Goal: Task Accomplishment & Management: Complete application form

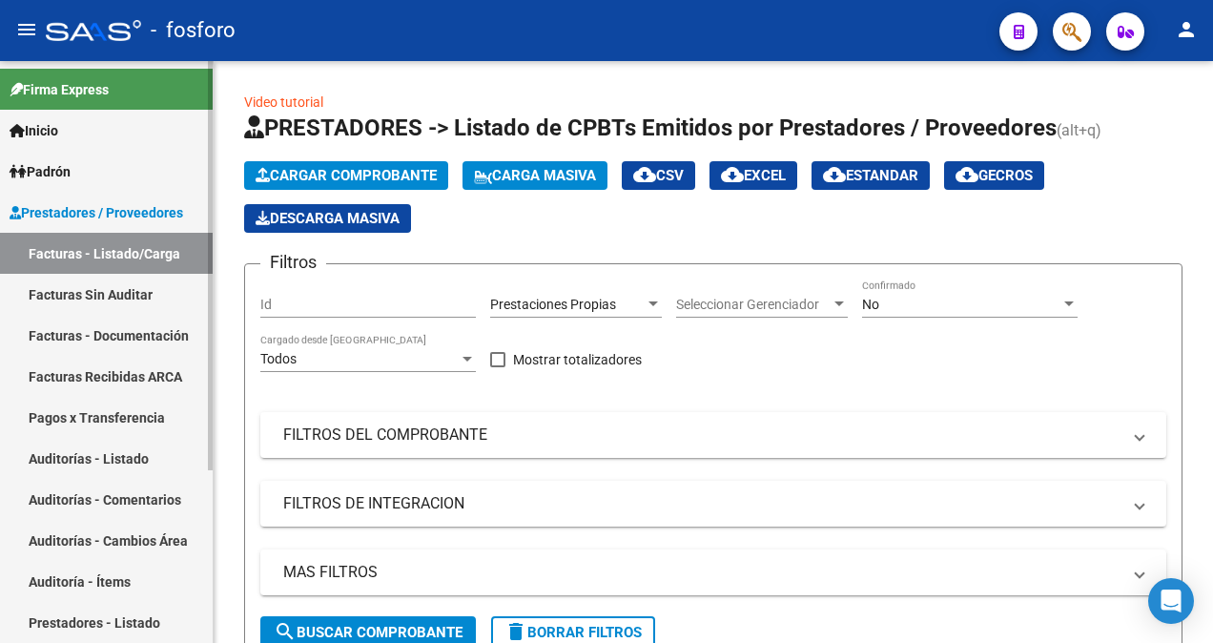
scroll to position [3, 0]
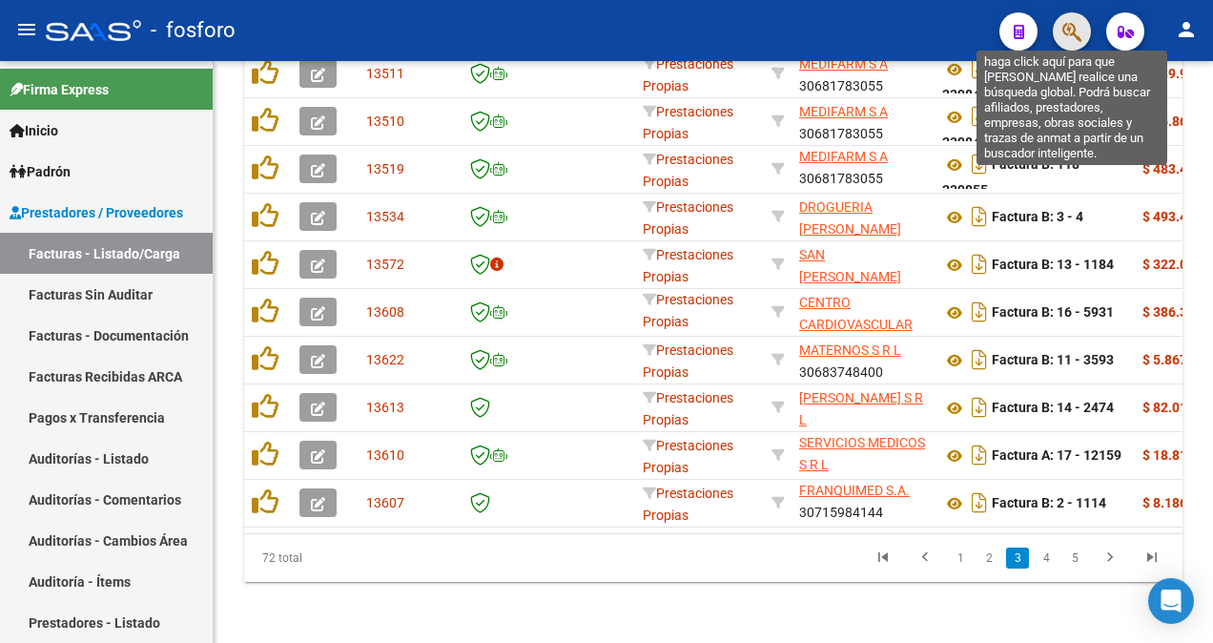
click at [1068, 31] on icon "button" at bounding box center [1071, 32] width 19 height 22
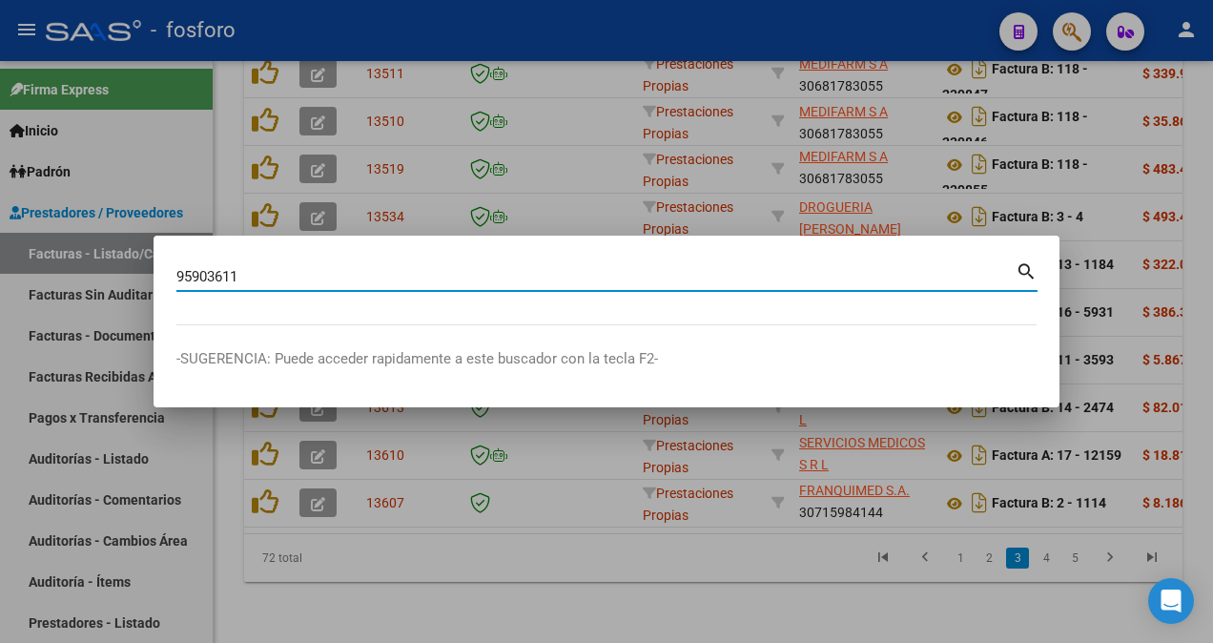
type input "95903611"
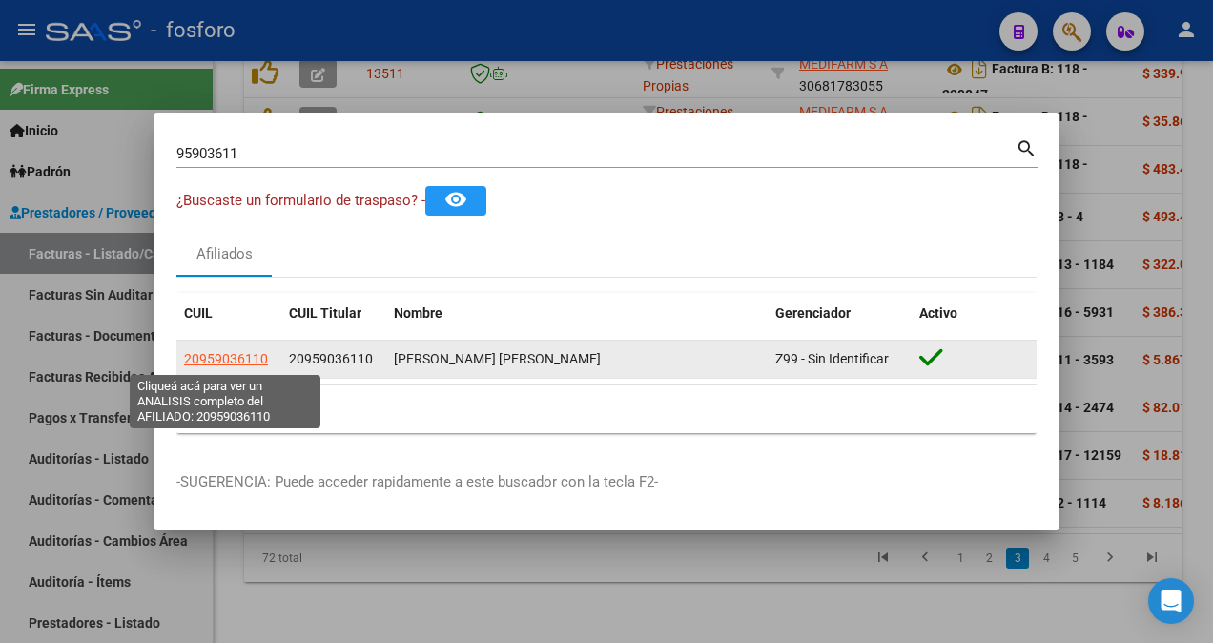
click at [233, 362] on span "20959036110" at bounding box center [226, 358] width 84 height 15
type textarea "20959036110"
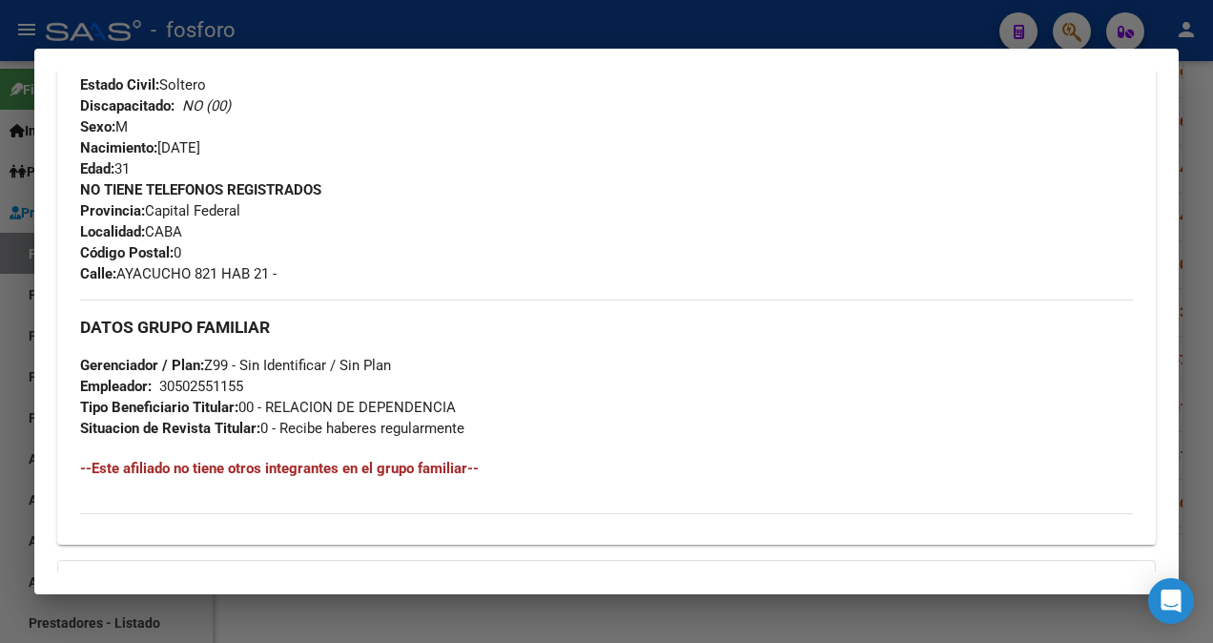
scroll to position [524, 0]
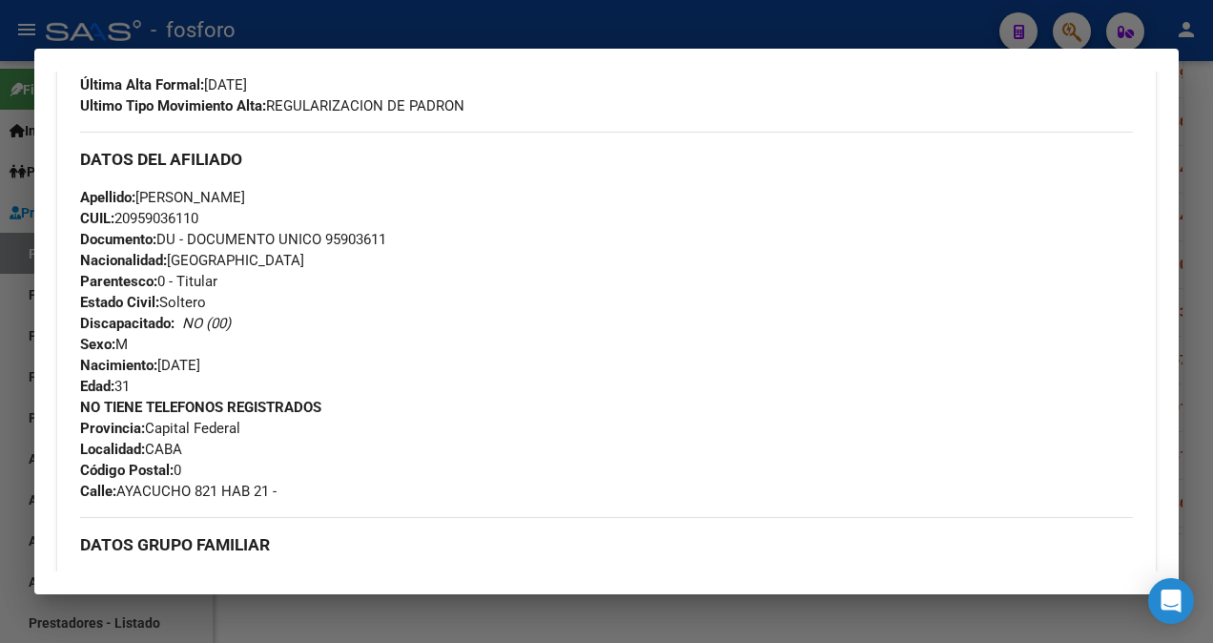
click at [3, 143] on div at bounding box center [606, 321] width 1213 height 643
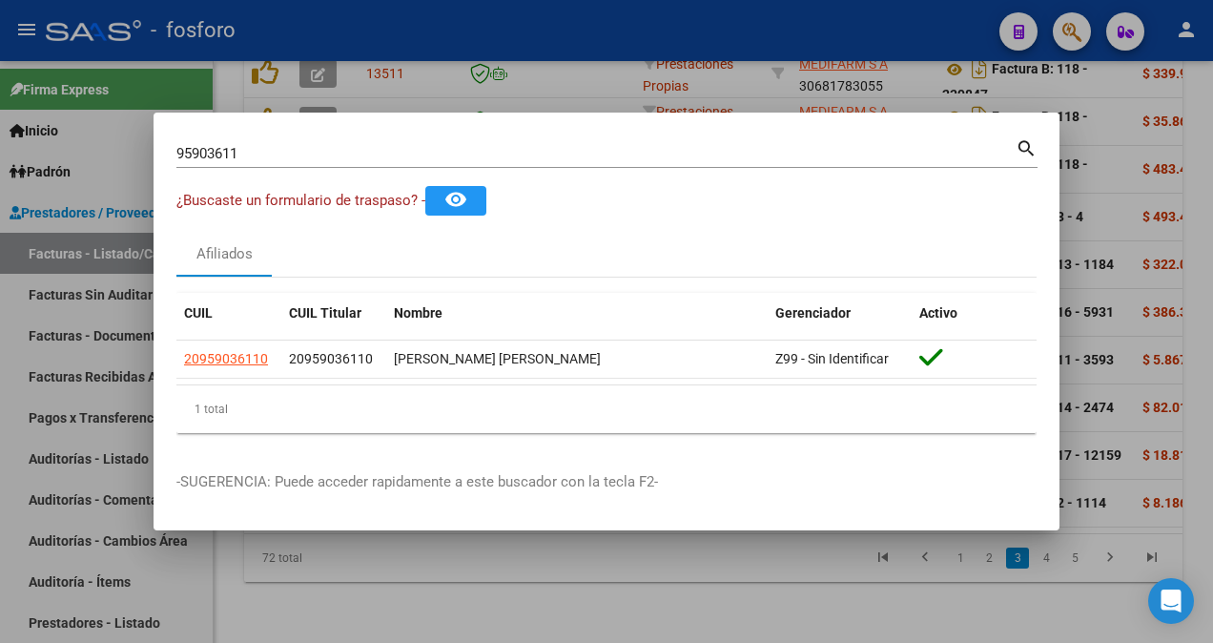
click at [252, 162] on input "95903611" at bounding box center [595, 153] width 839 height 17
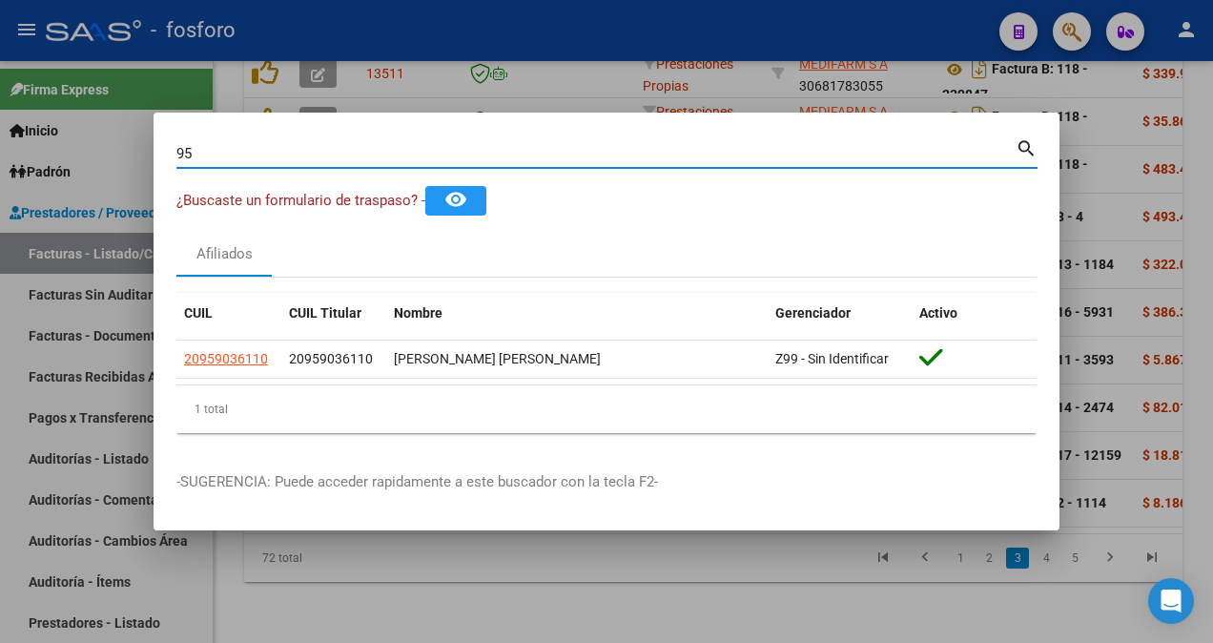
type input "9"
type input "1"
type input "94167850"
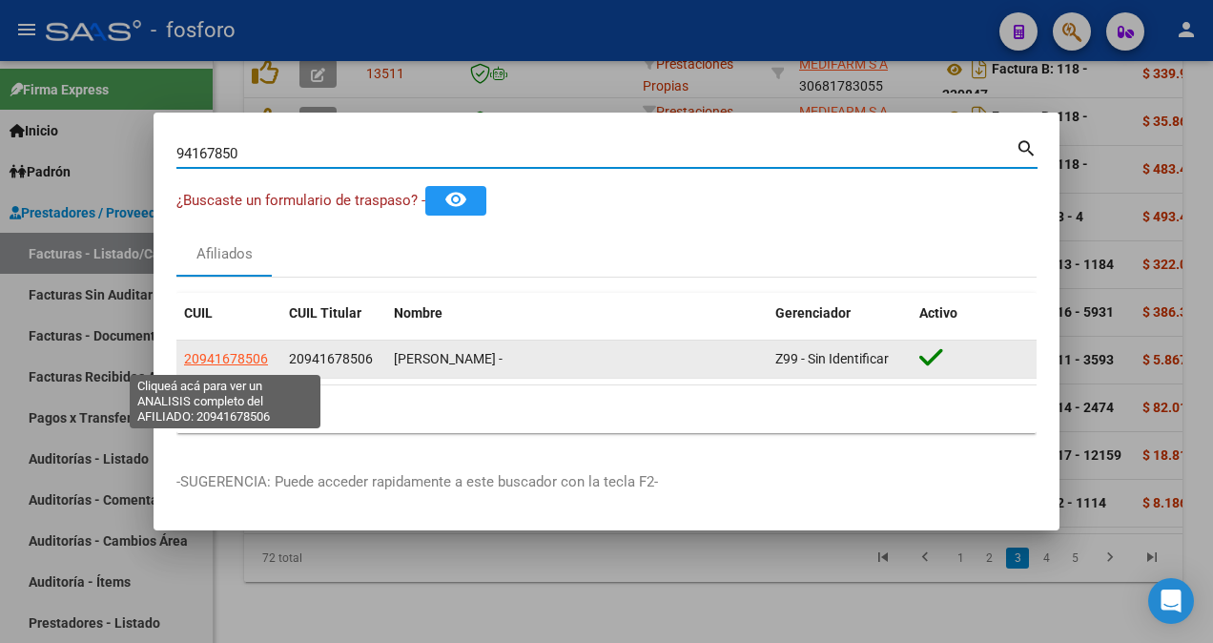
click at [206, 360] on span "20941678506" at bounding box center [226, 358] width 84 height 15
type textarea "20941678506"
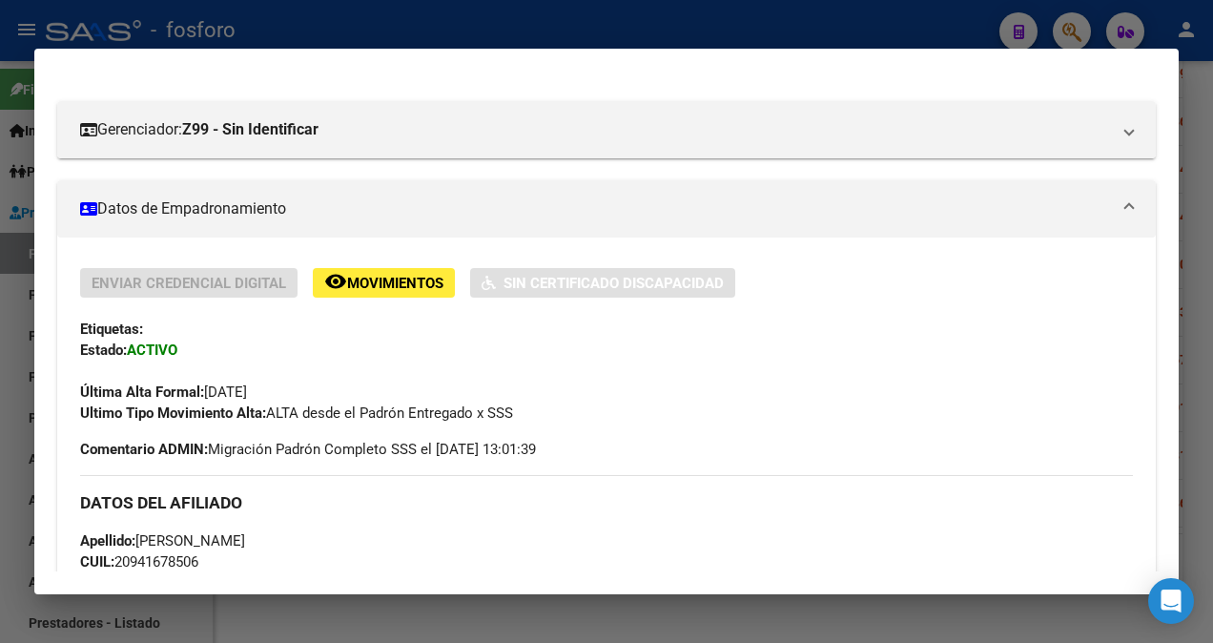
scroll to position [126, 0]
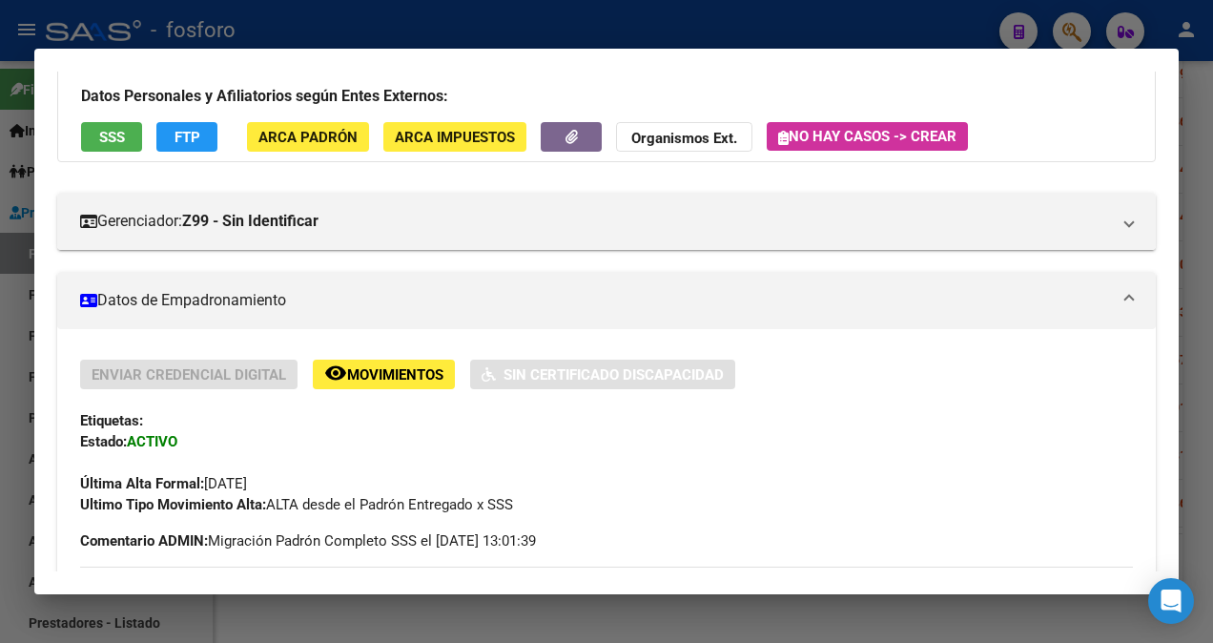
click at [23, 258] on div at bounding box center [606, 321] width 1213 height 643
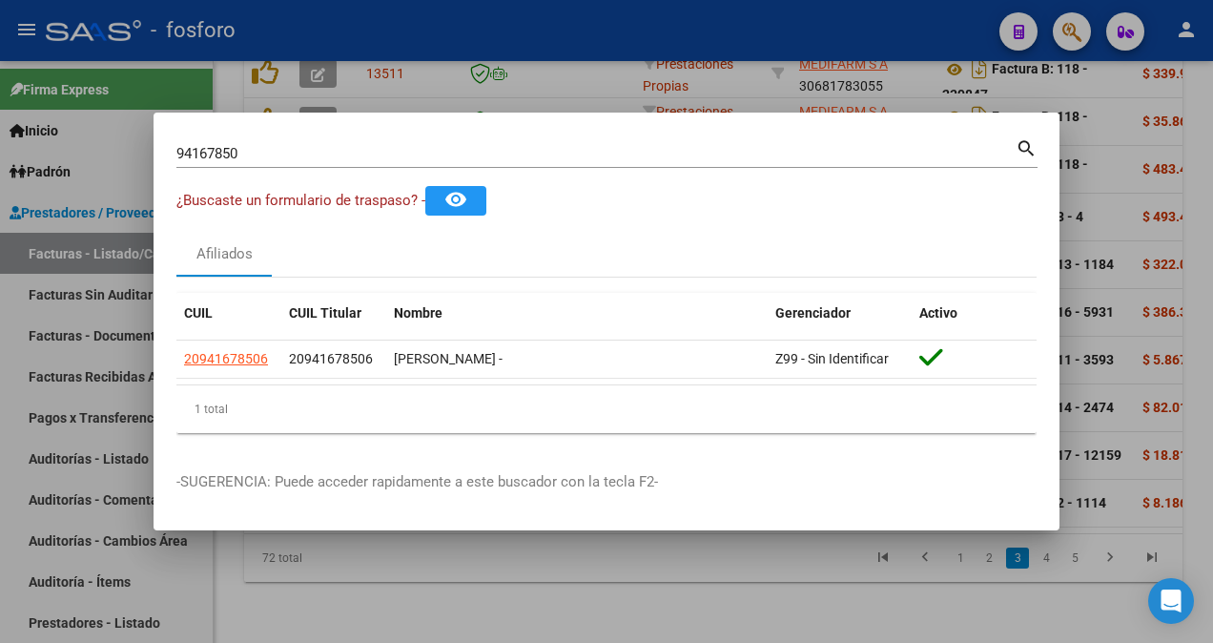
click at [295, 159] on input "94167850" at bounding box center [595, 153] width 839 height 17
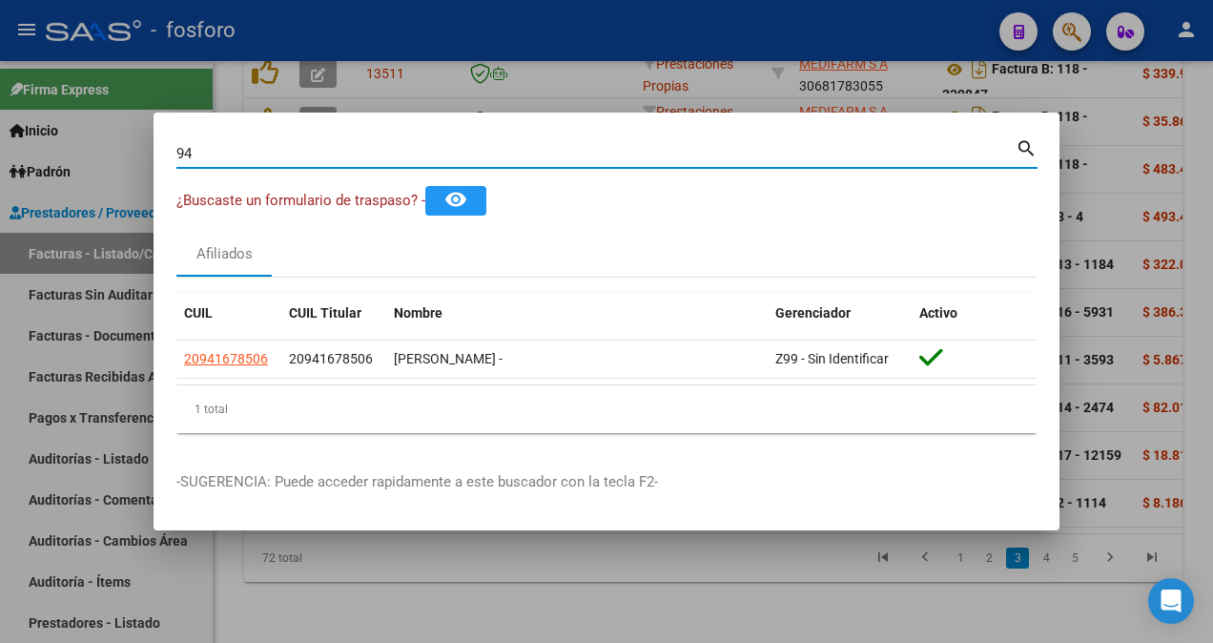
type input "9"
type input "26026927"
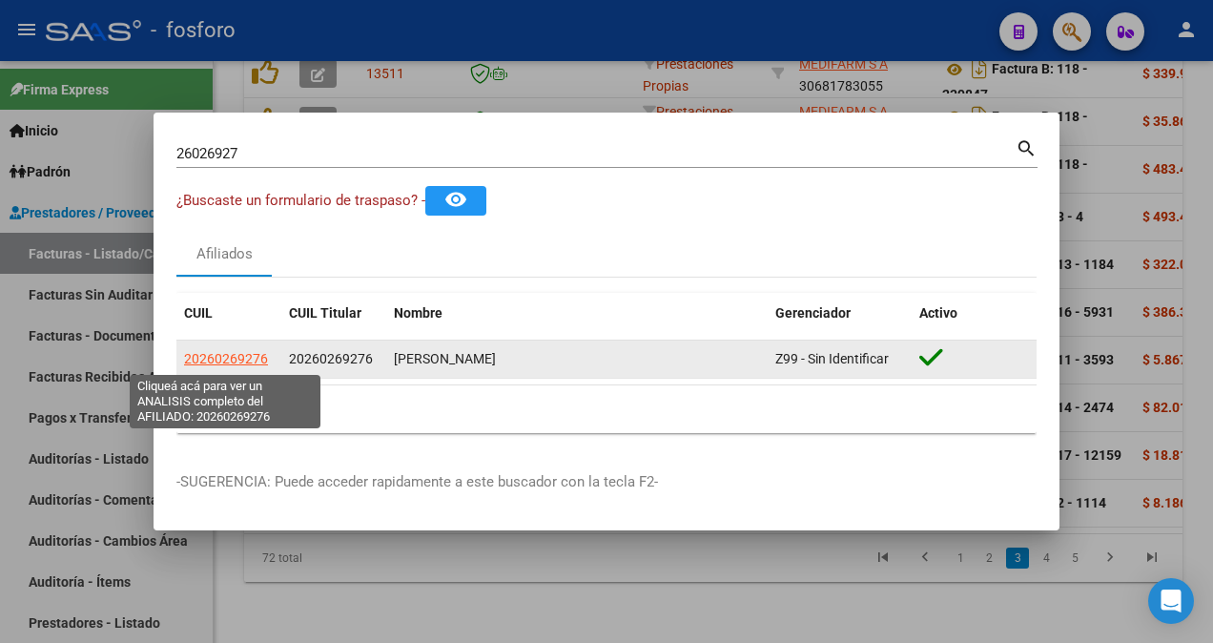
click at [237, 364] on span "20260269276" at bounding box center [226, 358] width 84 height 15
type textarea "20260269276"
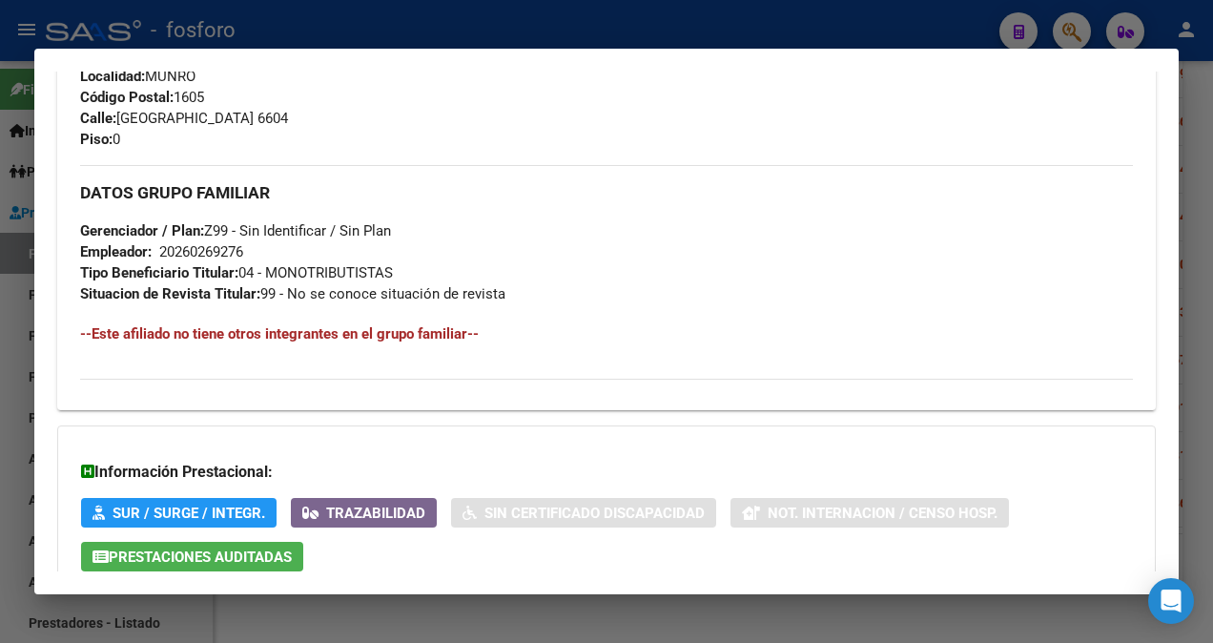
scroll to position [1043, 0]
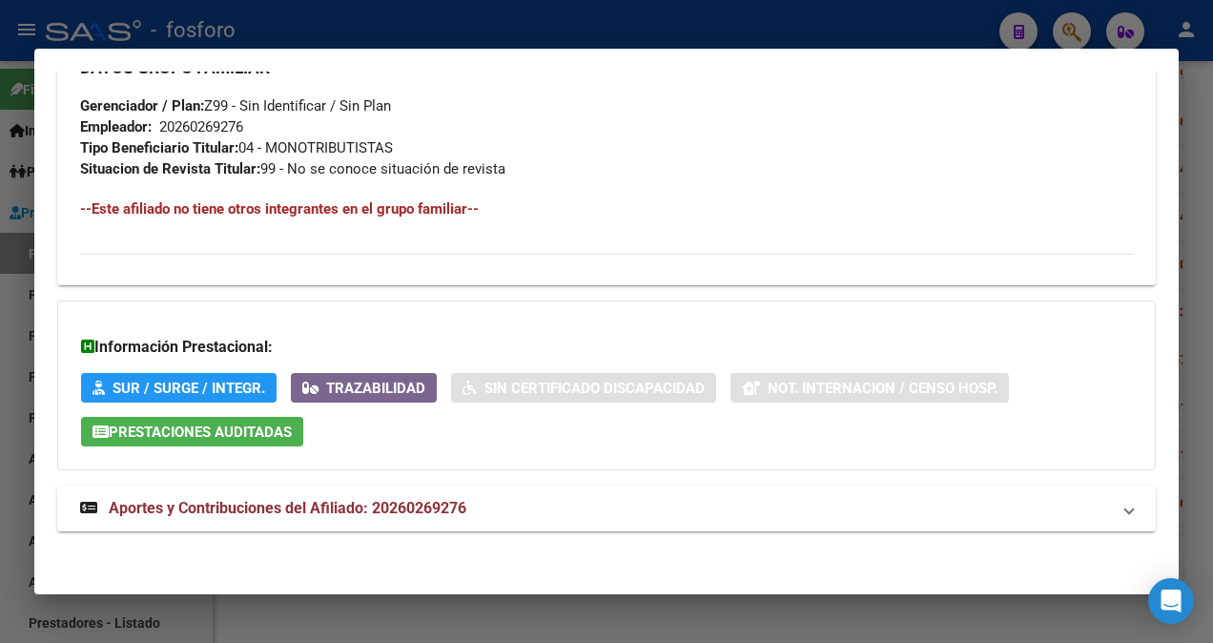
click at [17, 291] on div at bounding box center [606, 321] width 1213 height 643
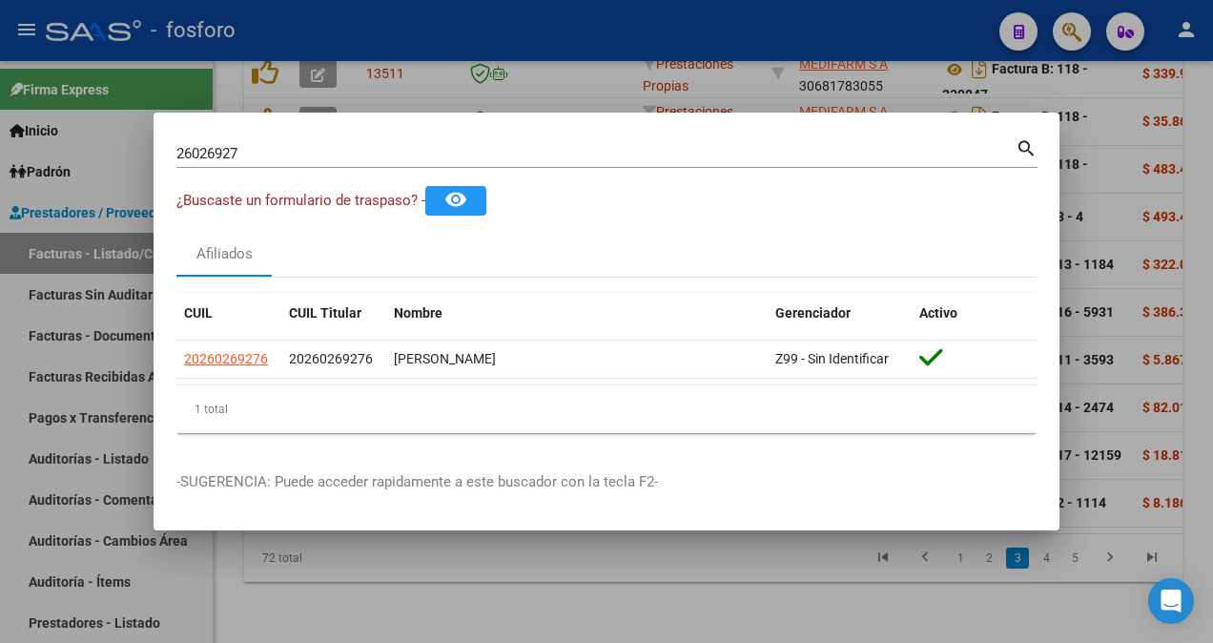
click at [91, 376] on div at bounding box center [606, 321] width 1213 height 643
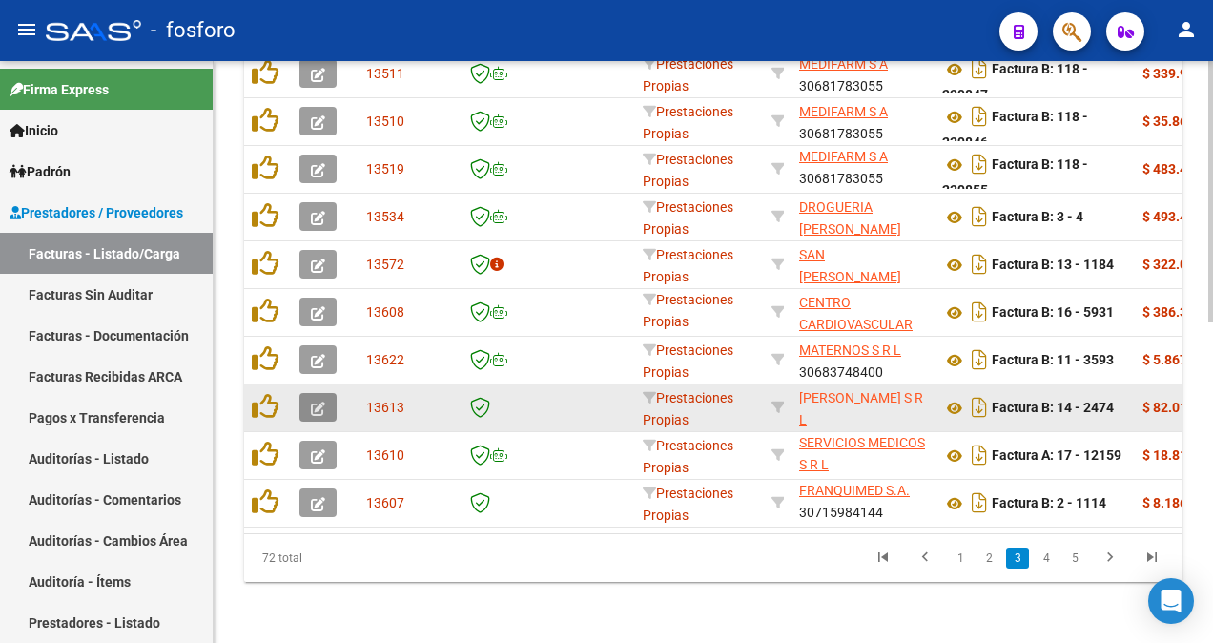
click at [311, 401] on icon "button" at bounding box center [318, 408] width 14 height 14
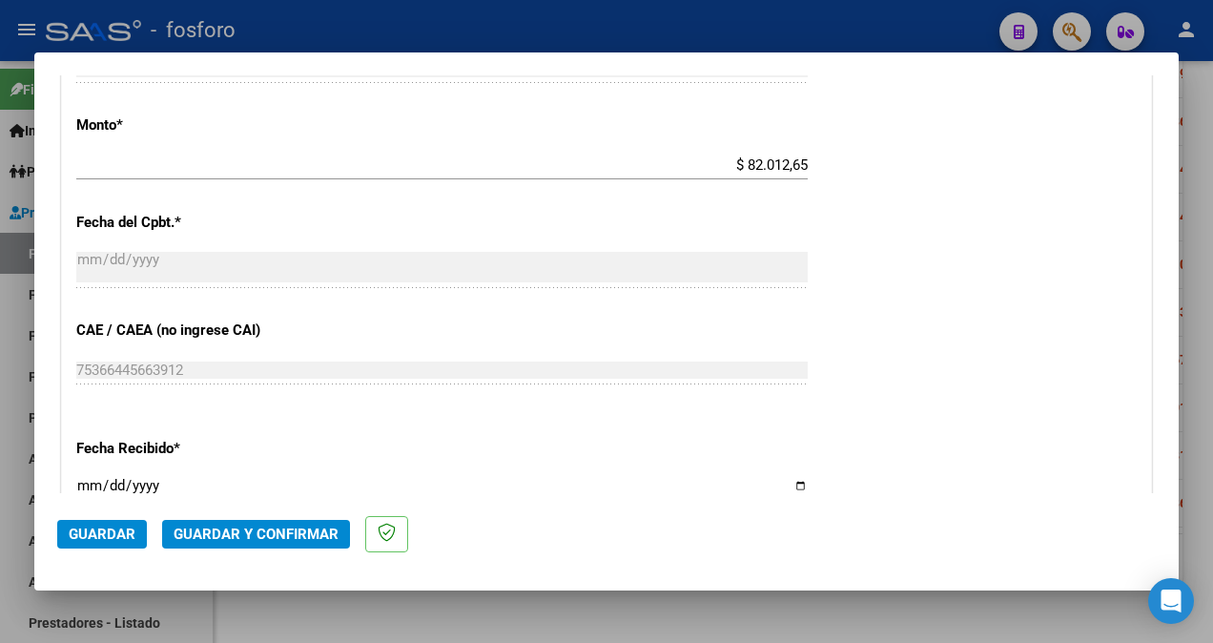
scroll to position [1144, 0]
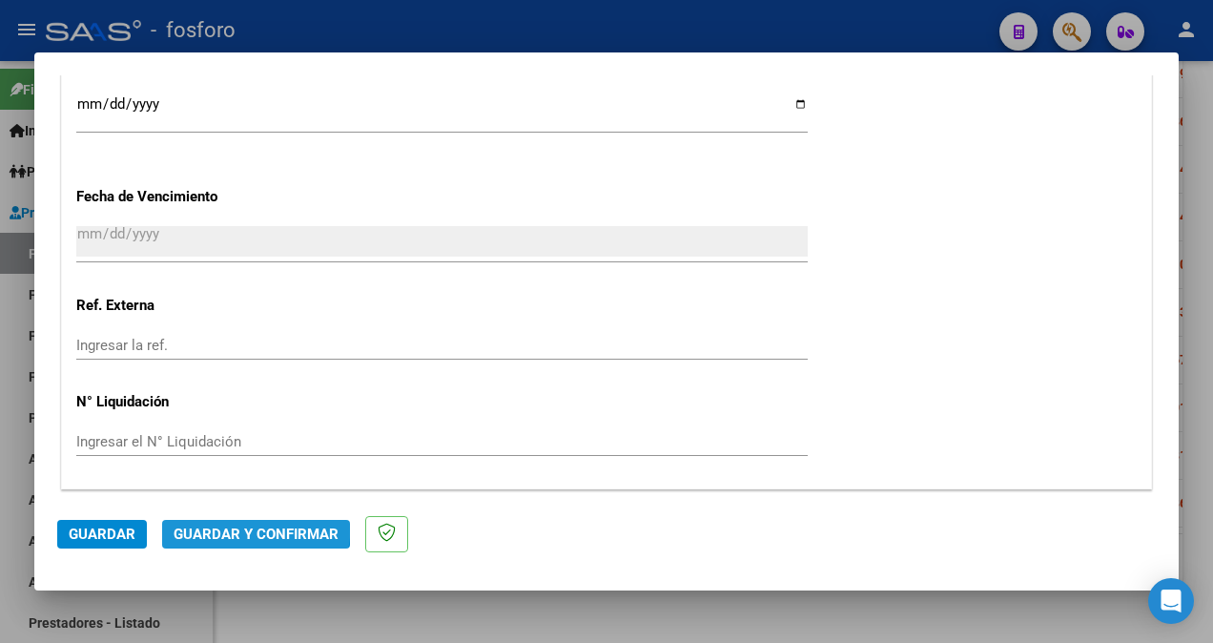
click at [221, 522] on button "Guardar y Confirmar" at bounding box center [256, 534] width 188 height 29
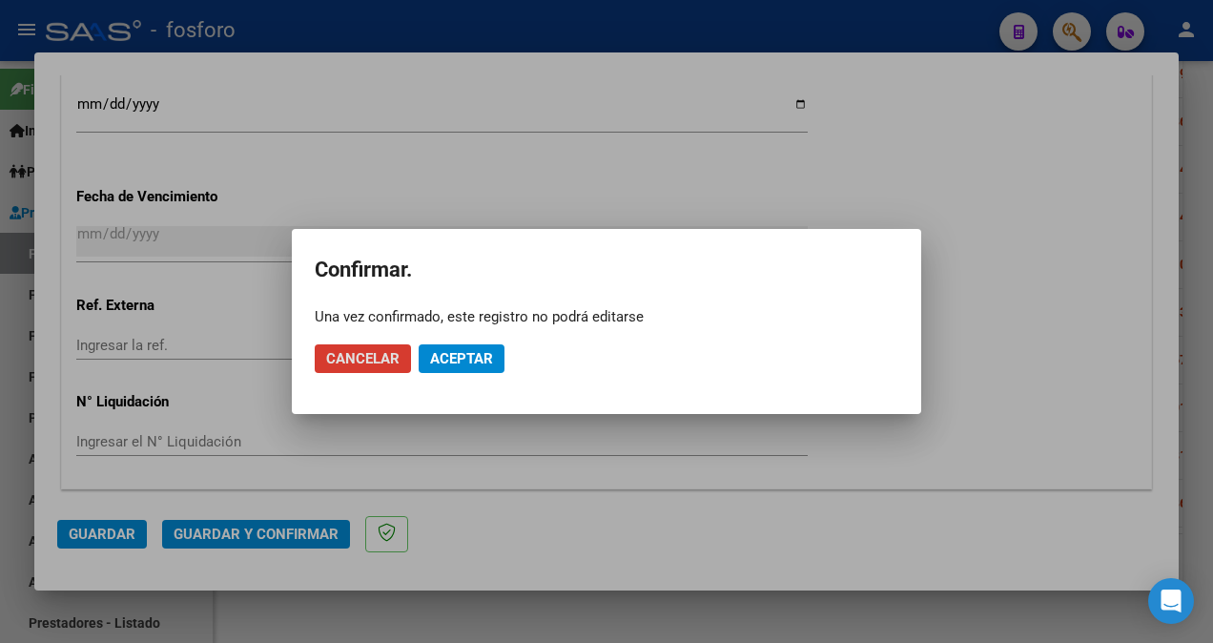
click at [461, 351] on span "Aceptar" at bounding box center [461, 358] width 63 height 17
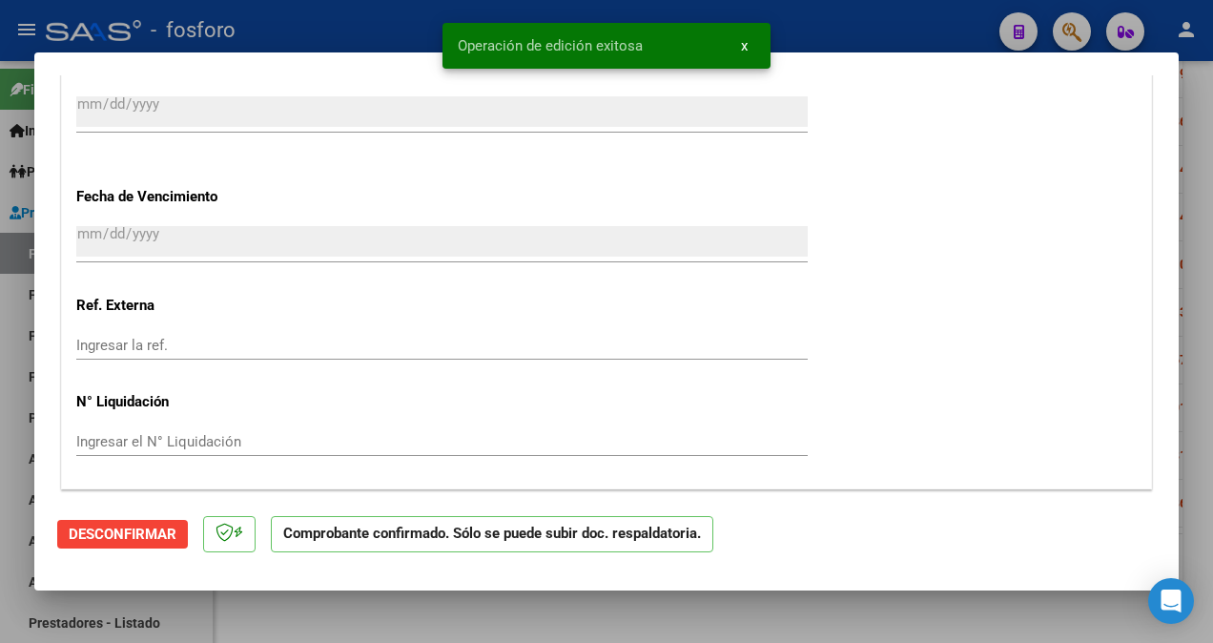
click at [0, 341] on html "menu - fosforo person Firma Express Inicio Calendario SSS Instructivos Contacto…" at bounding box center [606, 321] width 1213 height 643
click at [19, 289] on div at bounding box center [606, 321] width 1213 height 643
type input "$ 0,00"
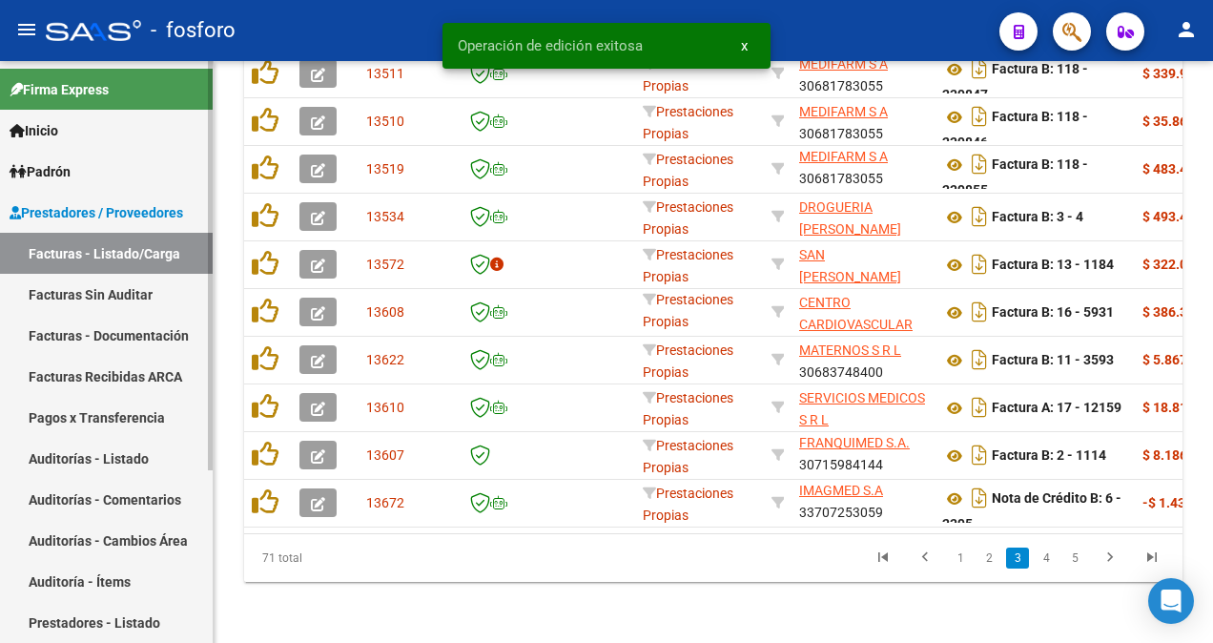
scroll to position [711, 0]
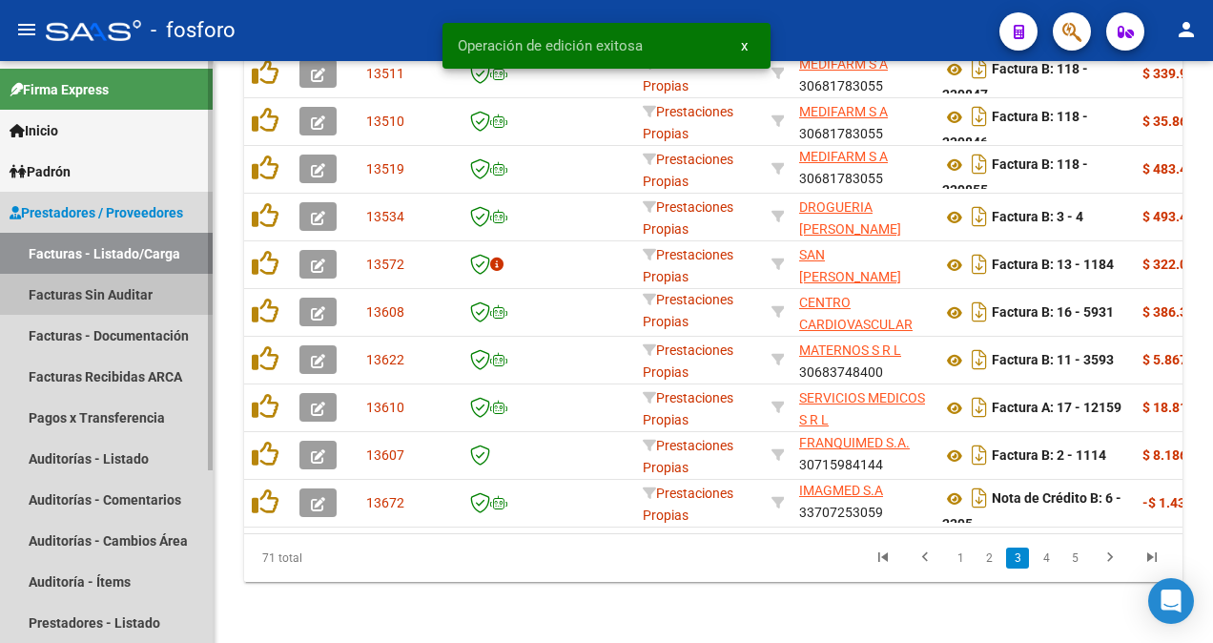
click at [63, 294] on link "Facturas Sin Auditar" at bounding box center [106, 294] width 213 height 41
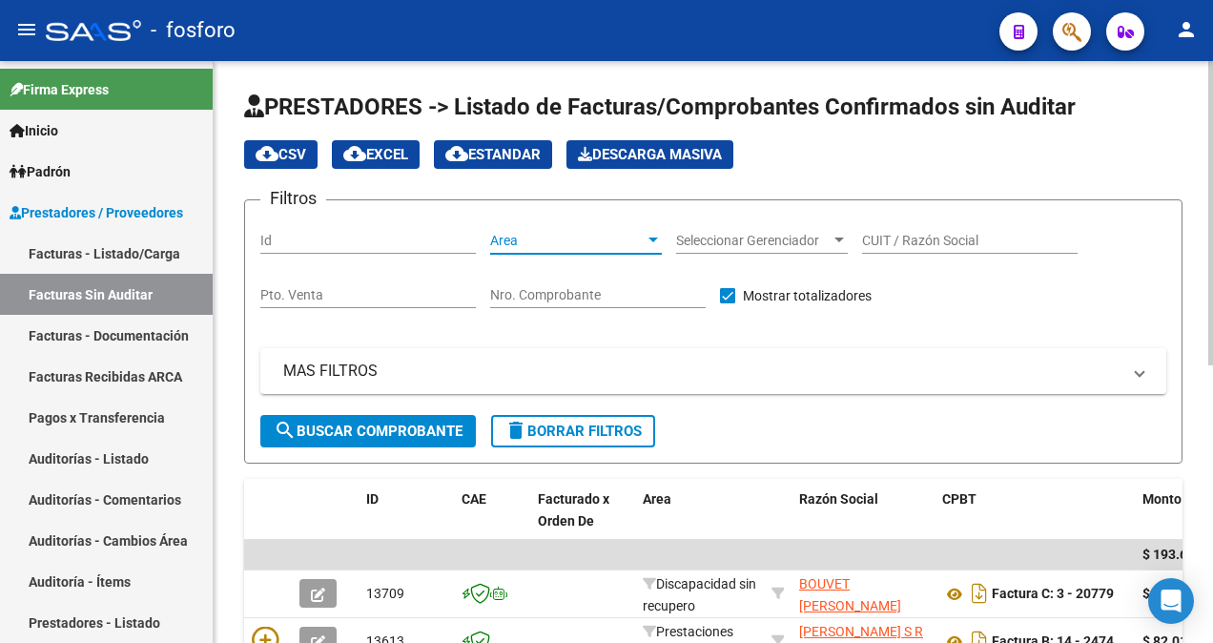
click at [656, 239] on div at bounding box center [653, 239] width 10 height 5
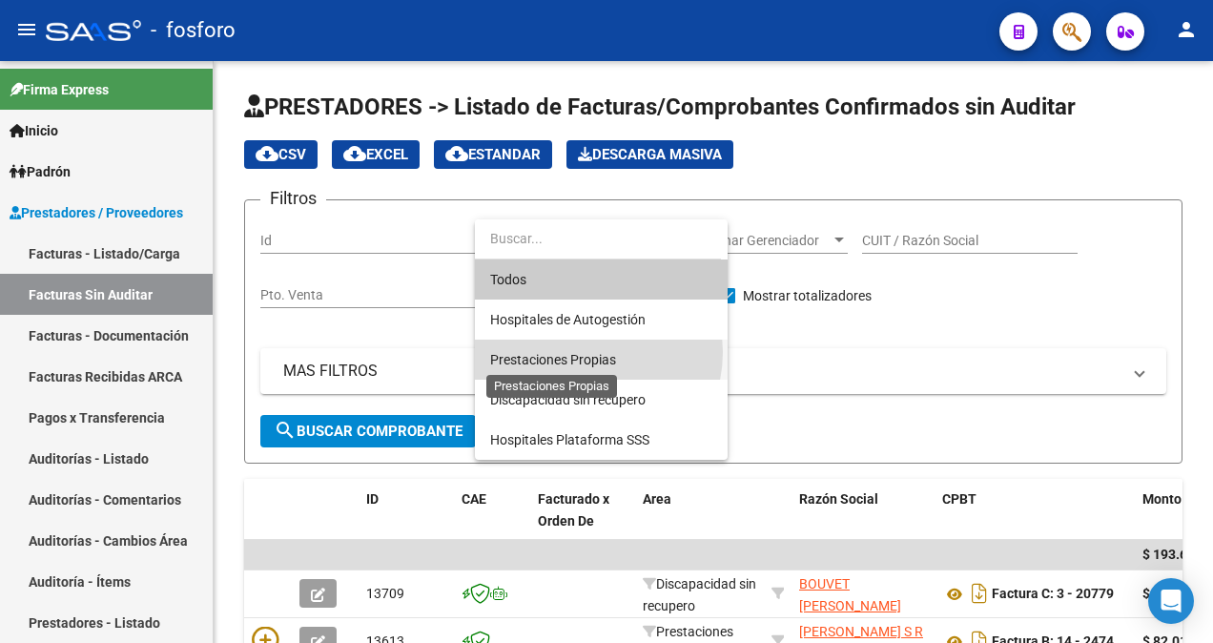
click at [581, 352] on span "Prestaciones Propias" at bounding box center [553, 359] width 126 height 15
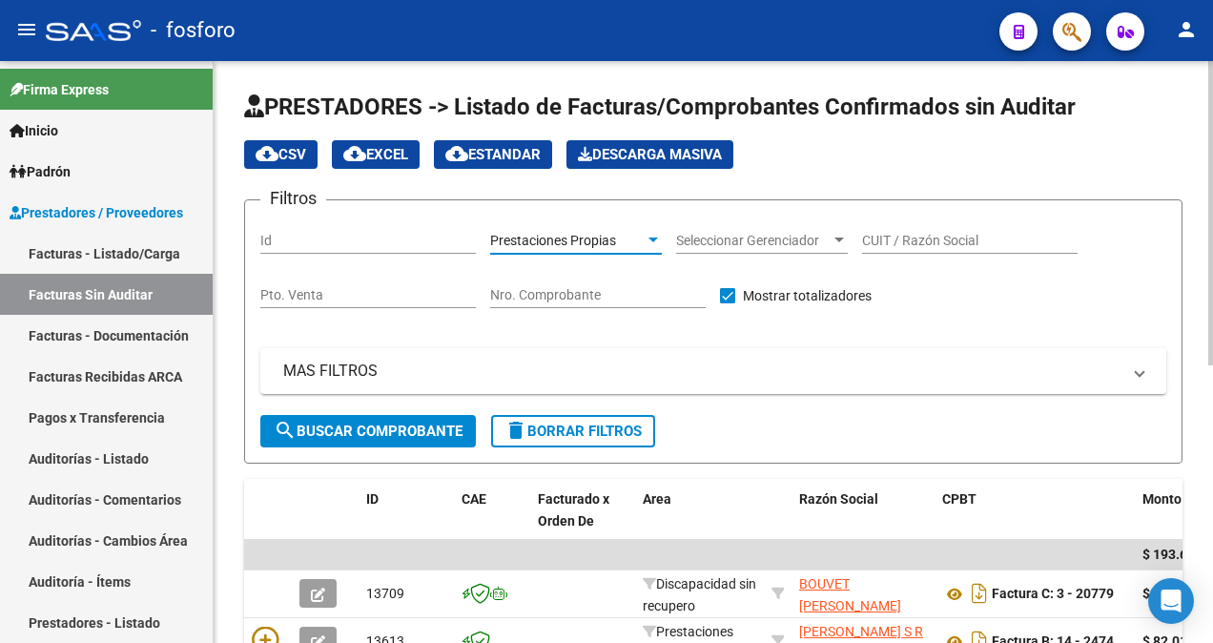
click at [364, 439] on button "search Buscar Comprobante" at bounding box center [367, 431] width 215 height 32
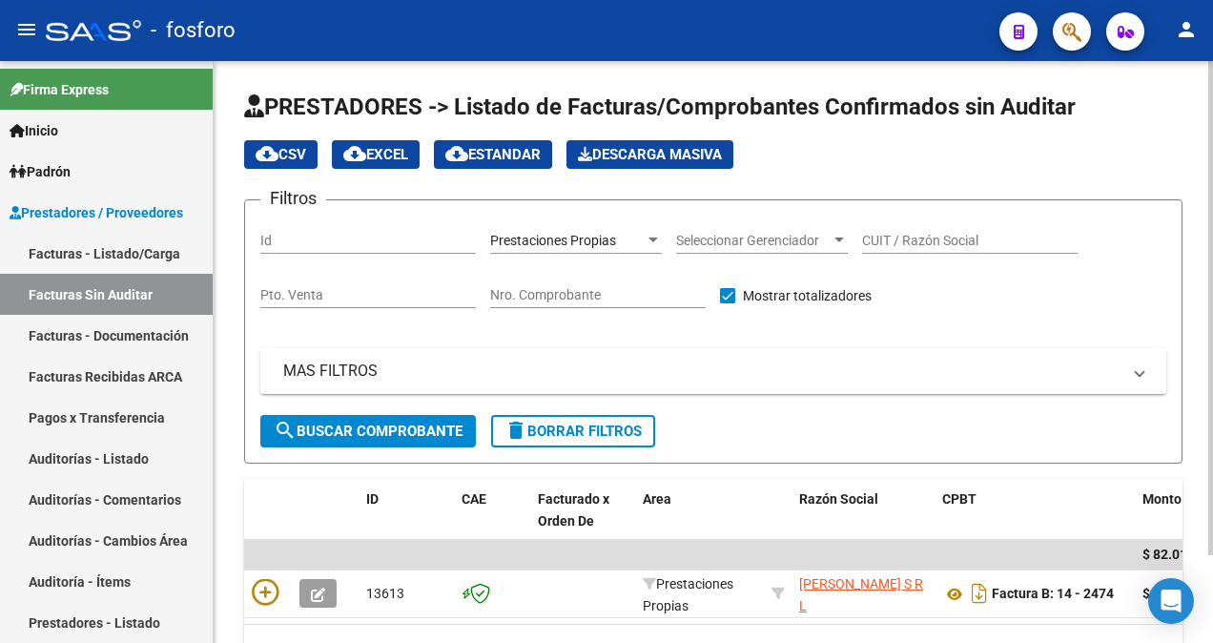
scroll to position [103, 0]
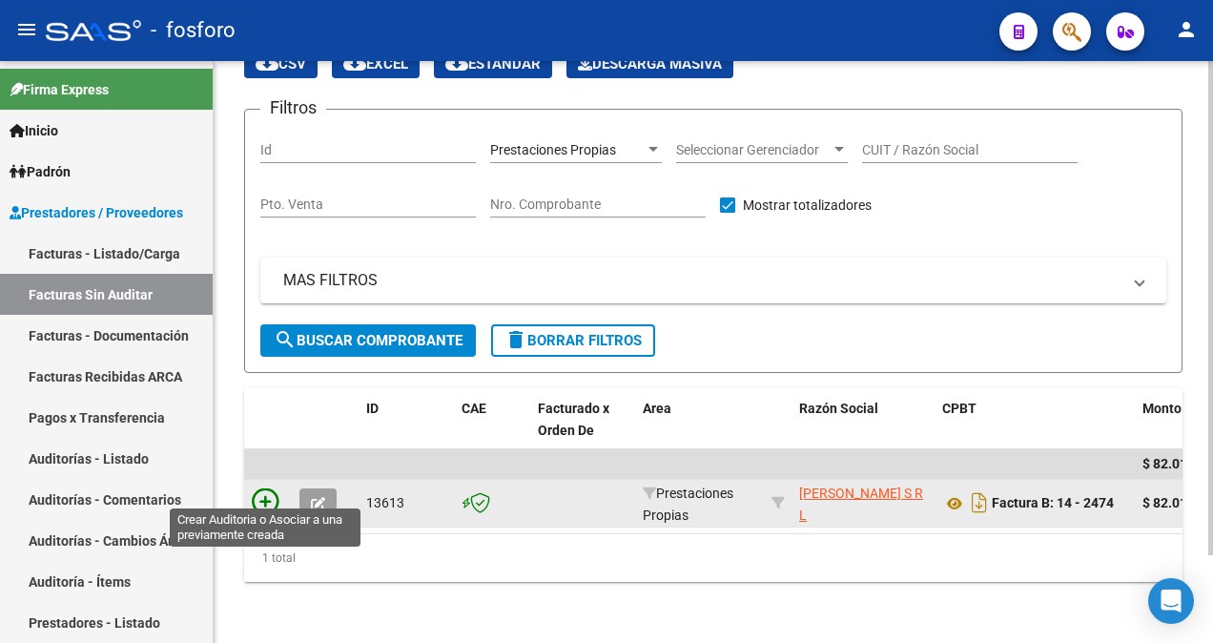
click at [261, 488] on icon at bounding box center [265, 501] width 27 height 27
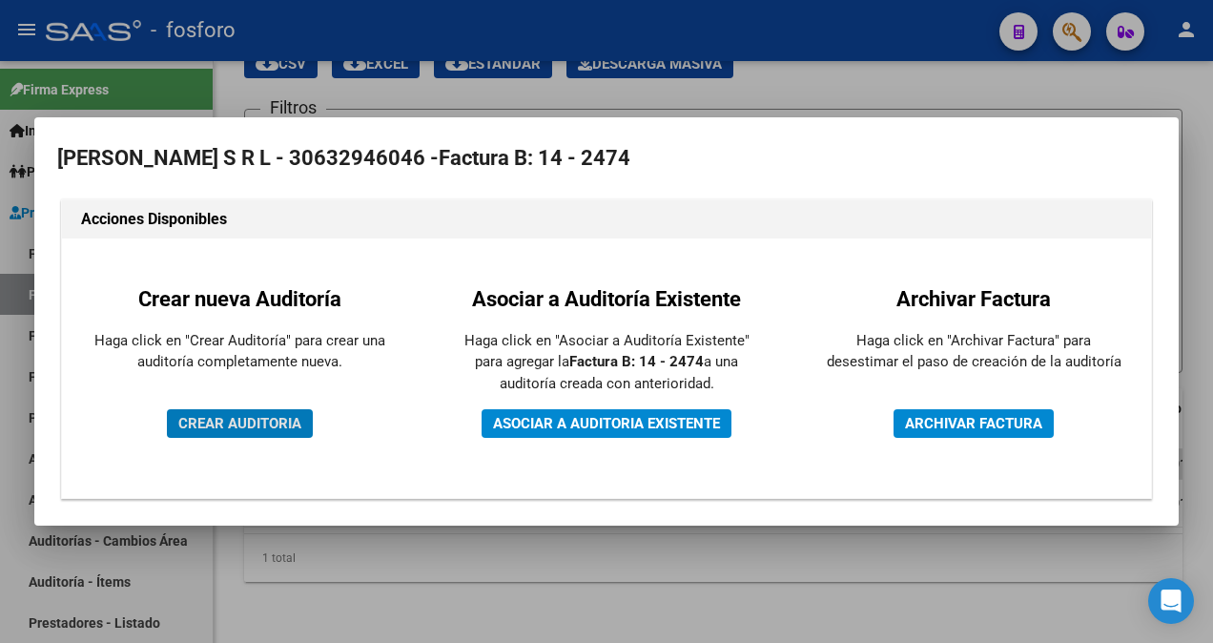
click at [275, 425] on span "CREAR AUDITORIA" at bounding box center [239, 423] width 123 height 17
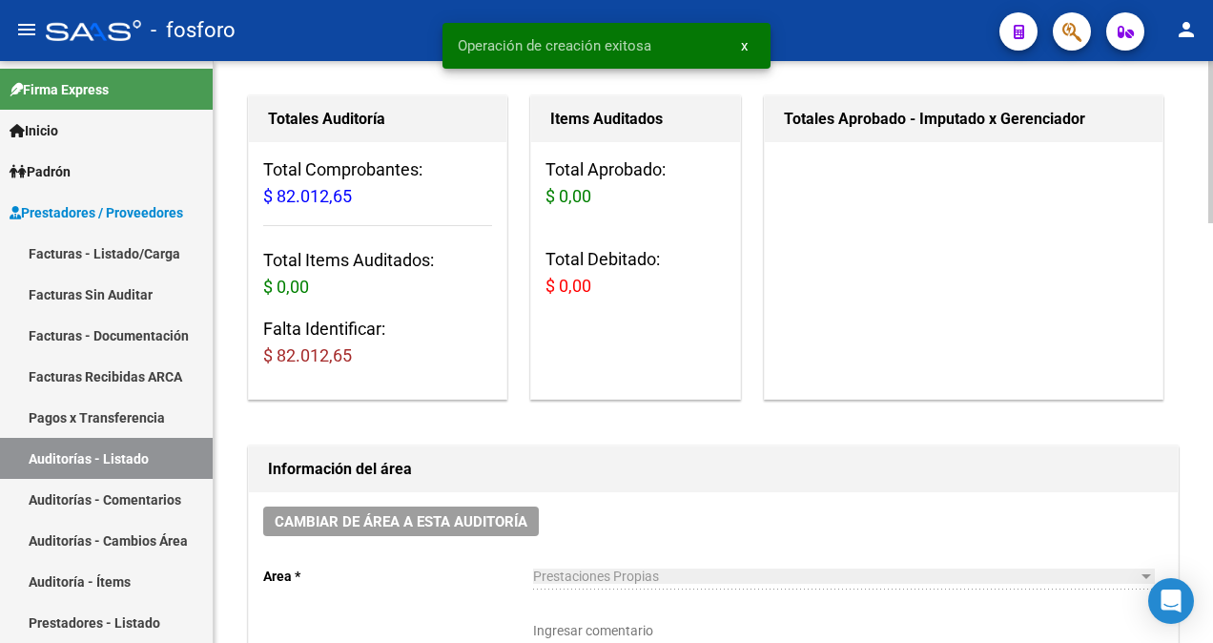
scroll to position [381, 0]
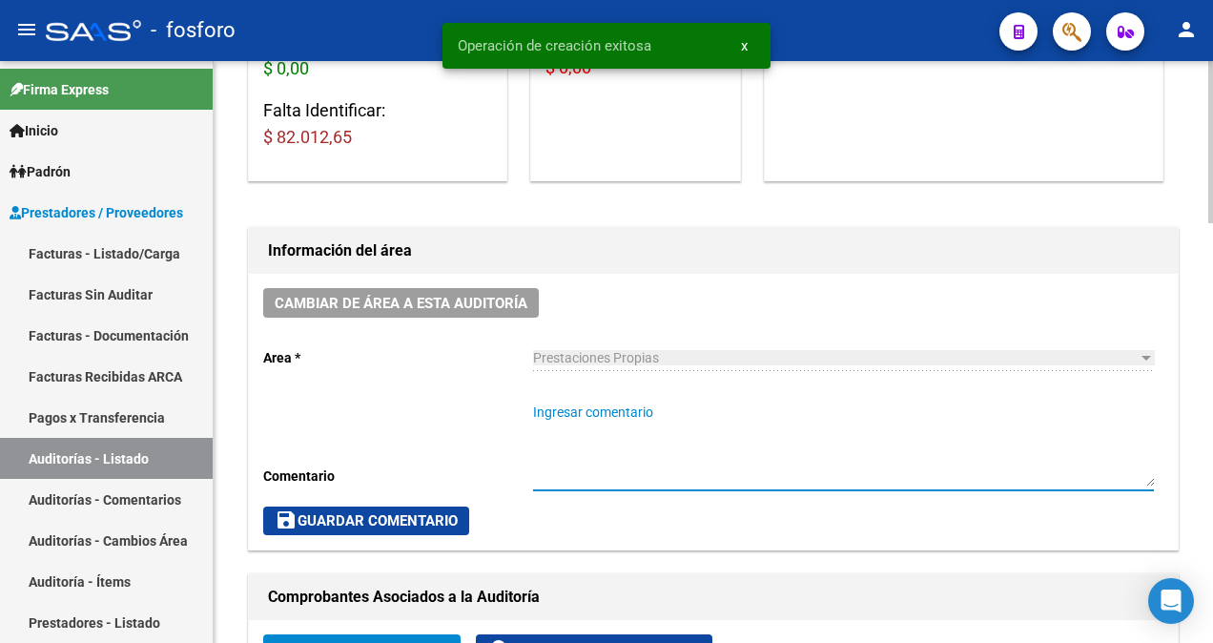
click at [593, 412] on textarea "Ingresar comentario" at bounding box center [843, 444] width 621 height 84
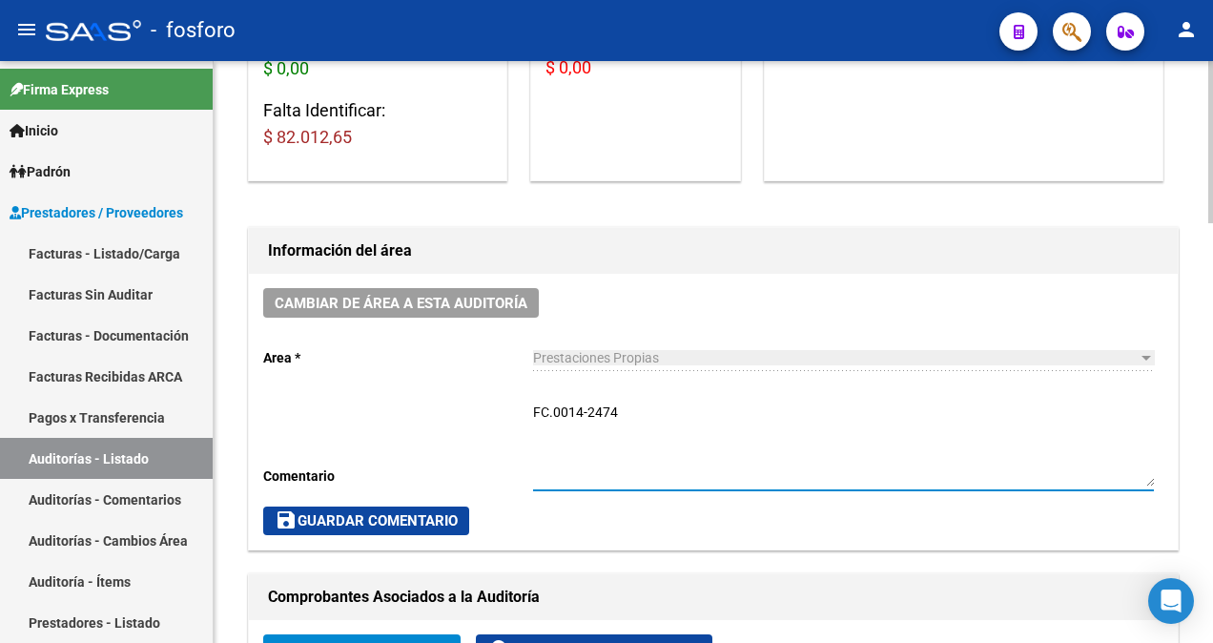
type textarea "FC.0014-2474"
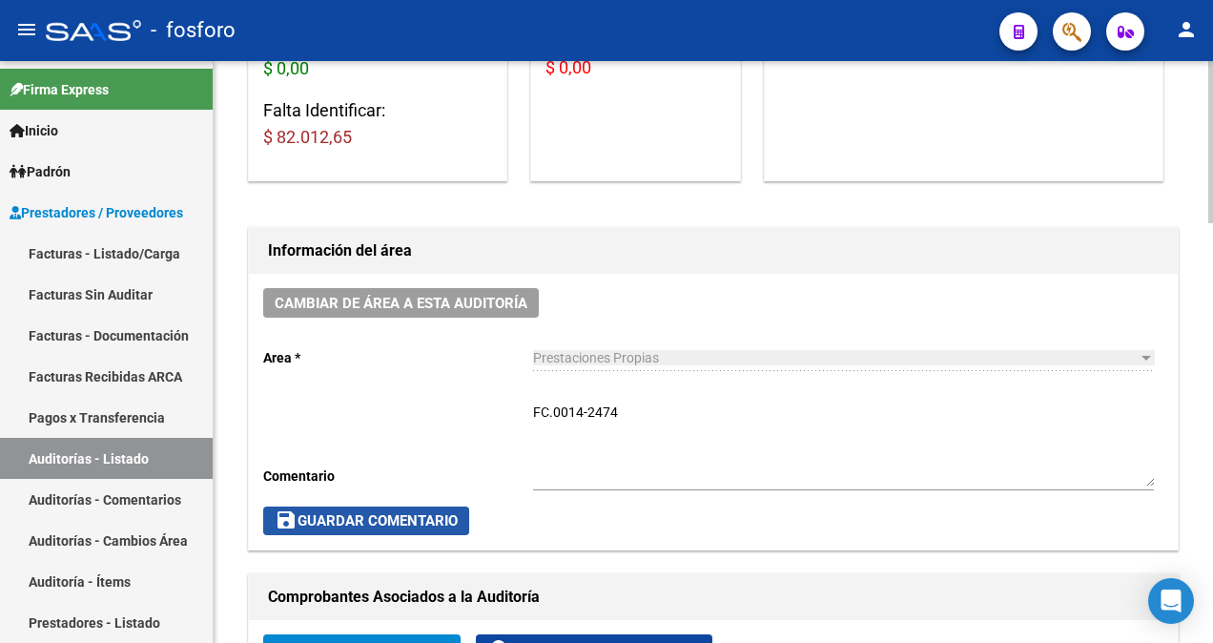
click at [350, 520] on span "save Guardar Comentario" at bounding box center [366, 520] width 183 height 17
click at [359, 507] on button "save Guardar Comentario" at bounding box center [366, 520] width 206 height 29
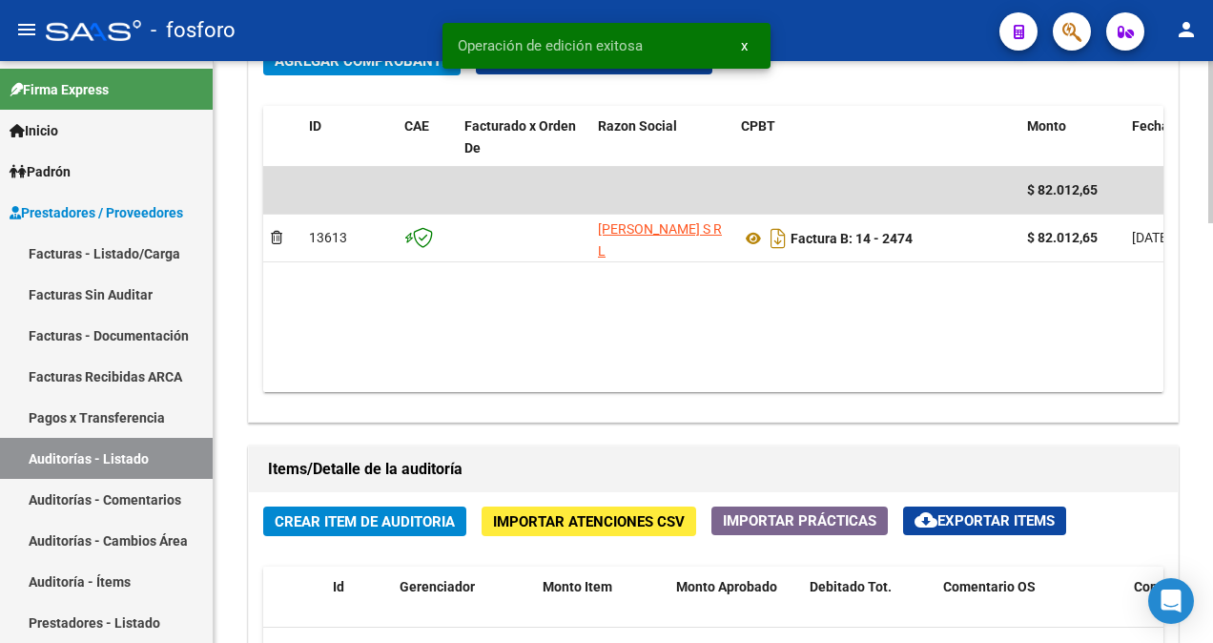
scroll to position [1049, 0]
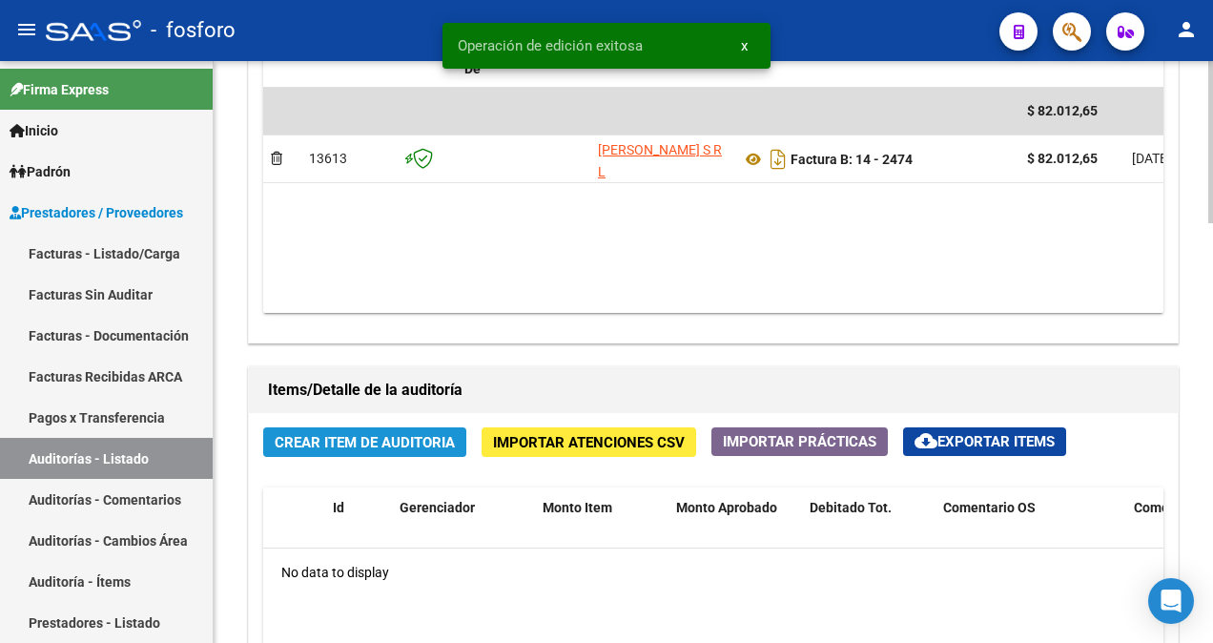
click at [406, 442] on span "Crear Item de Auditoria" at bounding box center [365, 442] width 180 height 17
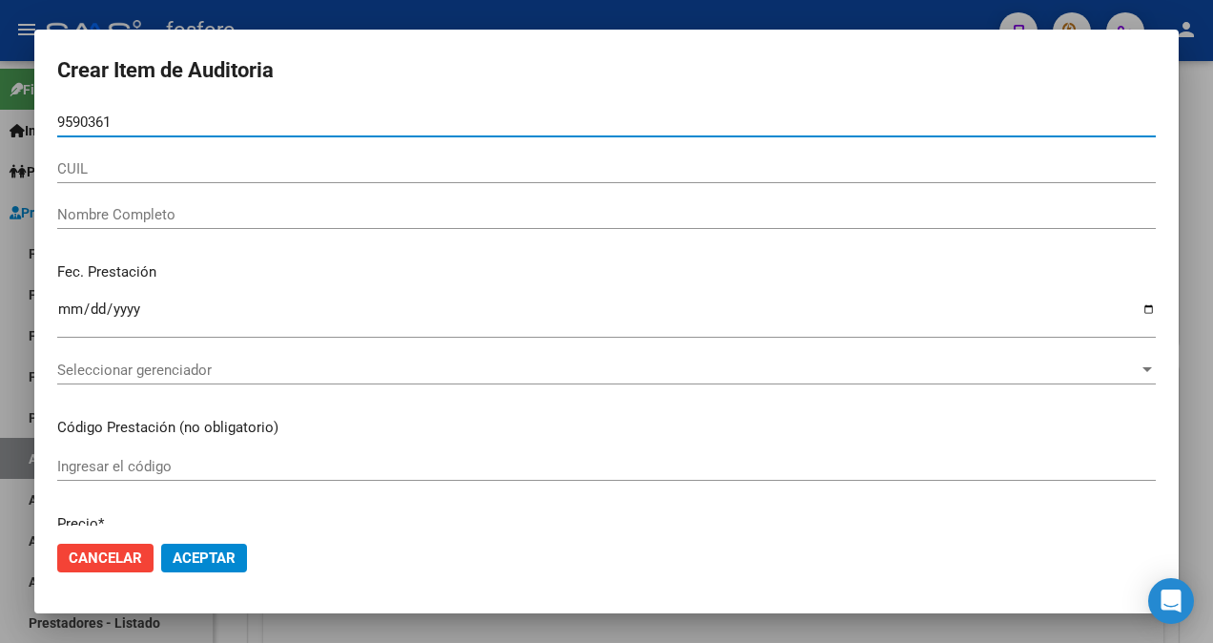
type input "95903611"
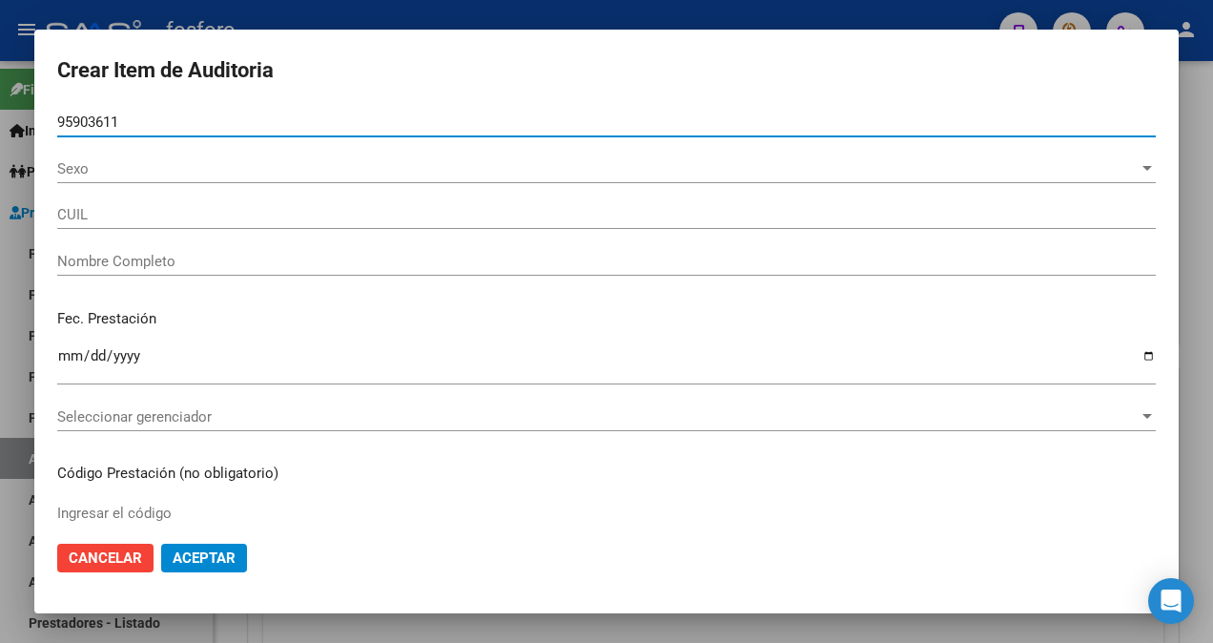
type input "20959036110"
type input "[PERSON_NAME] [PERSON_NAME]"
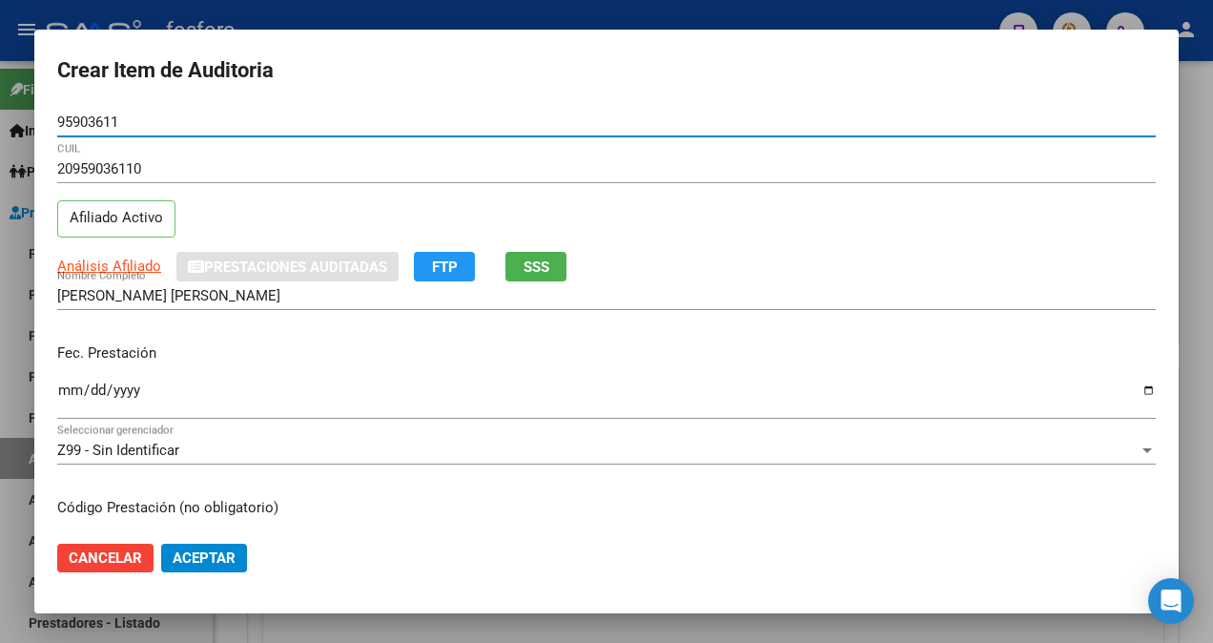
type input "95903611"
click at [67, 391] on input "Ingresar la fecha" at bounding box center [606, 397] width 1098 height 31
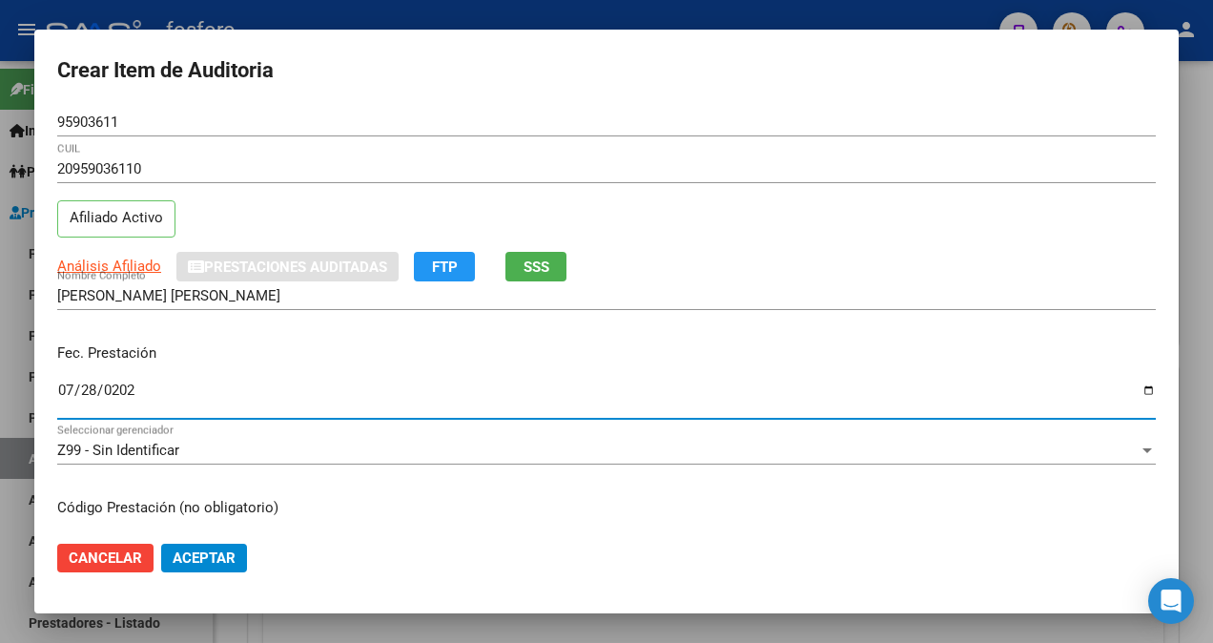
type input "[DATE]"
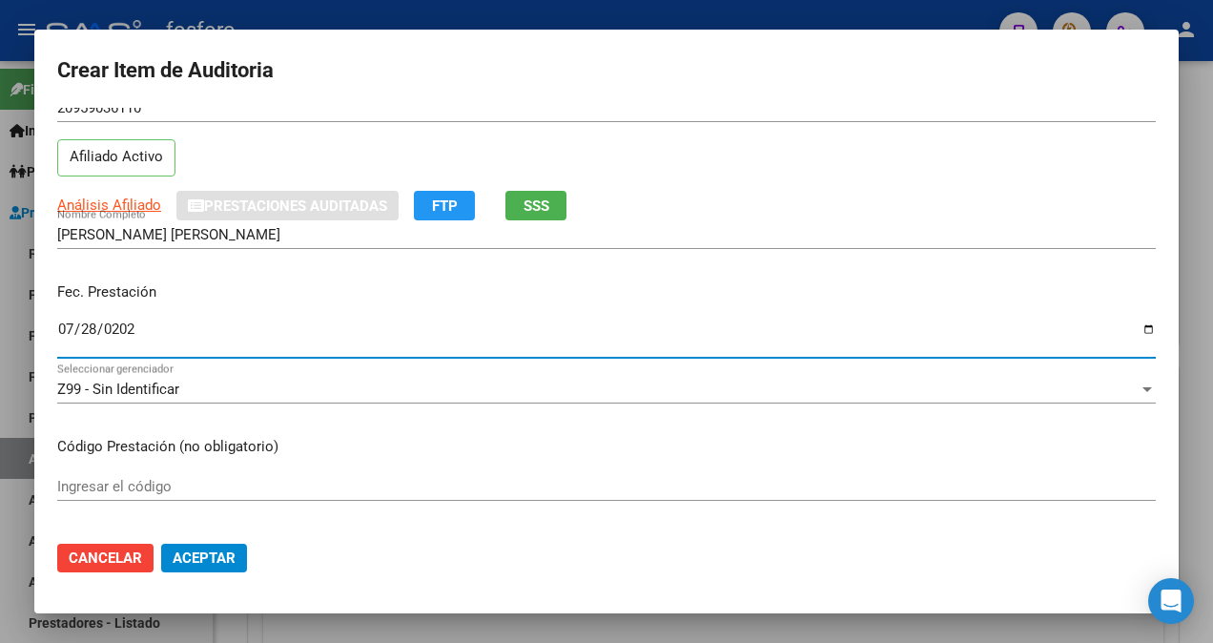
scroll to position [191, 0]
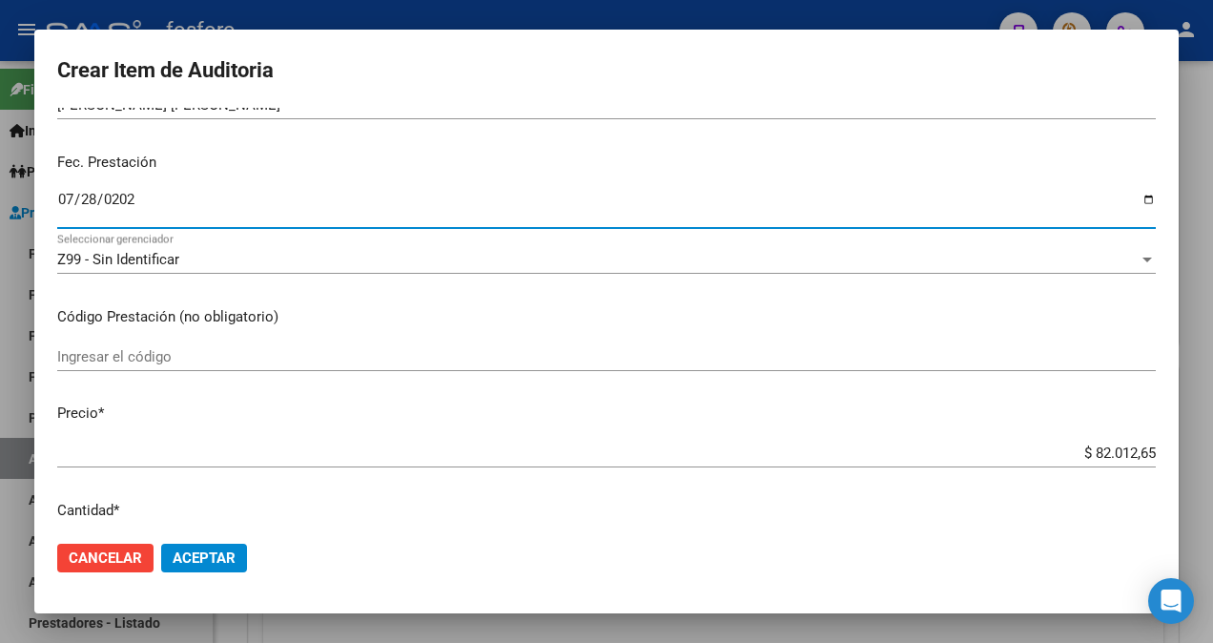
click at [170, 354] on input "Ingresar el código" at bounding box center [606, 356] width 1098 height 17
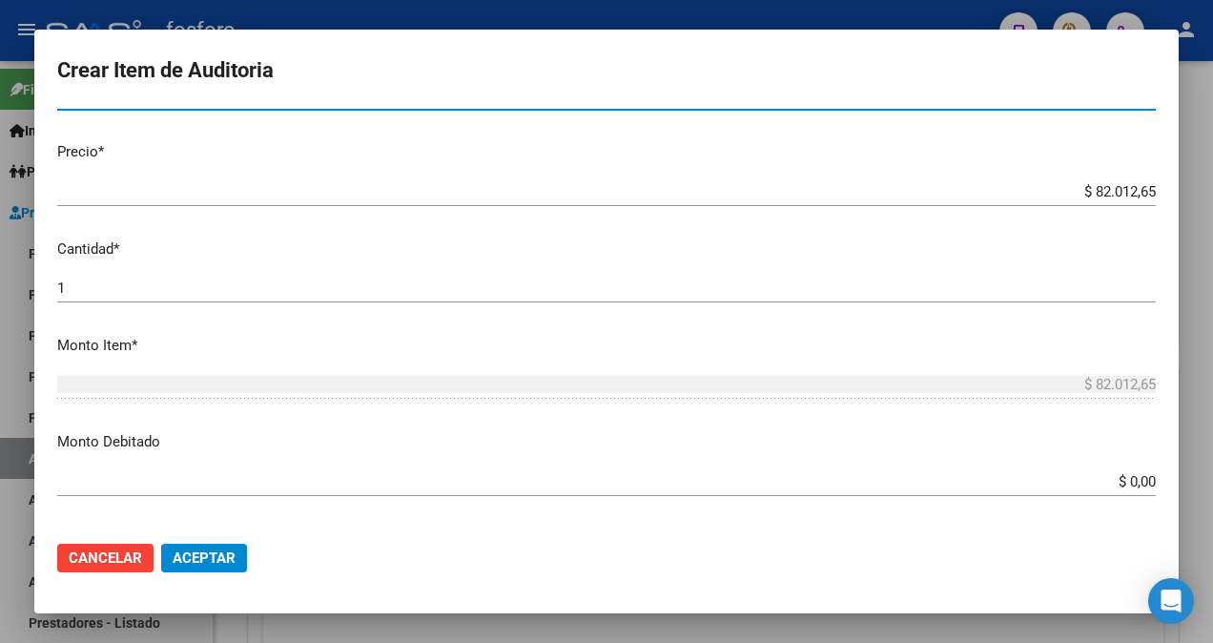
scroll to position [477, 0]
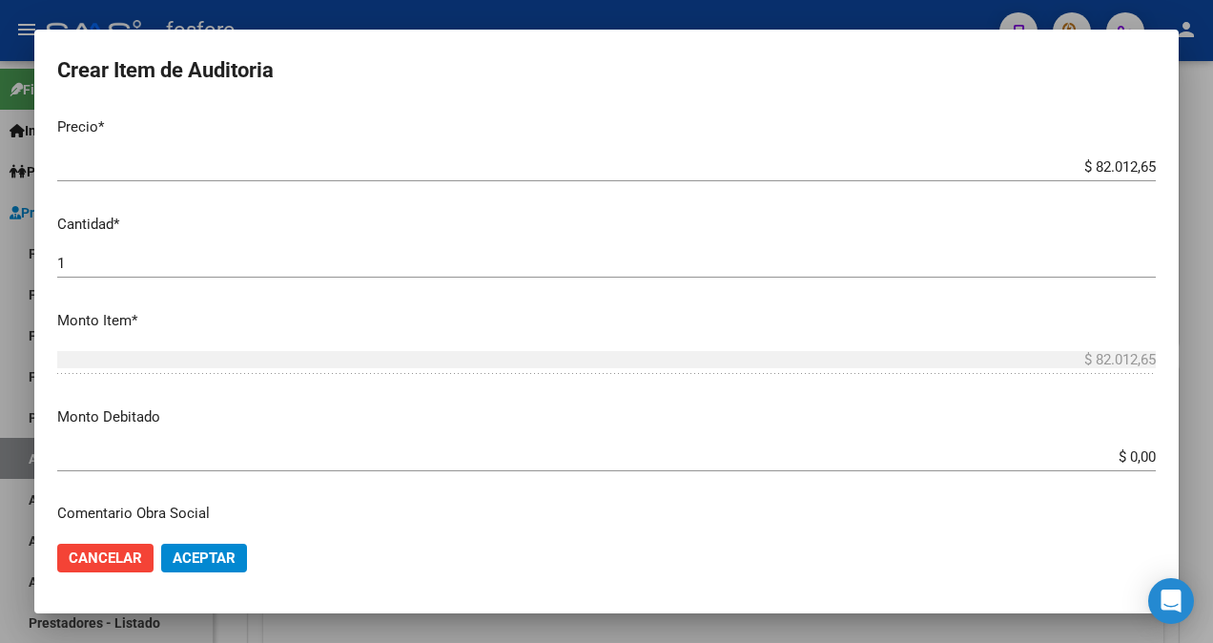
type input "CONSULTA [PERSON_NAME]- DEMAS AFILIADOS Y CODIGOS EN DETALLE ADJUNTO."
click at [1119, 452] on input "$ 0,00" at bounding box center [606, 456] width 1098 height 17
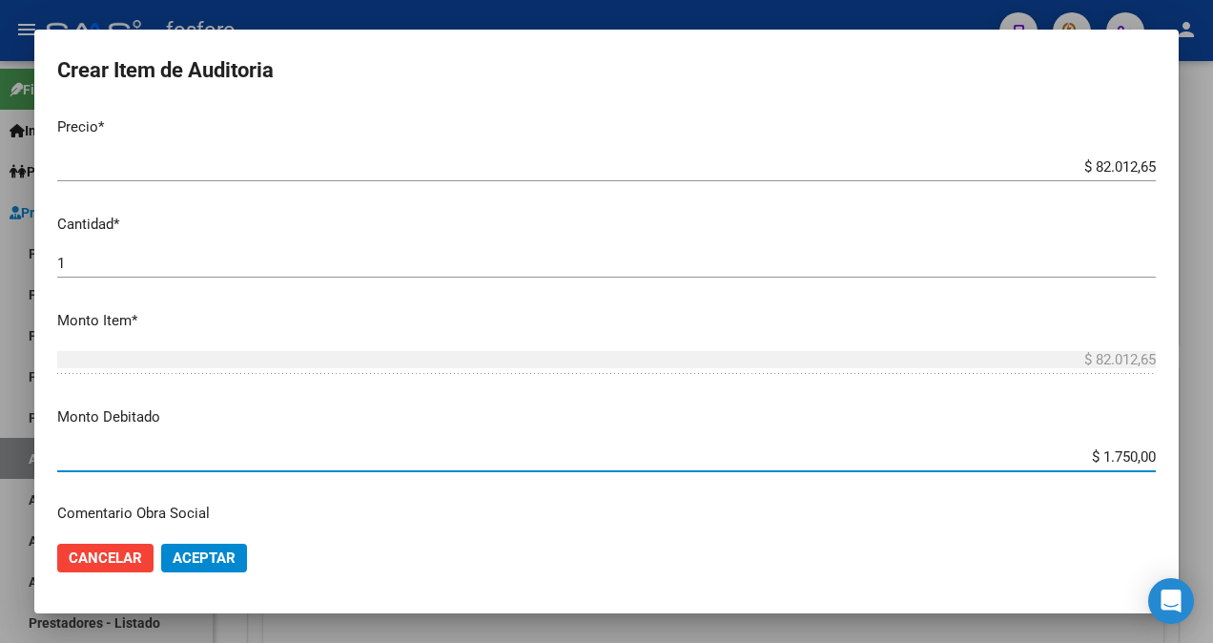
type input "$ 17.500,00"
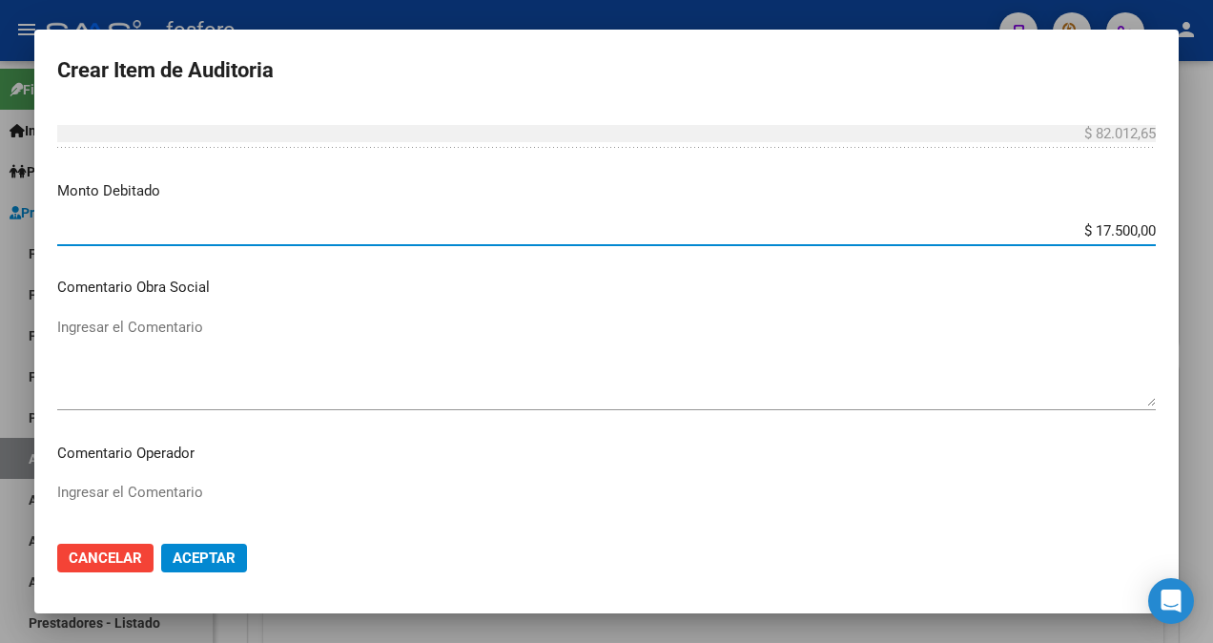
scroll to position [763, 0]
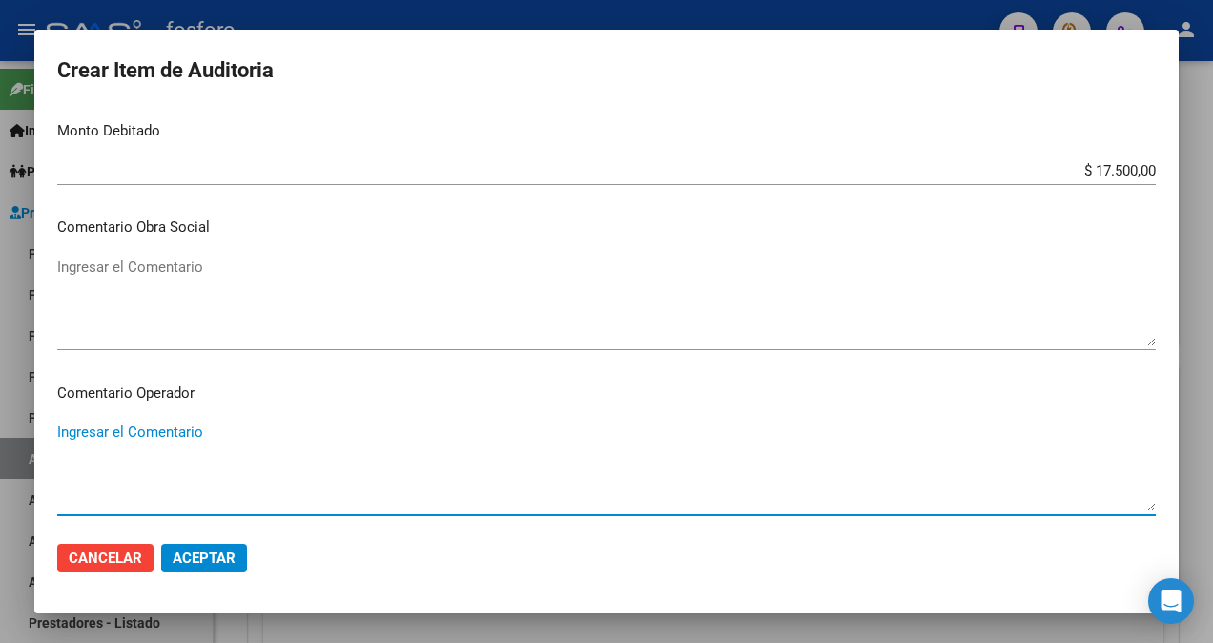
click at [149, 428] on textarea "Ingresar el Comentario" at bounding box center [606, 466] width 1098 height 90
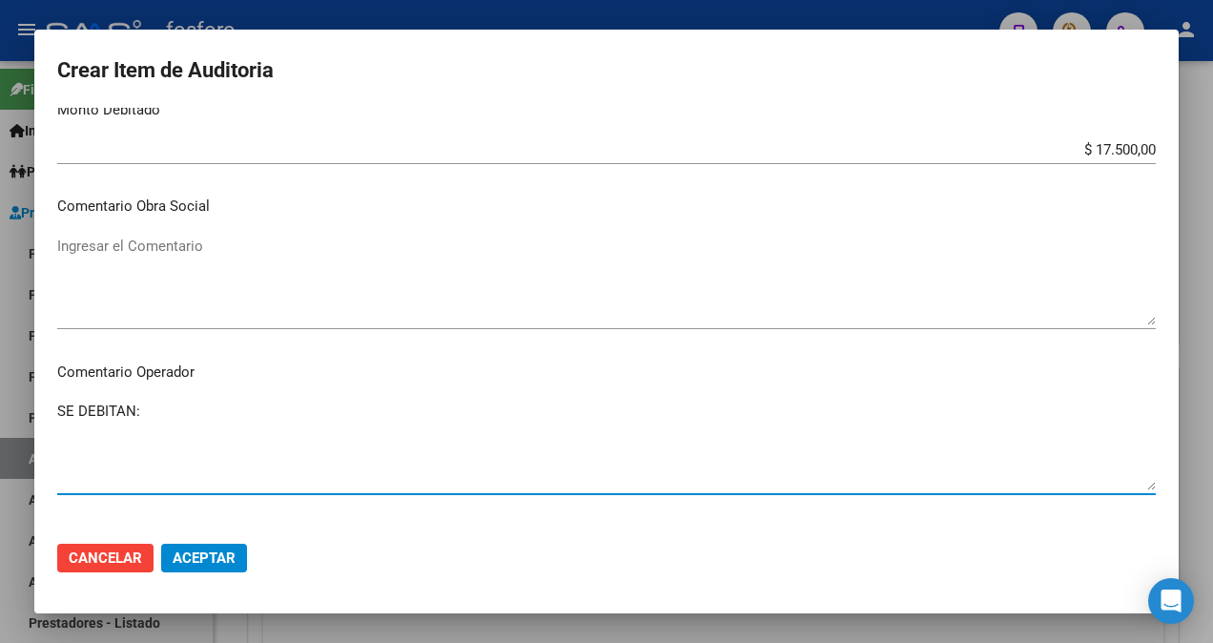
scroll to position [953, 0]
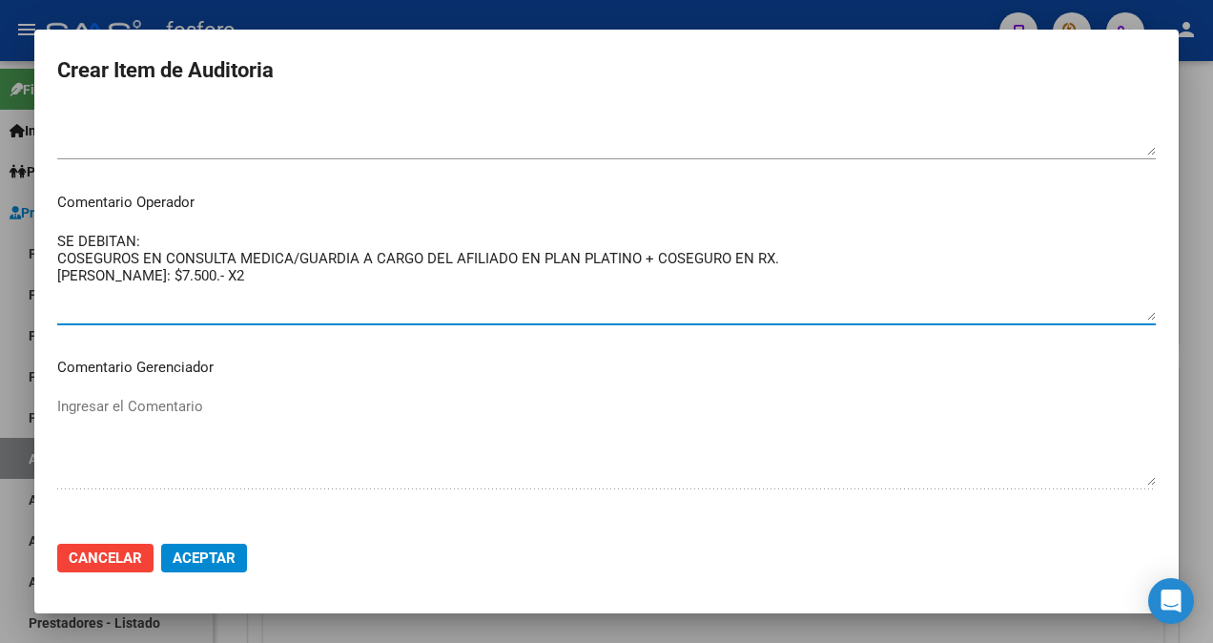
click at [263, 286] on textarea "SE DEBITAN: COSEGUROS EN CONSULTA MEDICA/GUARDIA A CARGO DEL AFILIADO EN PLAN P…" at bounding box center [606, 276] width 1098 height 90
click at [257, 271] on textarea "SE DEBITAN: COSEGUROS EN CONSULTA MEDICA/GUARDIA A CARGO DEL AFILIADO EN PLAN P…" at bounding box center [606, 276] width 1098 height 90
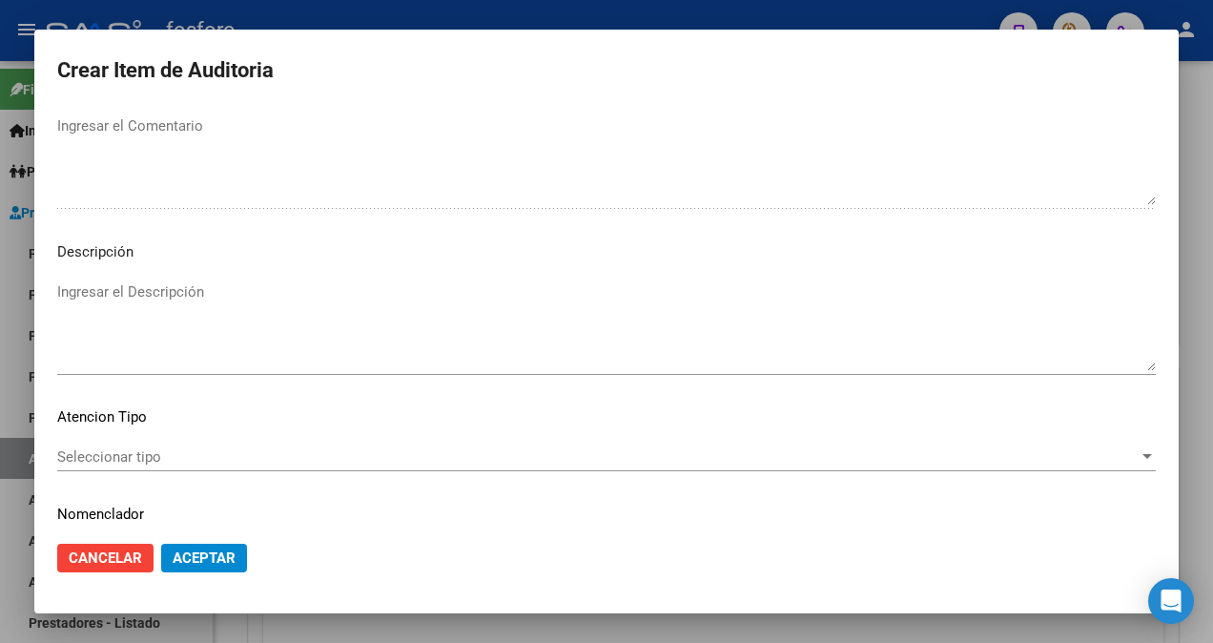
scroll to position [1239, 0]
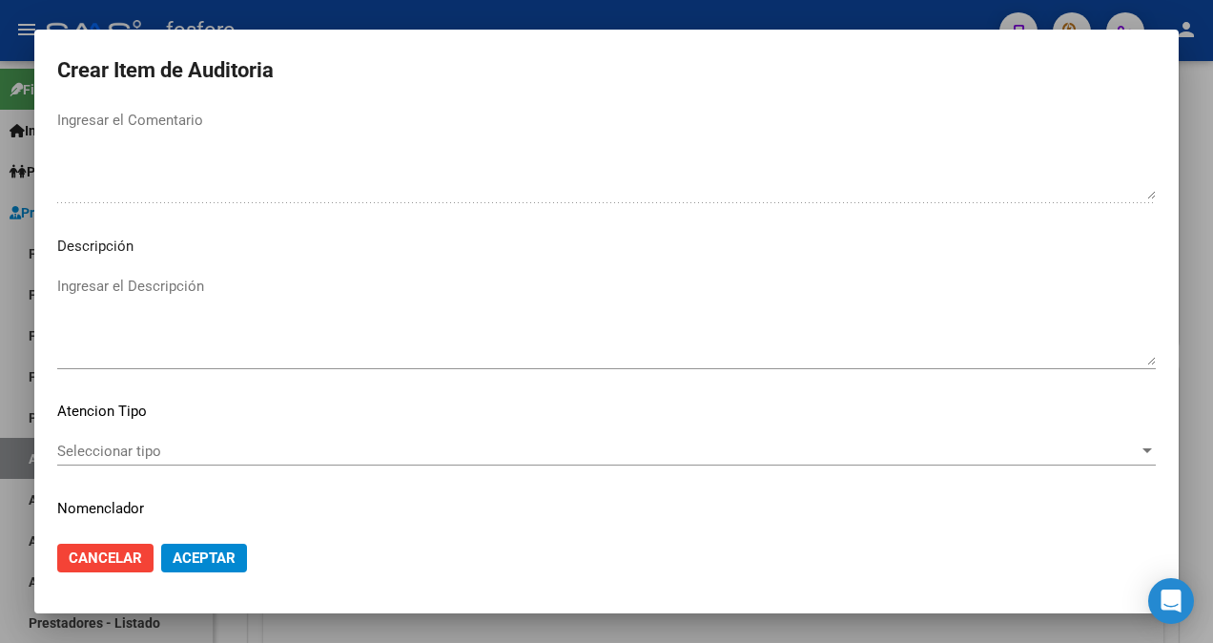
type textarea "SE DEBITAN: COSEGUROS EN CONSULTA MEDICA/GUARDIA A CARGO DEL AFILIADO EN PLAN P…"
click at [125, 430] on mat-dialog-content "95903611 Nro Documento 20959036110 CUIL Afiliado Activo Análisis Afiliado Prest…" at bounding box center [606, 317] width 1144 height 418
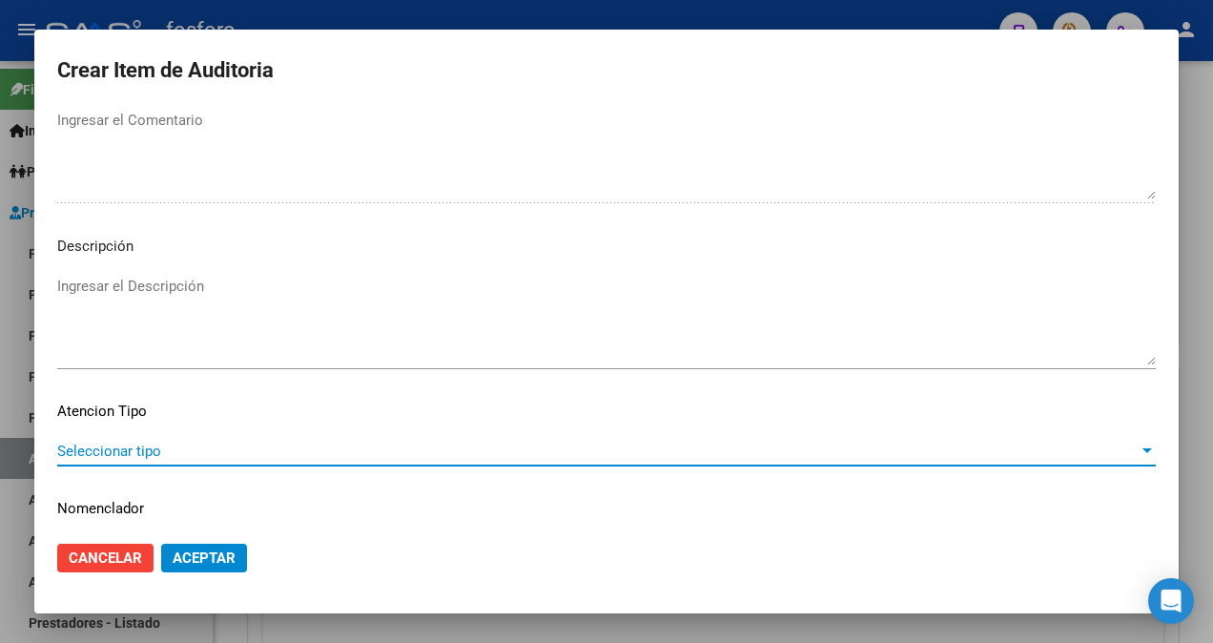
click at [120, 451] on span "Seleccionar tipo" at bounding box center [597, 450] width 1081 height 17
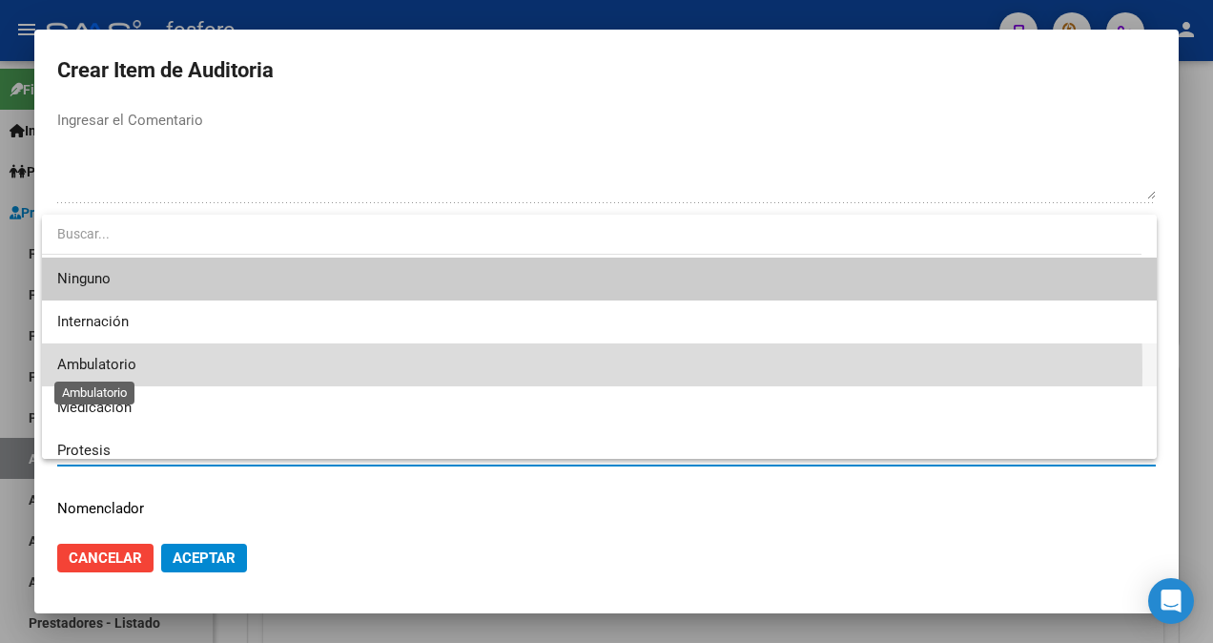
click at [135, 371] on span "Ambulatorio" at bounding box center [599, 364] width 1084 height 43
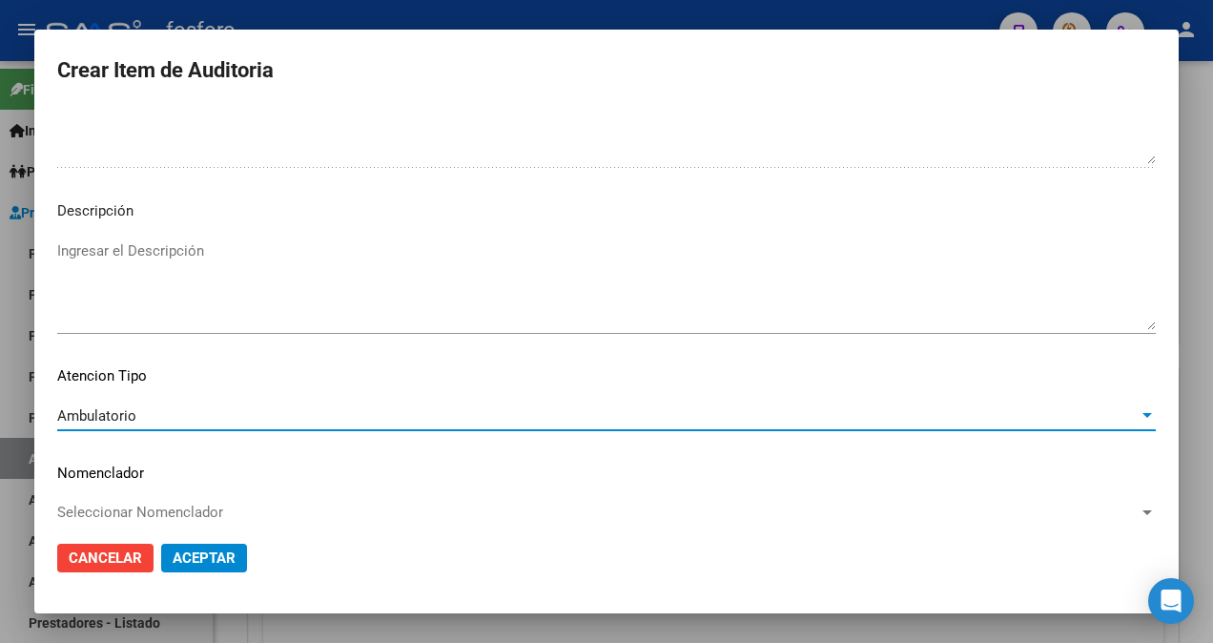
scroll to position [1293, 0]
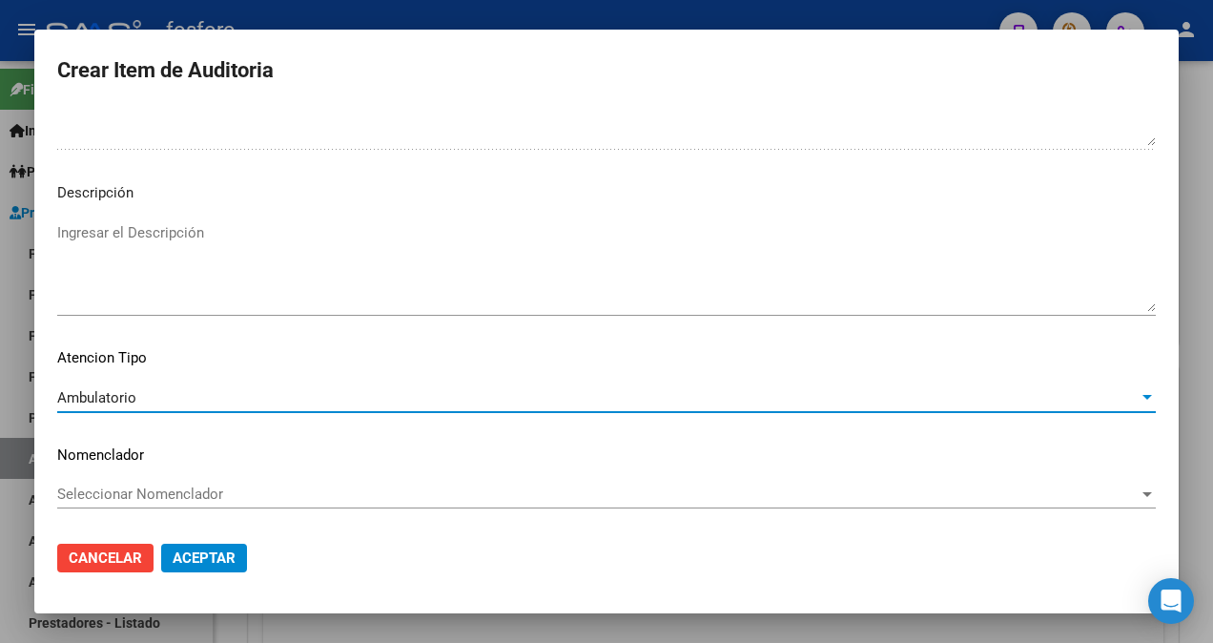
click at [214, 552] on span "Aceptar" at bounding box center [204, 557] width 63 height 17
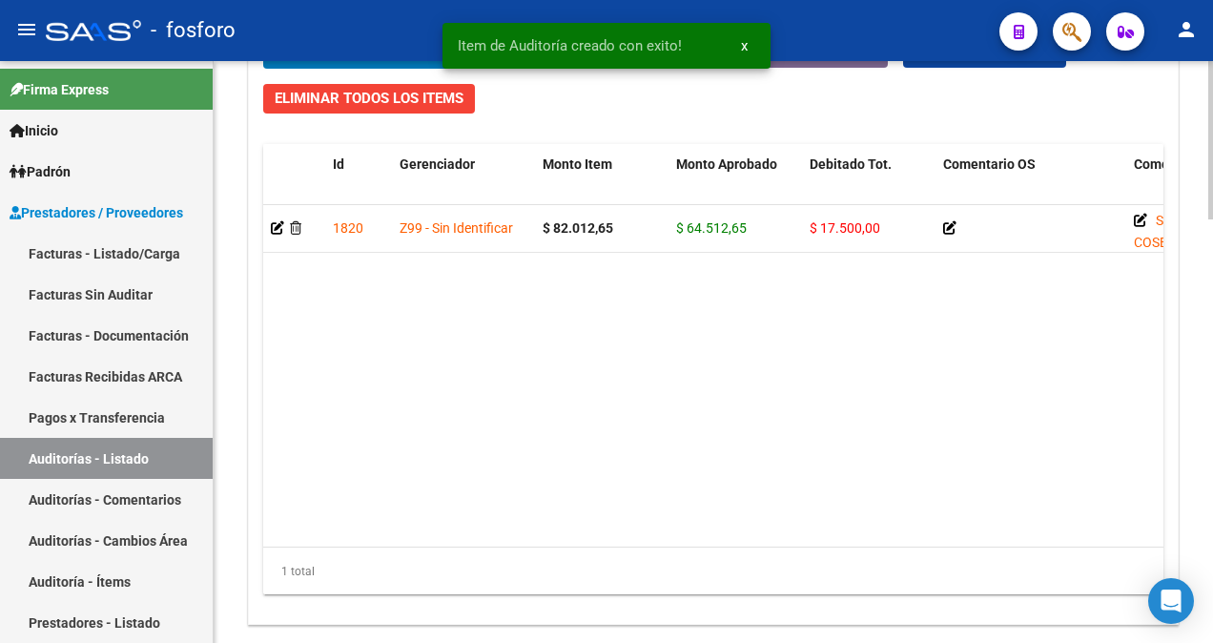
scroll to position [1552, 0]
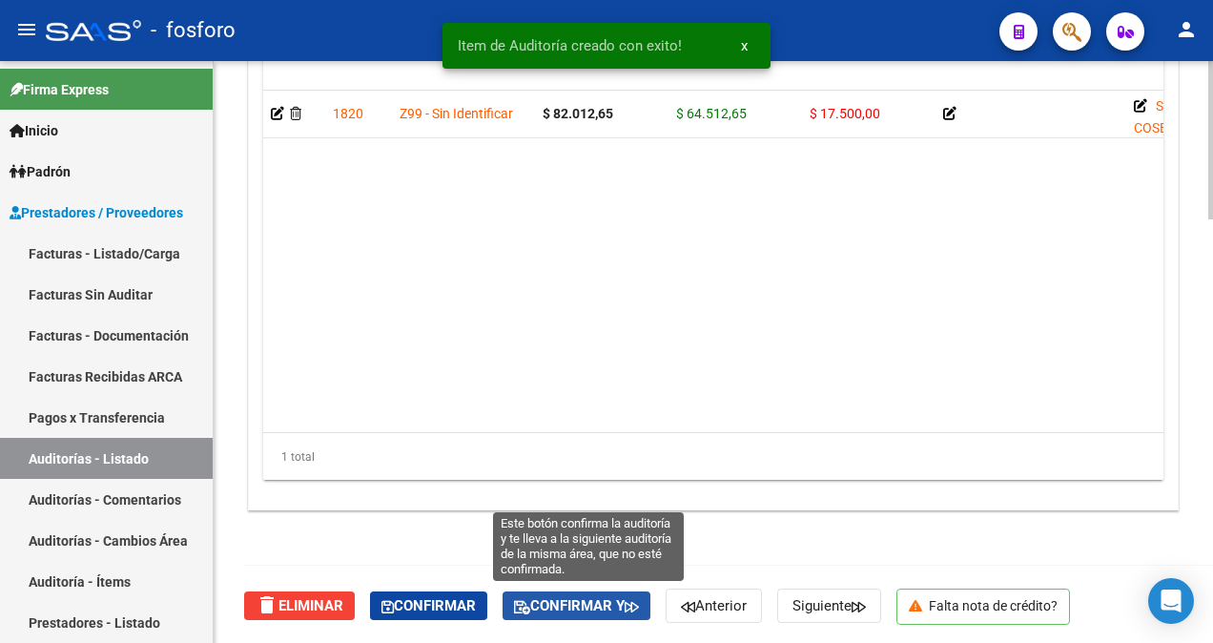
click at [593, 601] on span "Confirmar y" at bounding box center [576, 605] width 125 height 17
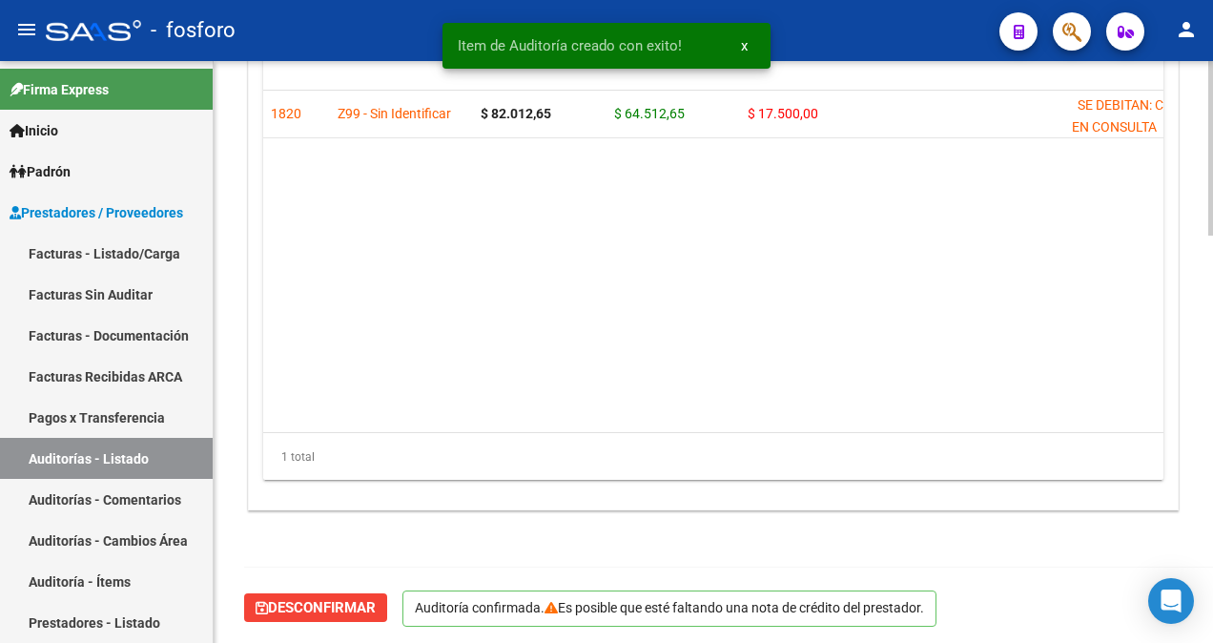
scroll to position [0, 0]
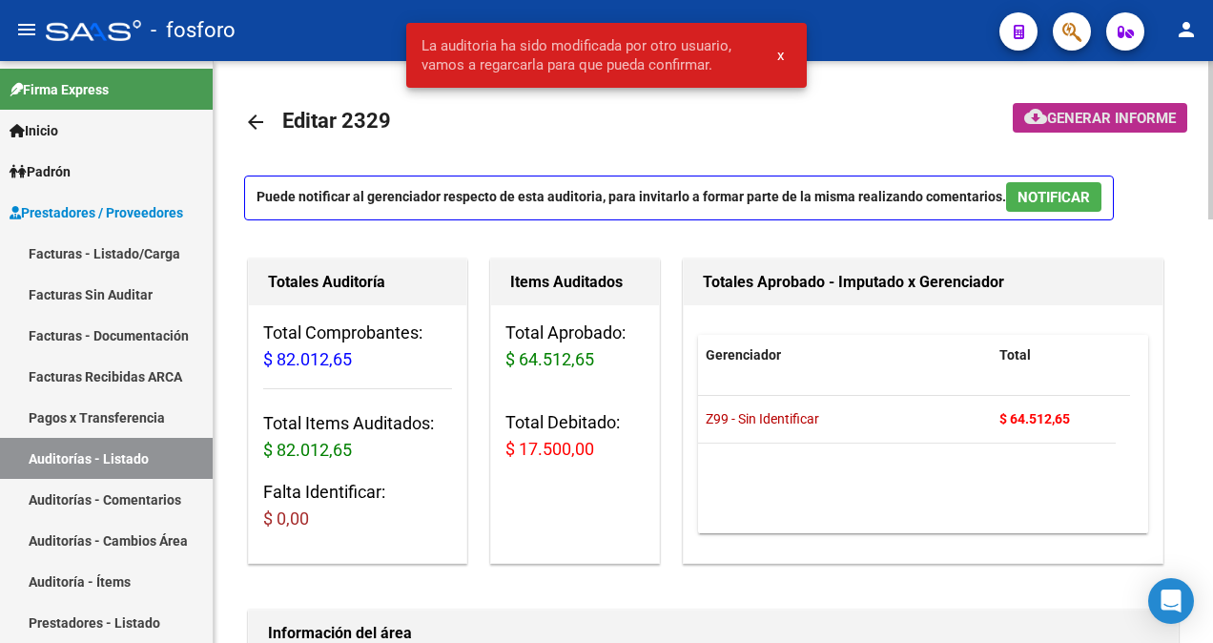
click at [1050, 123] on span "Generar informe" at bounding box center [1111, 118] width 129 height 17
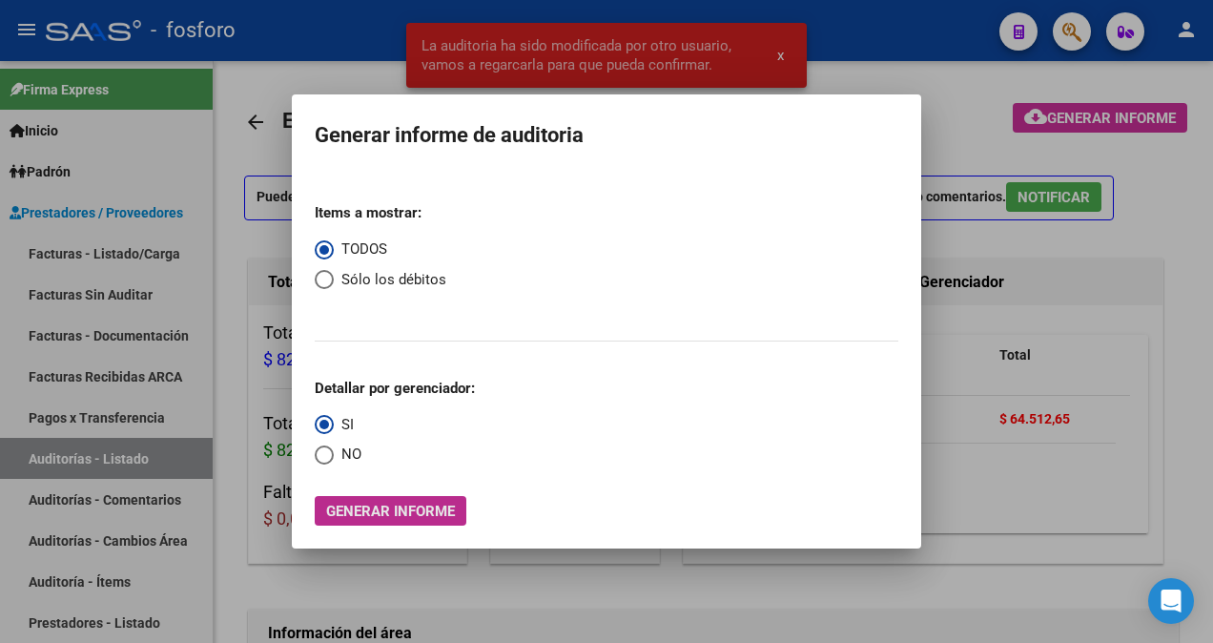
click at [381, 503] on span "Generar informe" at bounding box center [390, 510] width 129 height 17
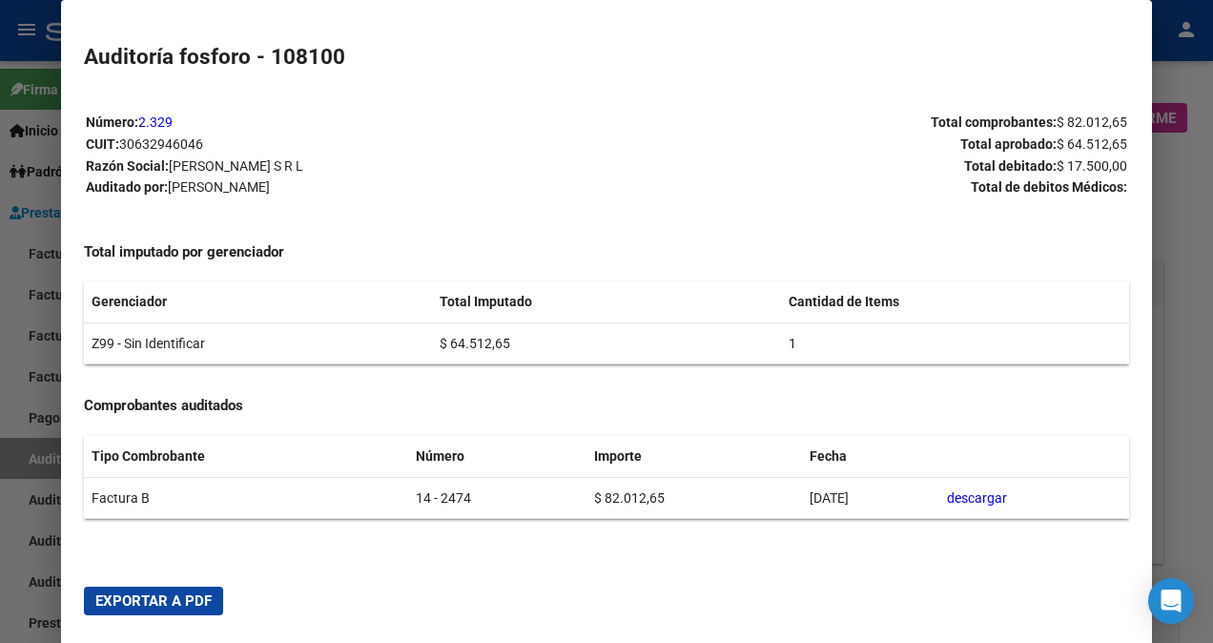
drag, startPoint x: 183, startPoint y: 601, endPoint x: 225, endPoint y: 582, distance: 45.7
click at [184, 600] on span "Exportar a PDF" at bounding box center [153, 600] width 116 height 17
click at [35, 286] on div at bounding box center [606, 321] width 1213 height 643
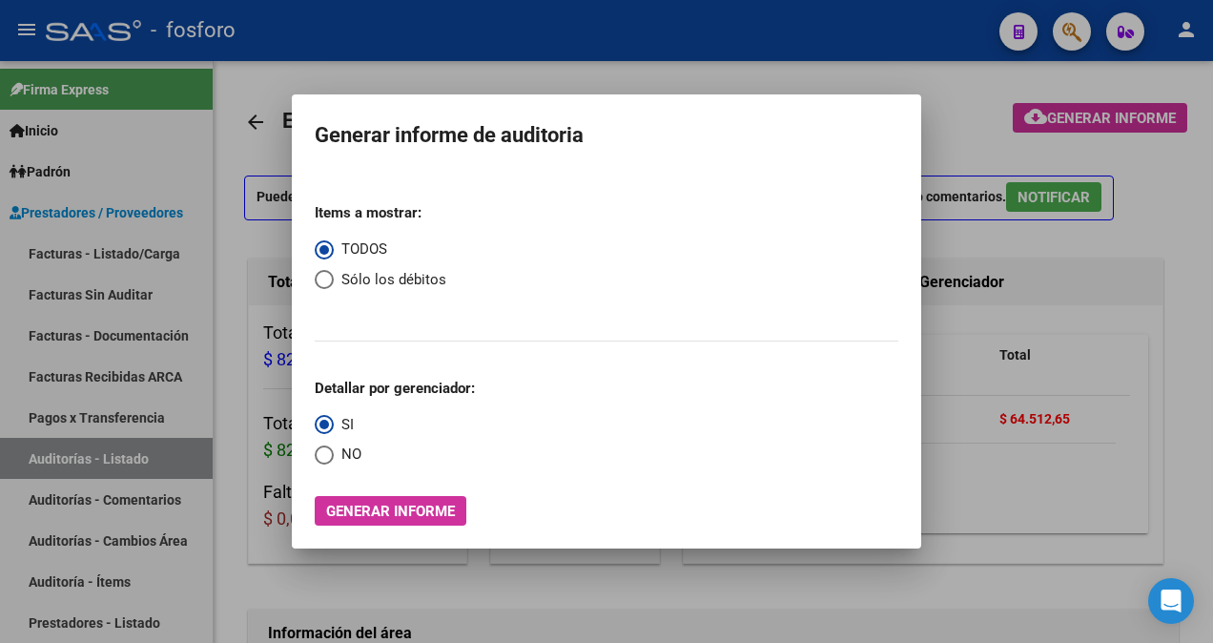
click at [383, 50] on div at bounding box center [606, 321] width 1213 height 643
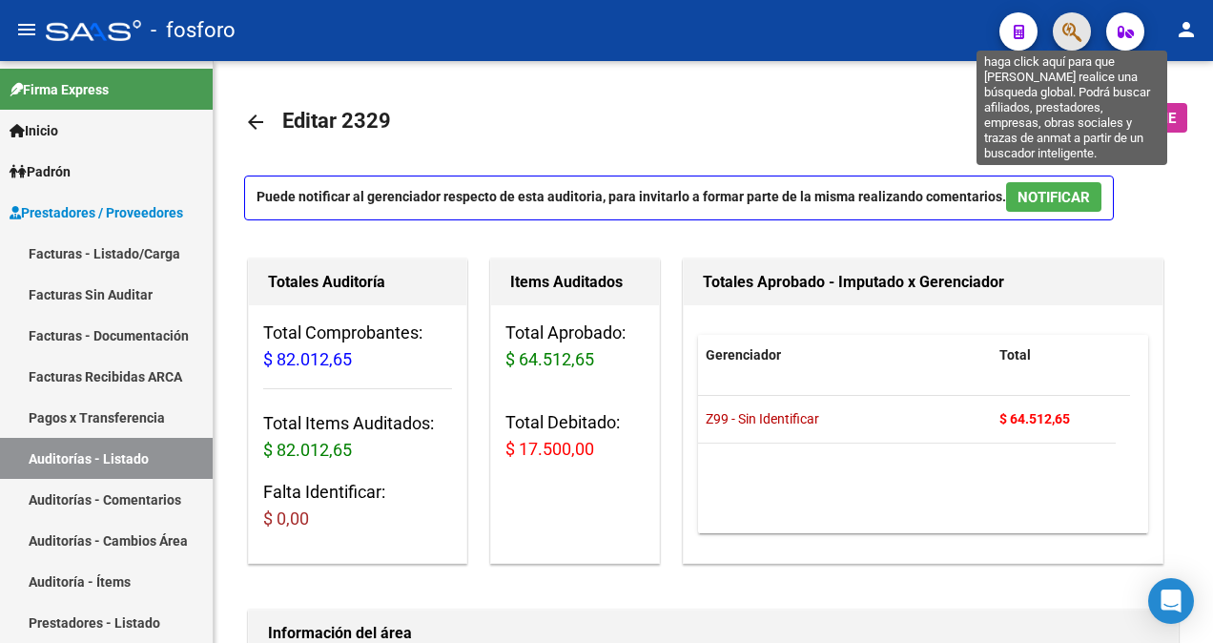
click at [1069, 32] on icon "button" at bounding box center [1071, 32] width 19 height 22
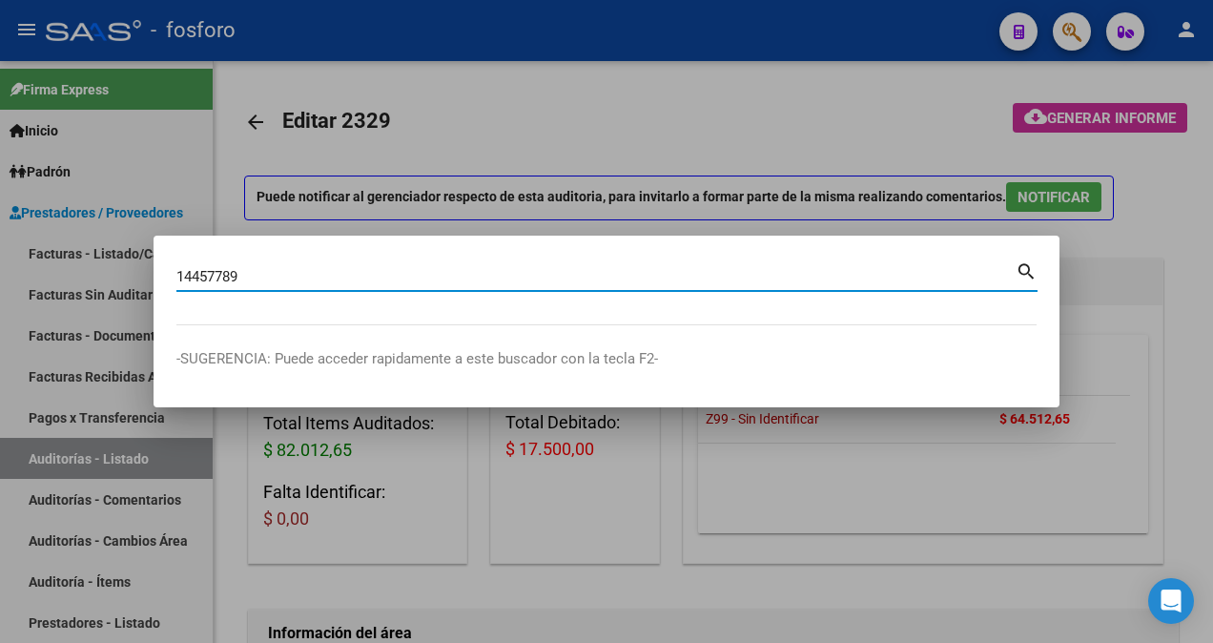
type input "14457789"
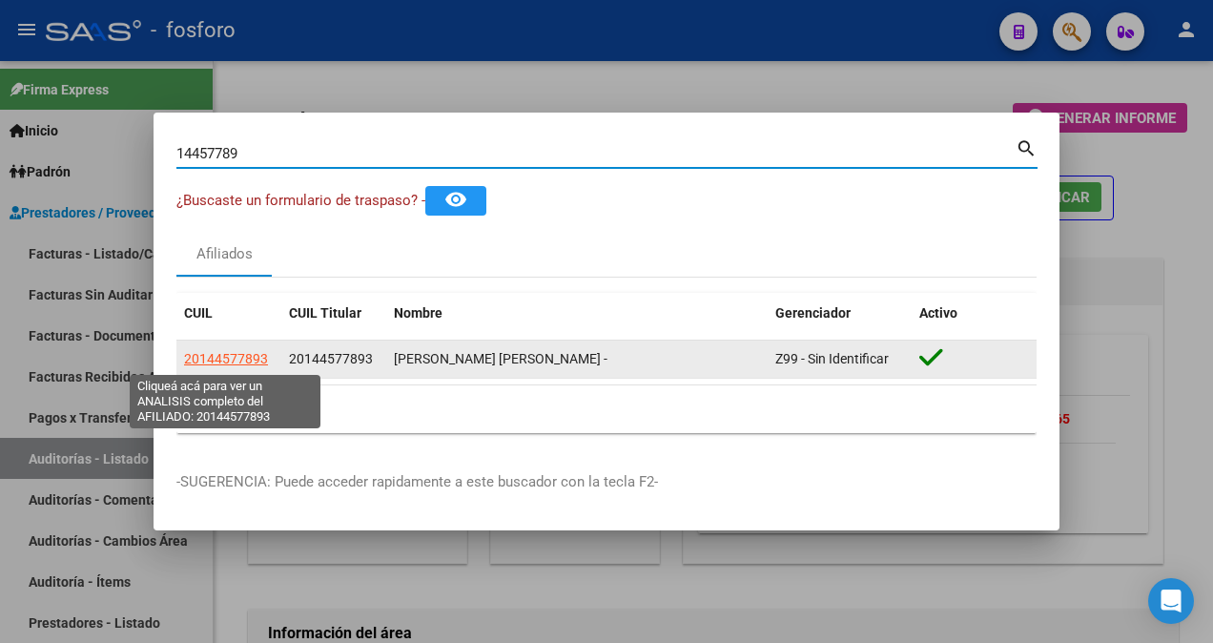
click at [220, 358] on span "20144577893" at bounding box center [226, 358] width 84 height 15
type textarea "20144577893"
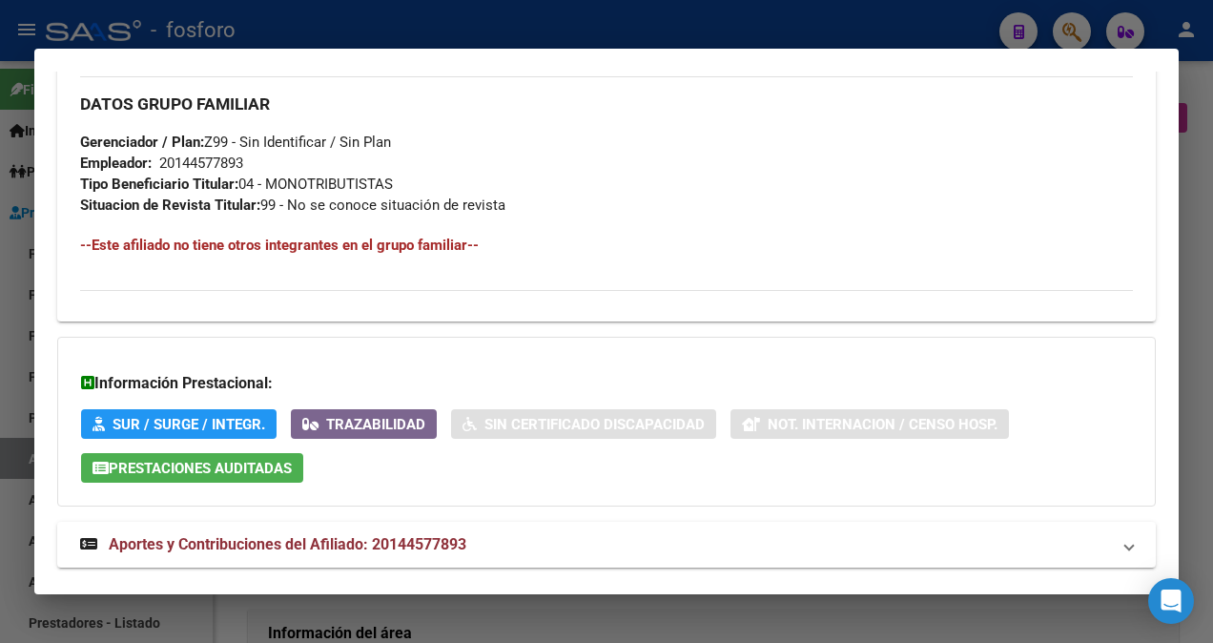
scroll to position [1079, 0]
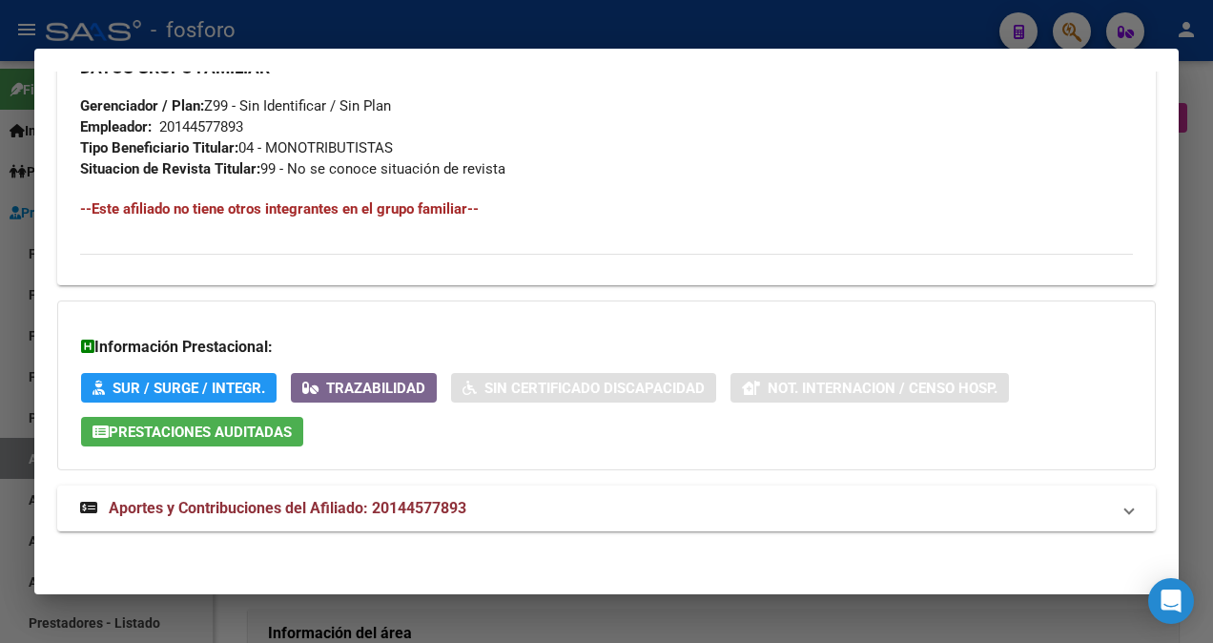
click at [13, 177] on div at bounding box center [606, 321] width 1213 height 643
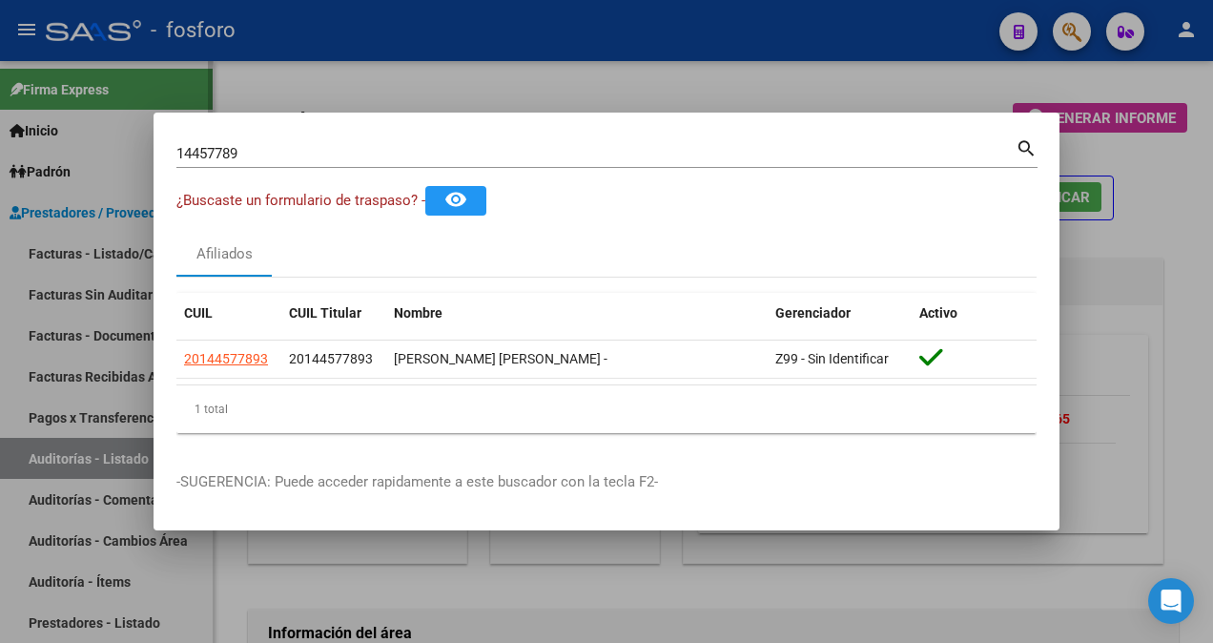
click at [63, 255] on div at bounding box center [606, 321] width 1213 height 643
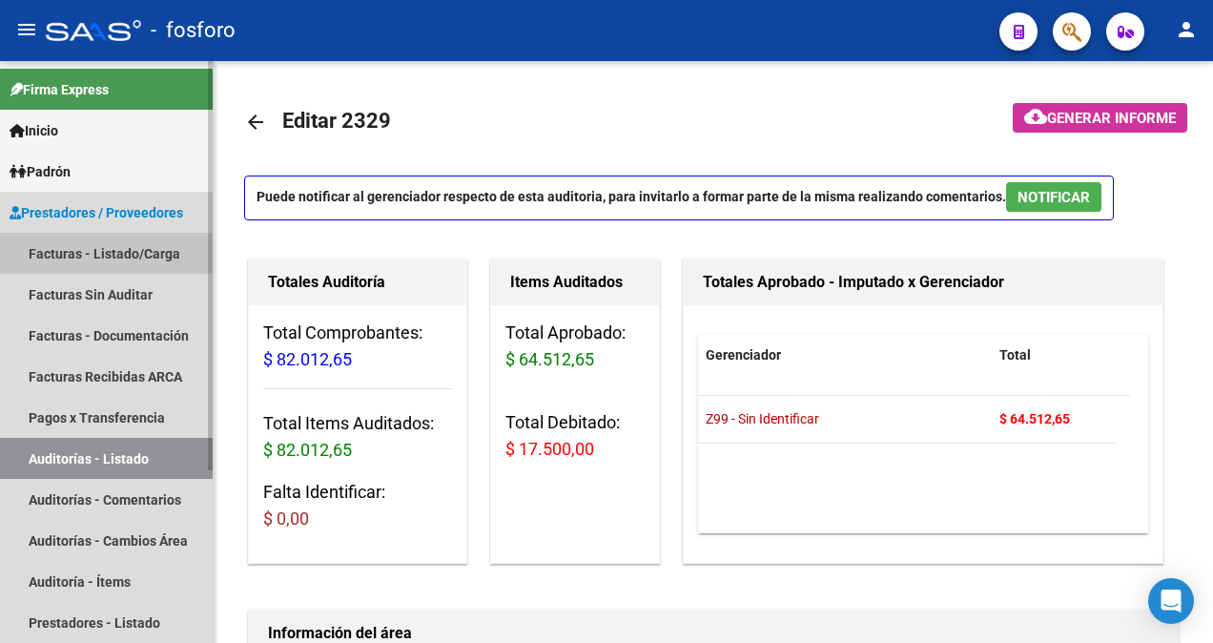
click at [66, 253] on link "Facturas - Listado/Carga" at bounding box center [106, 253] width 213 height 41
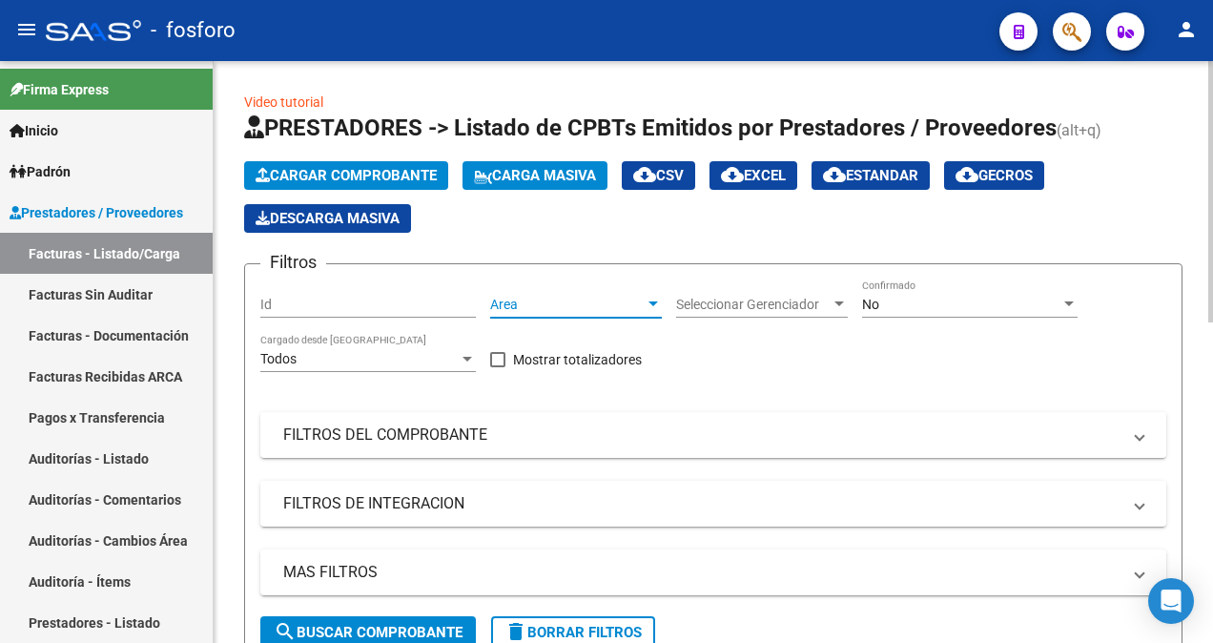
click at [660, 299] on div at bounding box center [652, 303] width 17 height 15
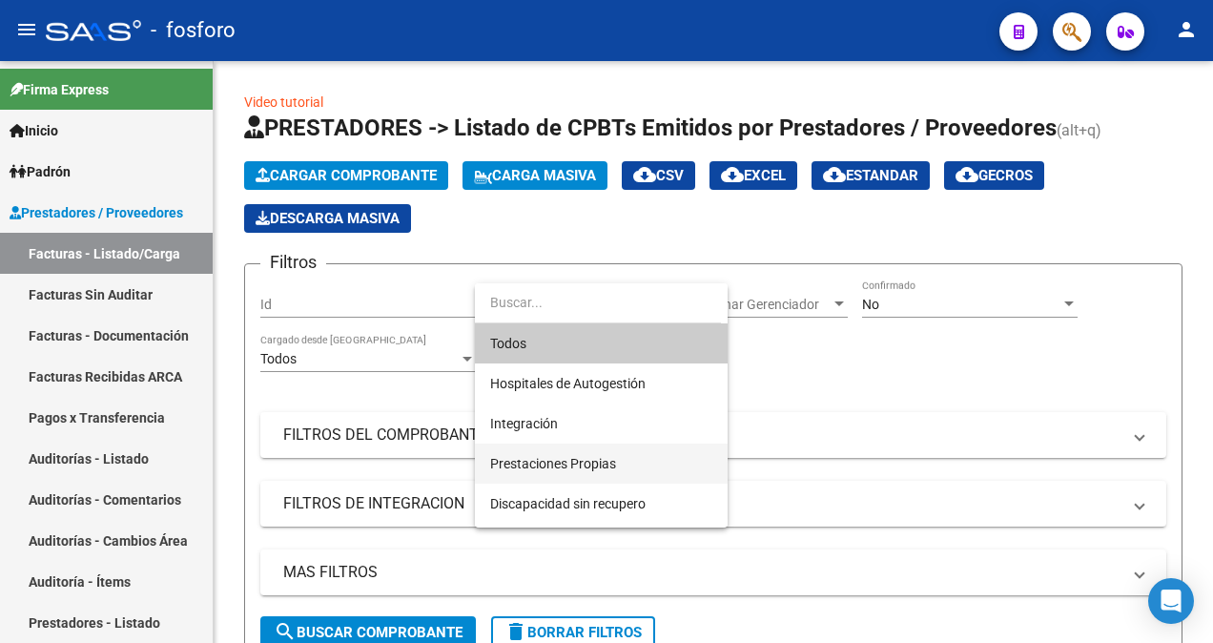
click at [541, 453] on span "Prestaciones Propias" at bounding box center [601, 463] width 222 height 40
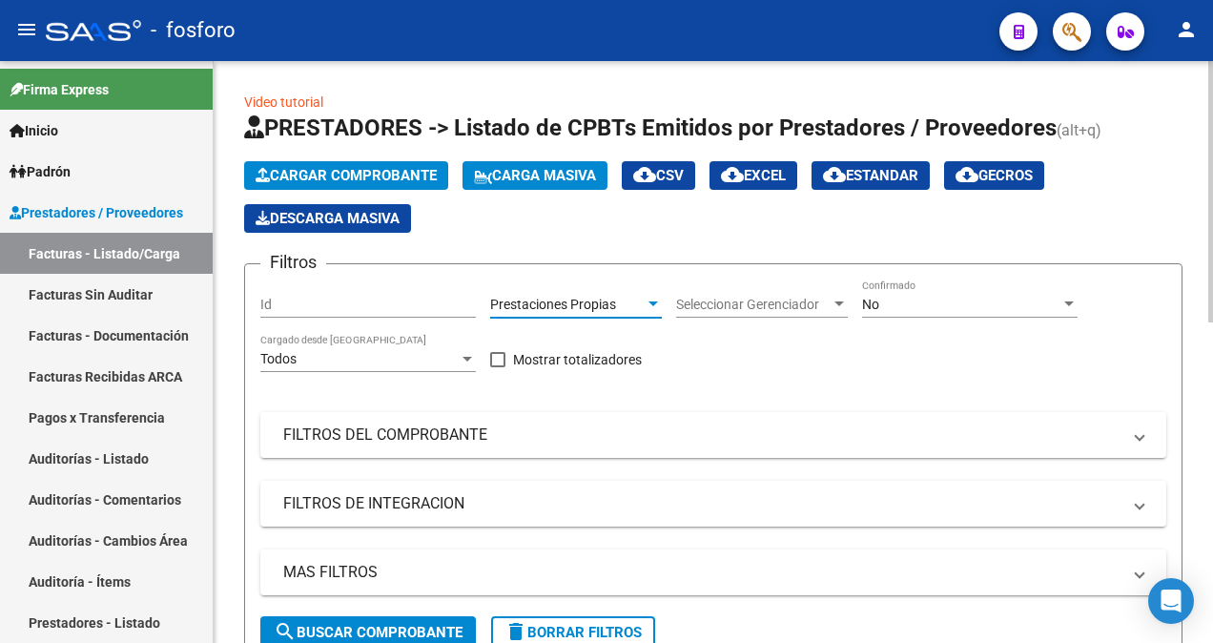
click at [328, 620] on button "search Buscar Comprobante" at bounding box center [367, 632] width 215 height 32
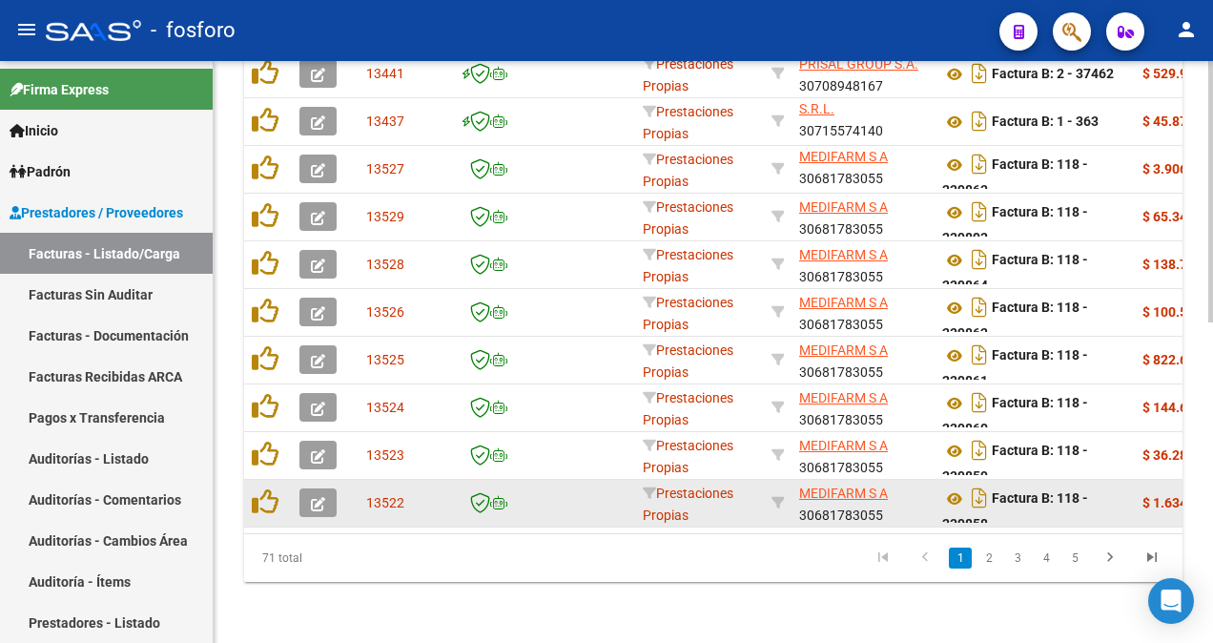
scroll to position [711, 0]
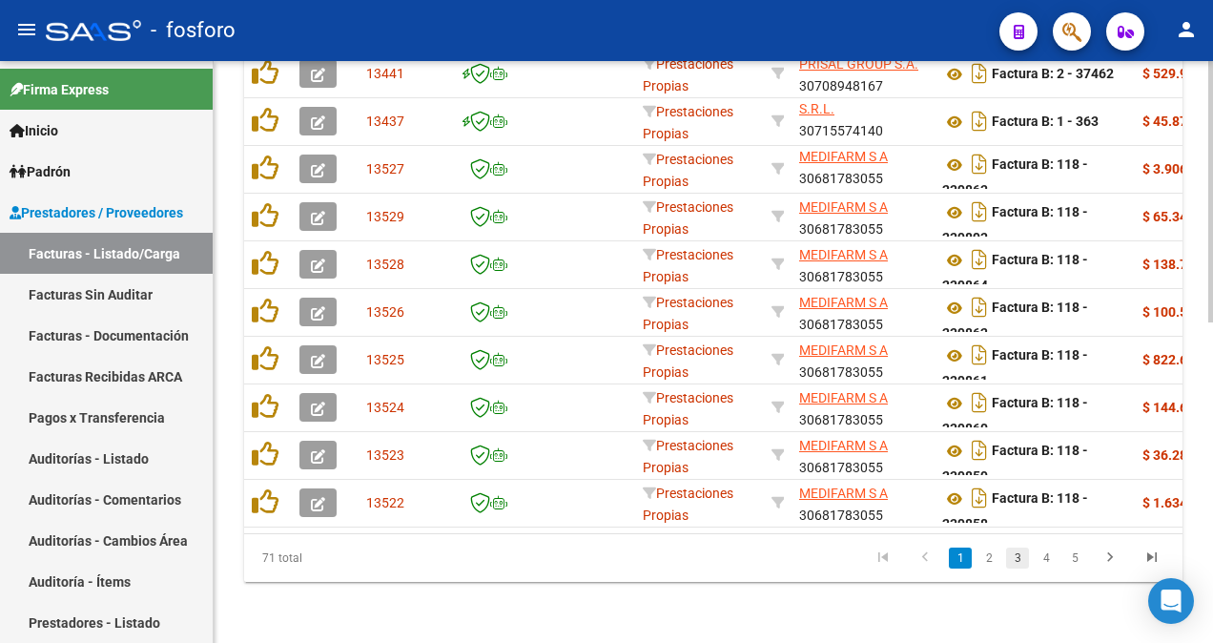
click at [1018, 556] on link "3" at bounding box center [1017, 557] width 23 height 21
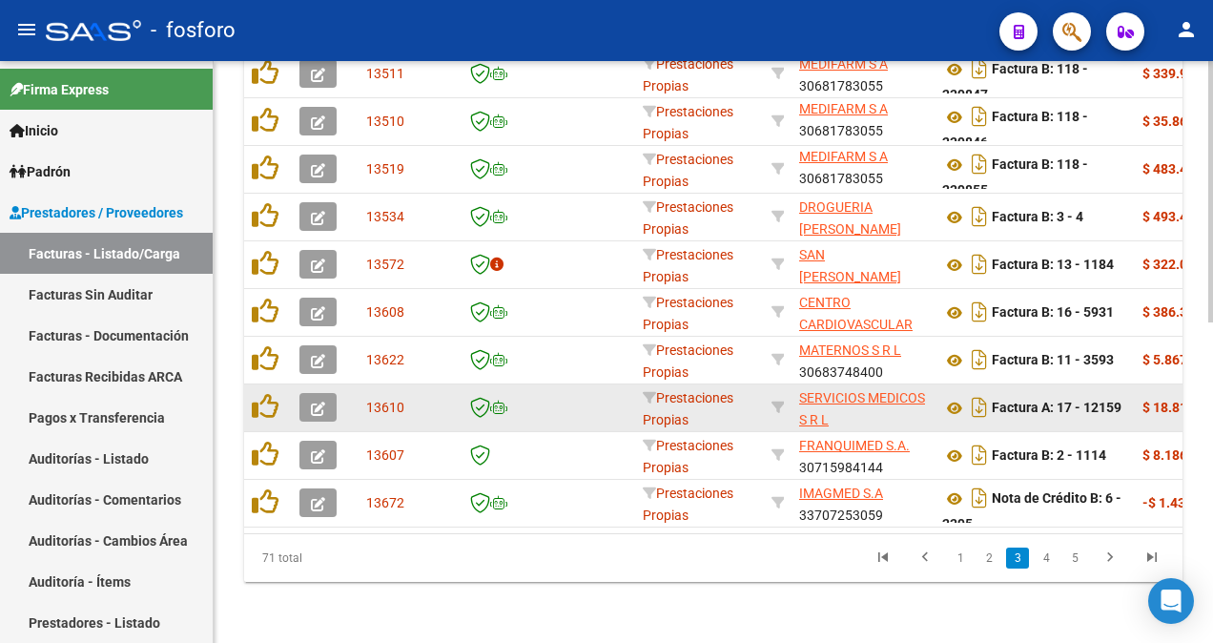
click at [322, 401] on icon "button" at bounding box center [318, 408] width 14 height 14
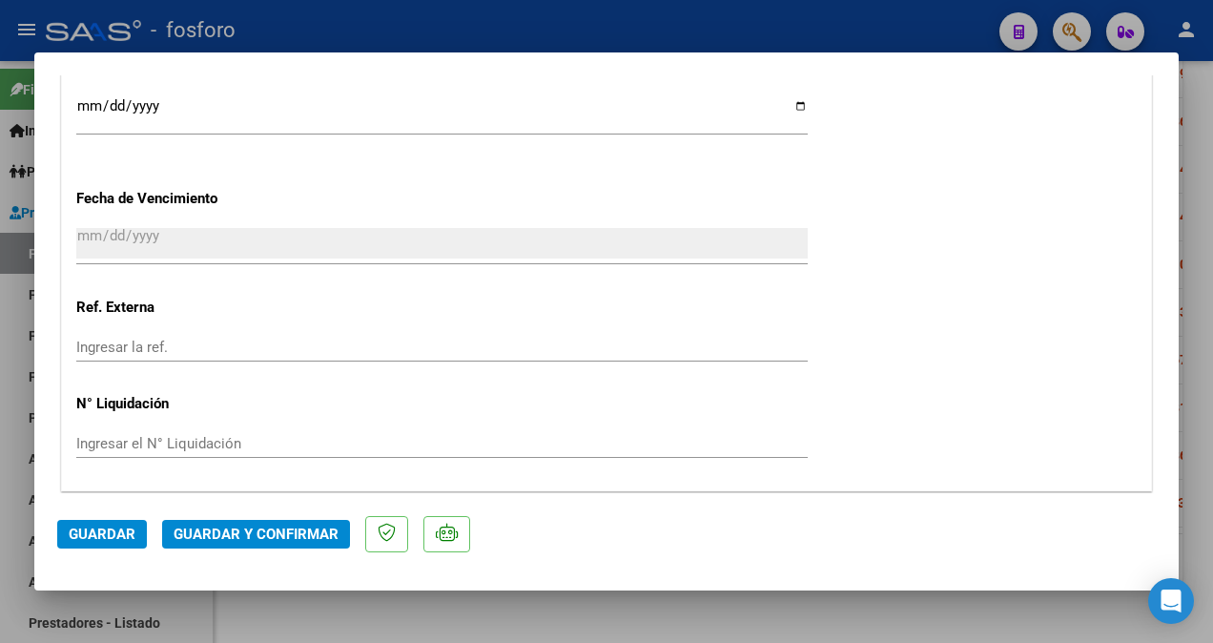
scroll to position [1144, 0]
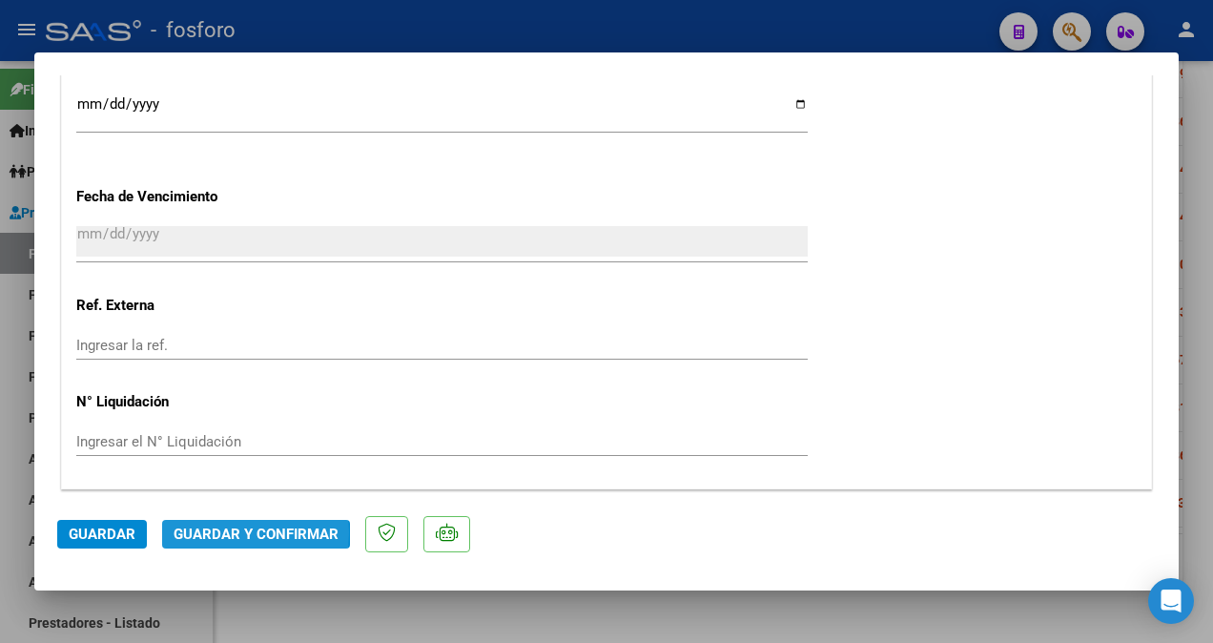
click at [187, 532] on span "Guardar y Confirmar" at bounding box center [256, 533] width 165 height 17
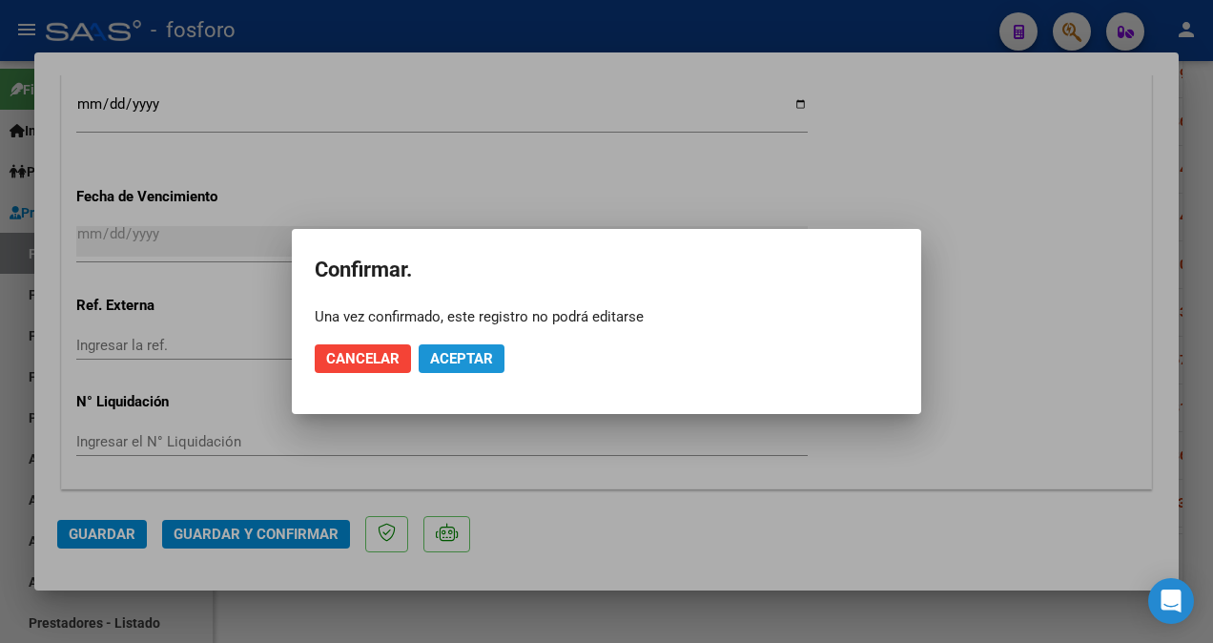
click at [476, 364] on span "Aceptar" at bounding box center [461, 358] width 63 height 17
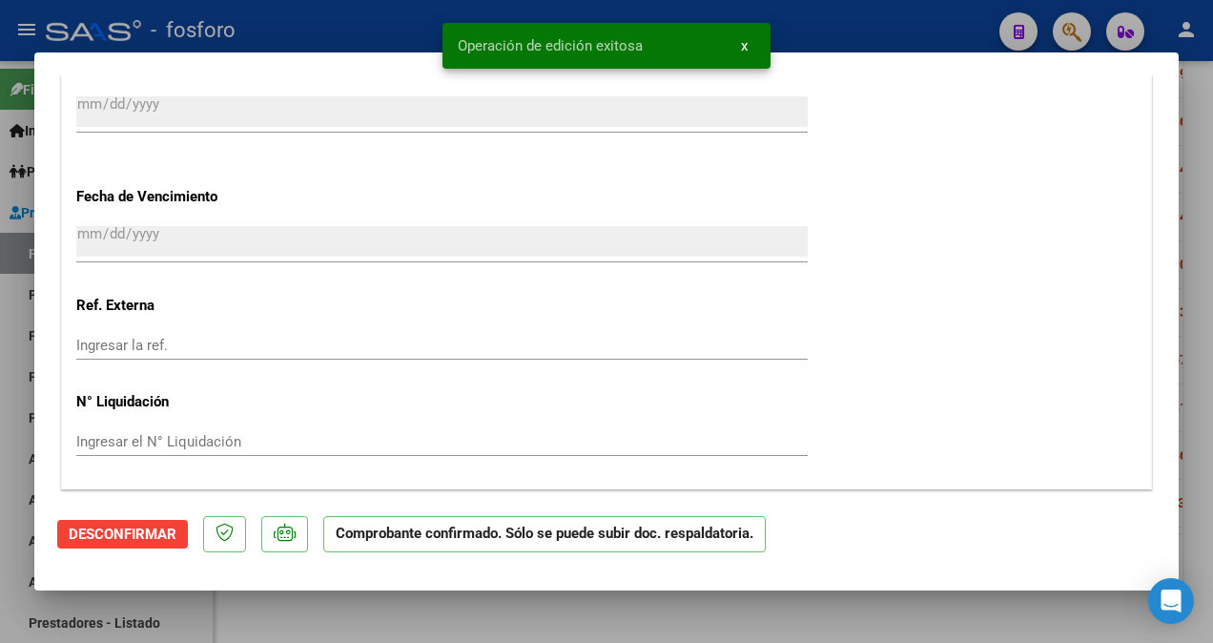
click at [18, 297] on div at bounding box center [606, 321] width 1213 height 643
type input "$ 0,00"
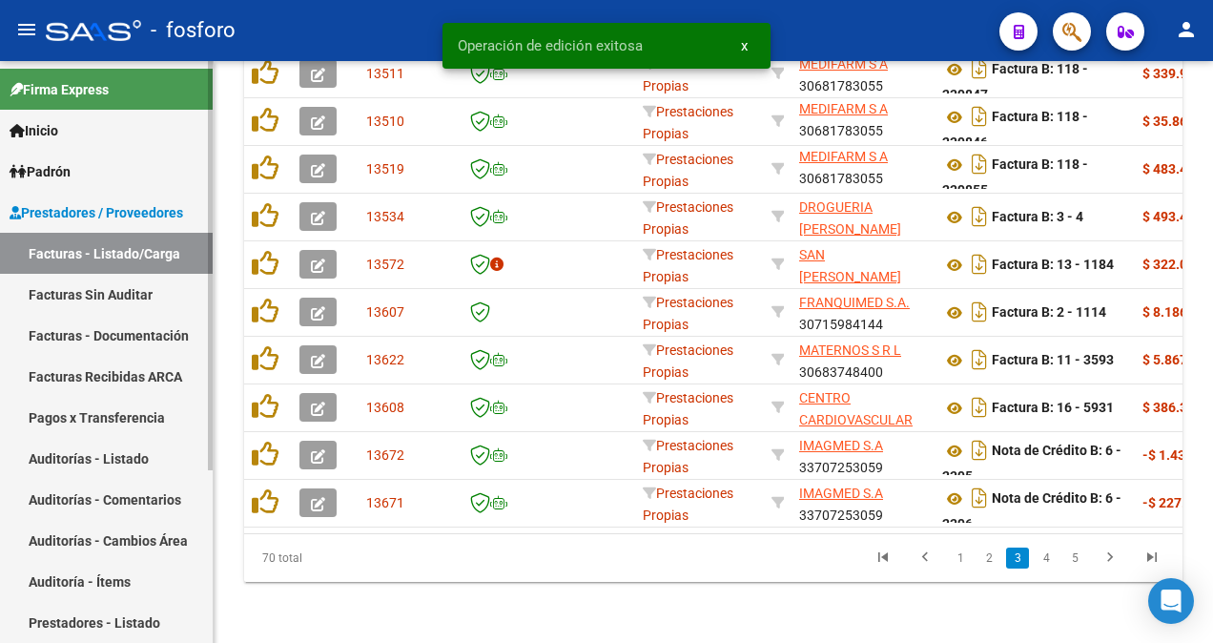
scroll to position [711, 0]
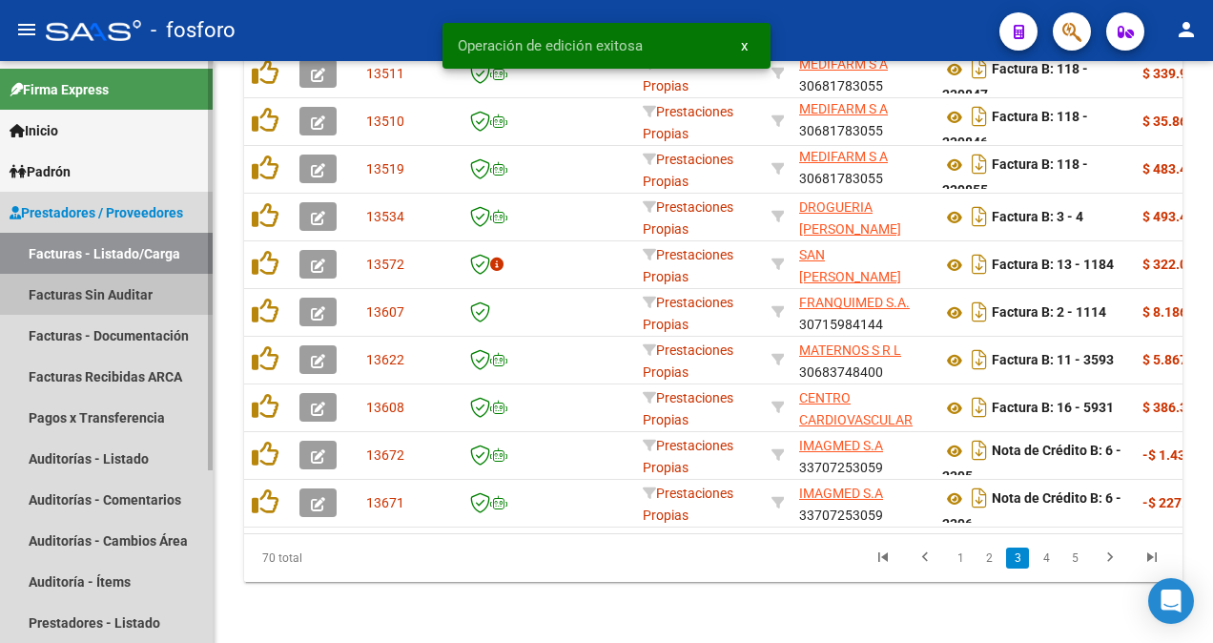
click at [86, 294] on link "Facturas Sin Auditar" at bounding box center [106, 294] width 213 height 41
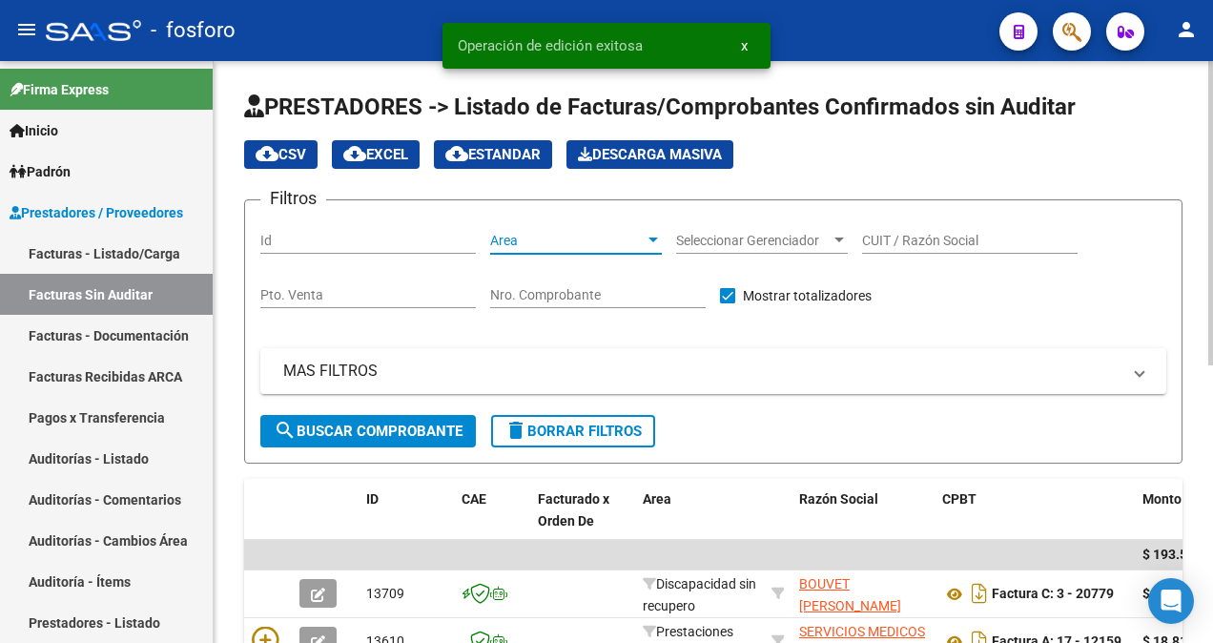
click at [657, 241] on div at bounding box center [653, 239] width 10 height 5
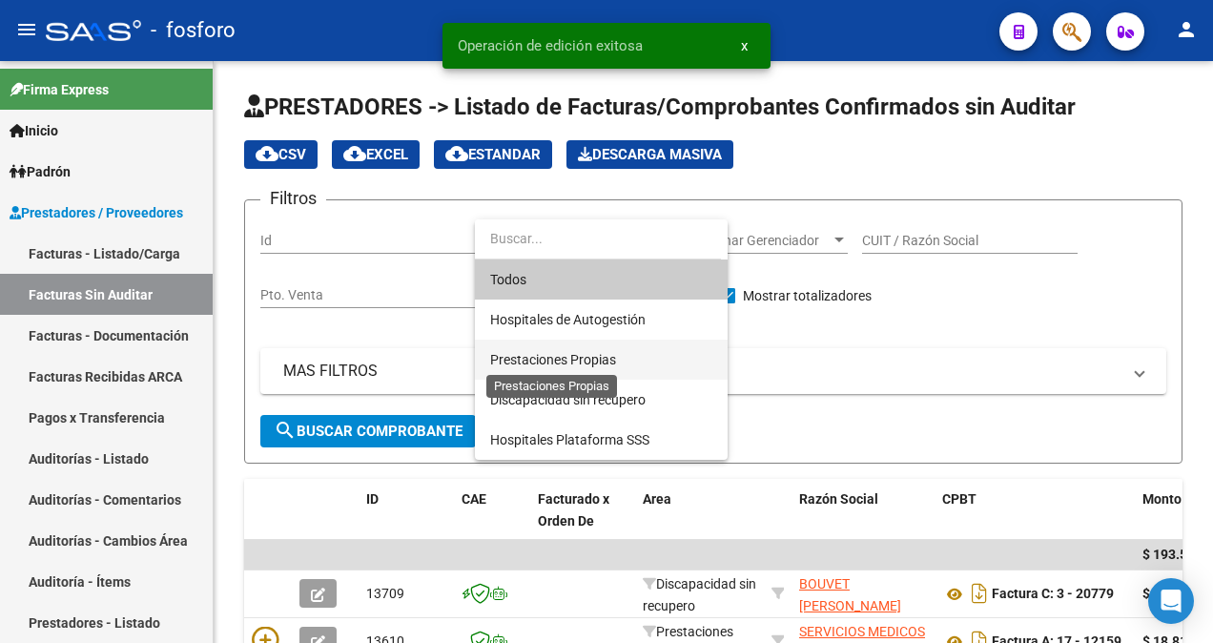
click at [559, 354] on span "Prestaciones Propias" at bounding box center [553, 359] width 126 height 15
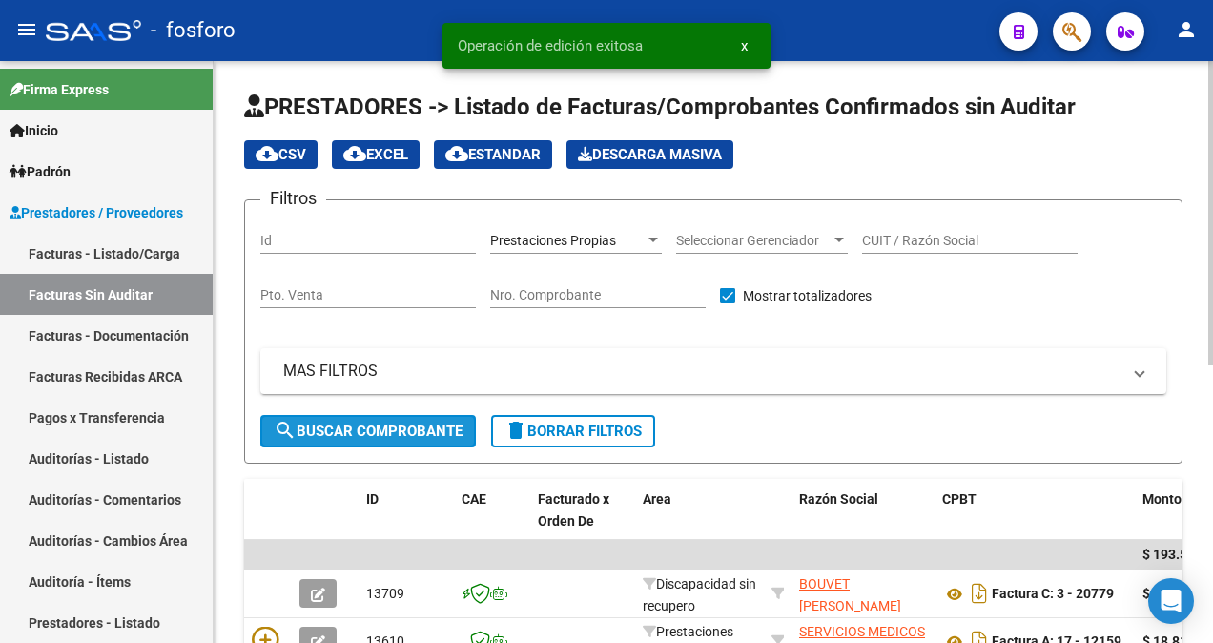
click at [355, 418] on button "search Buscar Comprobante" at bounding box center [367, 431] width 215 height 32
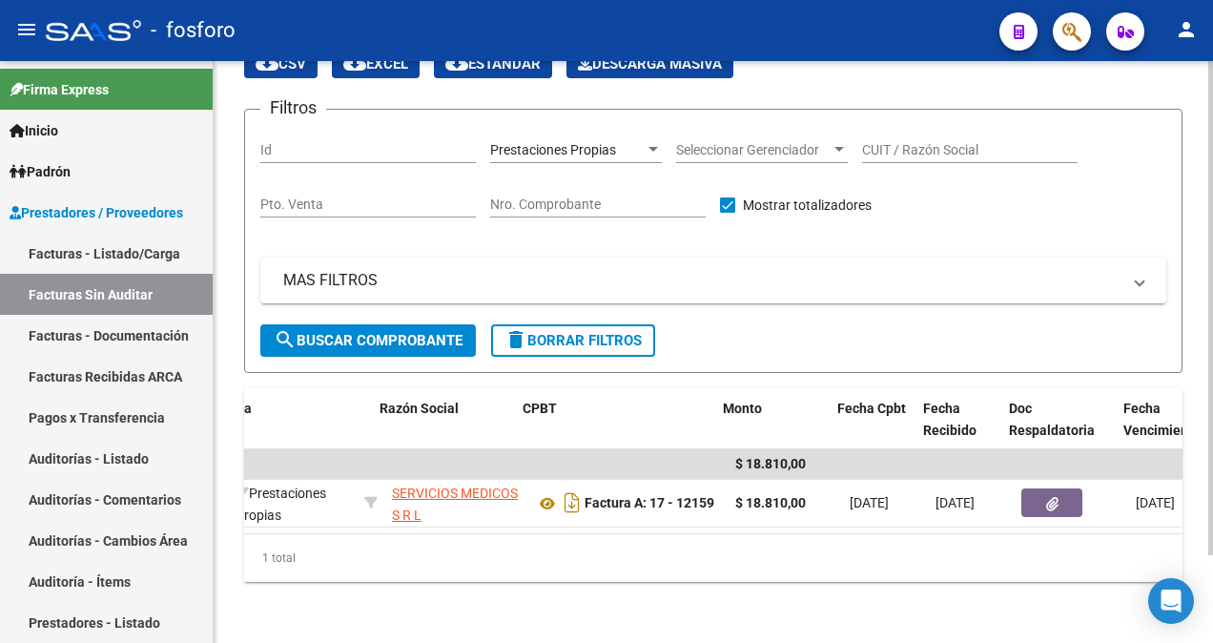
scroll to position [0, 419]
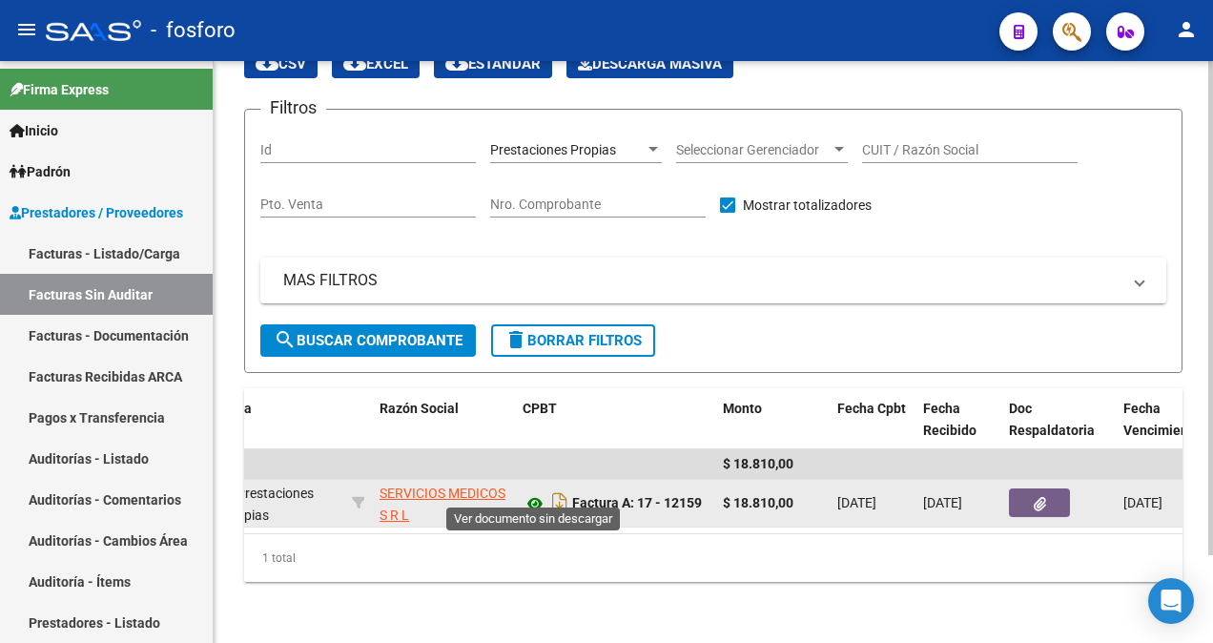
click at [542, 492] on icon at bounding box center [534, 503] width 25 height 23
click at [1034, 497] on icon "button" at bounding box center [1039, 504] width 12 height 14
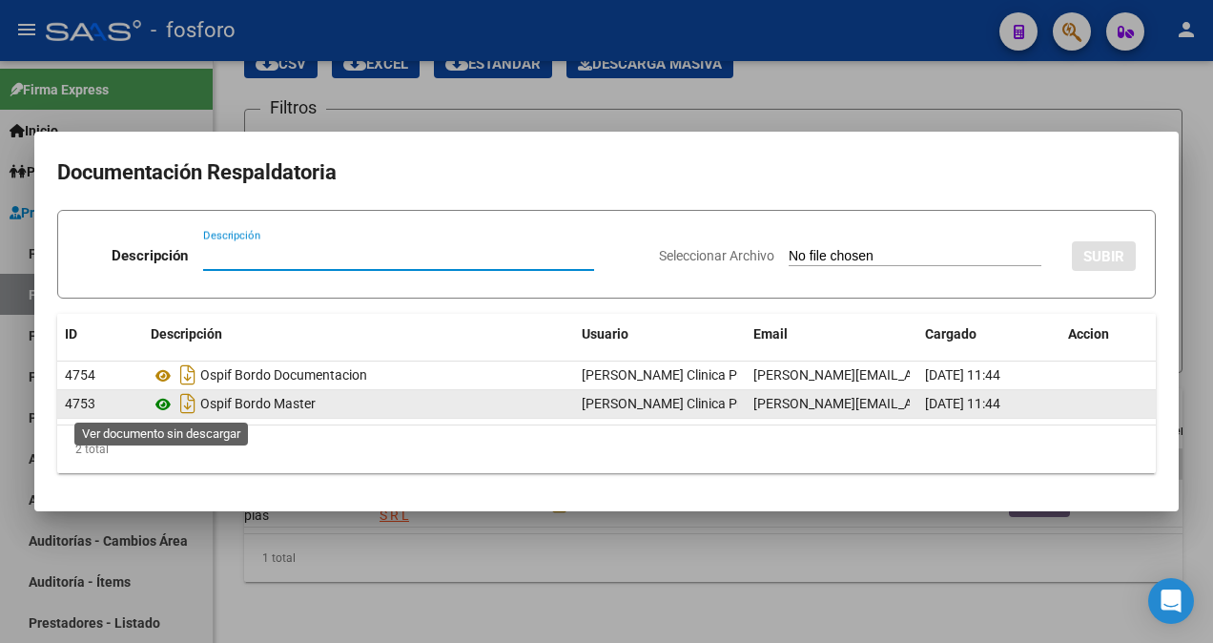
click at [164, 403] on icon at bounding box center [163, 404] width 25 height 23
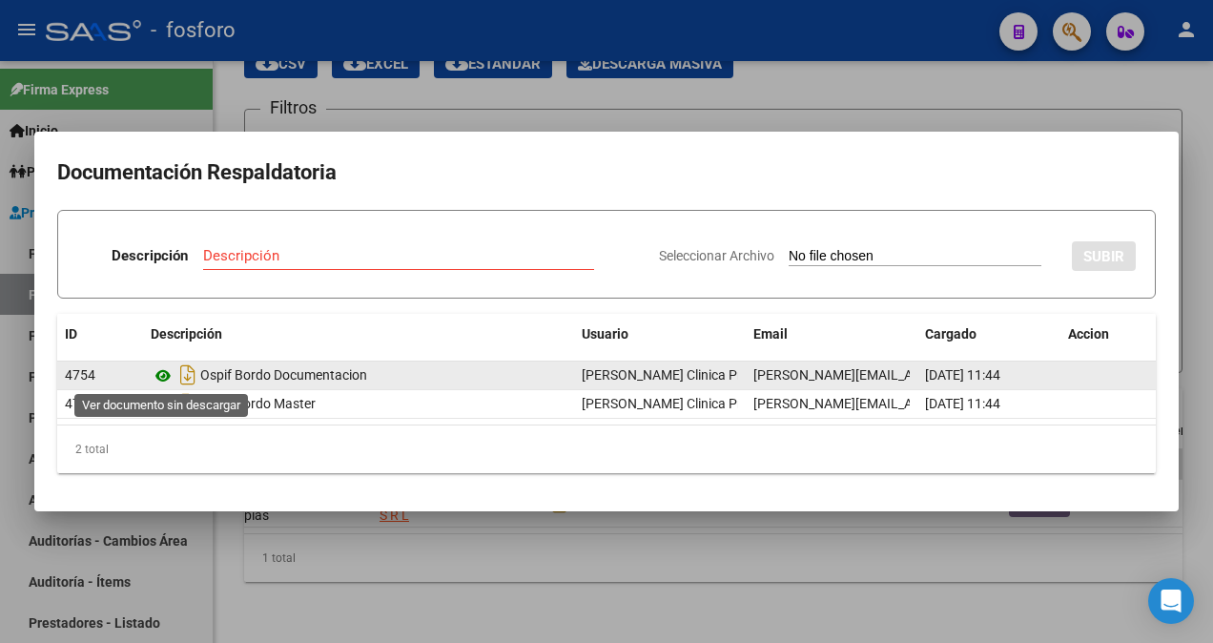
click at [166, 376] on icon at bounding box center [163, 375] width 25 height 23
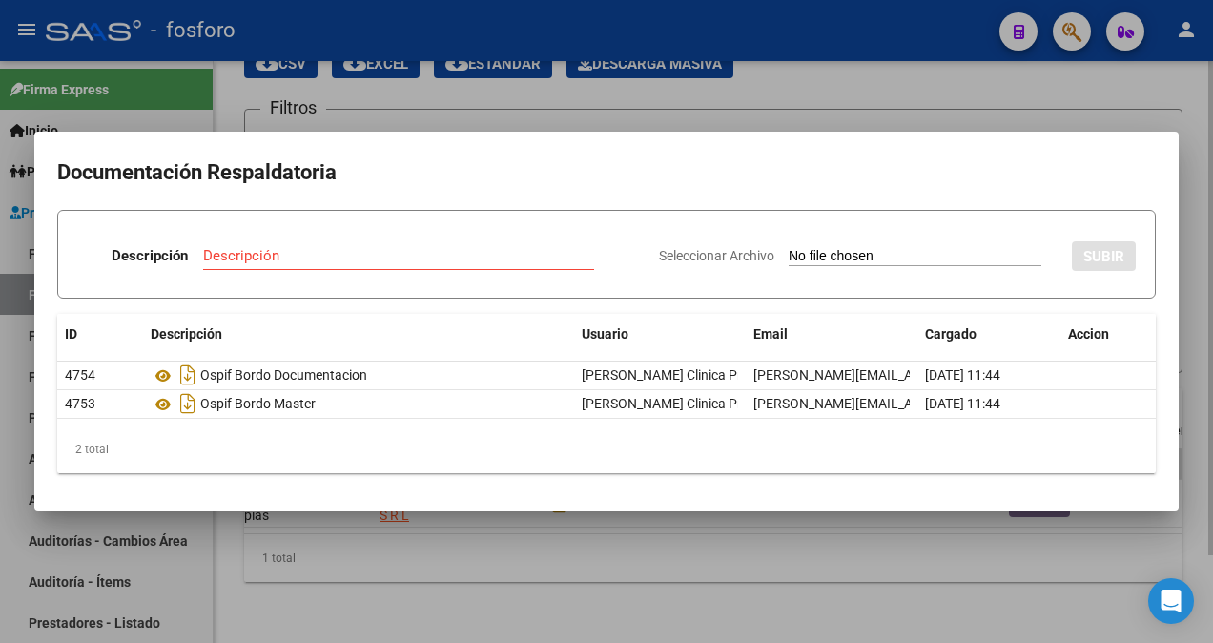
click at [362, 555] on div at bounding box center [606, 321] width 1213 height 643
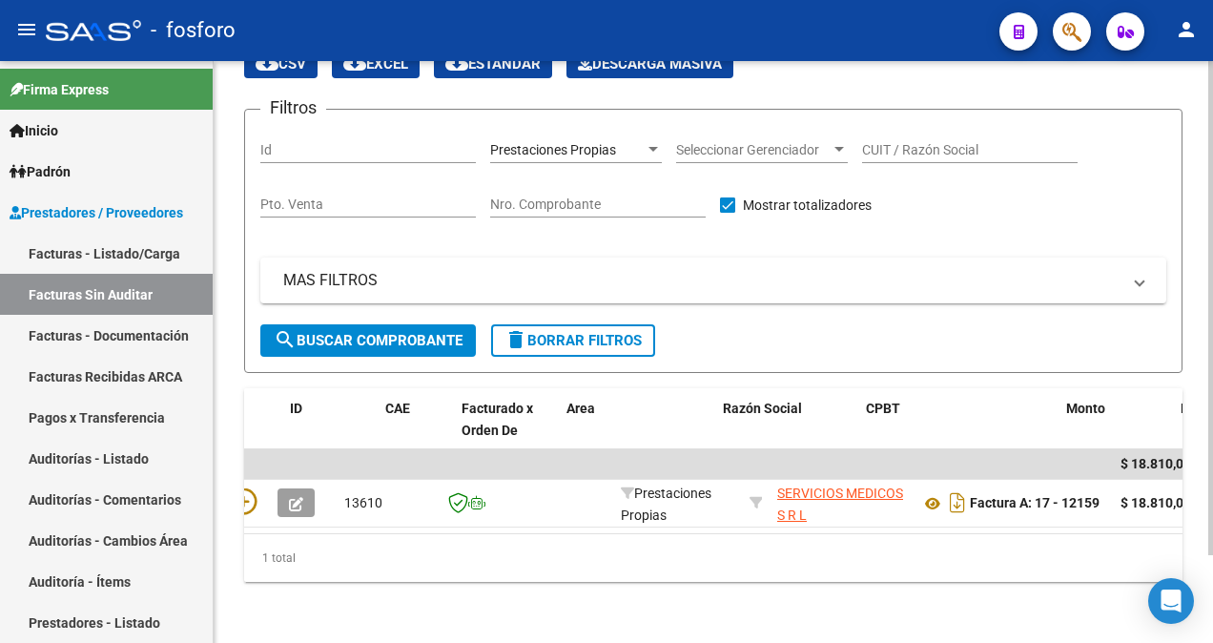
scroll to position [0, 0]
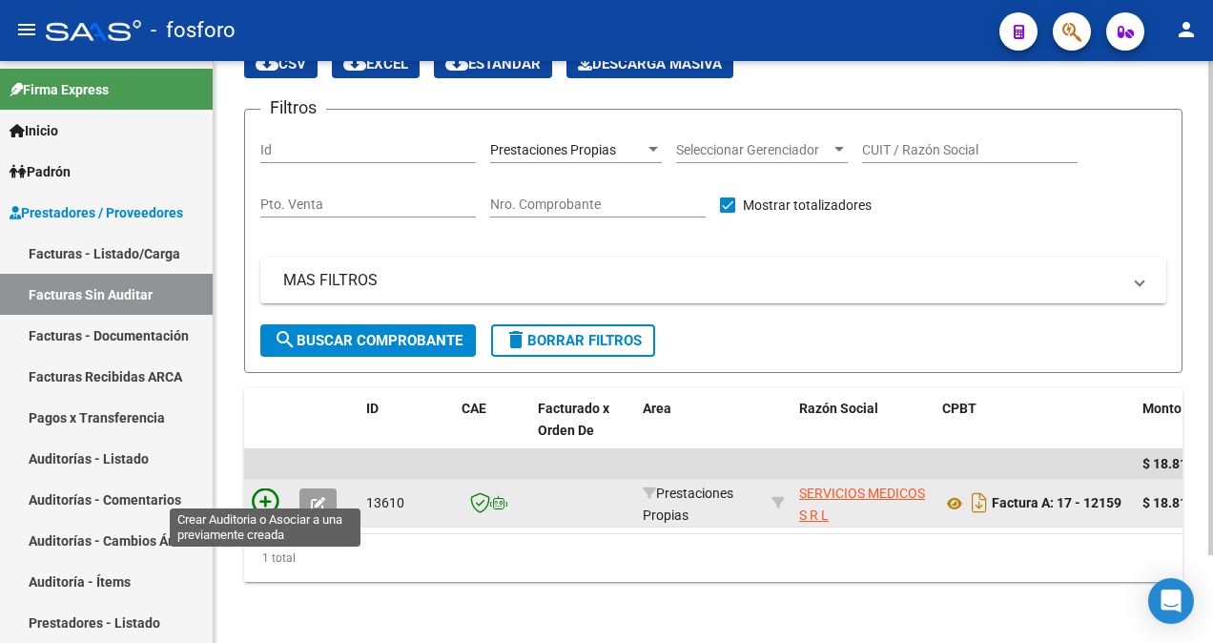
click at [269, 492] on icon at bounding box center [265, 501] width 27 height 27
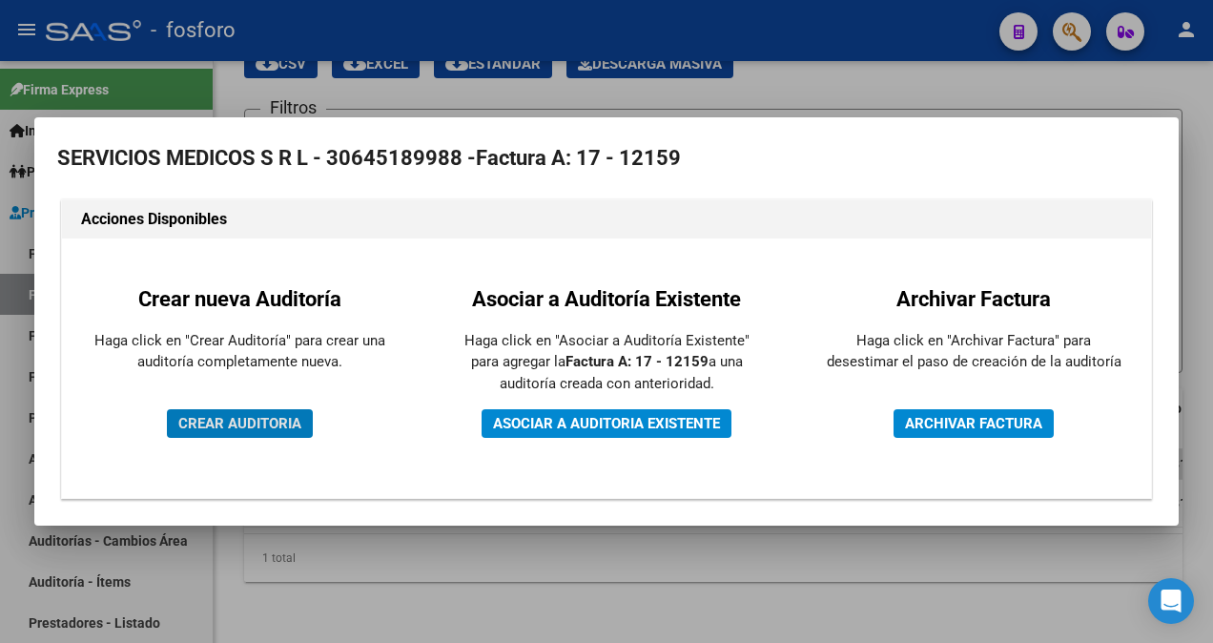
click at [193, 430] on span "CREAR AUDITORIA" at bounding box center [239, 423] width 123 height 17
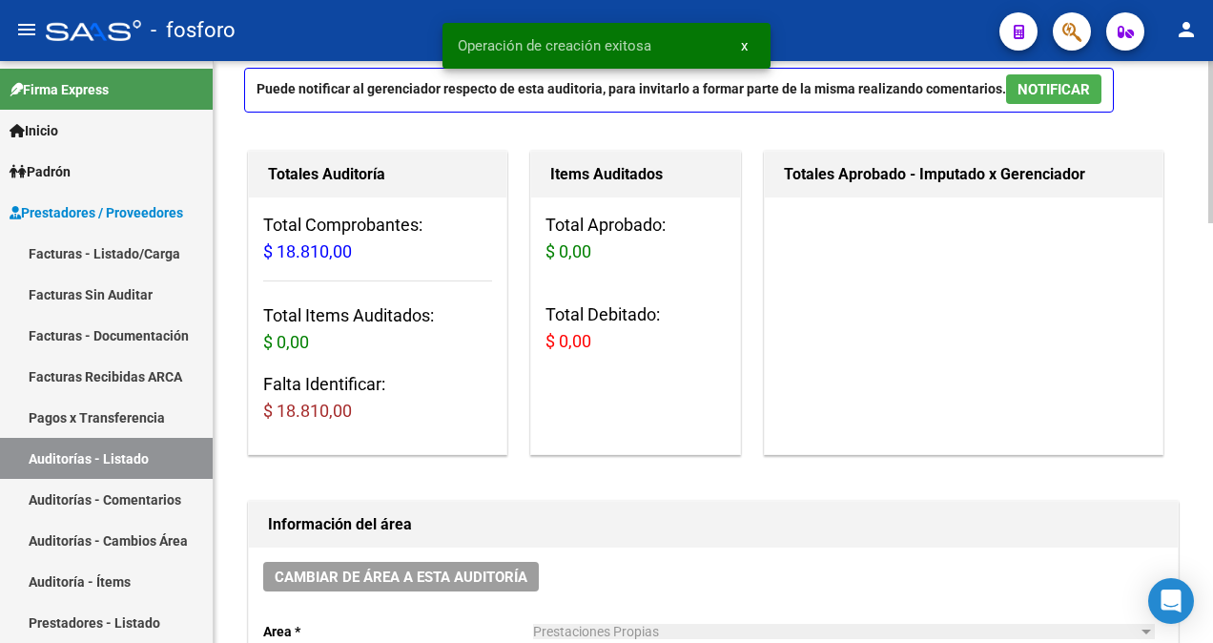
scroll to position [381, 0]
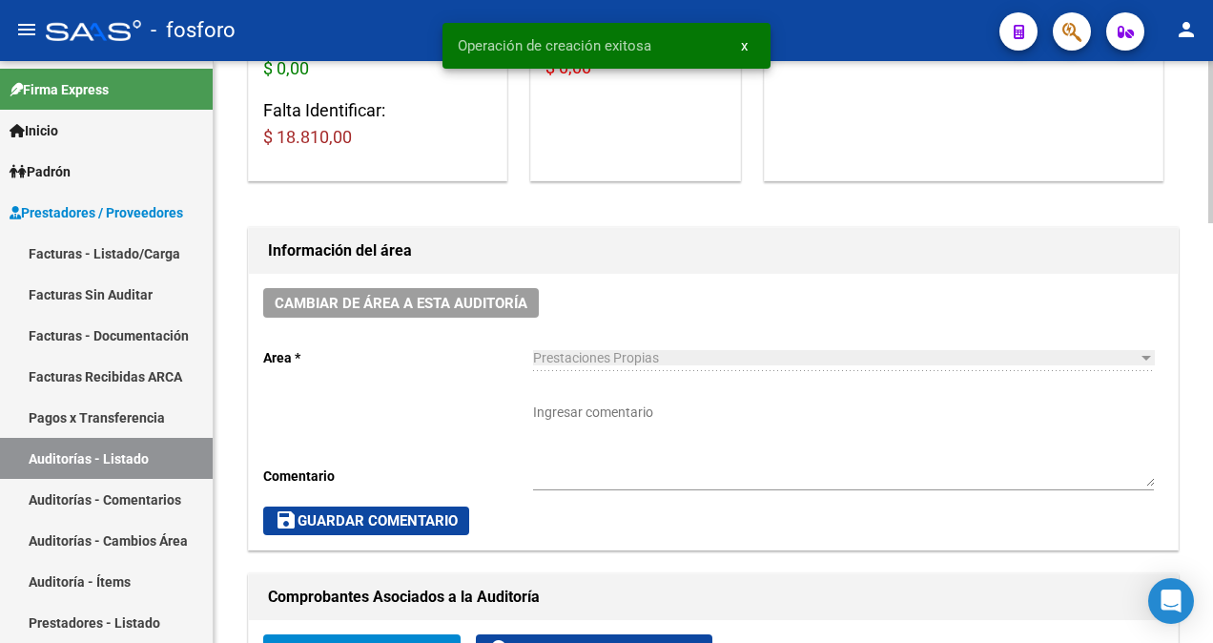
click at [581, 406] on textarea "Ingresar comentario" at bounding box center [843, 444] width 621 height 84
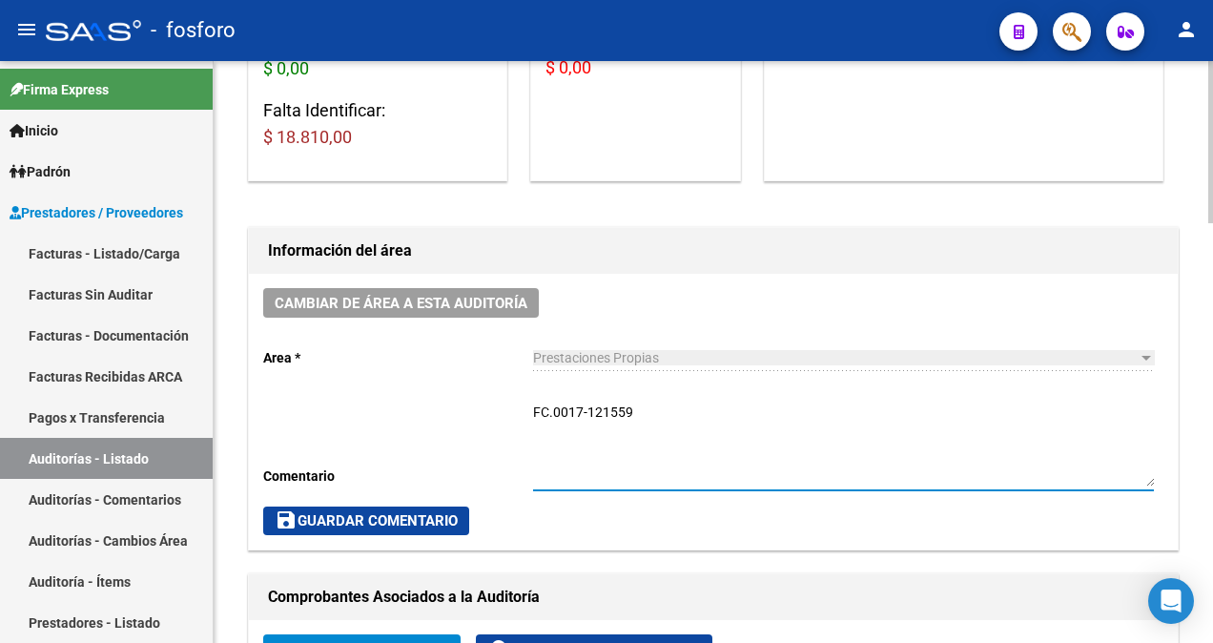
click at [618, 411] on textarea "FC.0017-121559" at bounding box center [843, 444] width 621 height 84
type textarea "FC.0017-12159"
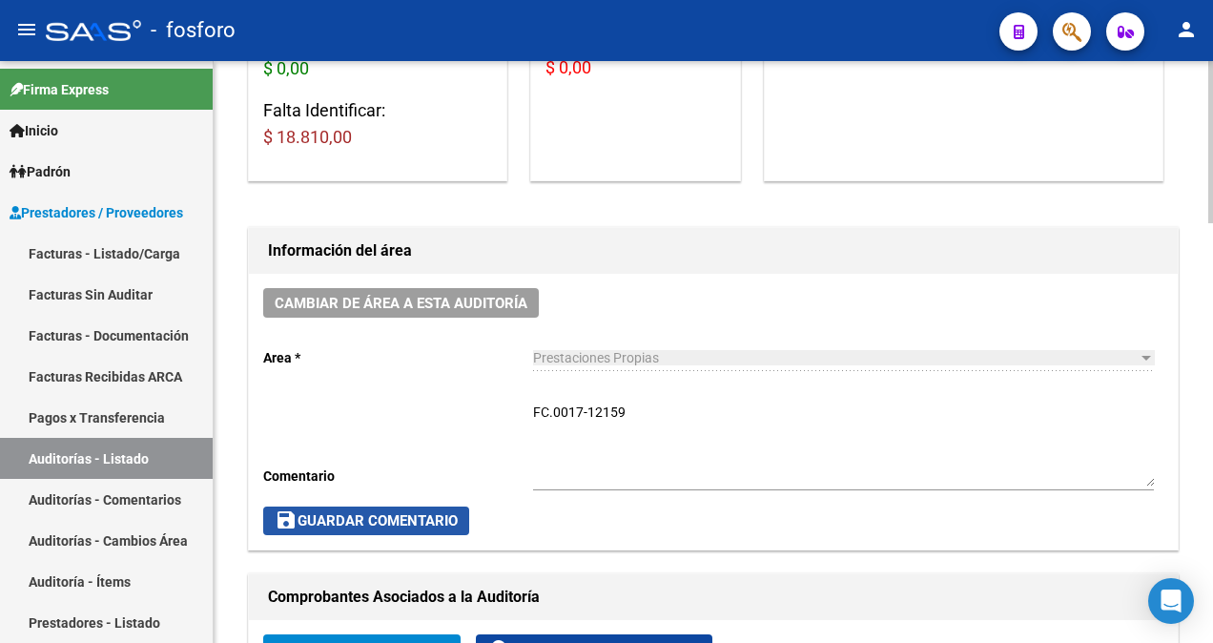
click at [378, 523] on span "save Guardar Comentario" at bounding box center [366, 520] width 183 height 17
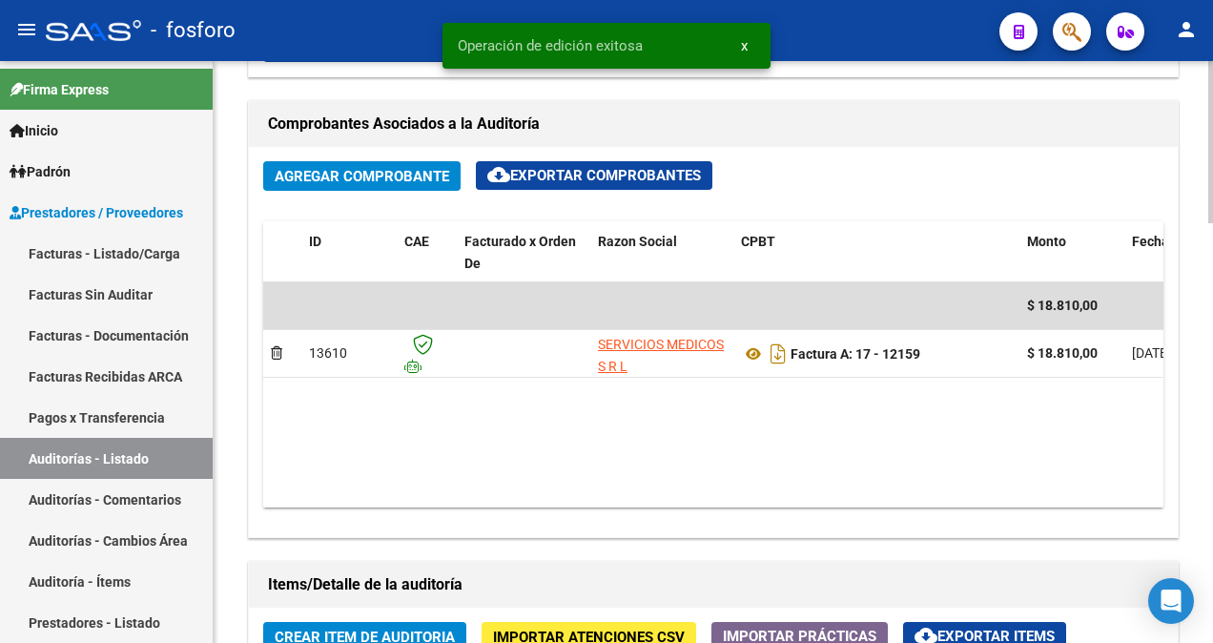
scroll to position [858, 0]
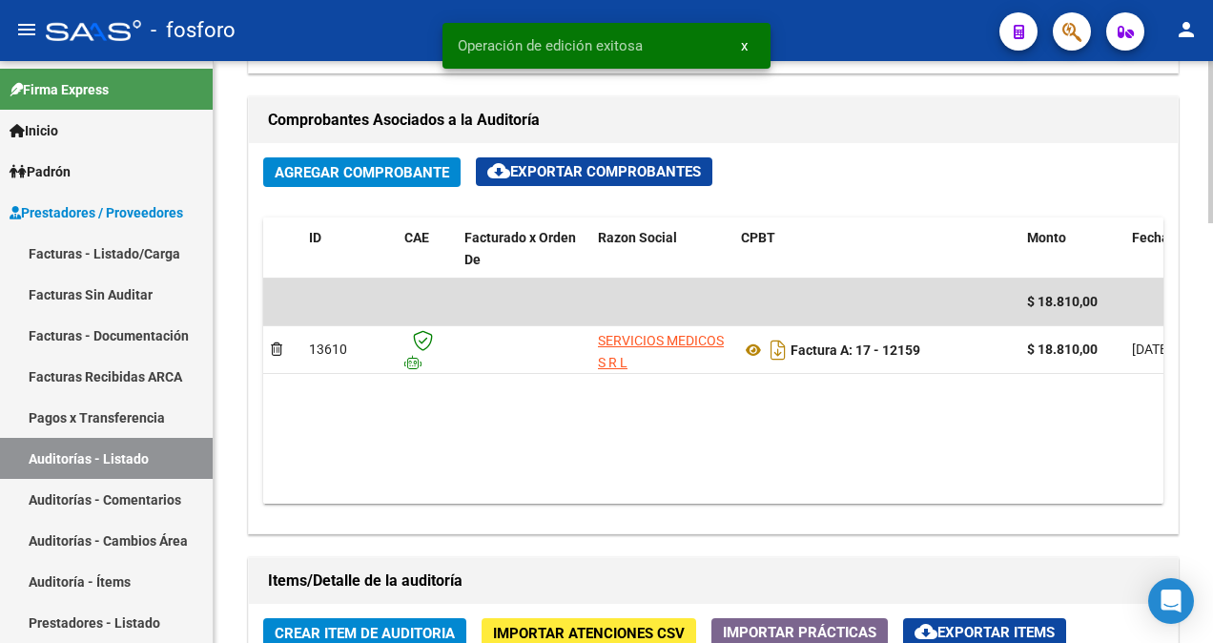
click at [332, 629] on span "Crear Item de Auditoria" at bounding box center [365, 632] width 180 height 17
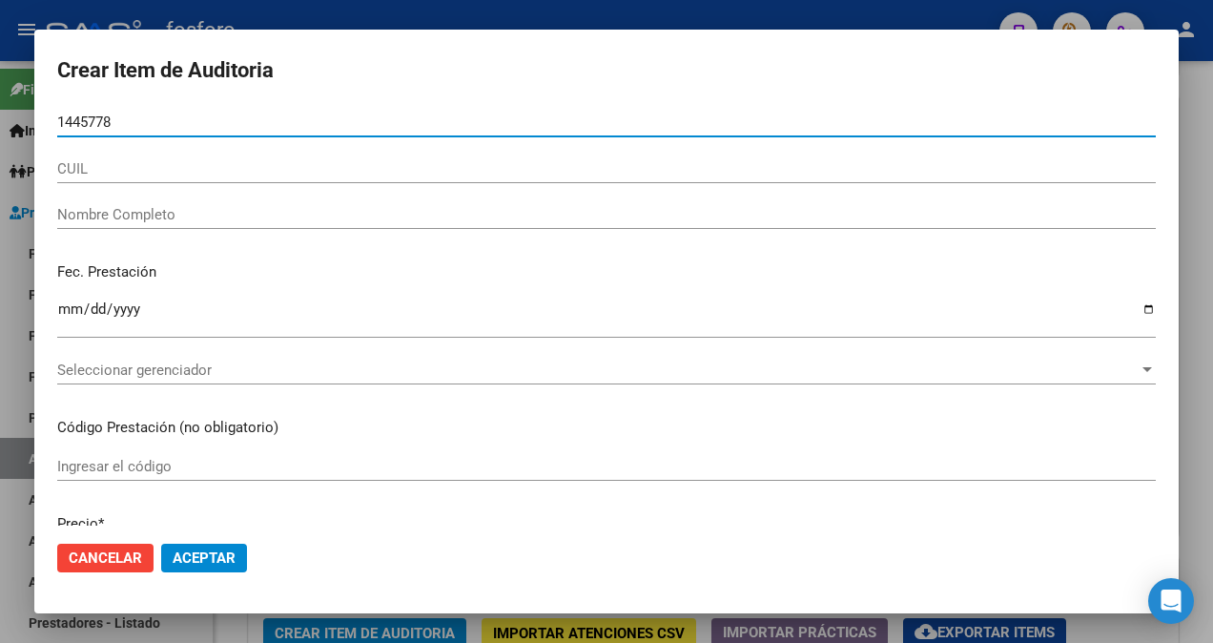
type input "14457789"
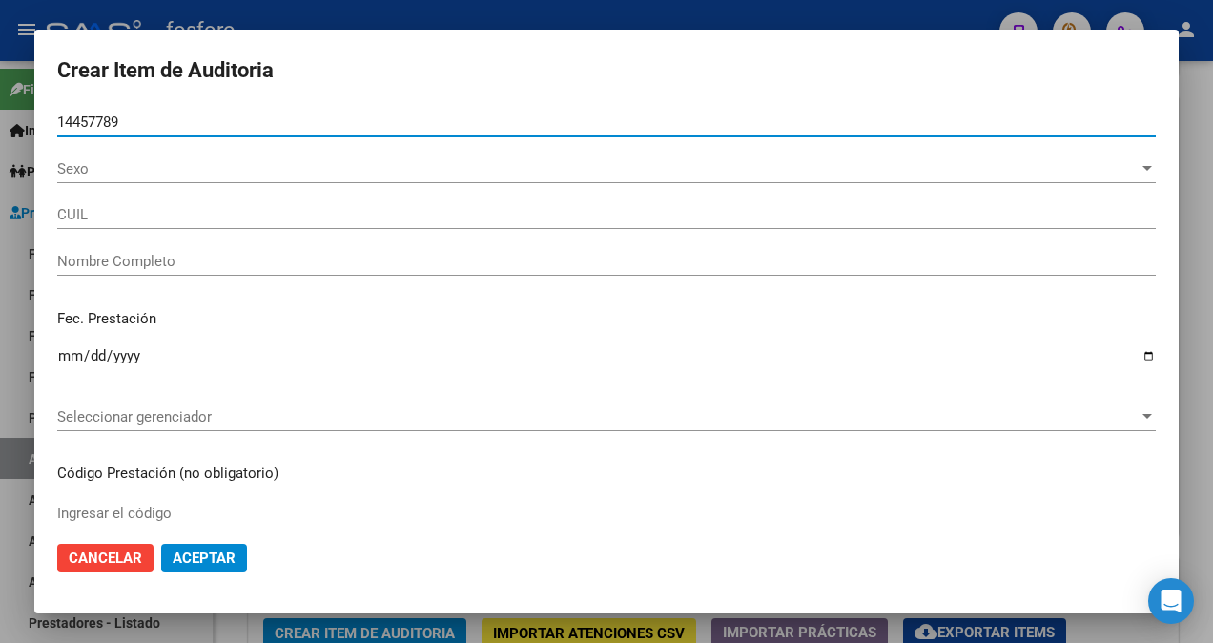
type input "20144577893"
type input "[PERSON_NAME] [PERSON_NAME] -"
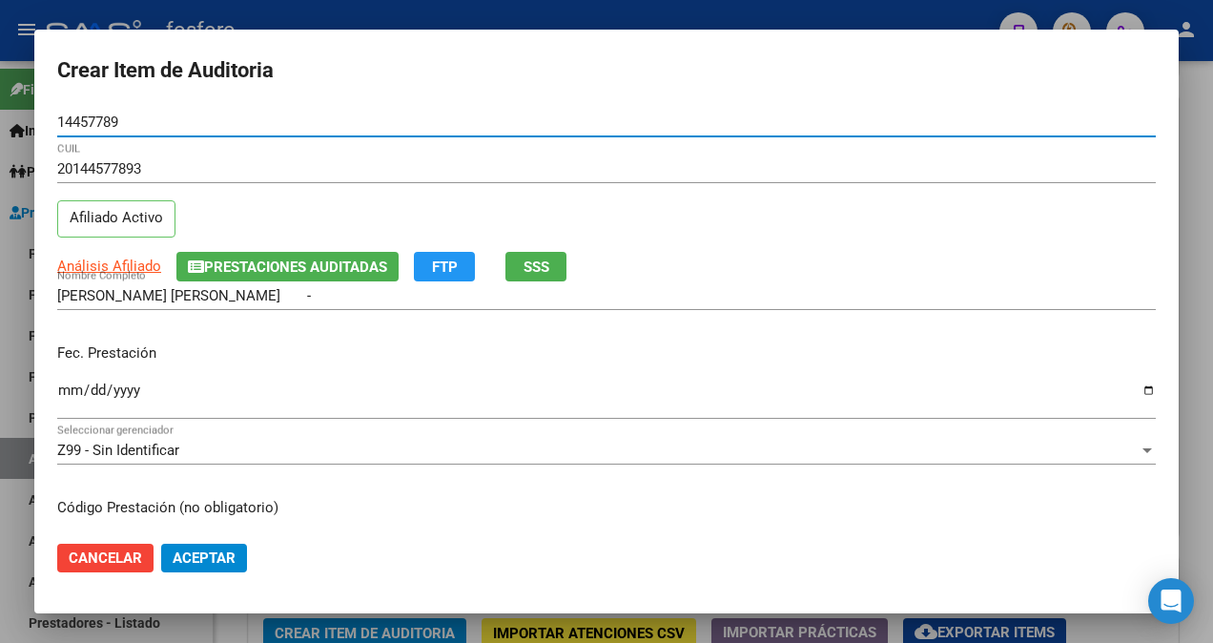
type input "14457789"
click at [71, 387] on input "Ingresar la fecha" at bounding box center [606, 397] width 1098 height 31
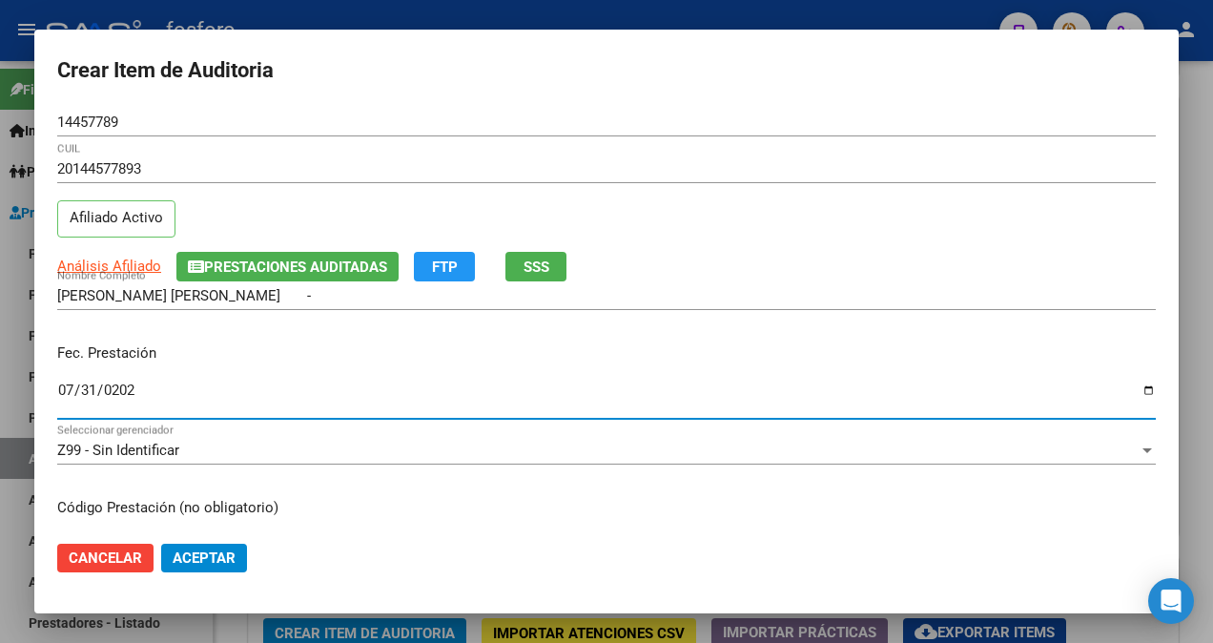
type input "[DATE]"
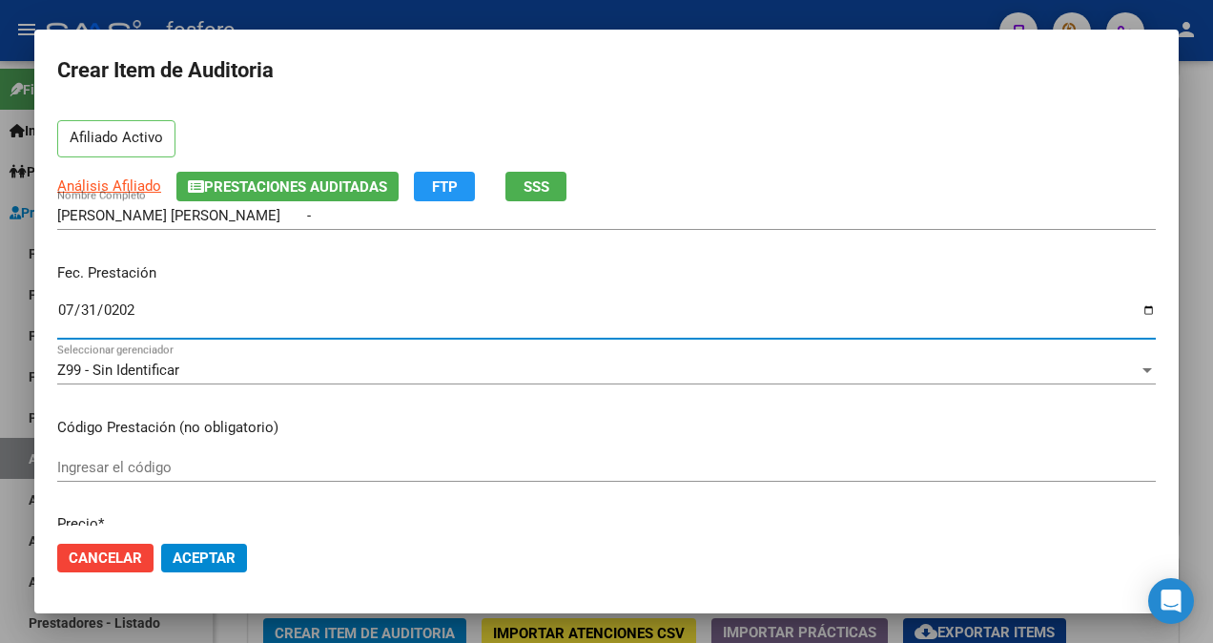
scroll to position [191, 0]
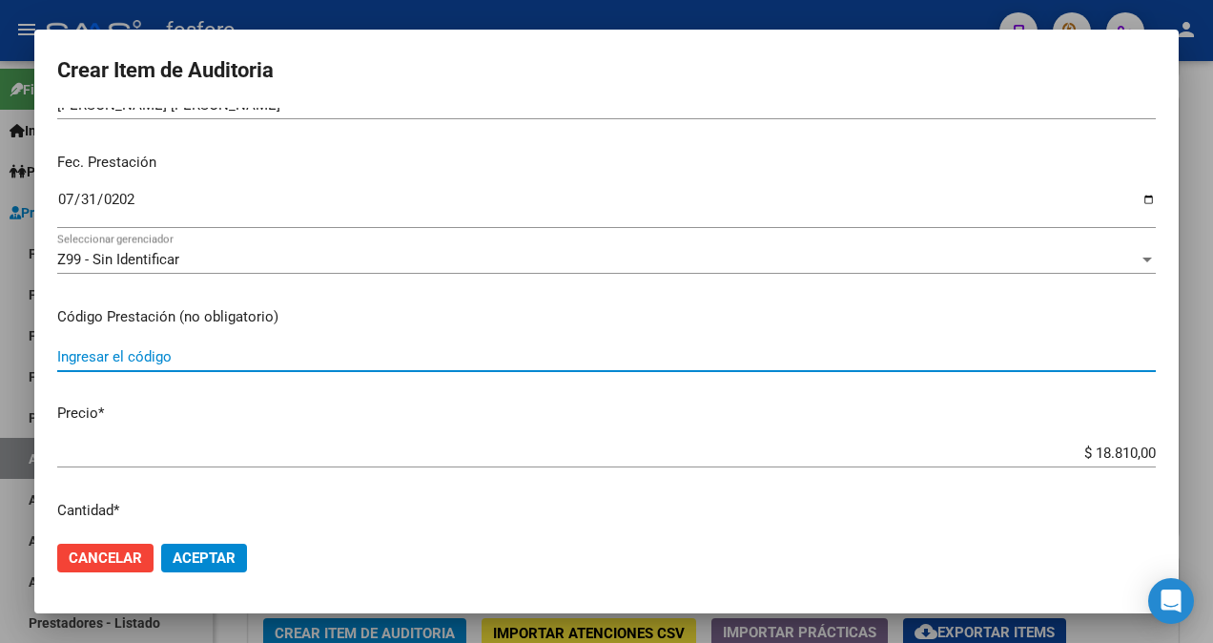
click at [194, 357] on input "Ingresar el código" at bounding box center [606, 356] width 1098 height 17
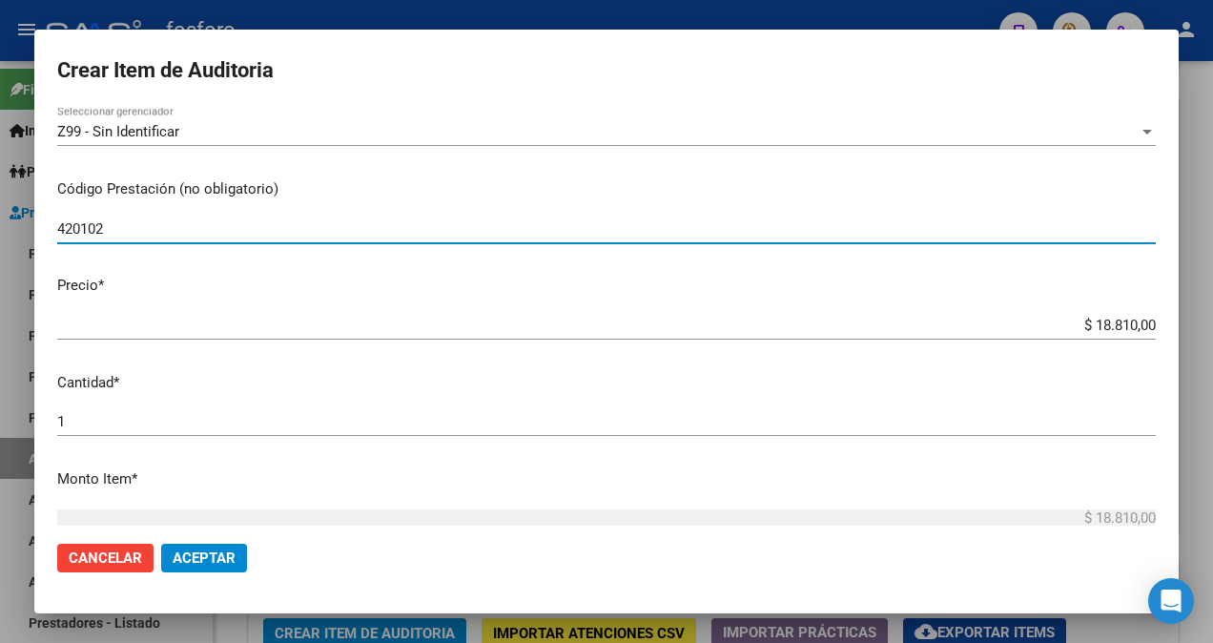
scroll to position [381, 0]
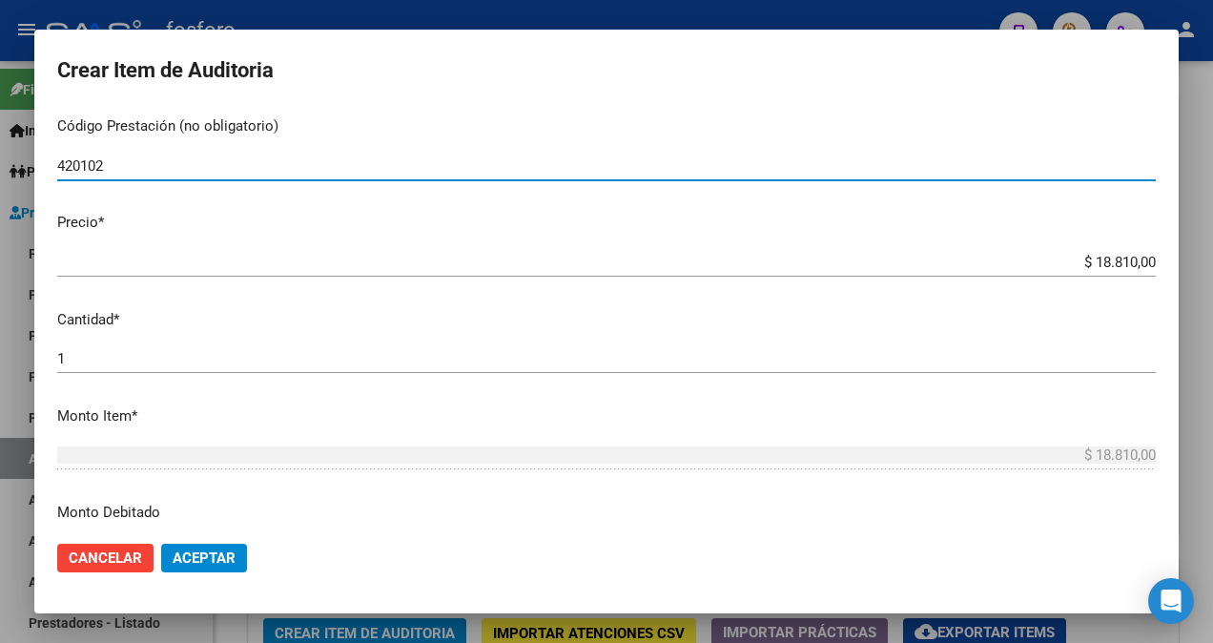
type input "420102"
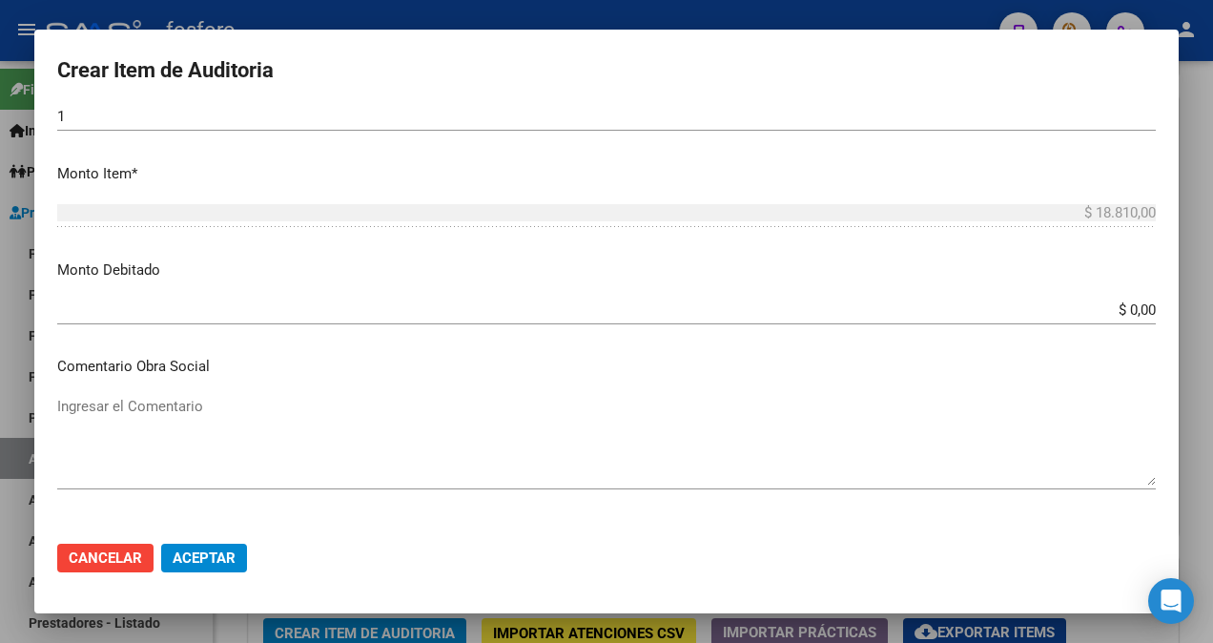
scroll to position [667, 0]
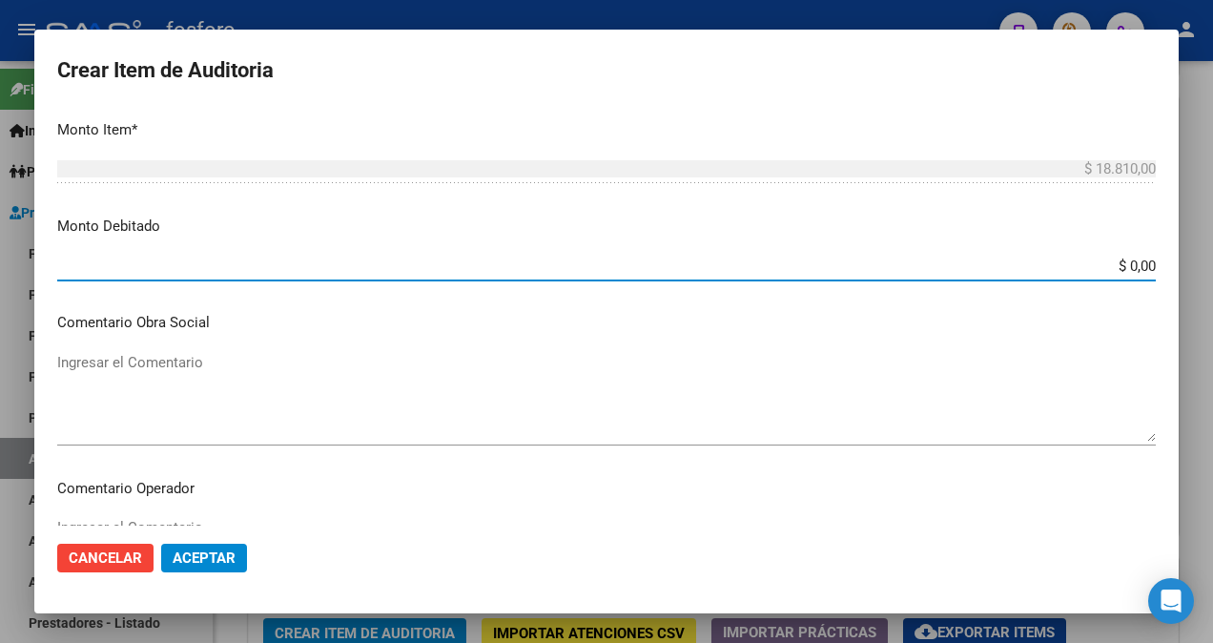
click at [1120, 267] on input "$ 0,00" at bounding box center [606, 265] width 1098 height 17
type input "$ 18.000,00"
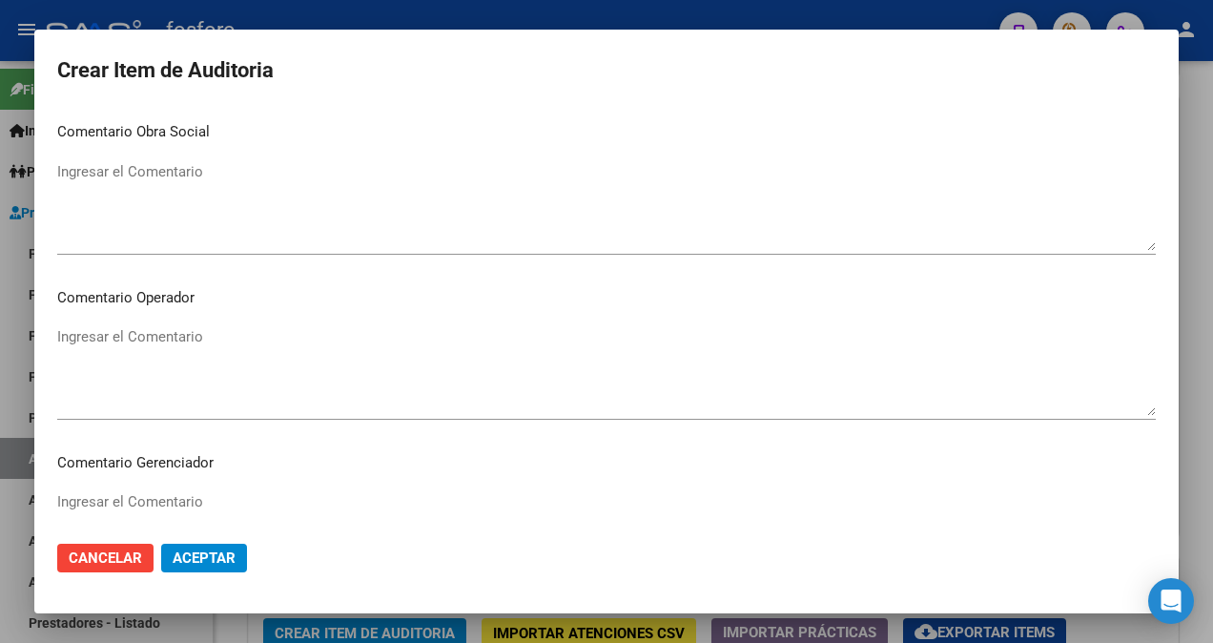
click at [182, 343] on textarea "Ingresar el Comentario" at bounding box center [606, 371] width 1098 height 90
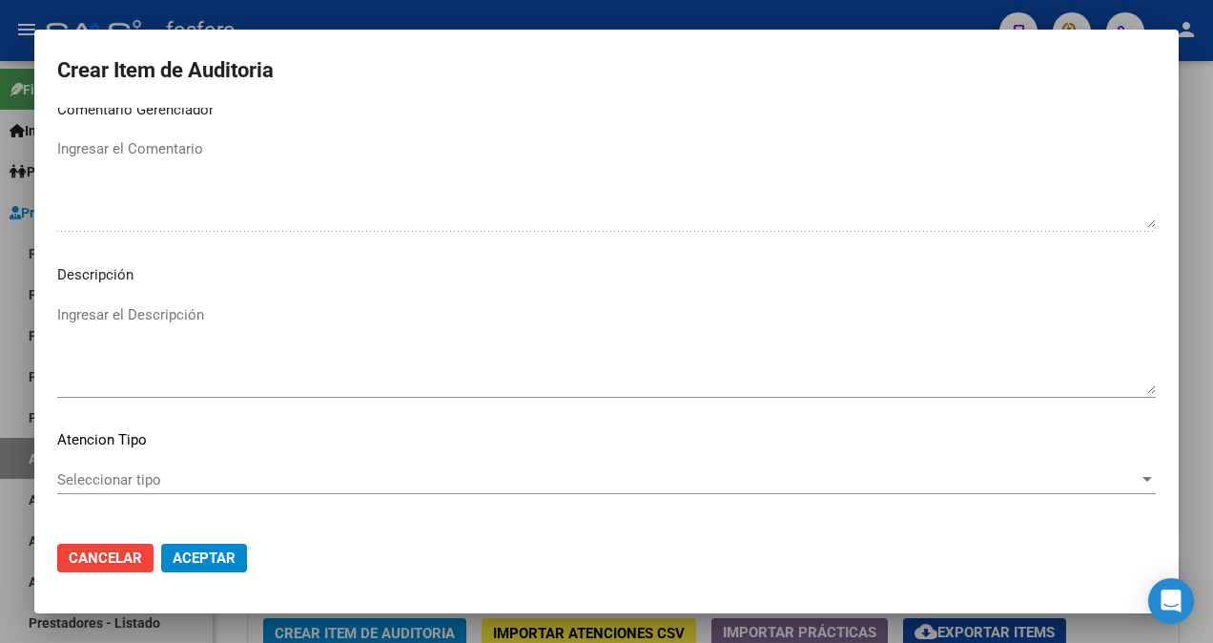
scroll to position [1293, 0]
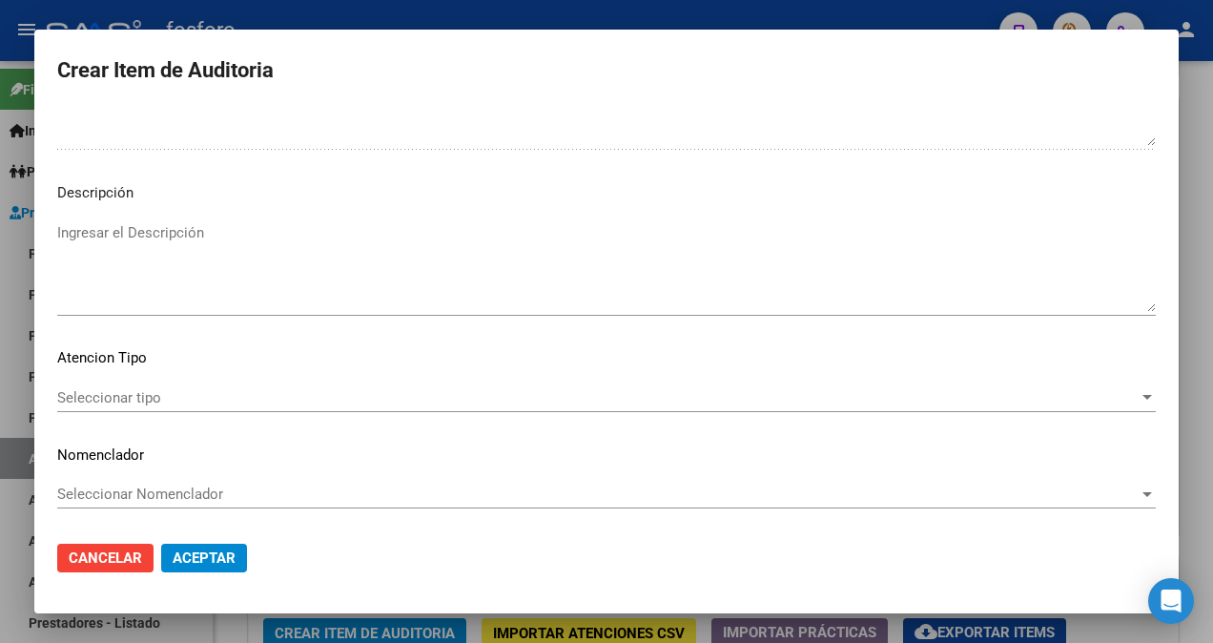
type textarea "SE [PERSON_NAME] A CARGO DEL AFILIADO EN PLAN BORDO CONSULTA MEDICO ESPECIALIST…"
click at [112, 400] on span "Seleccionar tipo" at bounding box center [597, 397] width 1081 height 17
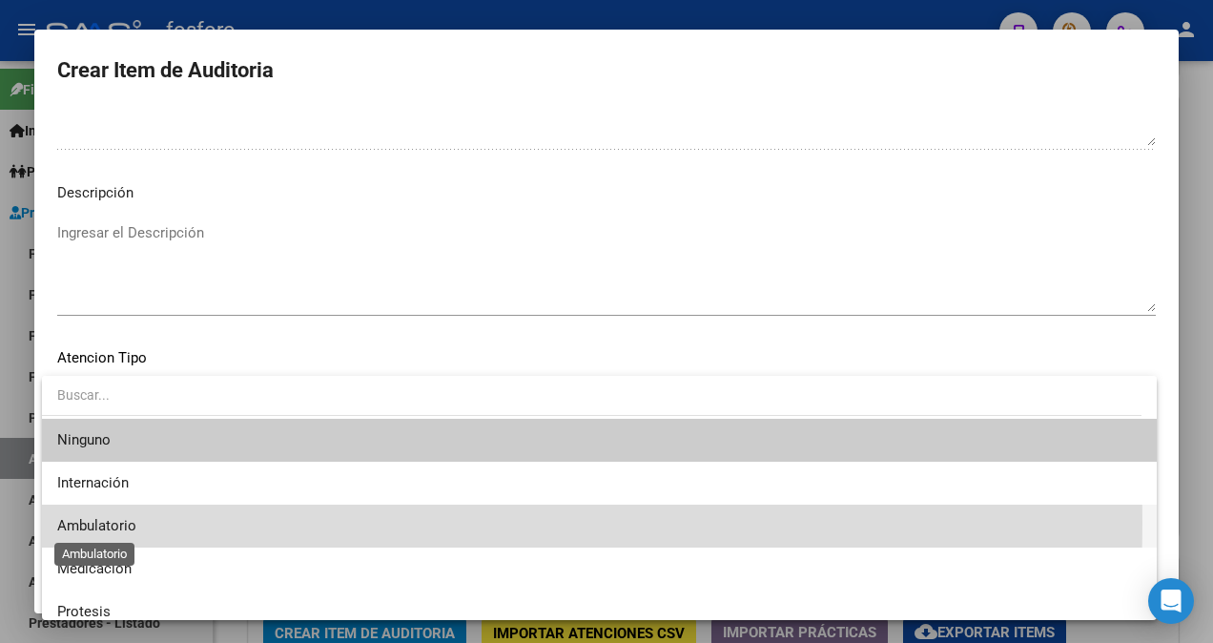
click at [126, 522] on span "Ambulatorio" at bounding box center [96, 525] width 79 height 17
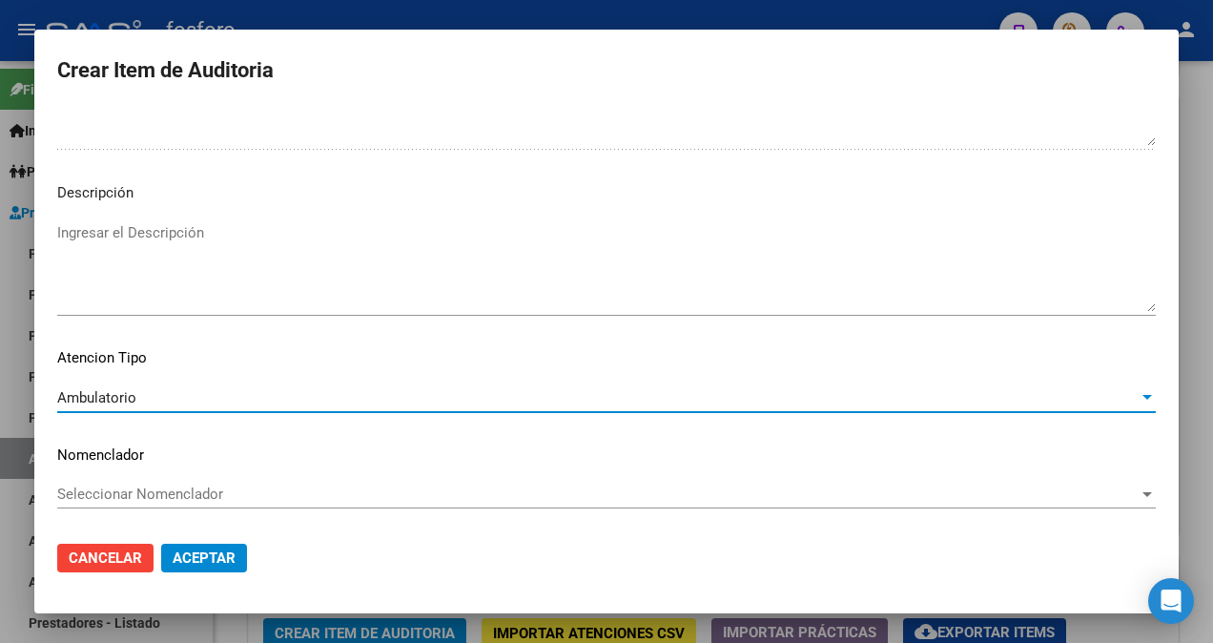
click at [226, 559] on span "Aceptar" at bounding box center [204, 557] width 63 height 17
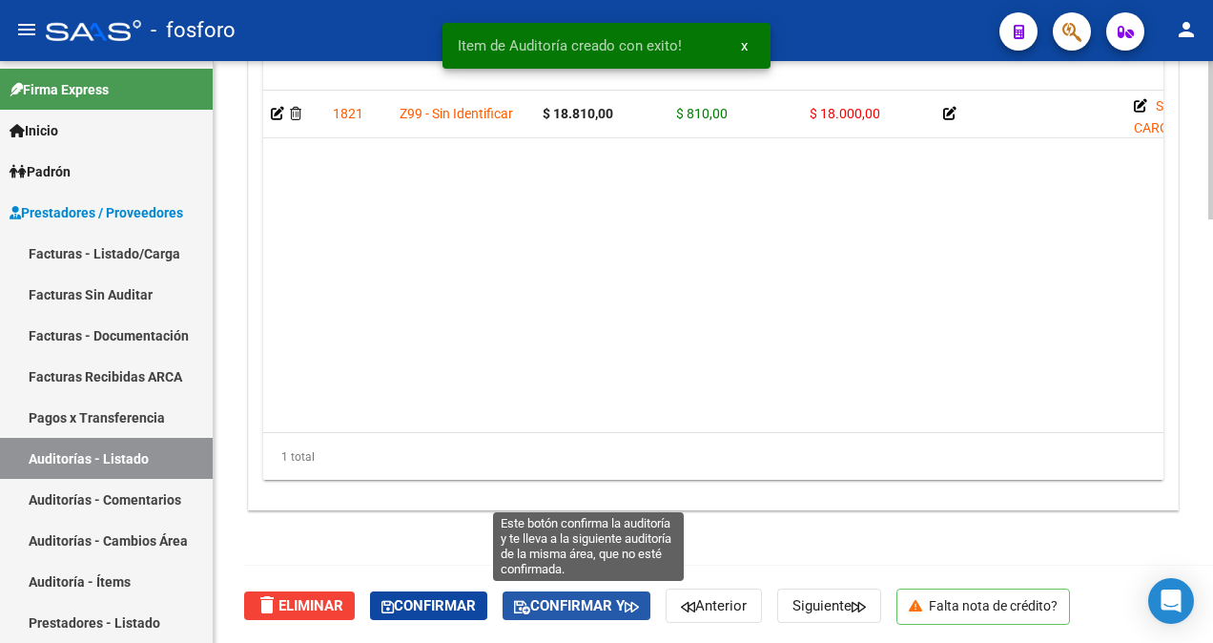
click at [578, 599] on span "Confirmar y" at bounding box center [576, 605] width 125 height 17
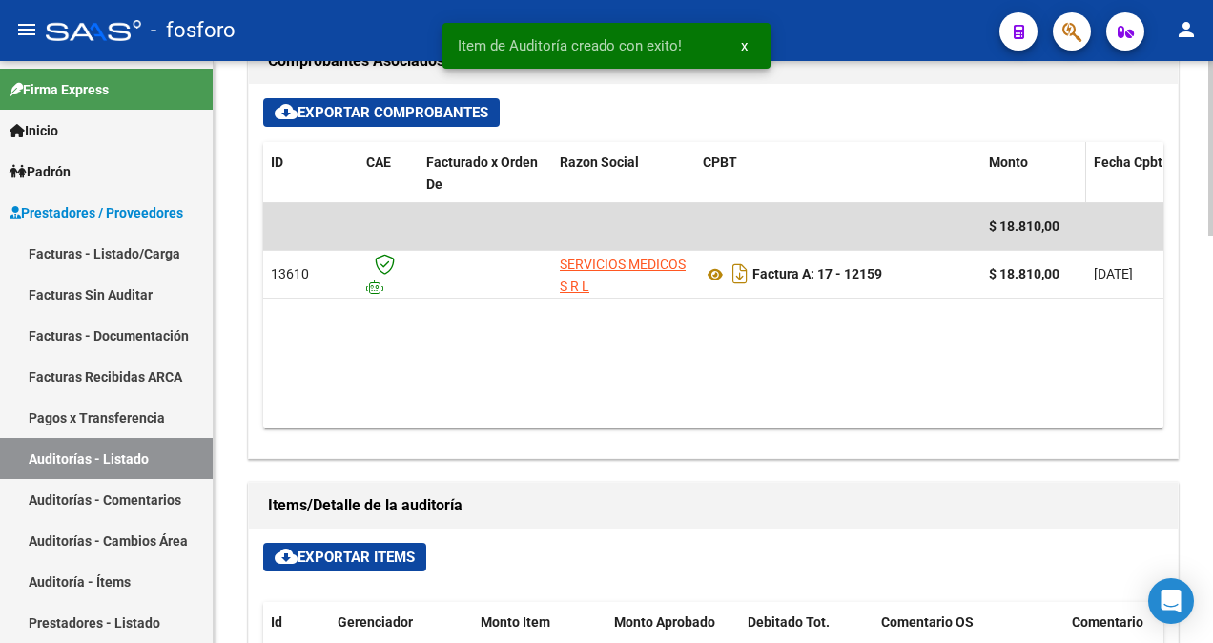
type input "202509"
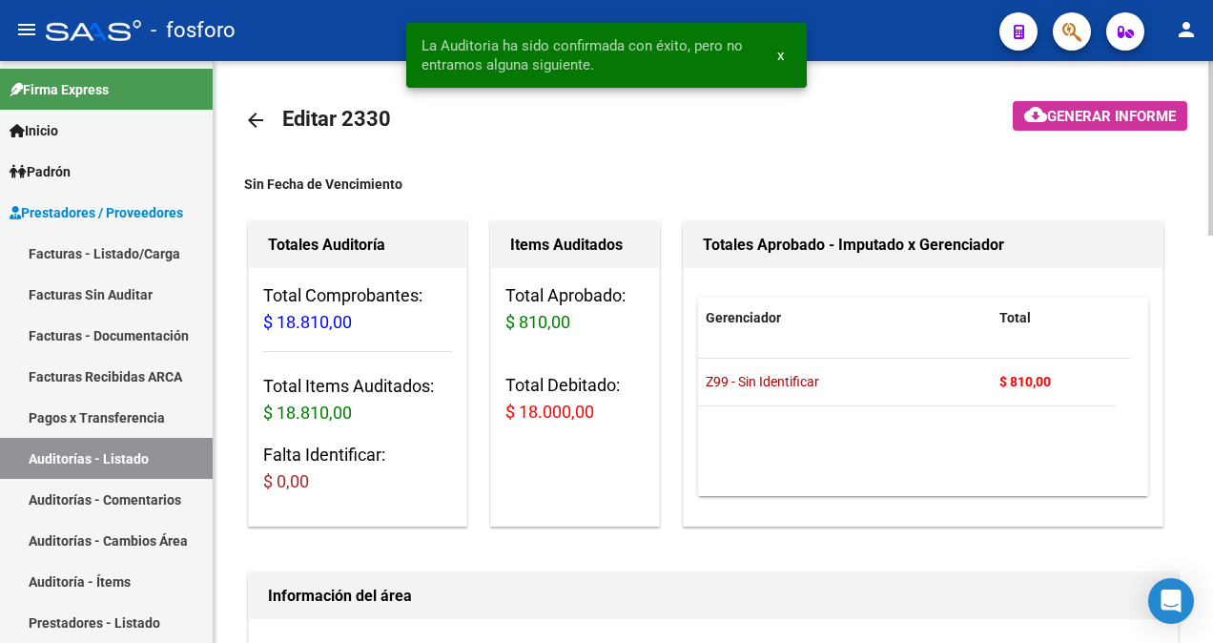
scroll to position [0, 0]
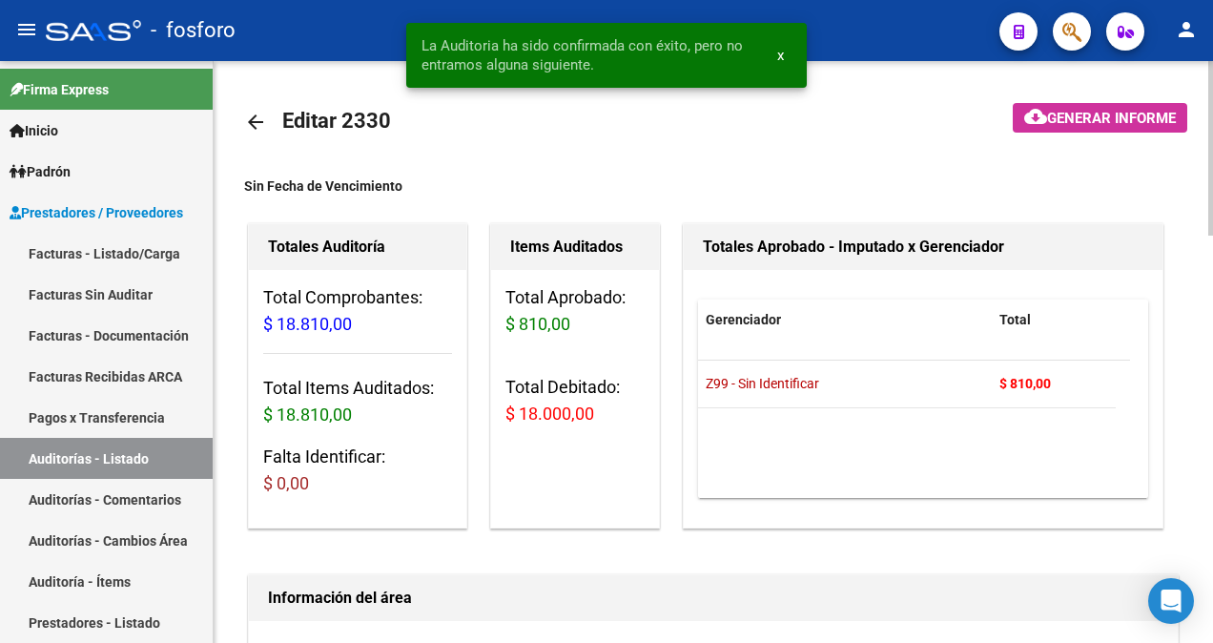
click at [1085, 118] on span "Generar informe" at bounding box center [1111, 118] width 129 height 17
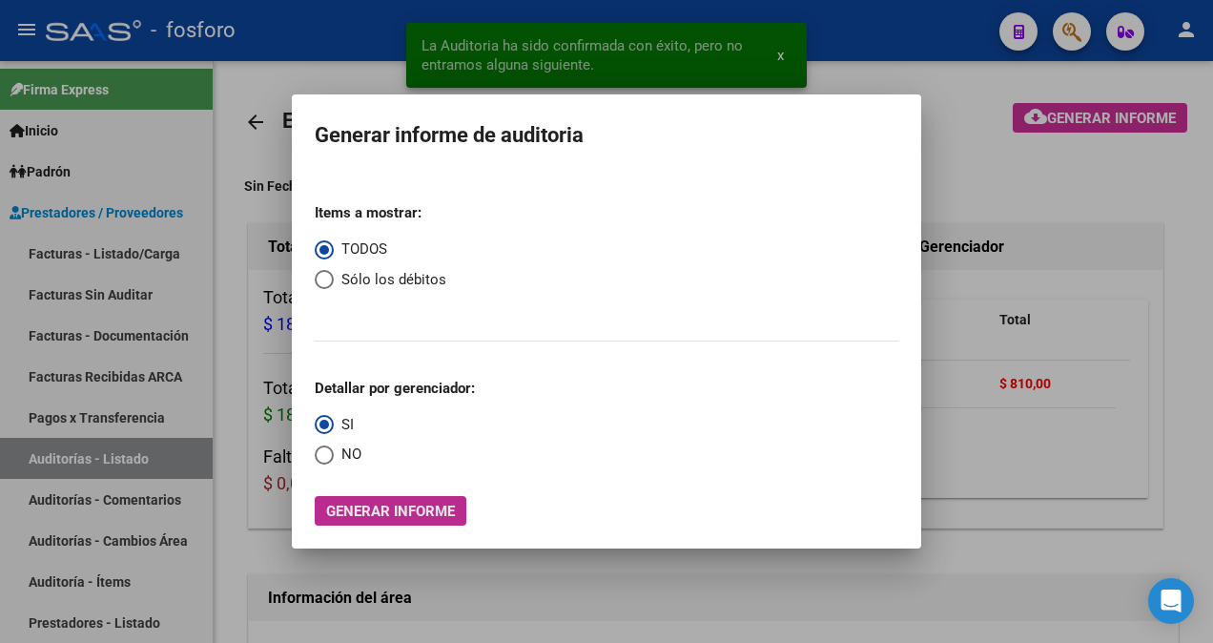
click at [378, 509] on span "Generar informe" at bounding box center [390, 510] width 129 height 17
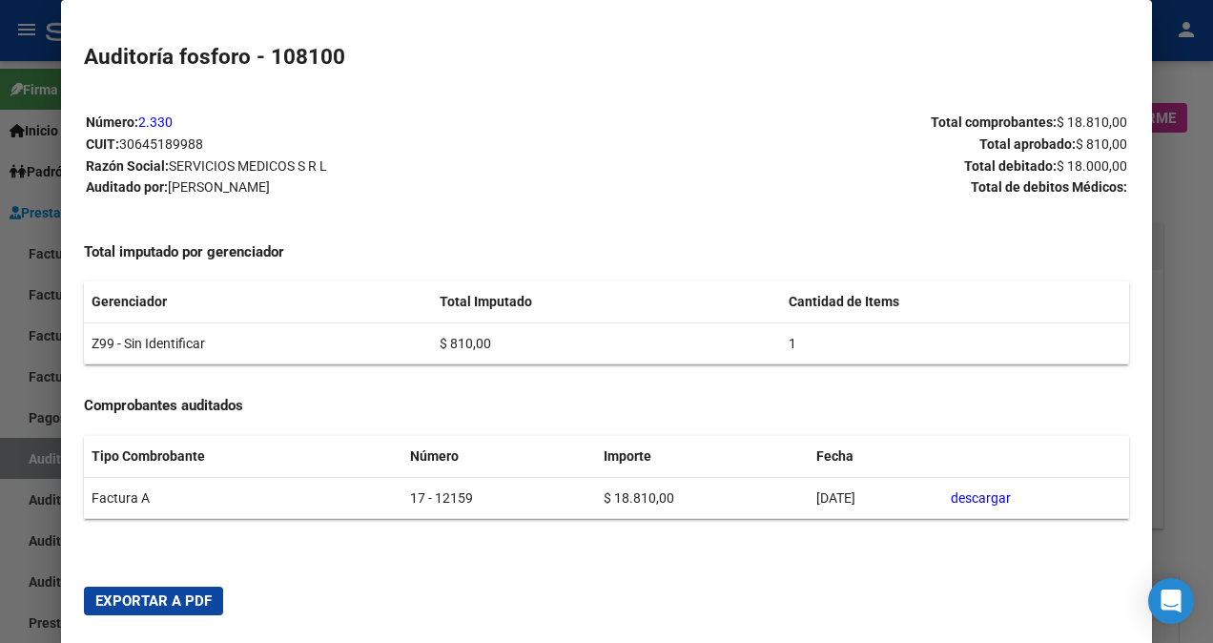
click at [202, 593] on span "Exportar a PDF" at bounding box center [153, 600] width 116 height 17
click at [43, 343] on div at bounding box center [606, 321] width 1213 height 643
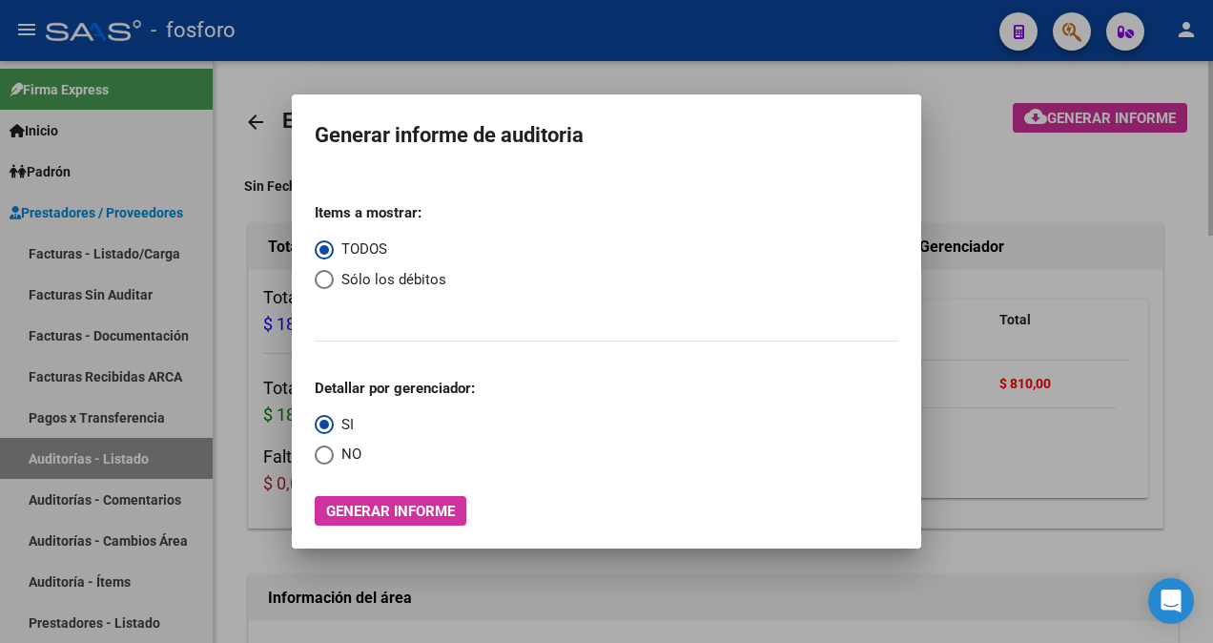
drag, startPoint x: 210, startPoint y: 528, endPoint x: 232, endPoint y: 515, distance: 25.7
click at [211, 528] on div at bounding box center [606, 321] width 1213 height 643
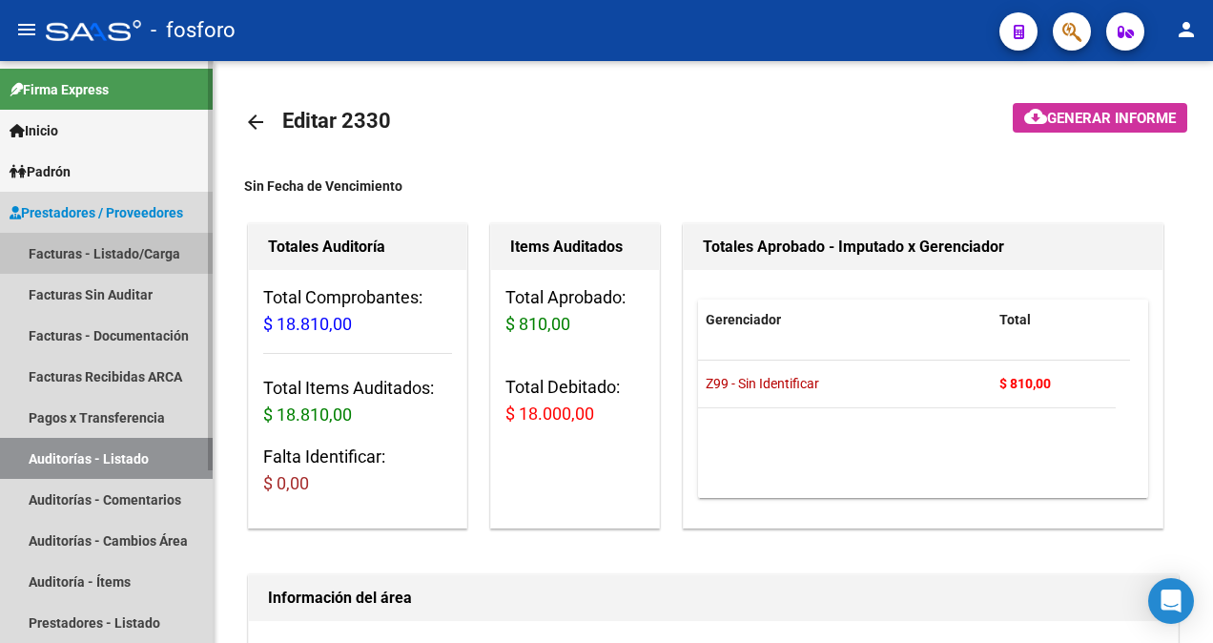
click at [140, 253] on link "Facturas - Listado/Carga" at bounding box center [106, 253] width 213 height 41
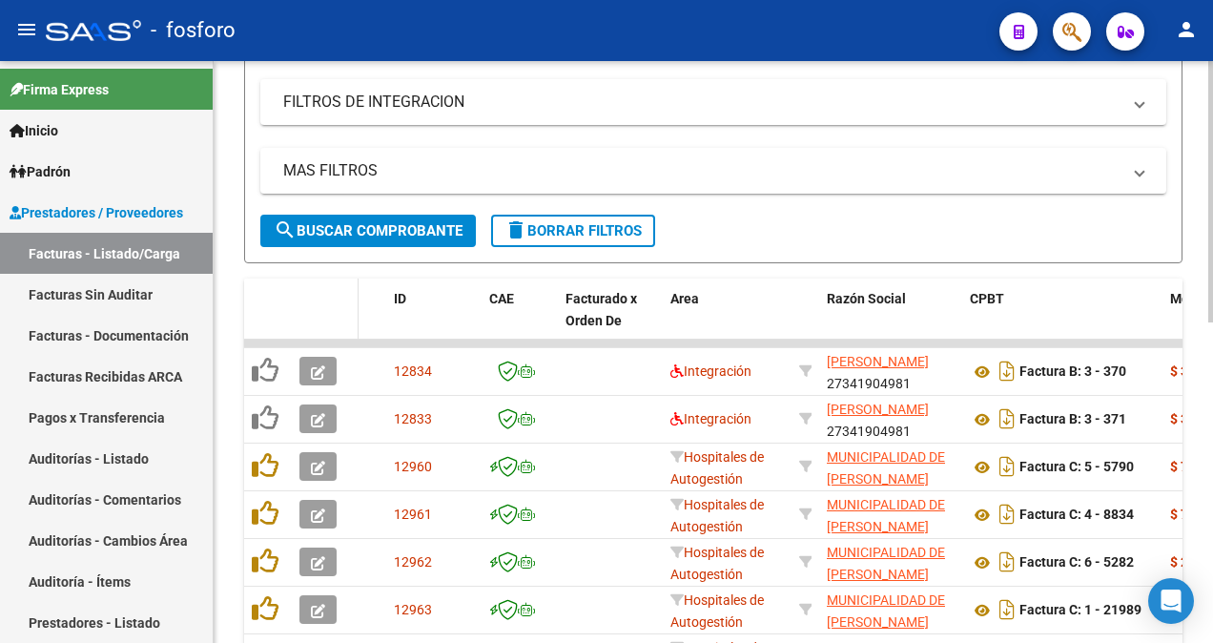
scroll to position [20, 0]
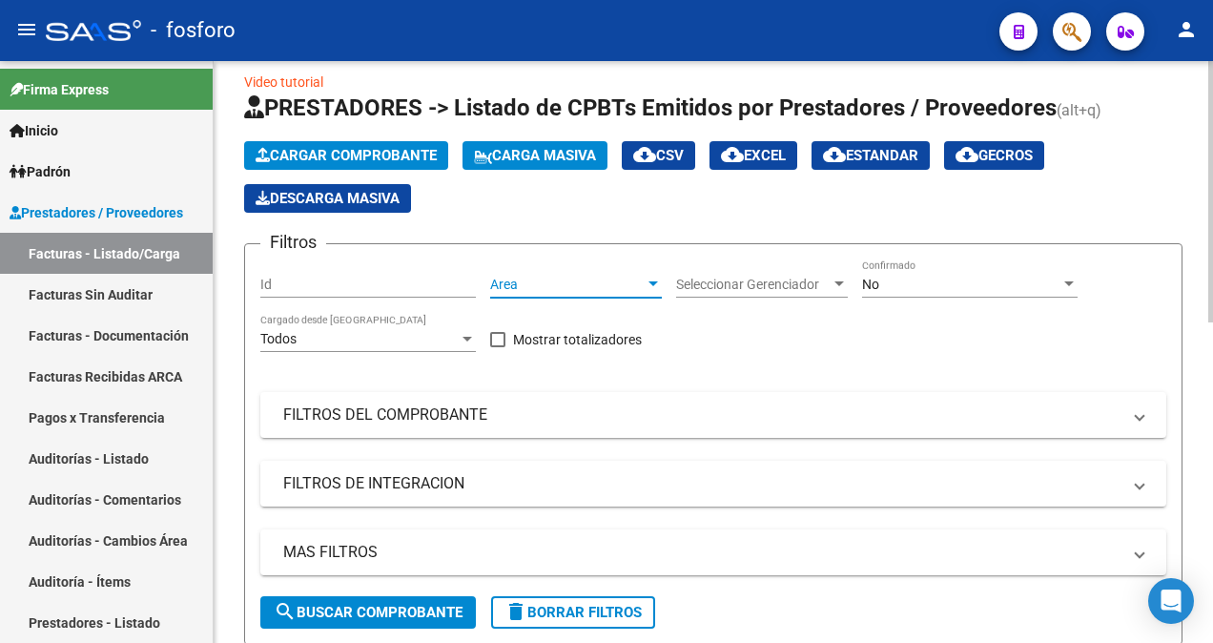
click at [651, 278] on div at bounding box center [652, 283] width 17 height 15
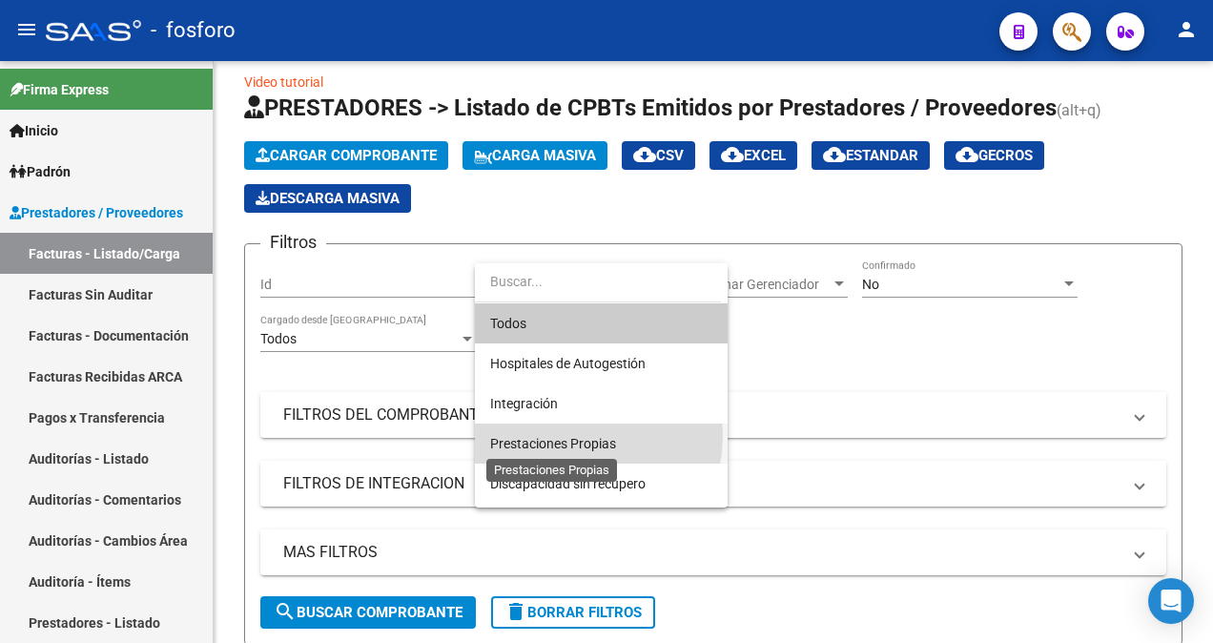
click at [559, 436] on span "Prestaciones Propias" at bounding box center [553, 443] width 126 height 15
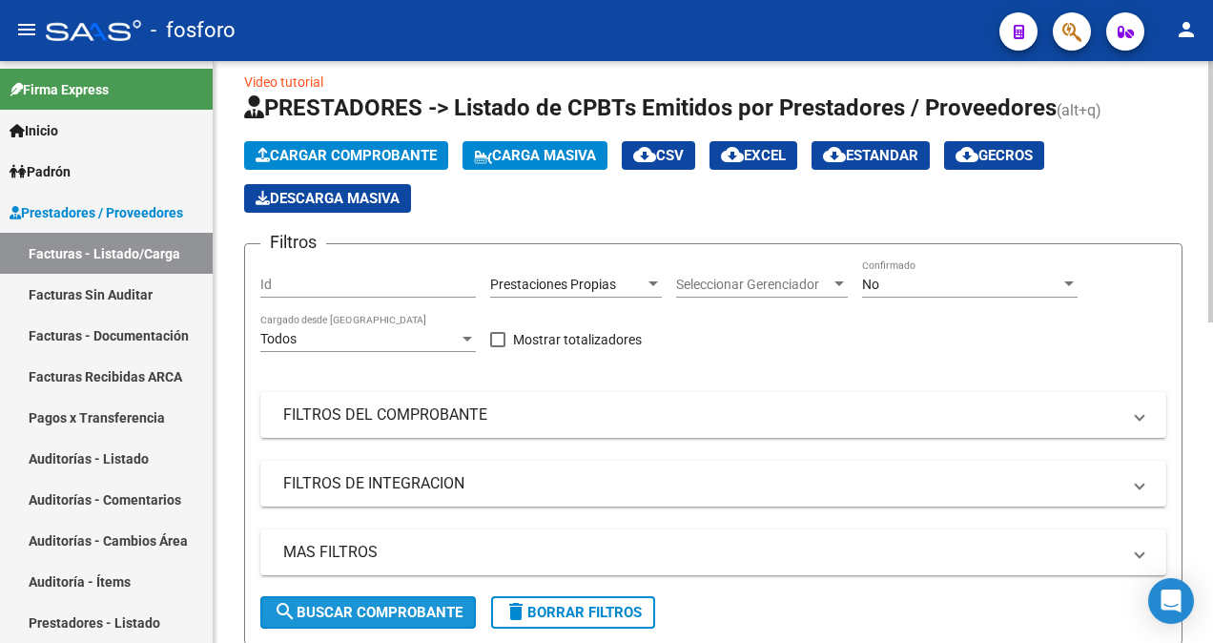
click at [391, 599] on button "search Buscar Comprobante" at bounding box center [367, 612] width 215 height 32
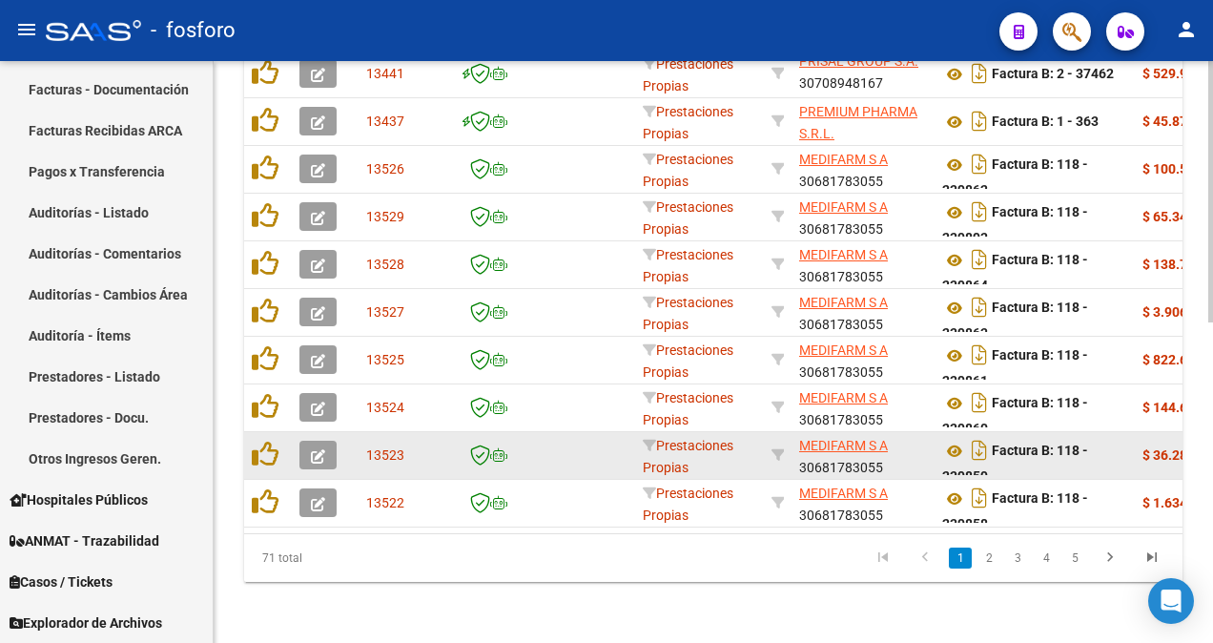
scroll to position [711, 0]
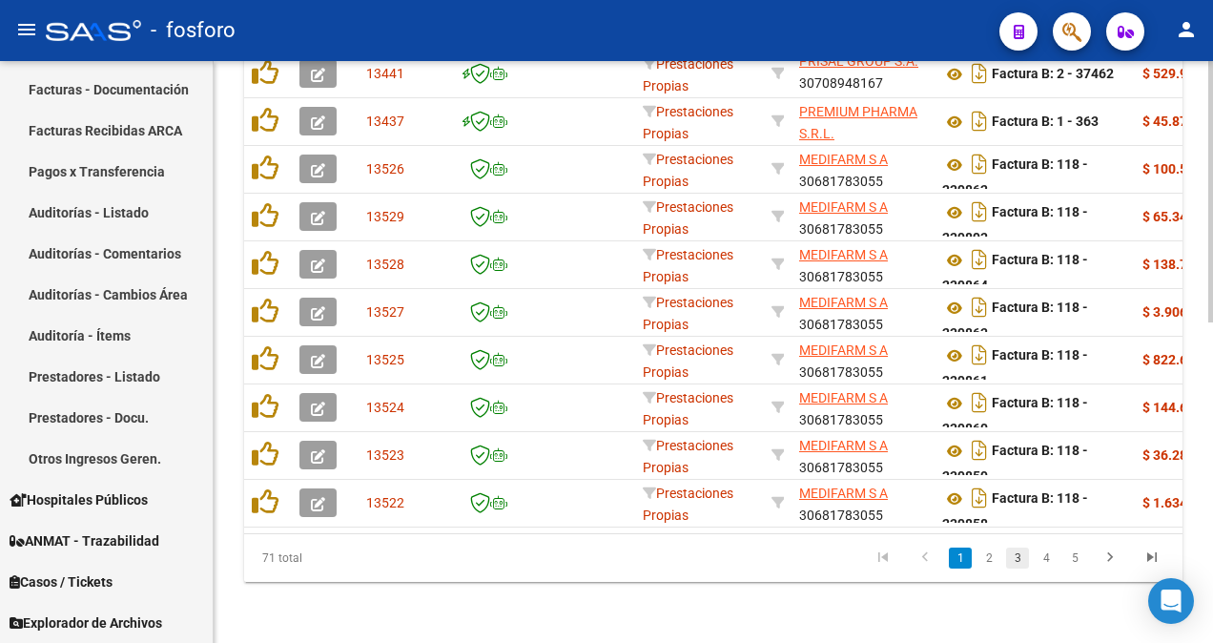
click at [1027, 555] on link "3" at bounding box center [1017, 557] width 23 height 21
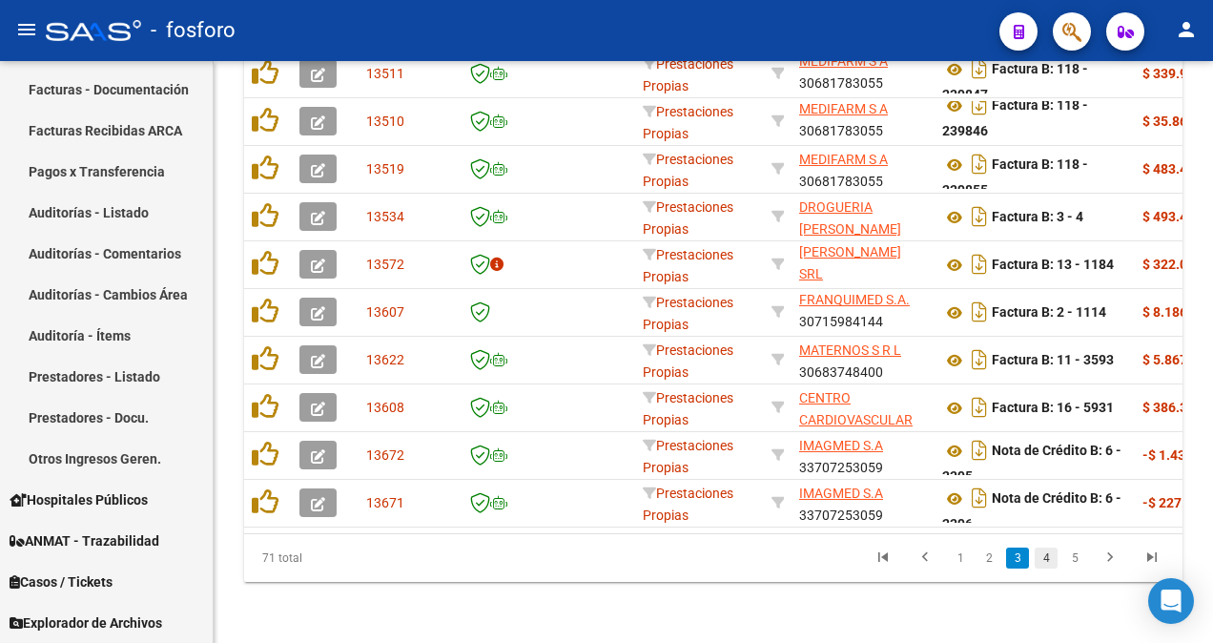
click at [1050, 559] on link "4" at bounding box center [1045, 557] width 23 height 21
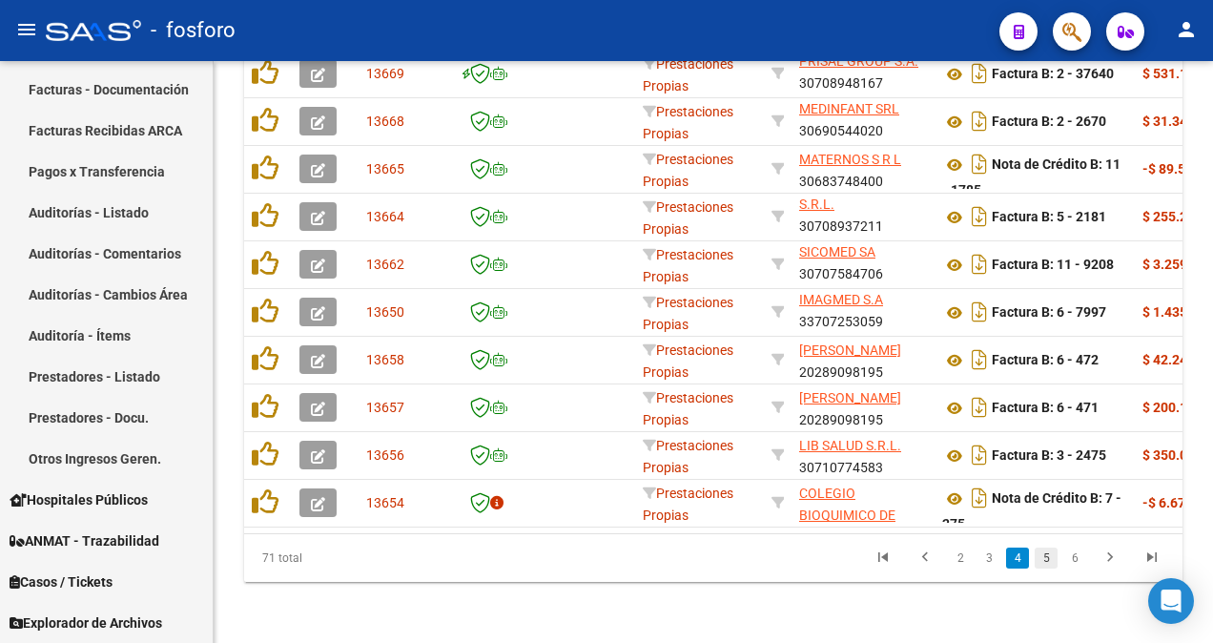
click at [1035, 556] on link "5" at bounding box center [1045, 557] width 23 height 21
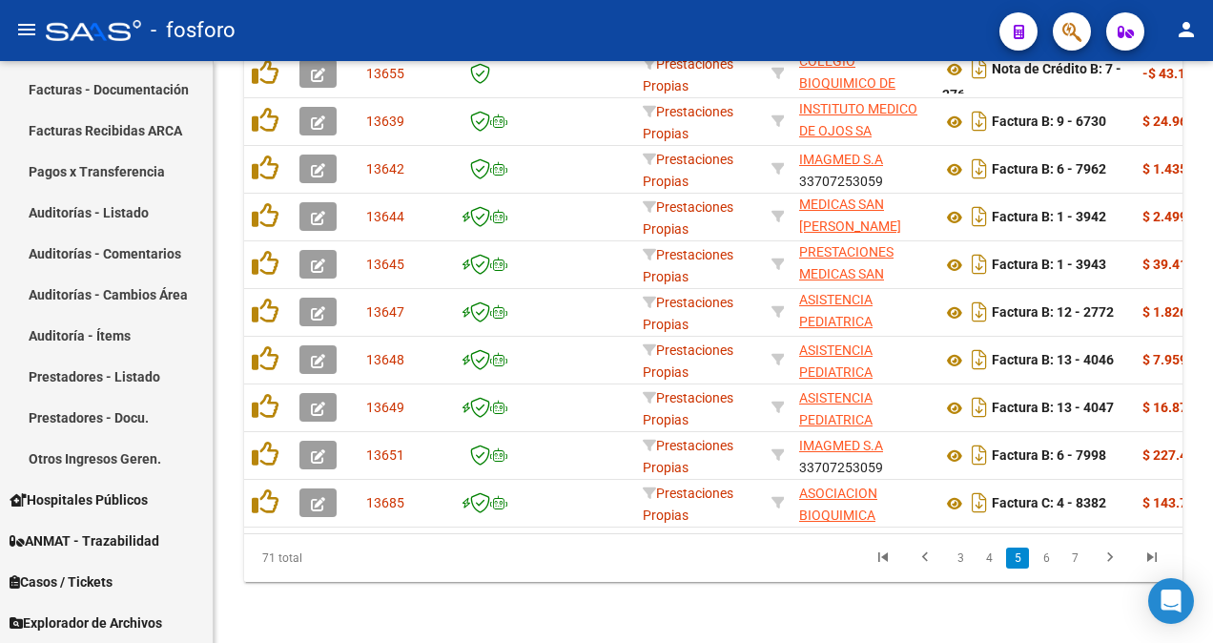
scroll to position [25, 0]
click at [1041, 548] on link "6" at bounding box center [1045, 557] width 23 height 21
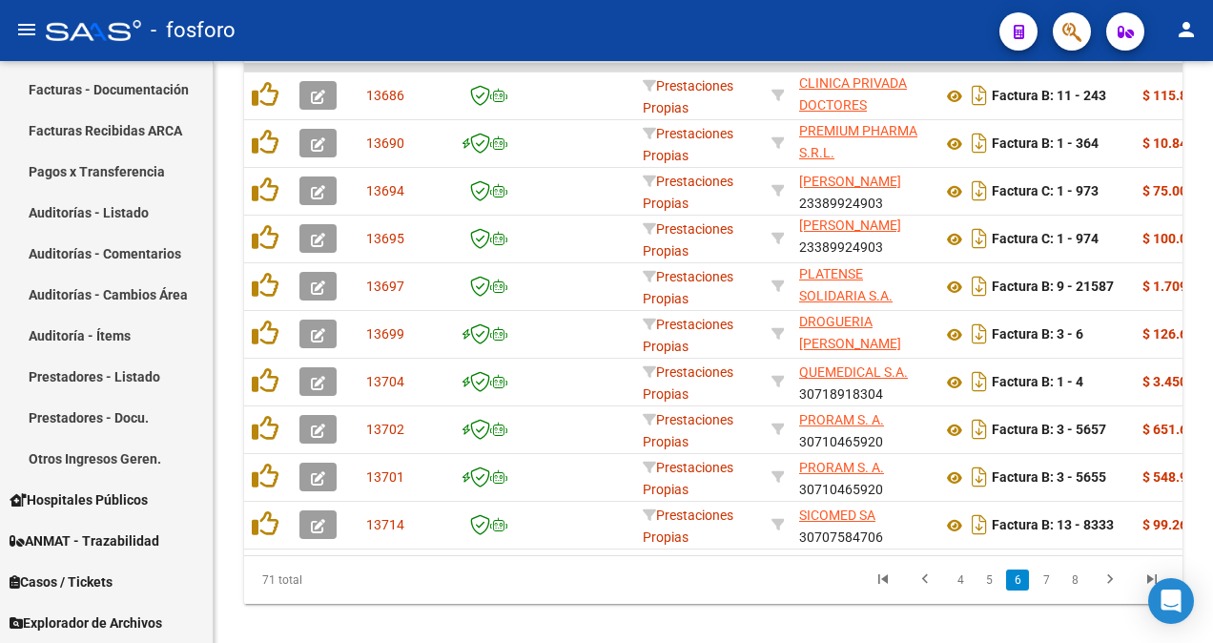
scroll to position [711, 0]
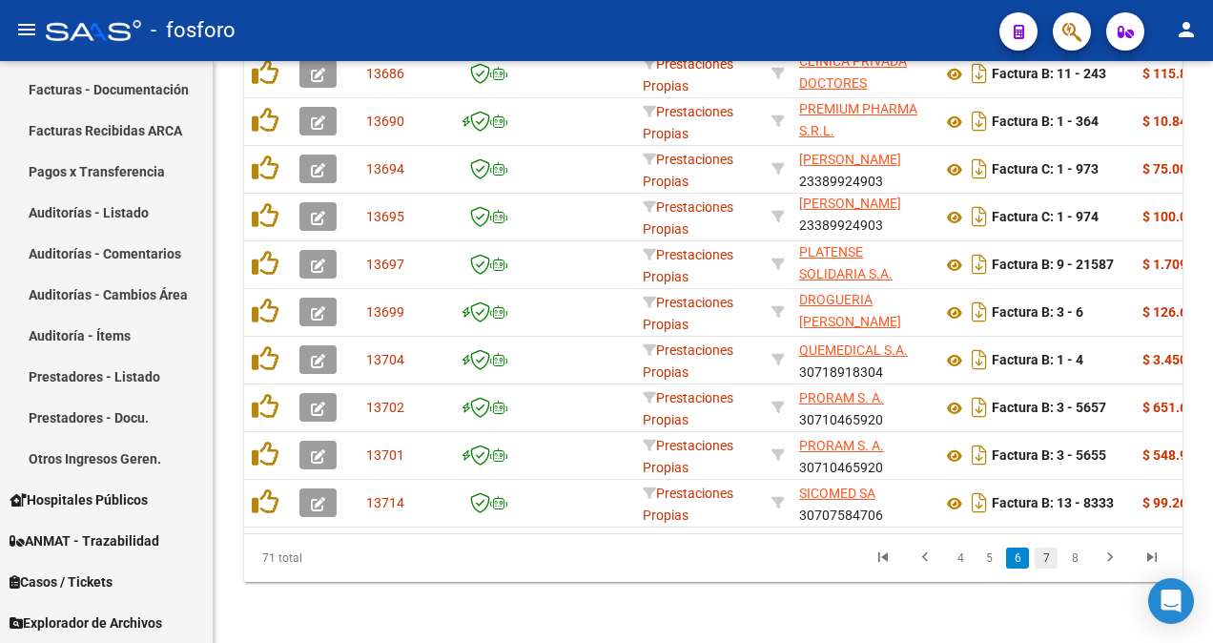
click at [1055, 553] on link "7" at bounding box center [1045, 557] width 23 height 21
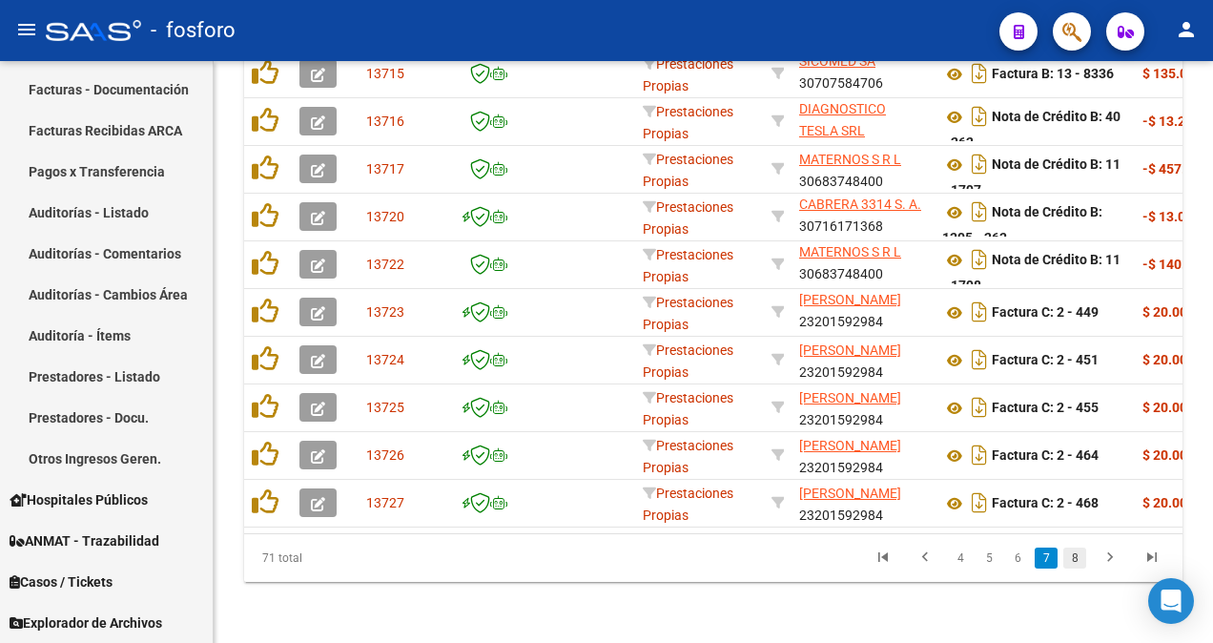
click at [1075, 553] on link "8" at bounding box center [1074, 557] width 23 height 21
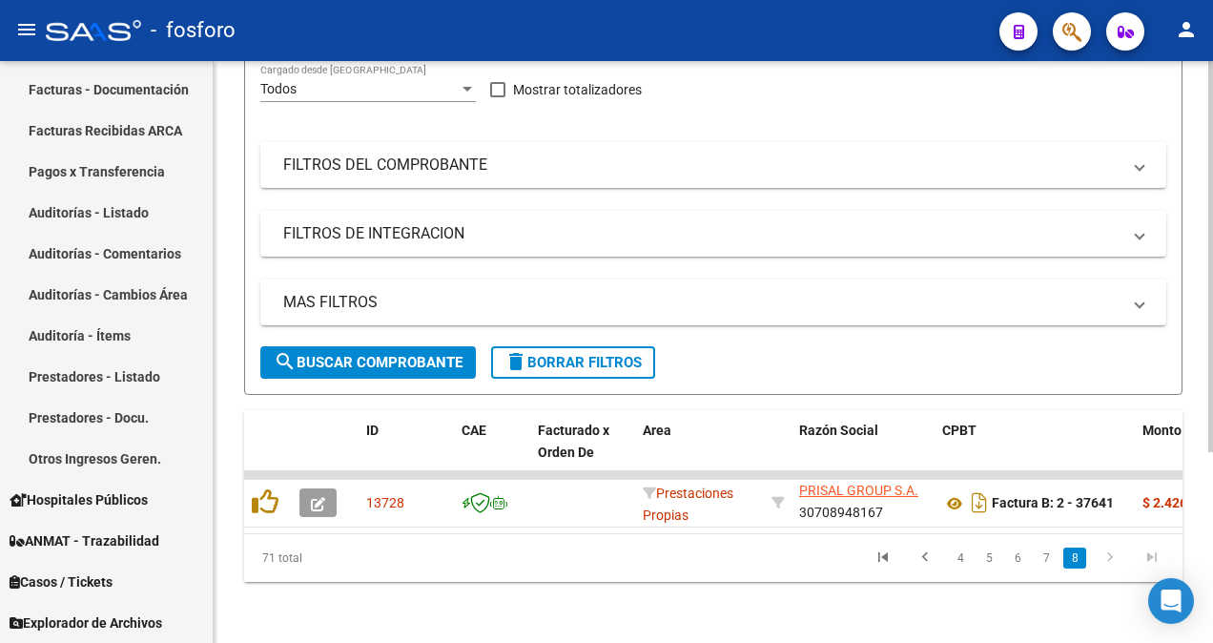
scroll to position [0, 0]
click at [964, 562] on link "4" at bounding box center [960, 557] width 23 height 21
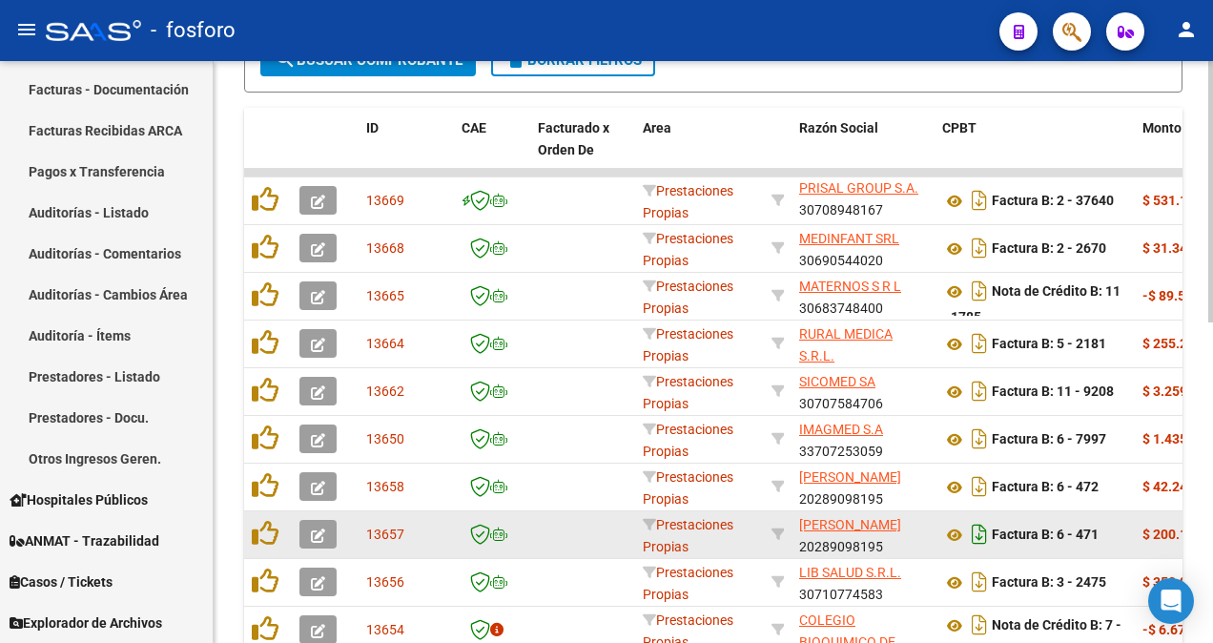
scroll to position [664, 0]
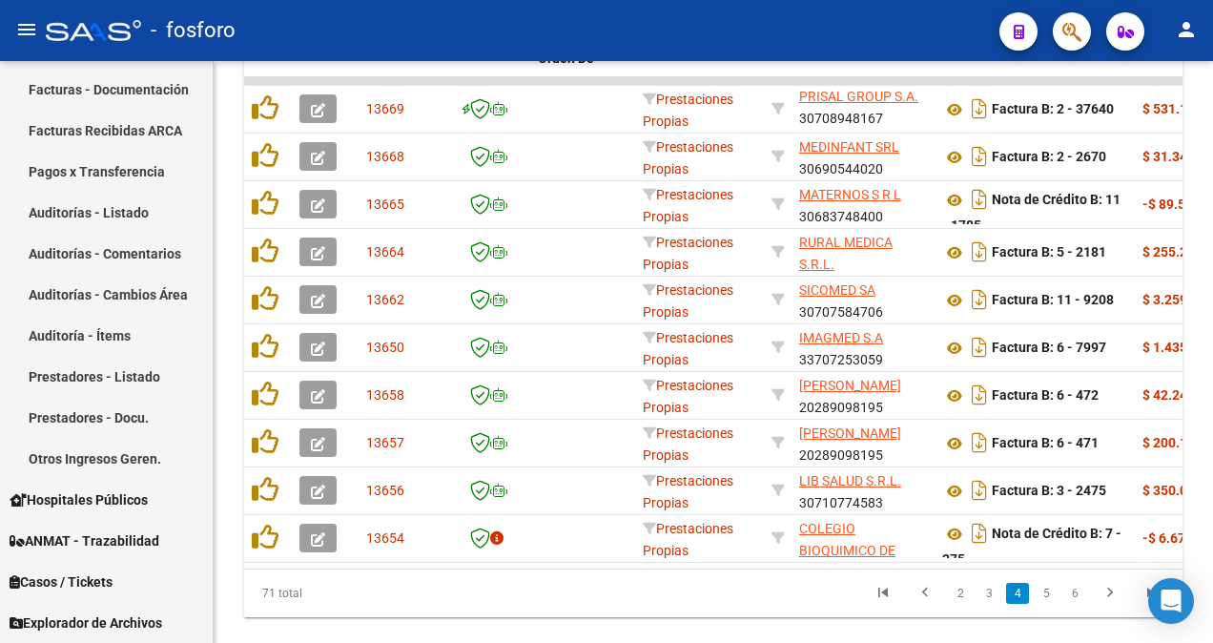
click at [992, 599] on link "3" at bounding box center [988, 592] width 23 height 21
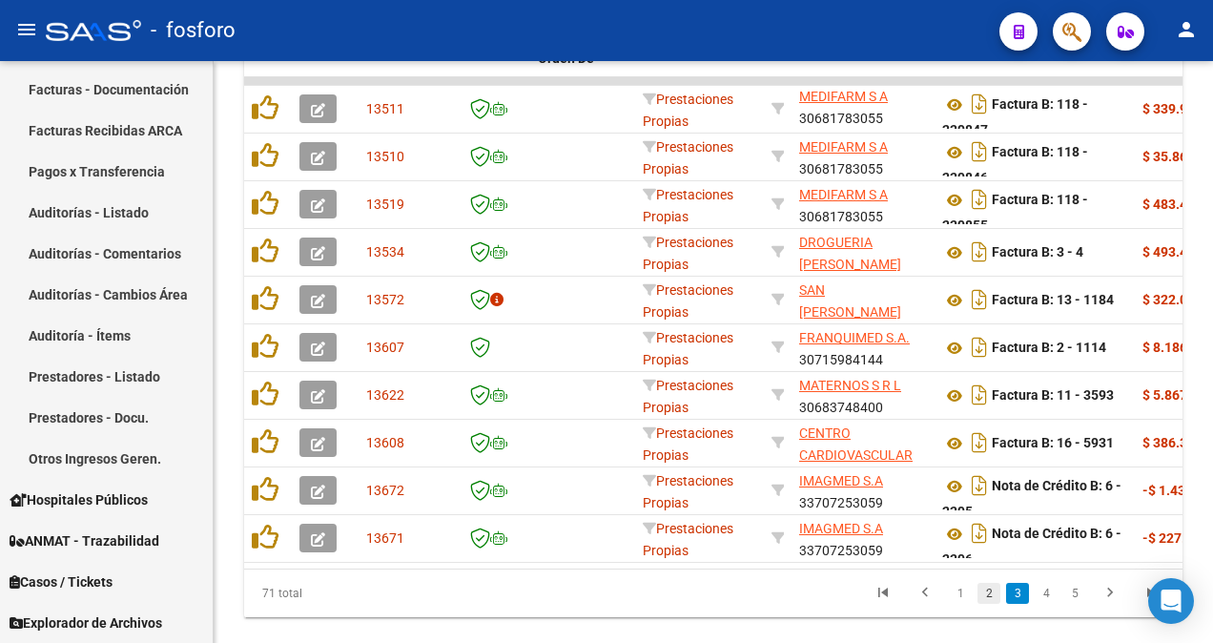
click at [990, 603] on link "2" at bounding box center [988, 592] width 23 height 21
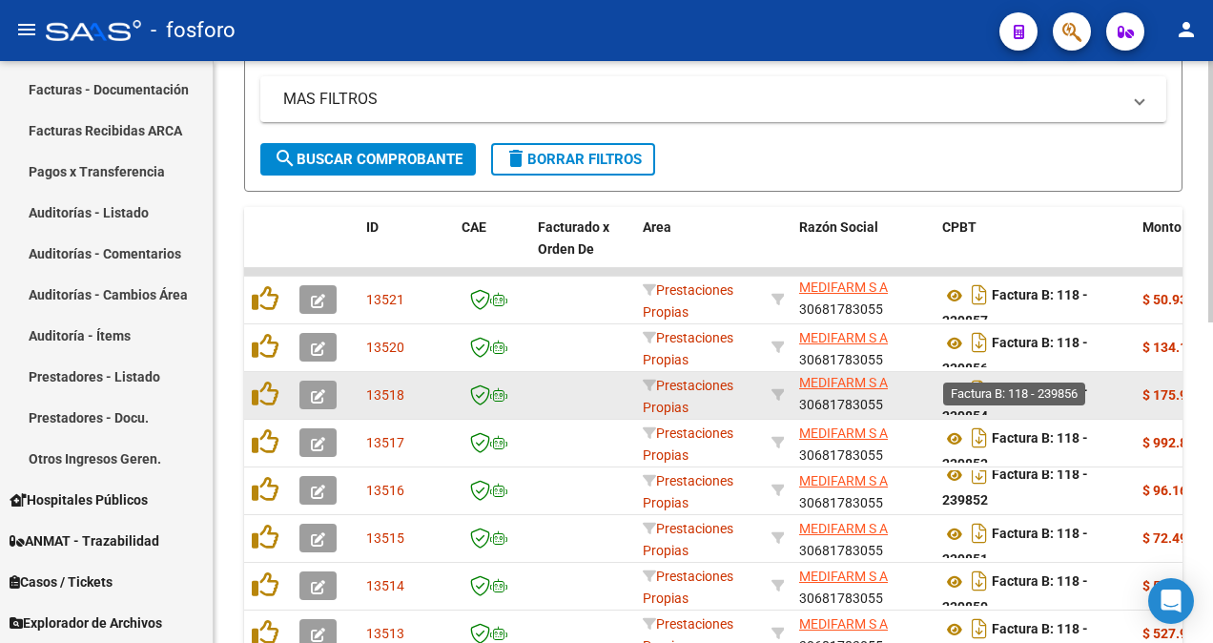
scroll to position [11, 0]
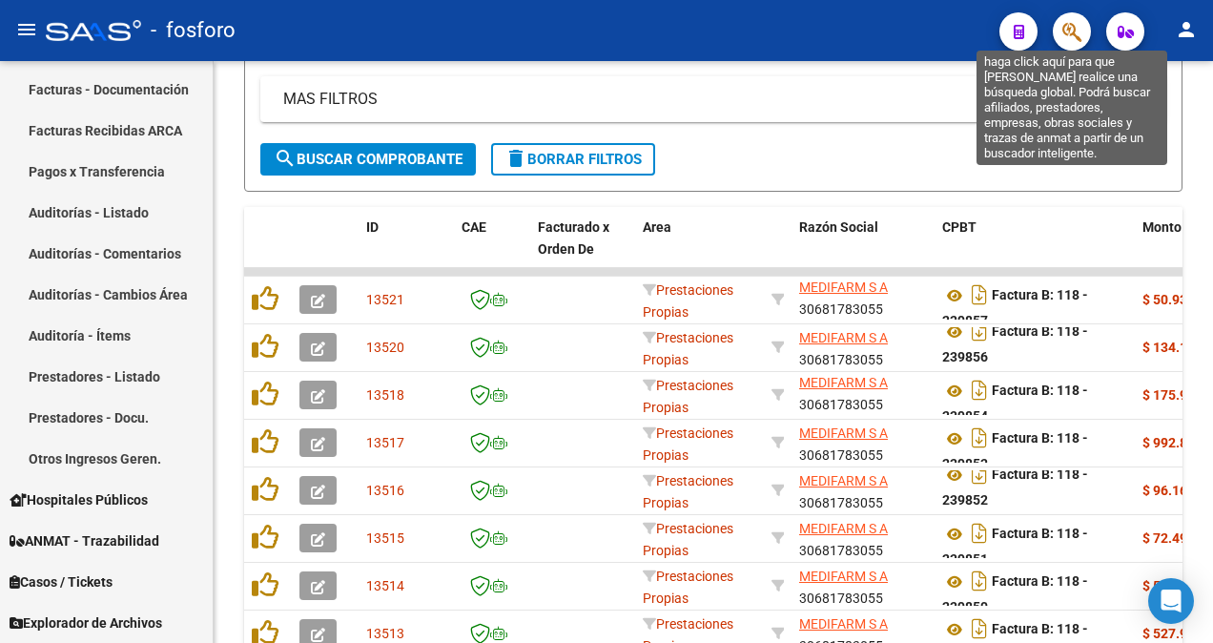
click at [1075, 34] on icon "button" at bounding box center [1071, 32] width 19 height 22
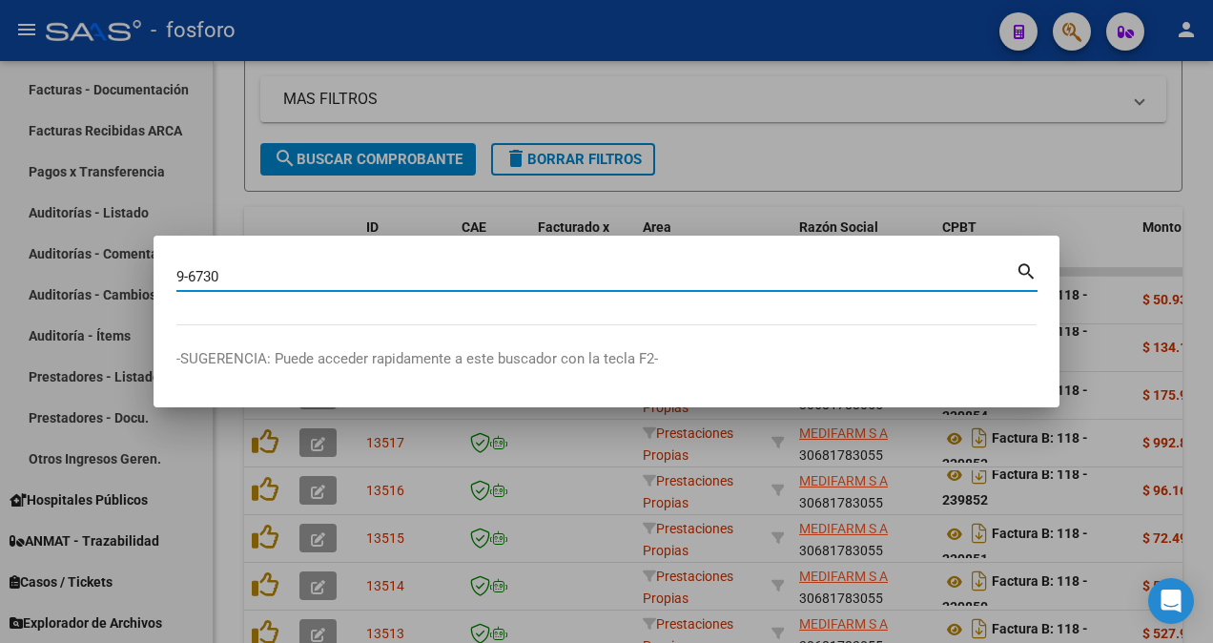
type input "9-6730"
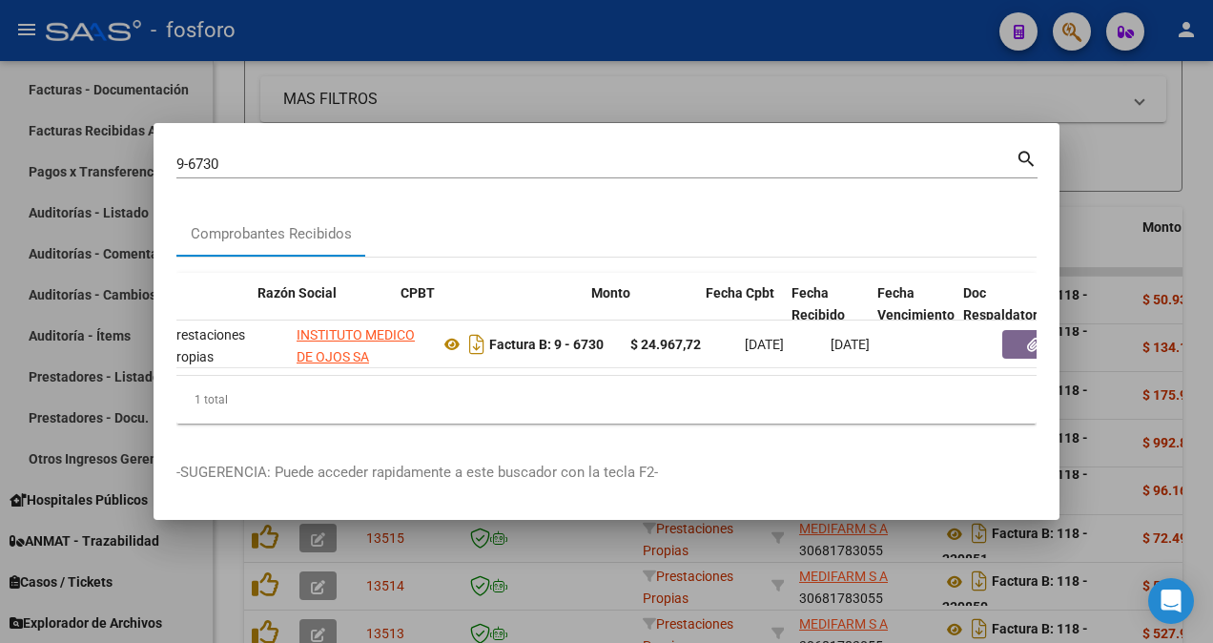
scroll to position [0, 433]
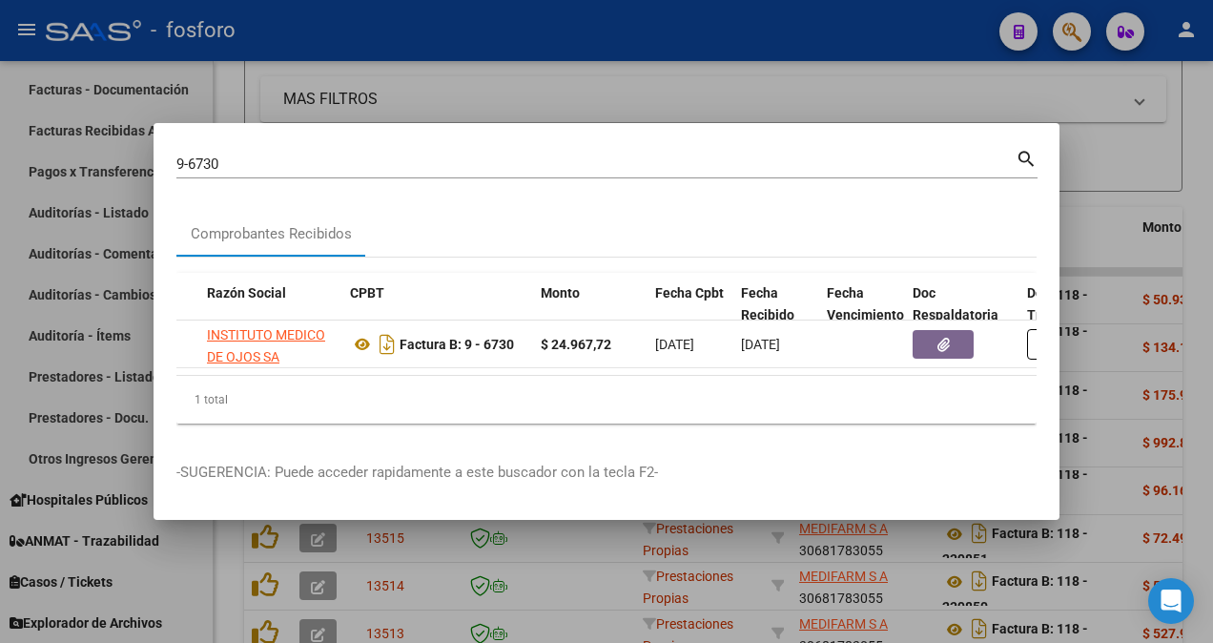
click at [863, 86] on div at bounding box center [606, 321] width 1213 height 643
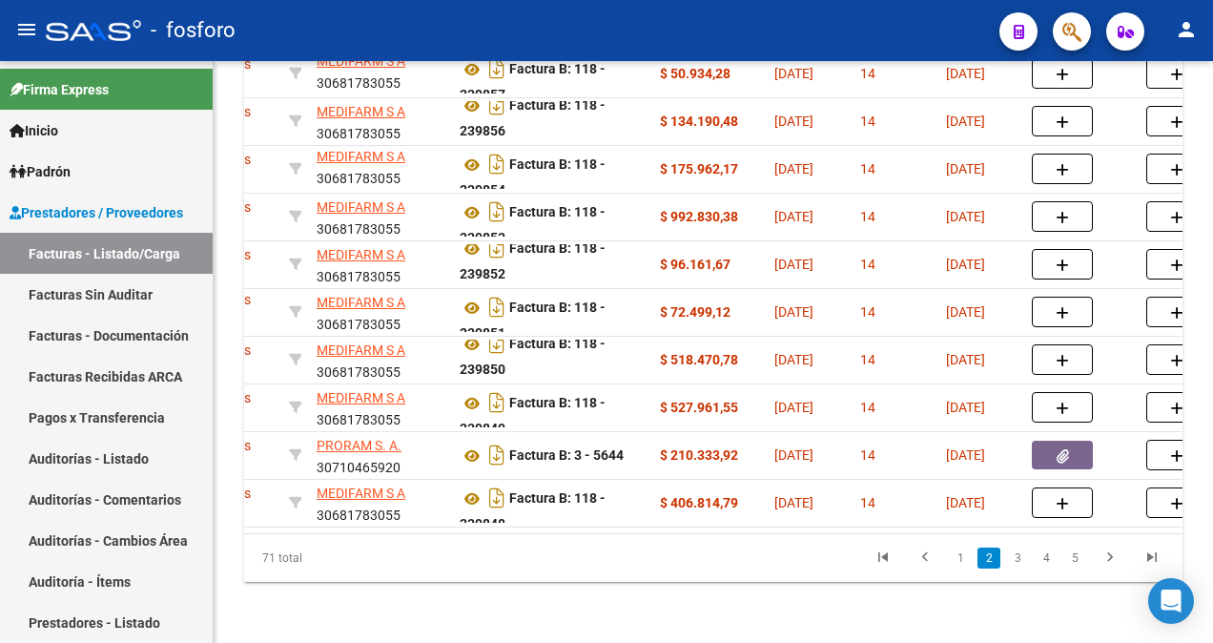
scroll to position [0, 559]
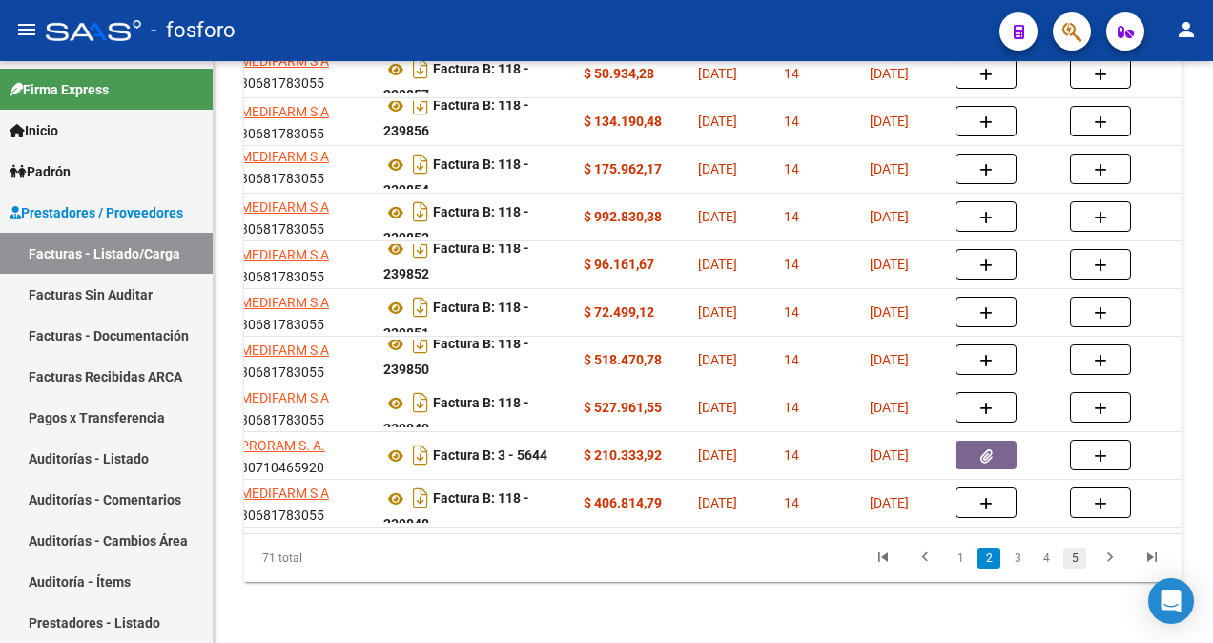
click at [1079, 559] on link "5" at bounding box center [1074, 557] width 23 height 21
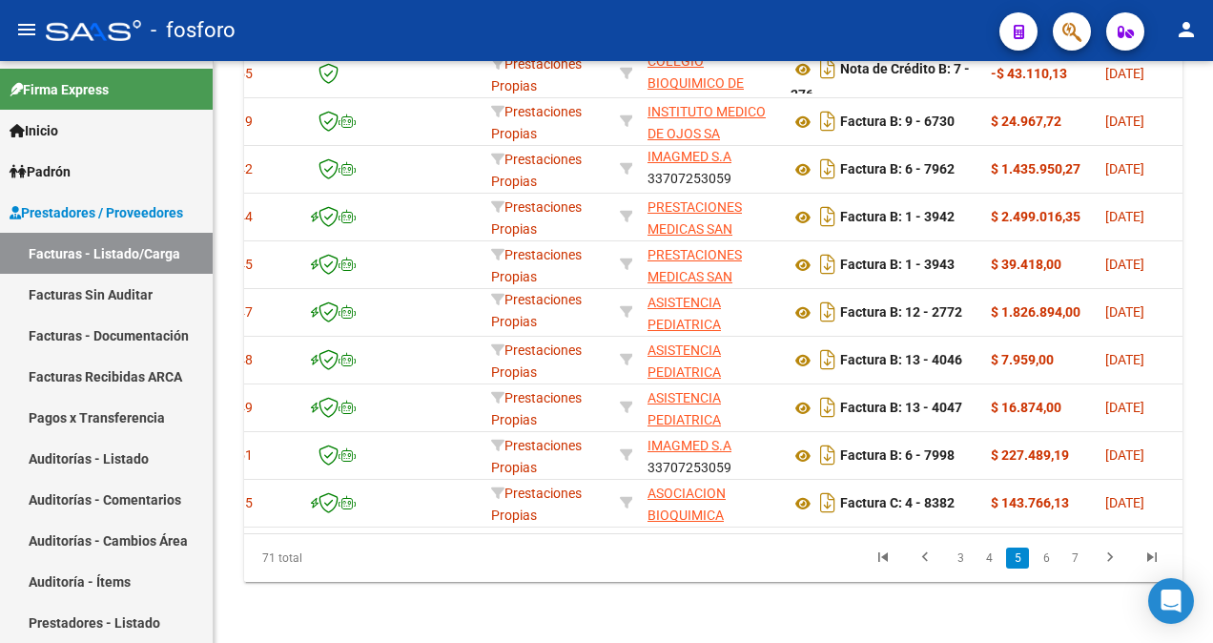
scroll to position [0, 36]
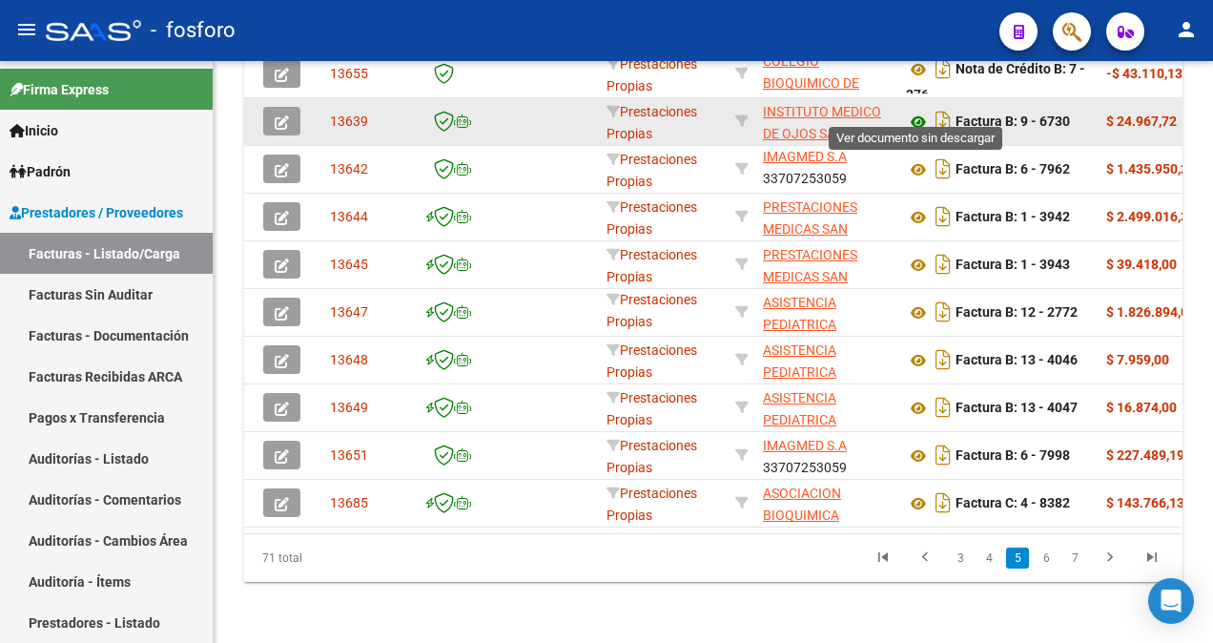
click at [921, 112] on icon at bounding box center [918, 122] width 25 height 23
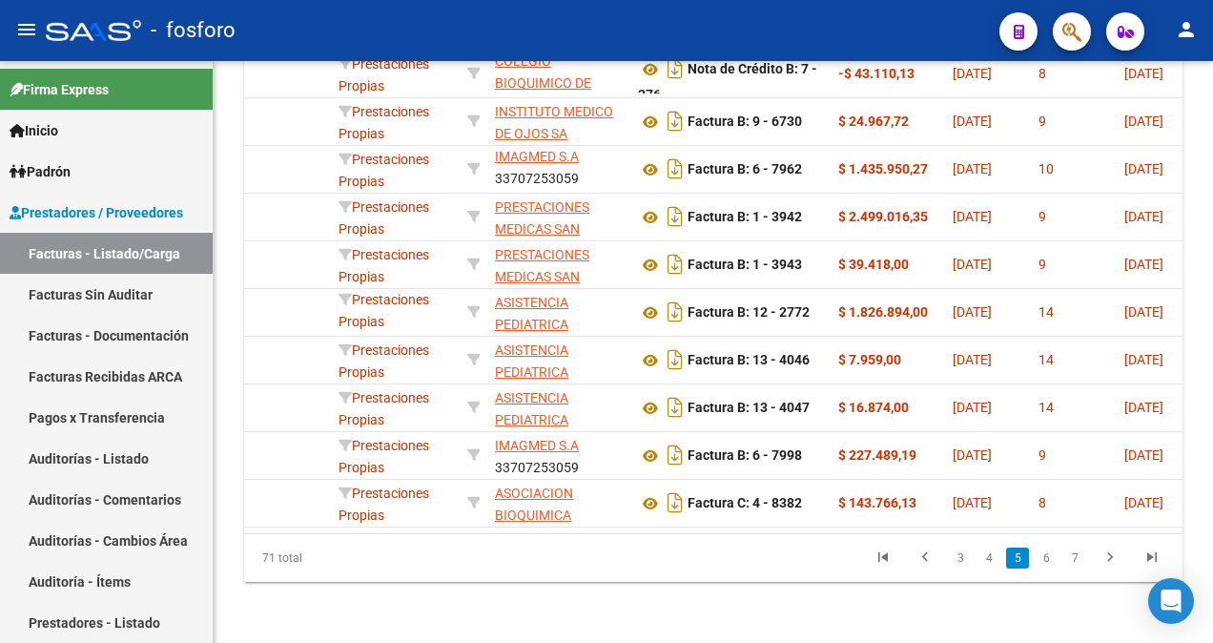
scroll to position [0, 368]
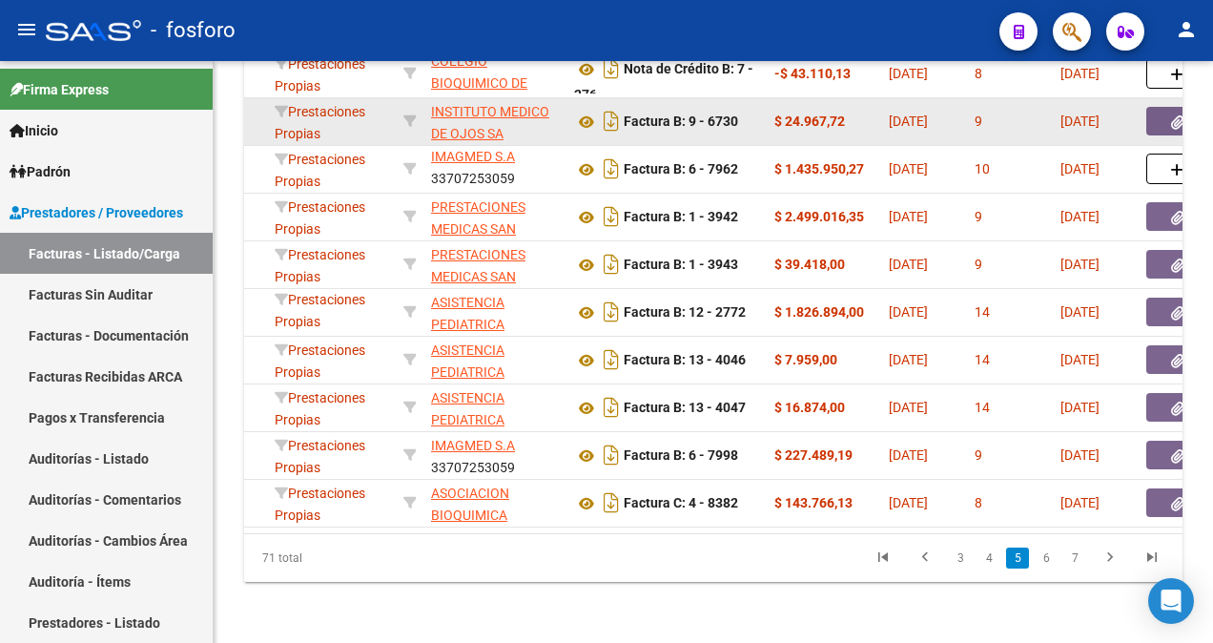
click at [1159, 111] on button "button" at bounding box center [1176, 121] width 61 height 29
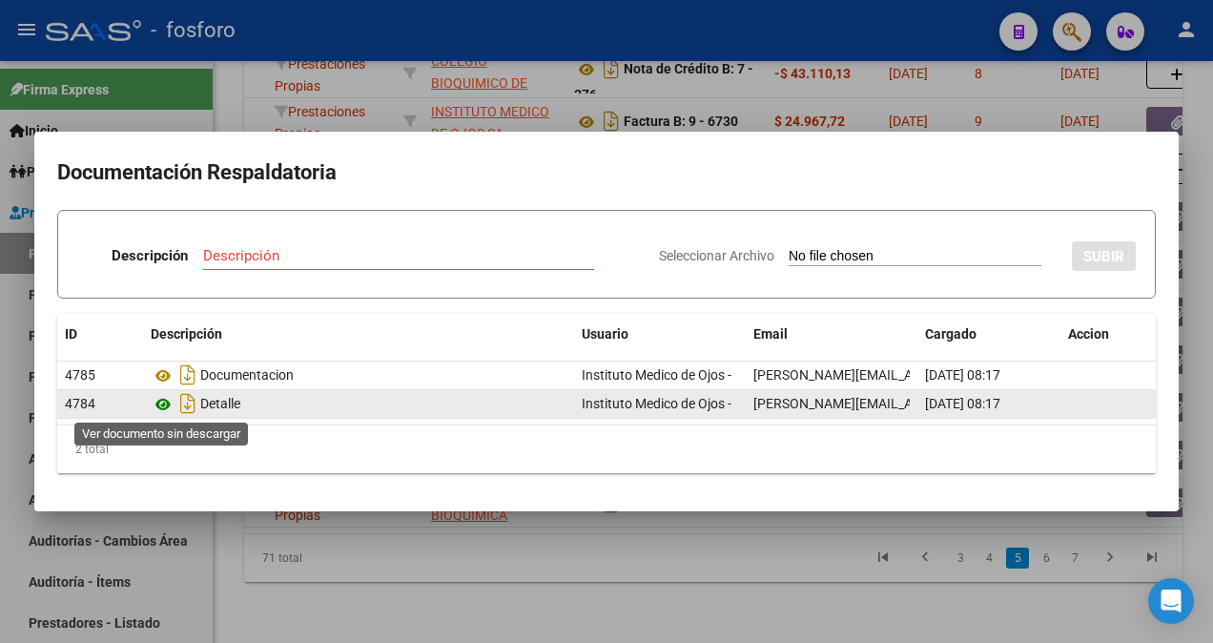
click at [168, 400] on icon at bounding box center [163, 404] width 25 height 23
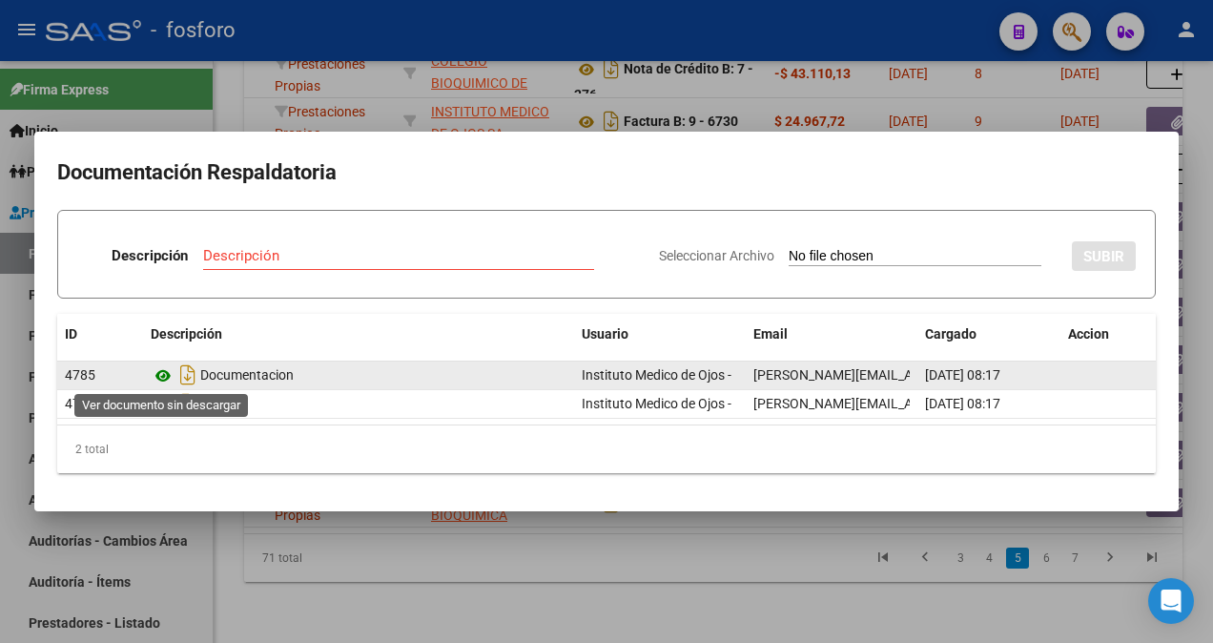
click at [164, 365] on icon at bounding box center [163, 375] width 25 height 23
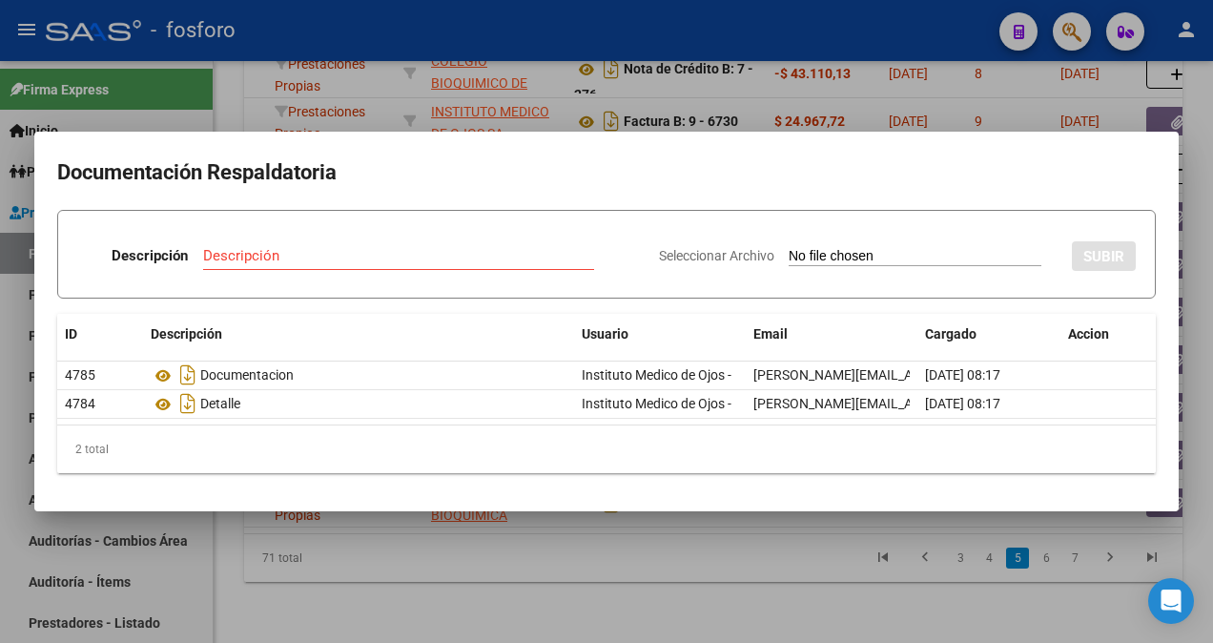
click at [337, 119] on div at bounding box center [606, 321] width 1213 height 643
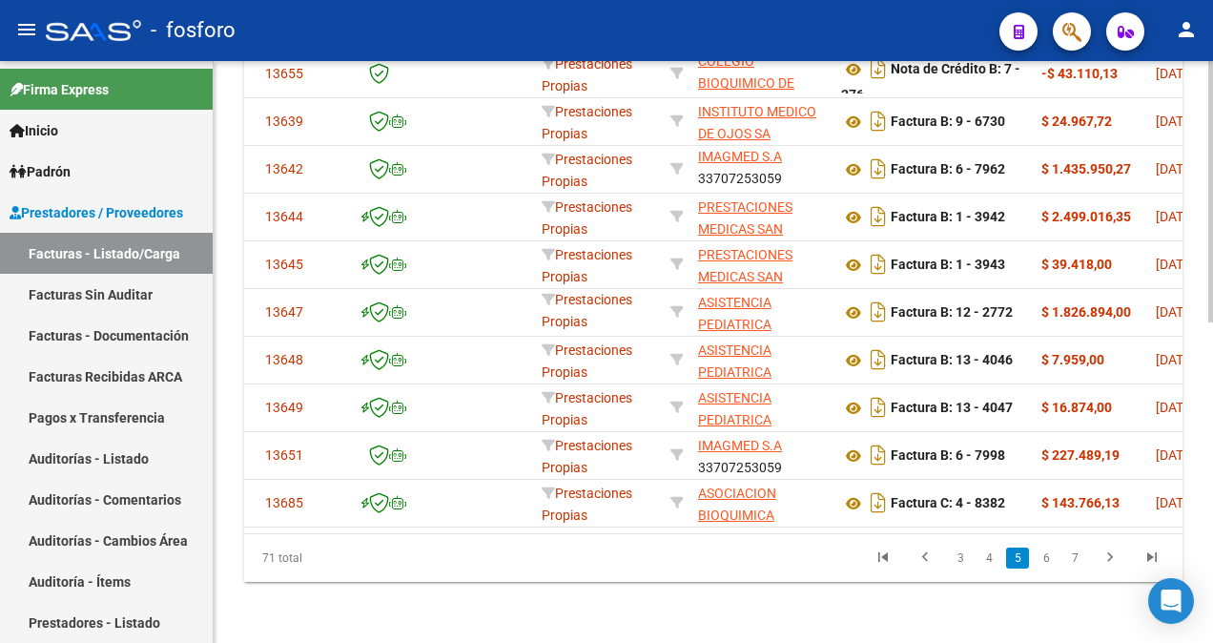
scroll to position [0, 0]
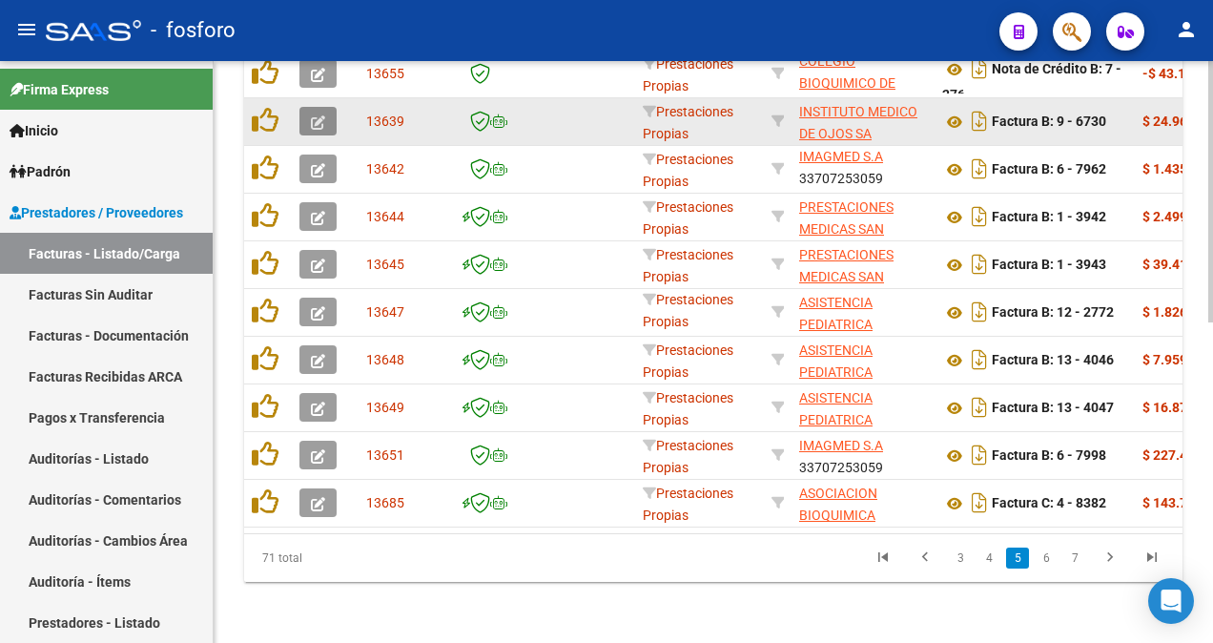
click at [315, 115] on icon "button" at bounding box center [318, 122] width 14 height 14
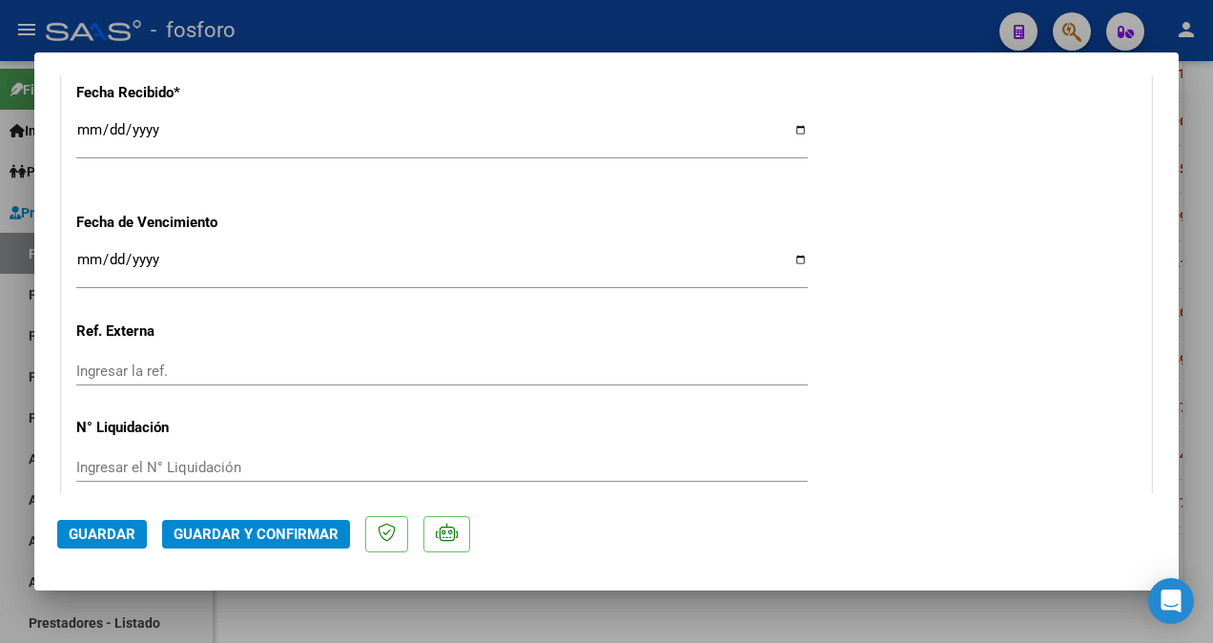
scroll to position [1144, 0]
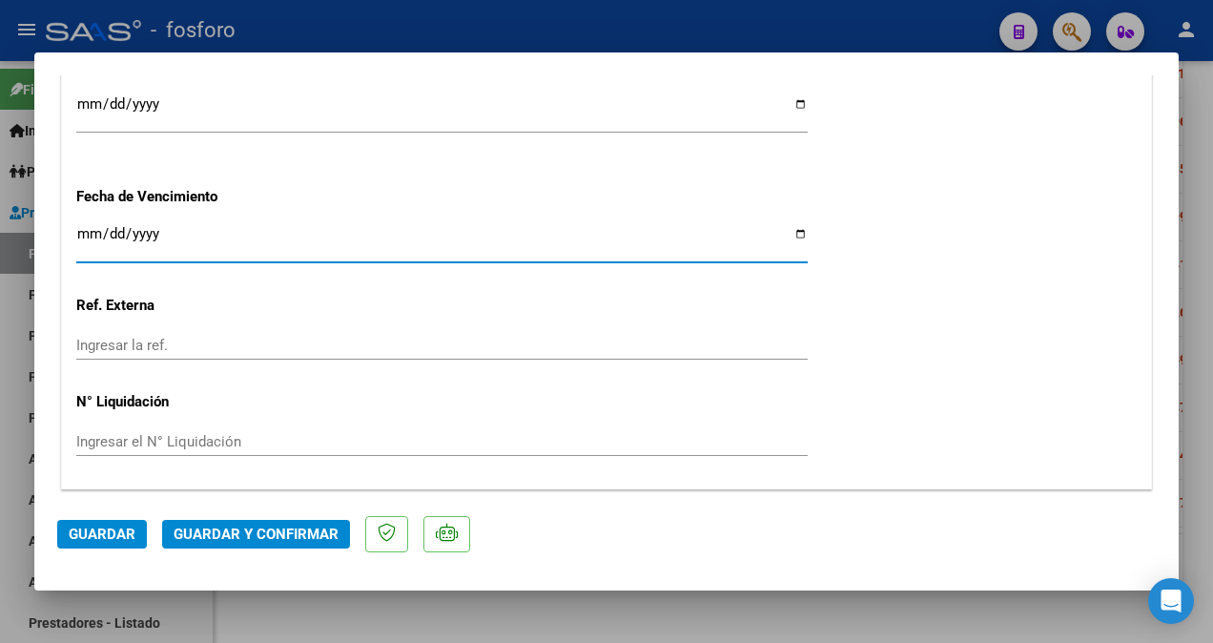
click at [88, 233] on input "Ingresar la fecha" at bounding box center [441, 241] width 731 height 31
type input "[DATE]"
click at [229, 524] on button "Guardar y Confirmar" at bounding box center [256, 534] width 188 height 29
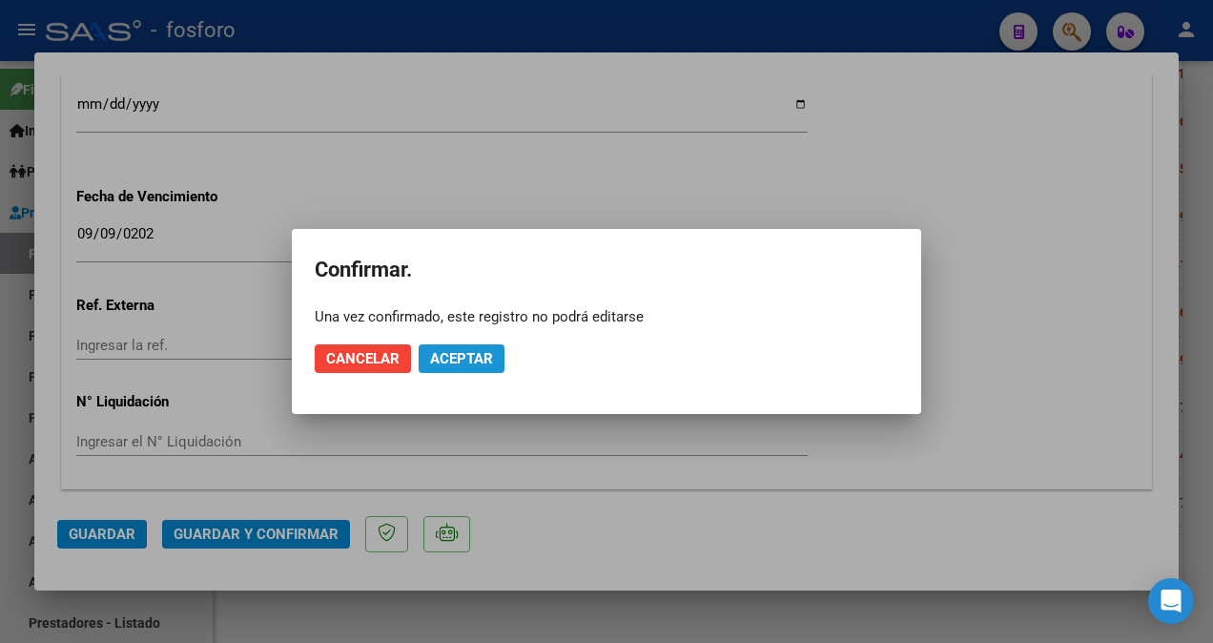
click at [495, 363] on button "Aceptar" at bounding box center [462, 358] width 86 height 29
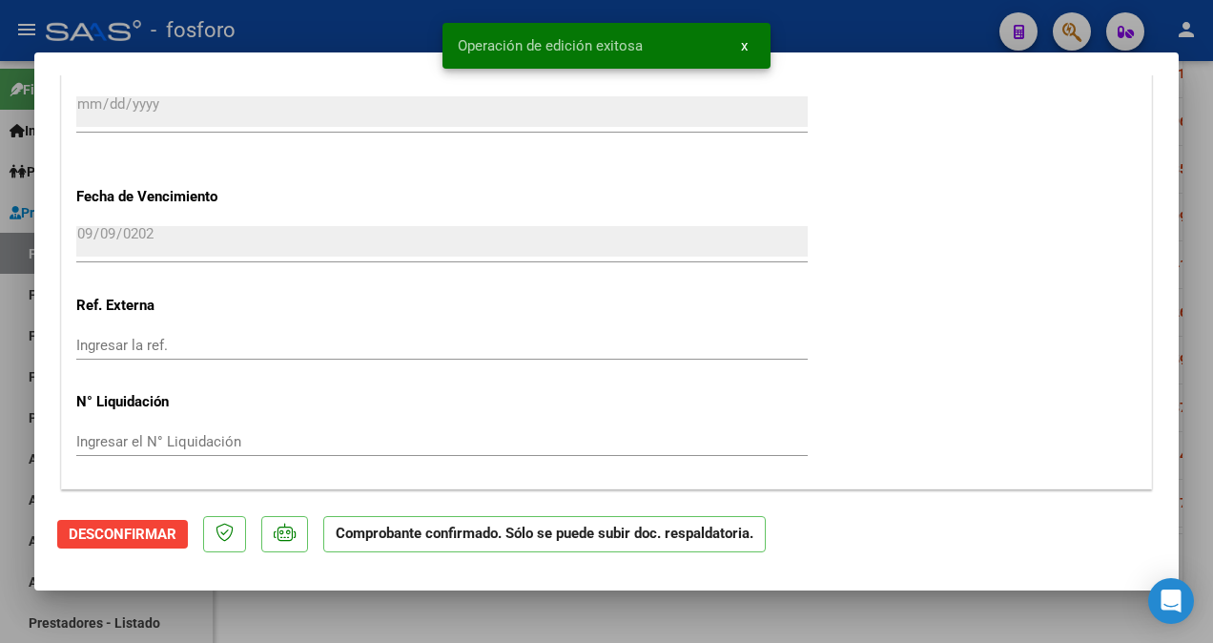
click at [0, 247] on html "menu - fosforo person Firma Express Inicio Calendario SSS Instructivos Contacto…" at bounding box center [606, 321] width 1213 height 643
click at [29, 205] on div at bounding box center [606, 321] width 1213 height 643
type input "$ 0,00"
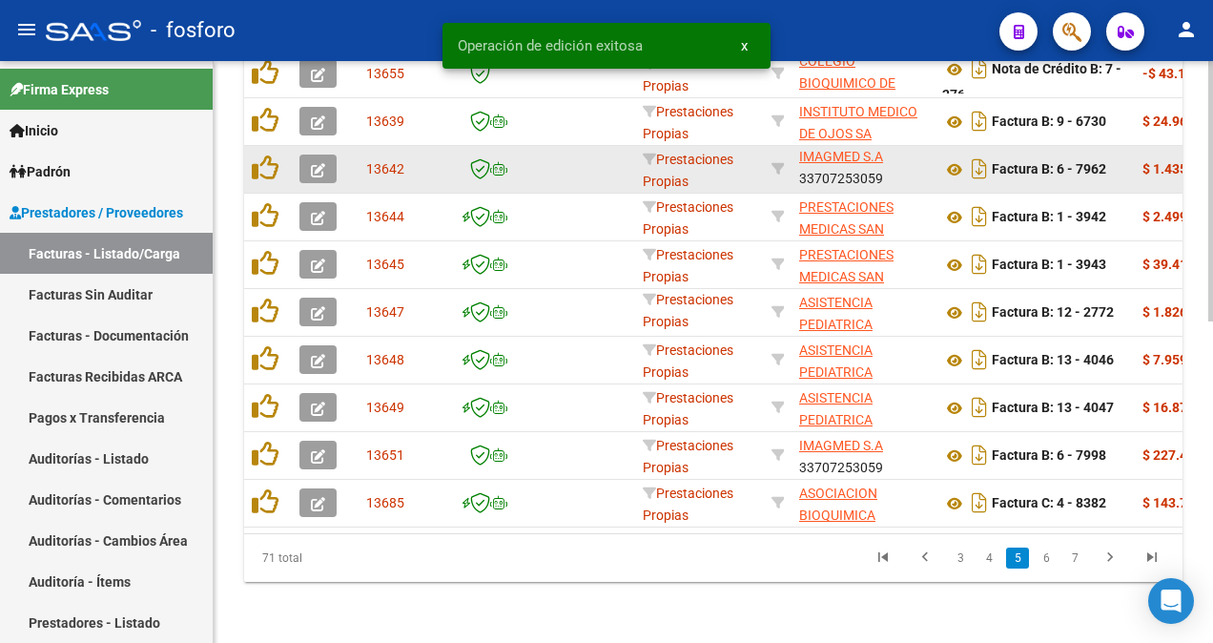
scroll to position [711, 0]
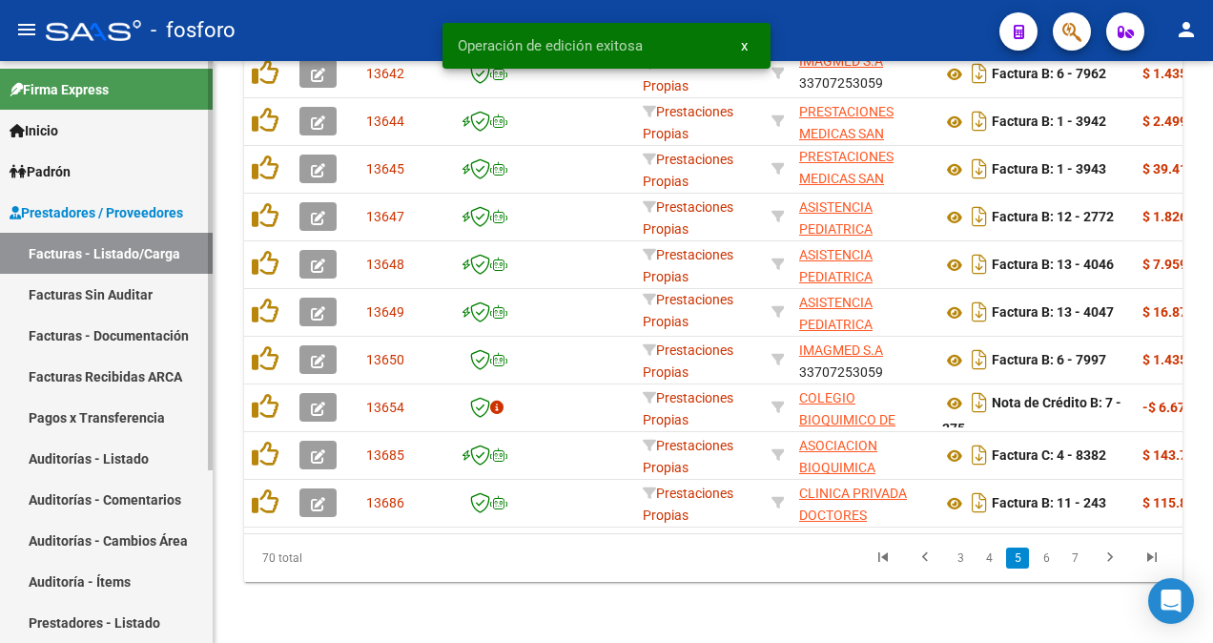
click at [74, 290] on link "Facturas Sin Auditar" at bounding box center [106, 294] width 213 height 41
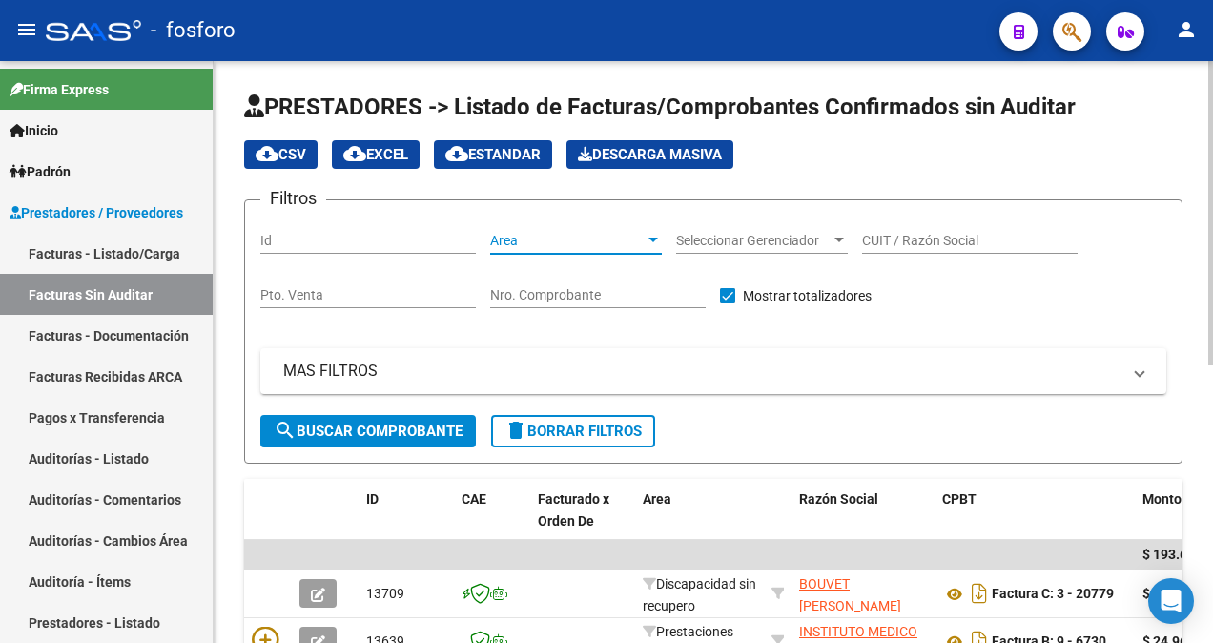
click at [648, 234] on div at bounding box center [652, 240] width 17 height 15
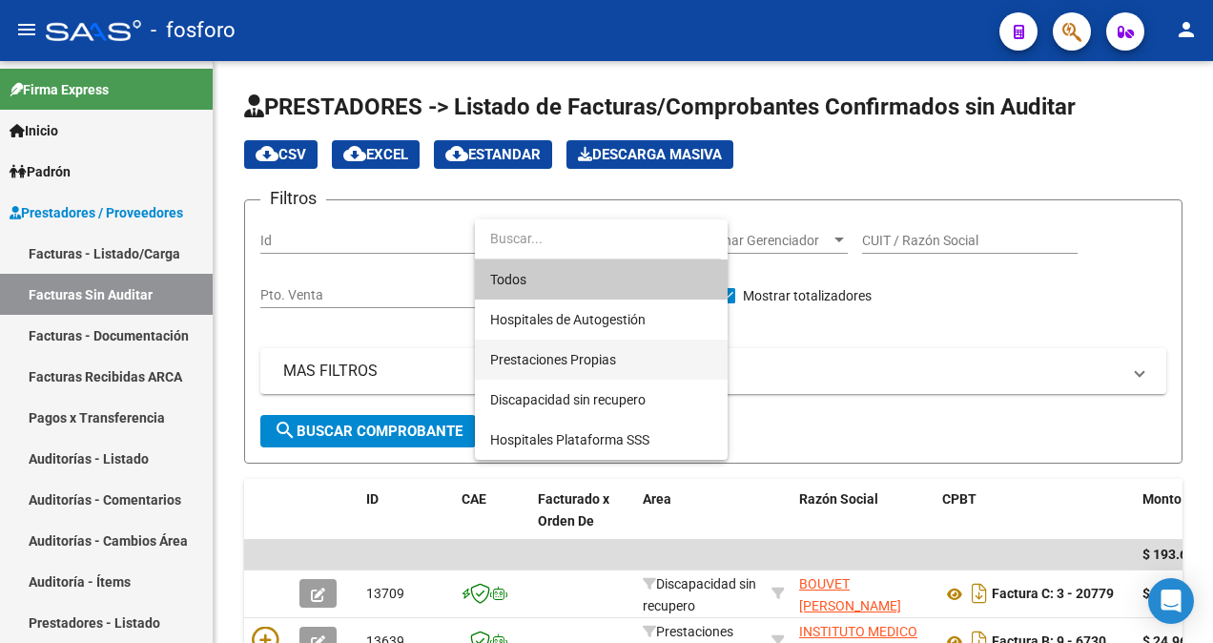
click at [532, 352] on span "Prestaciones Propias" at bounding box center [553, 359] width 126 height 15
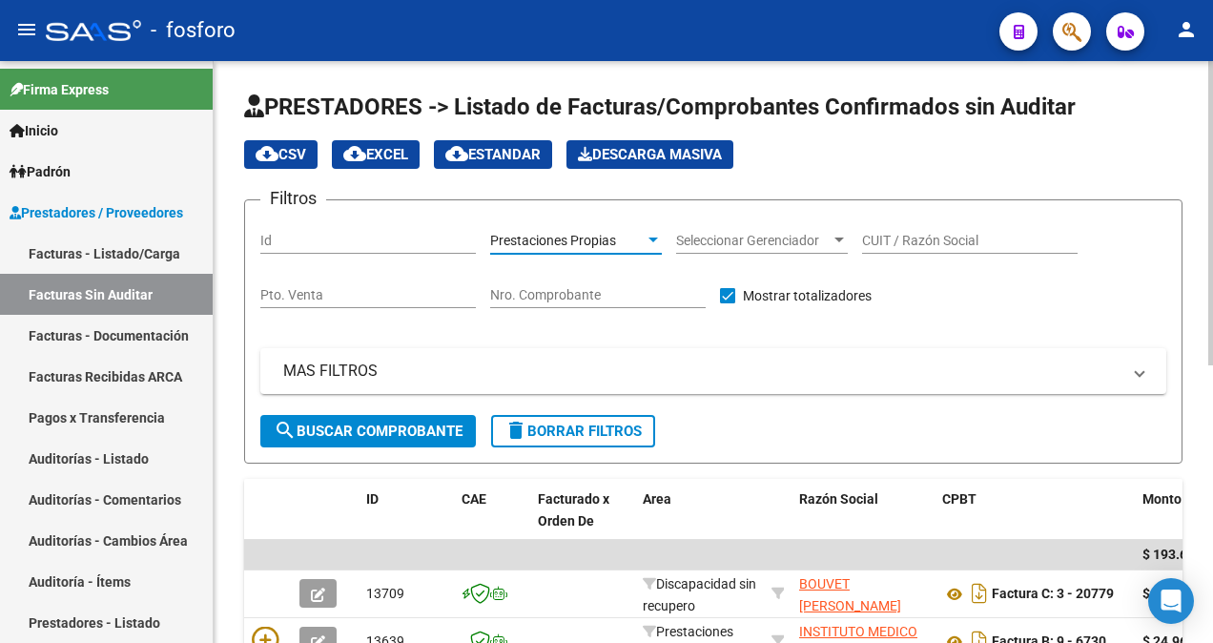
click at [343, 425] on span "search Buscar Comprobante" at bounding box center [368, 430] width 189 height 17
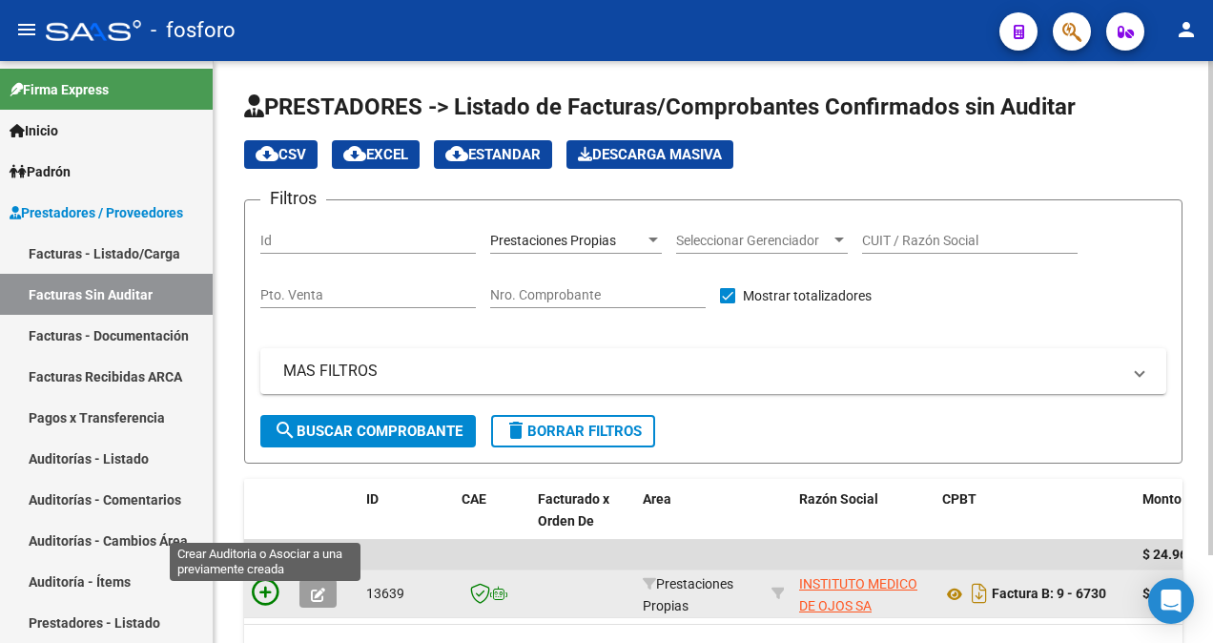
click at [269, 589] on icon at bounding box center [265, 592] width 27 height 27
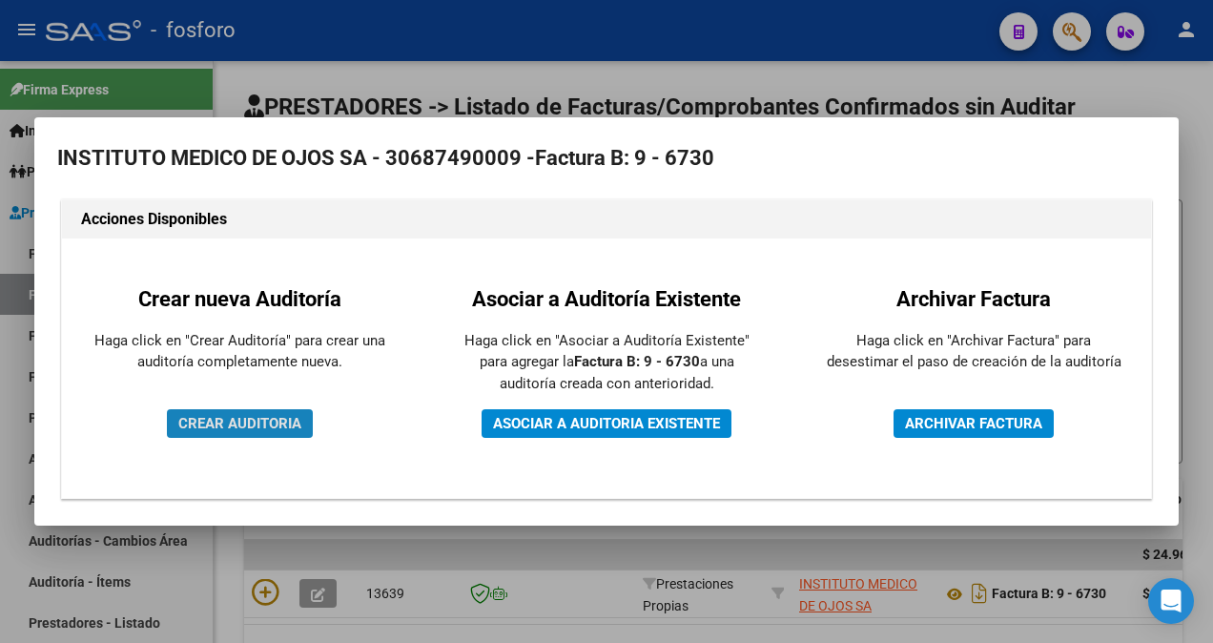
click at [283, 425] on span "CREAR AUDITORIA" at bounding box center [239, 423] width 123 height 17
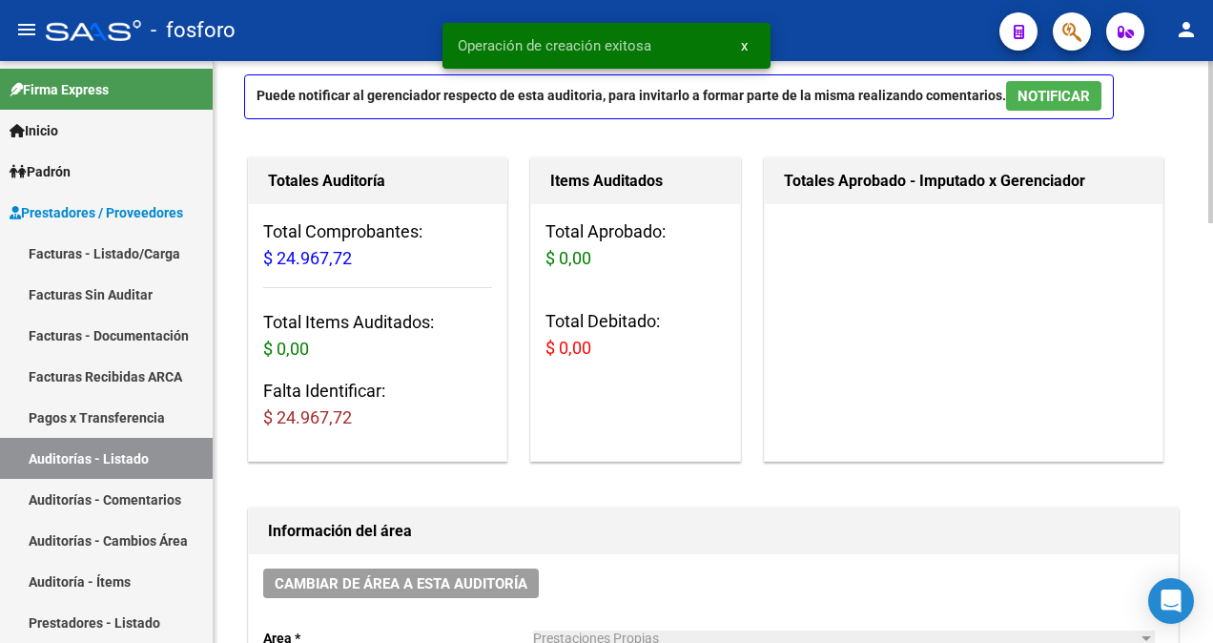
scroll to position [286, 0]
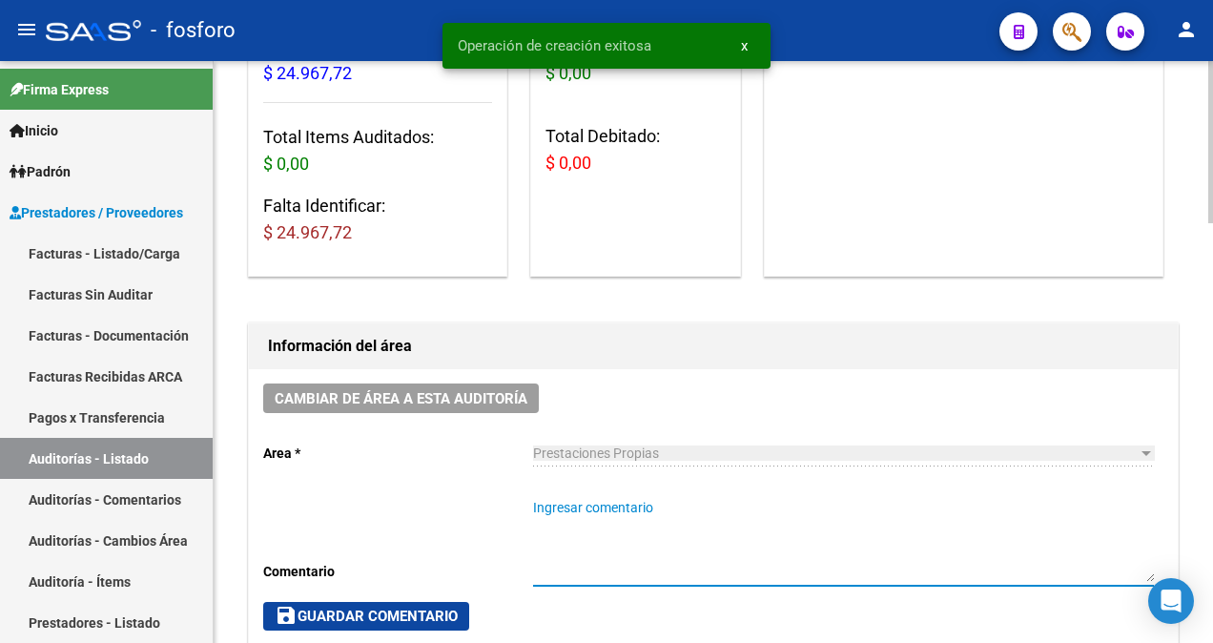
click at [572, 521] on textarea "Ingresar comentario" at bounding box center [843, 540] width 621 height 84
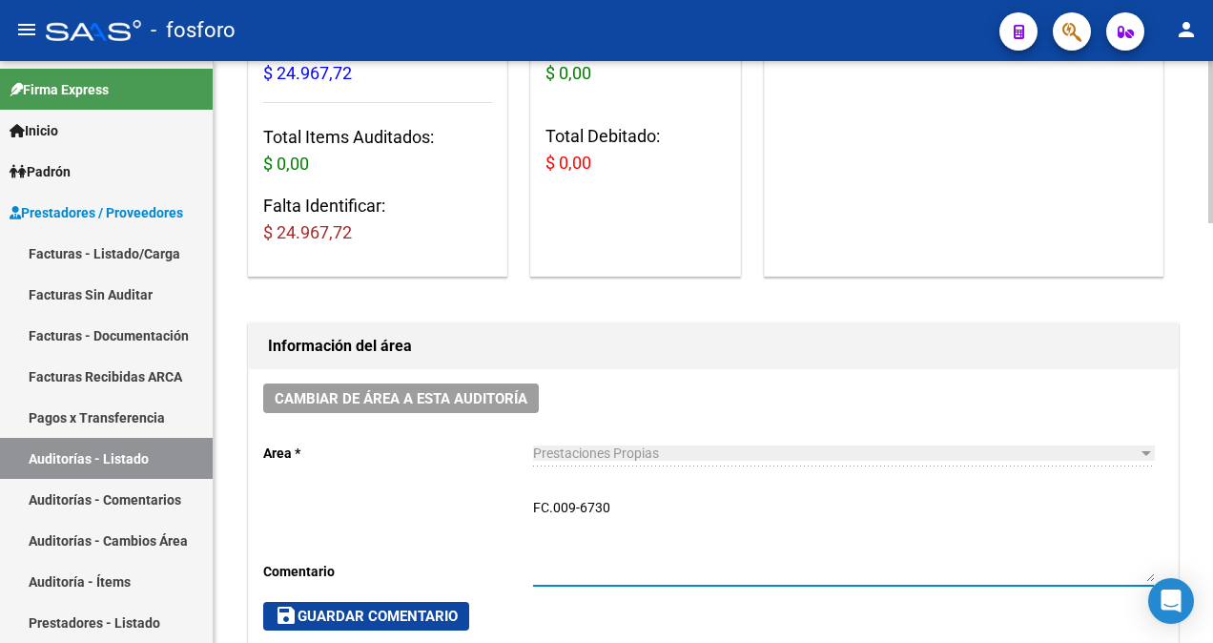
type textarea "FC.009-6730"
click at [392, 603] on button "save Guardar Comentario" at bounding box center [366, 616] width 206 height 29
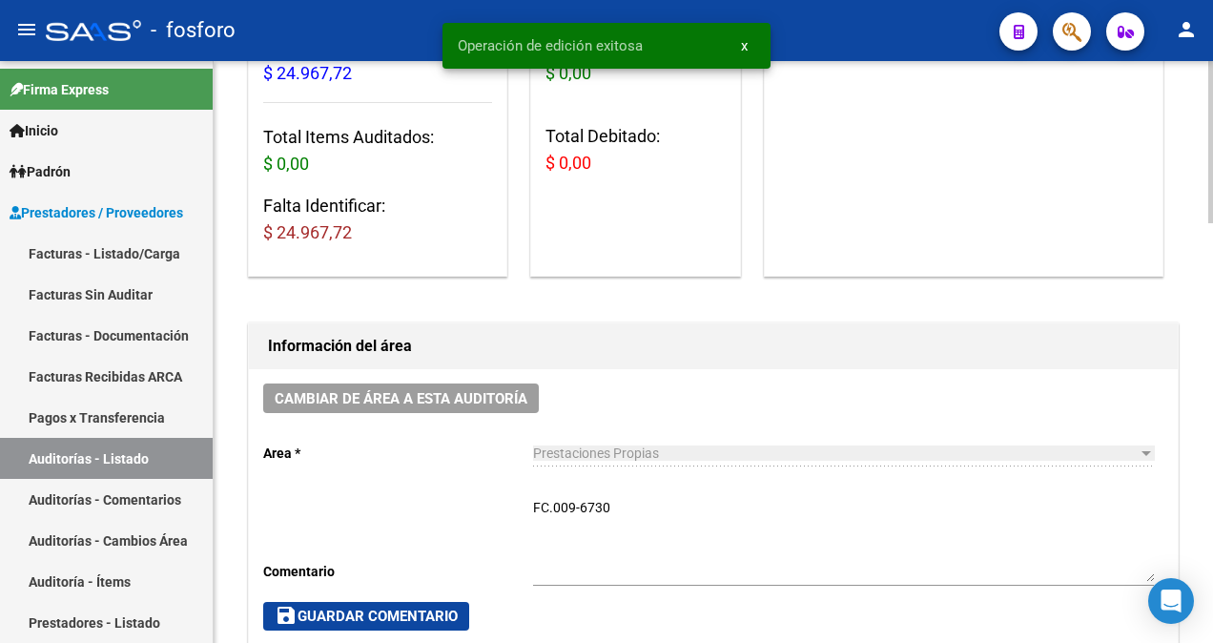
click at [382, 622] on span "save Guardar Comentario" at bounding box center [366, 615] width 183 height 17
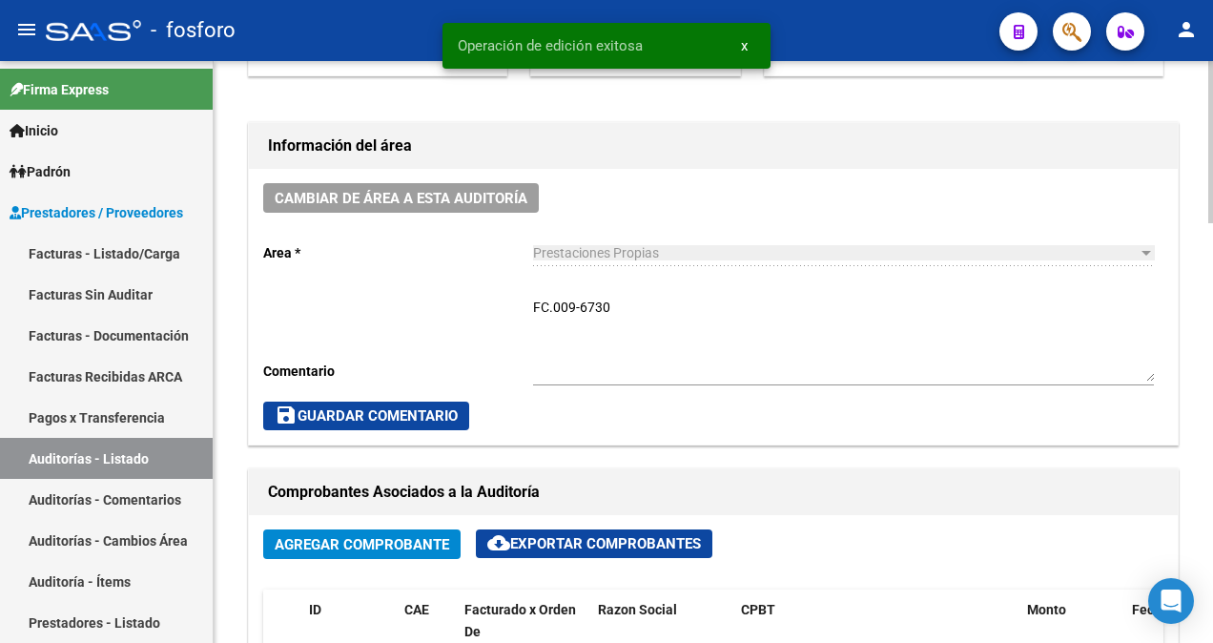
scroll to position [858, 0]
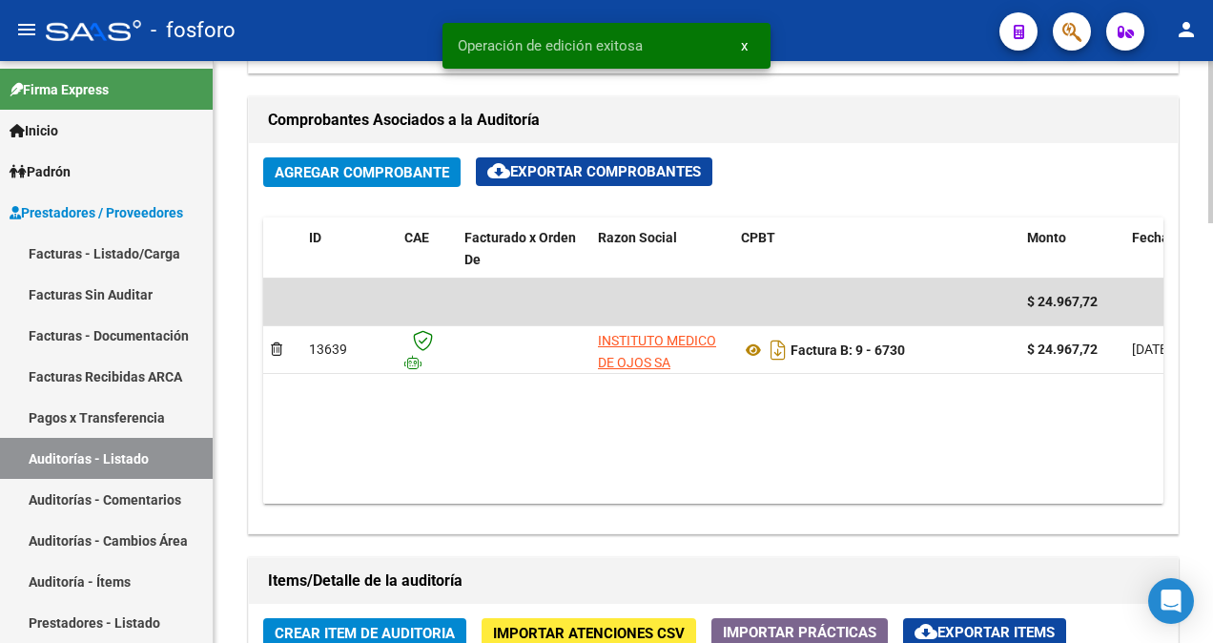
click at [325, 630] on span "Crear Item de Auditoria" at bounding box center [365, 632] width 180 height 17
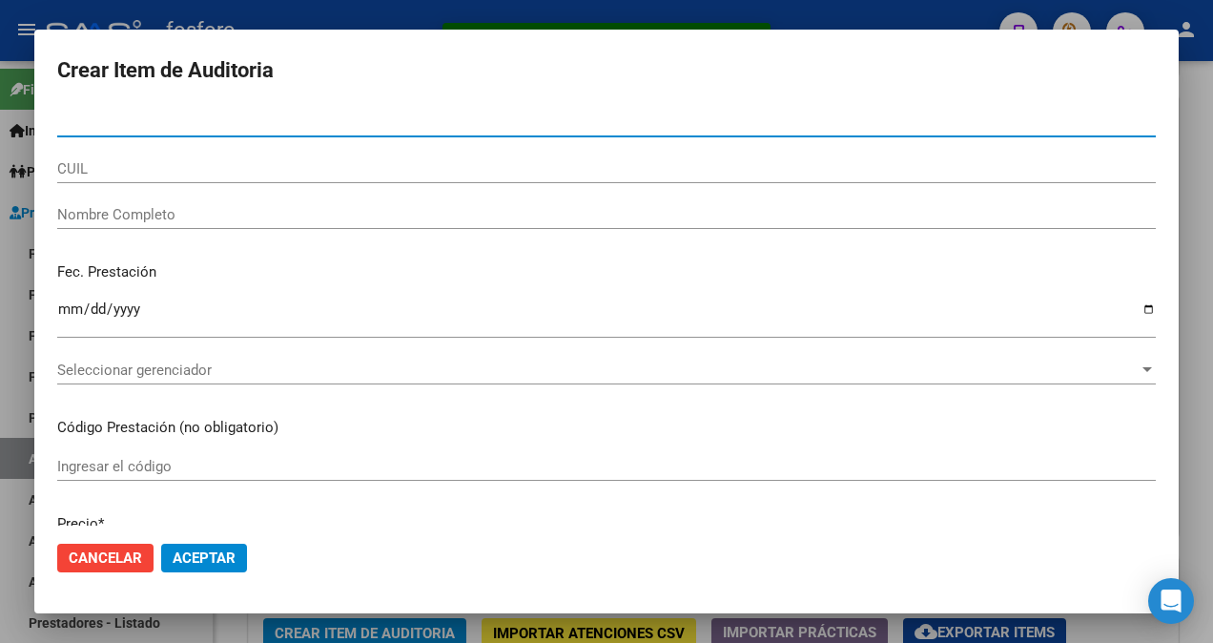
click at [1187, 81] on div at bounding box center [606, 321] width 1213 height 643
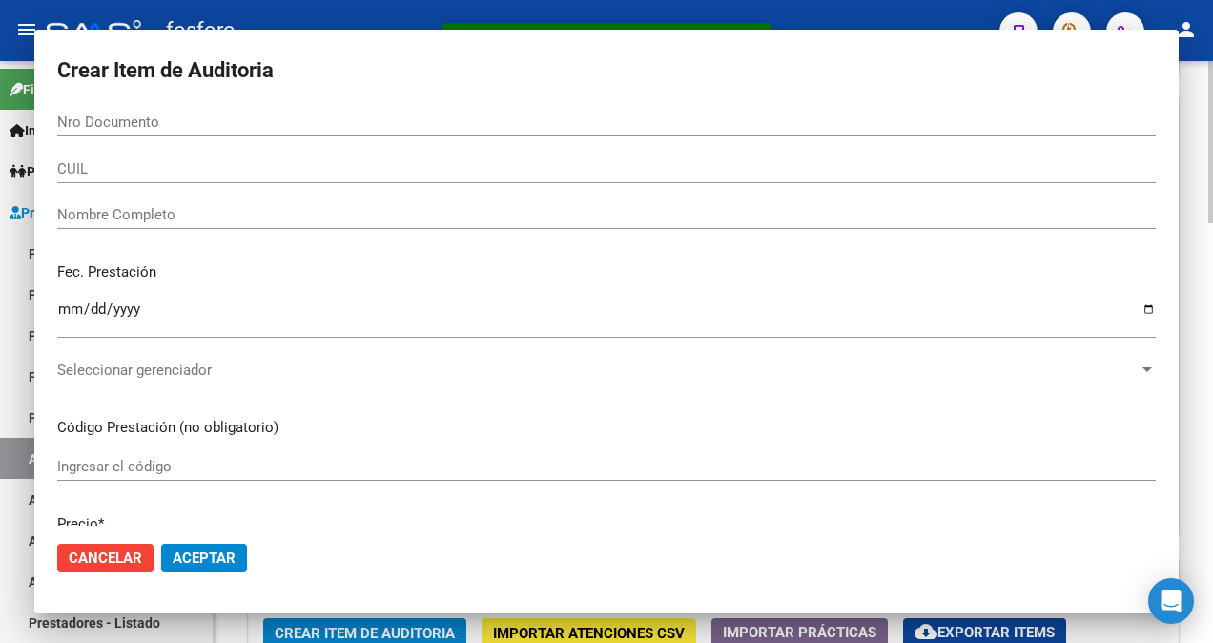
scroll to position [860, 0]
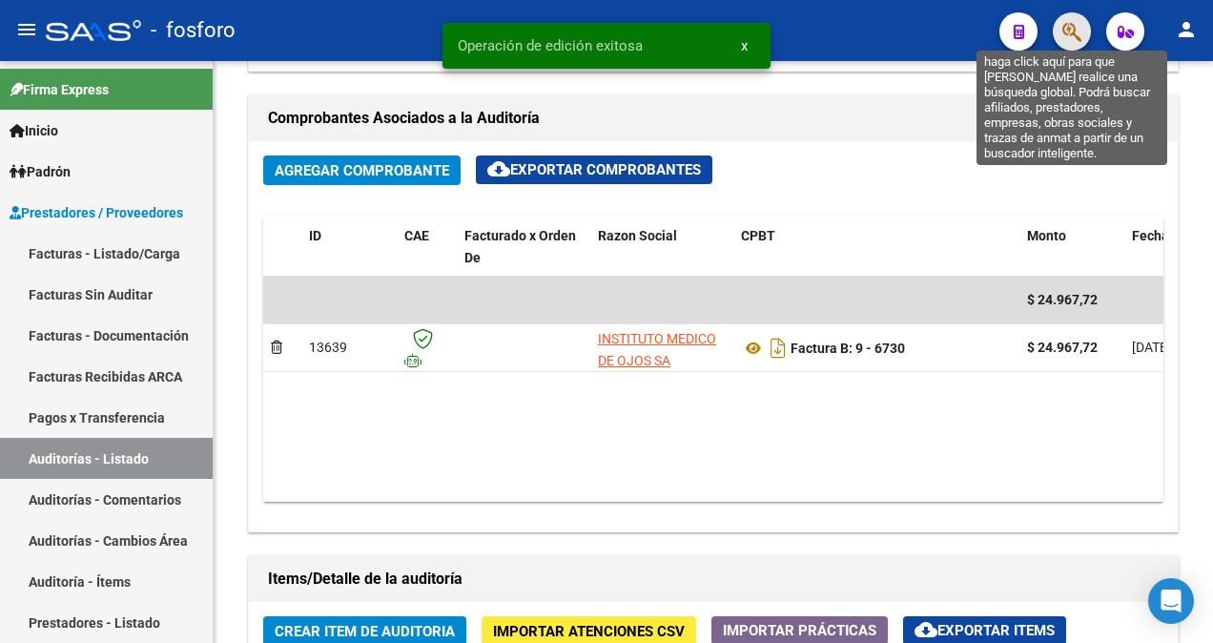
click at [1074, 43] on icon "button" at bounding box center [1071, 32] width 19 height 22
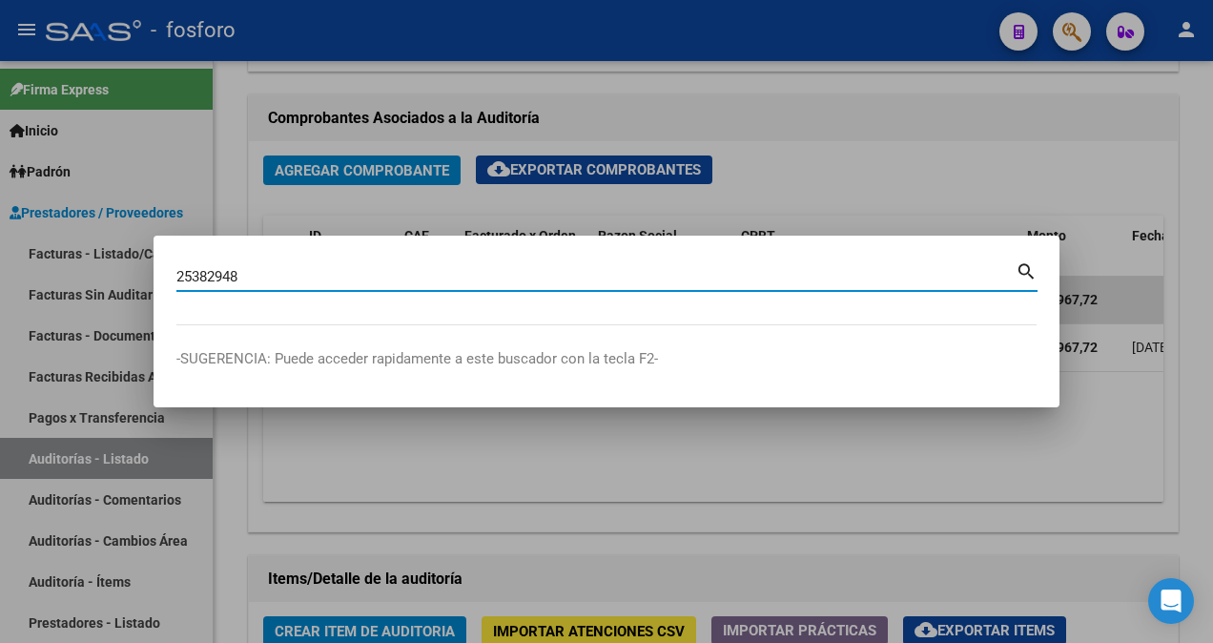
type input "25382948"
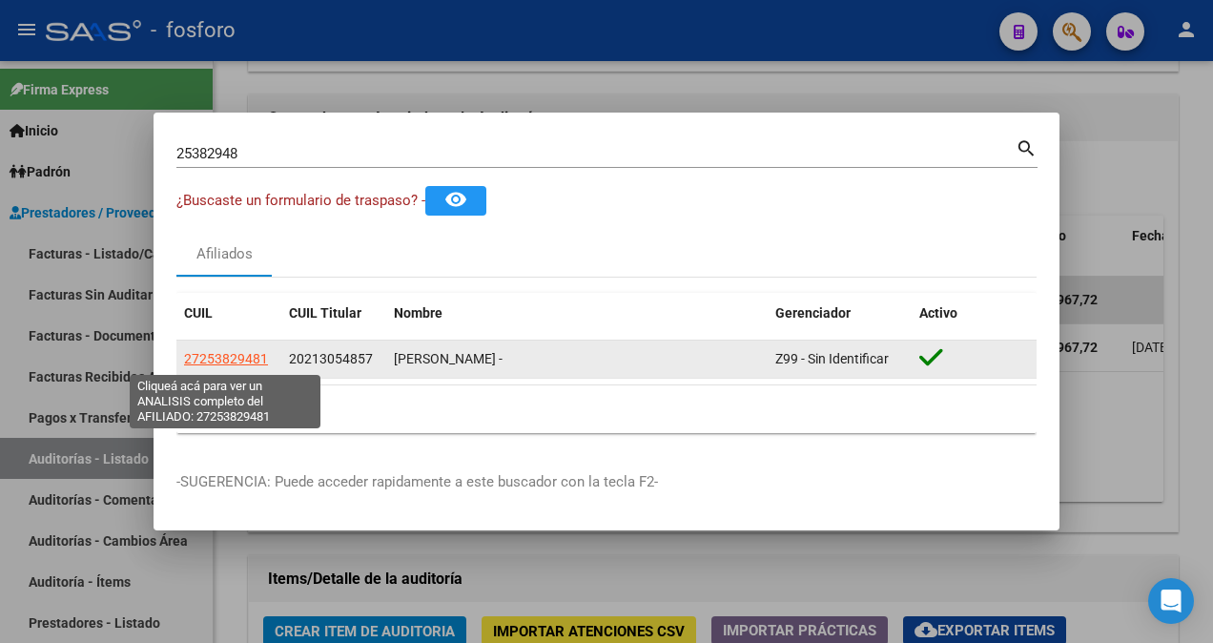
click at [250, 364] on span "27253829481" at bounding box center [226, 358] width 84 height 15
type textarea "27253829481"
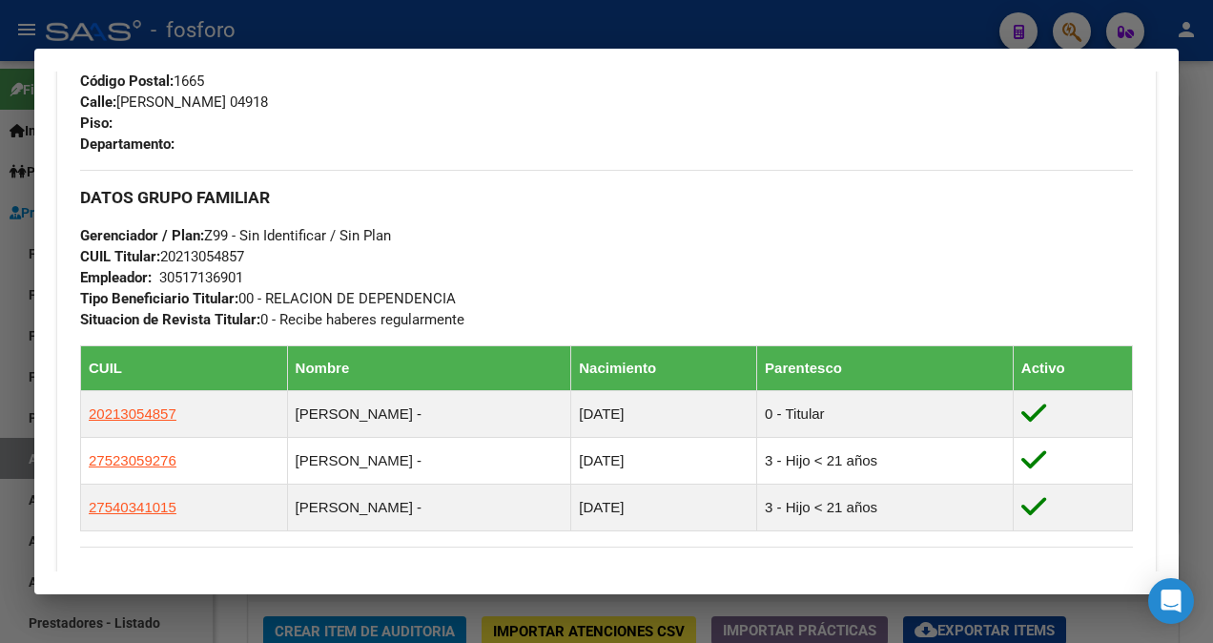
scroll to position [953, 0]
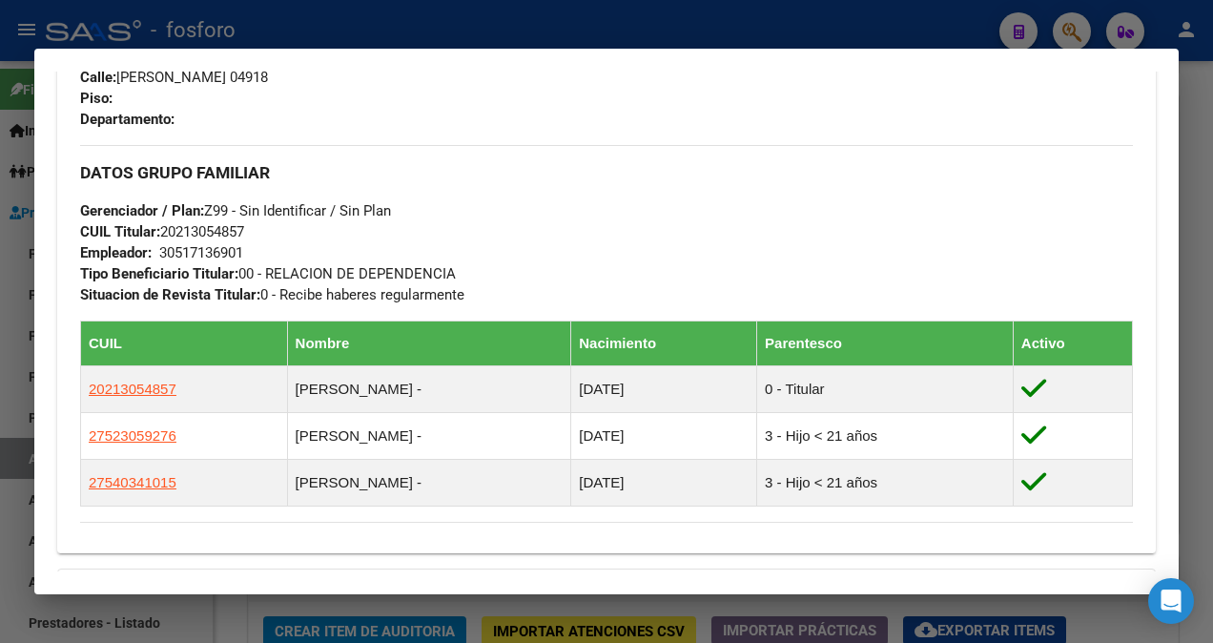
click at [20, 306] on div at bounding box center [606, 321] width 1213 height 643
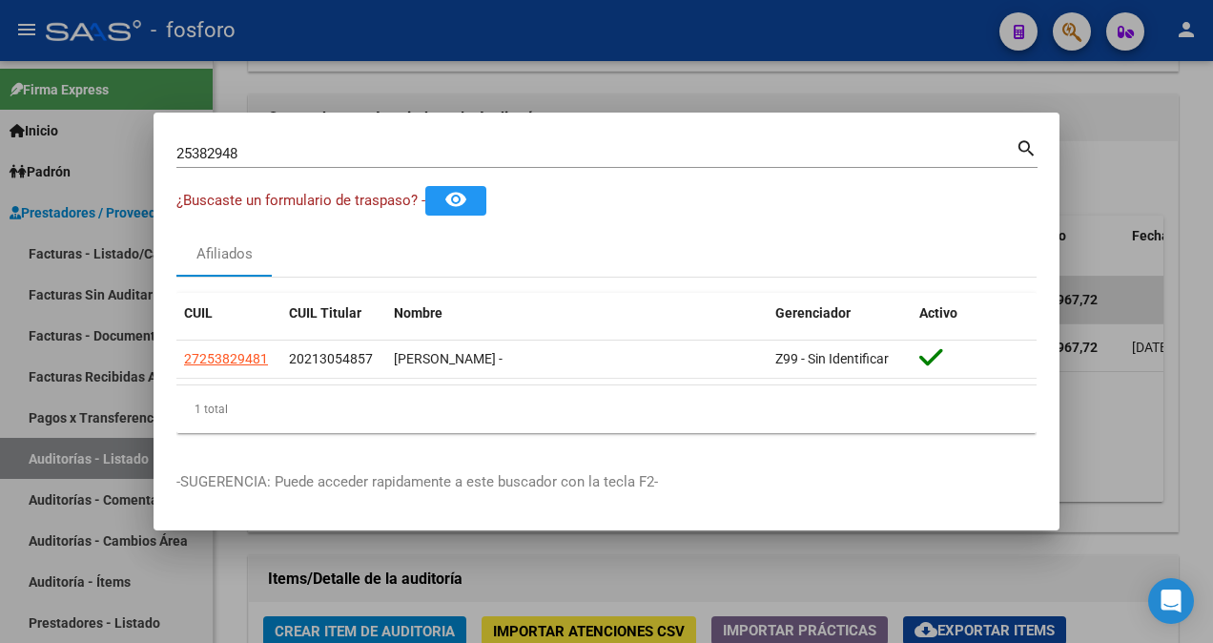
click at [444, 96] on div at bounding box center [606, 321] width 1213 height 643
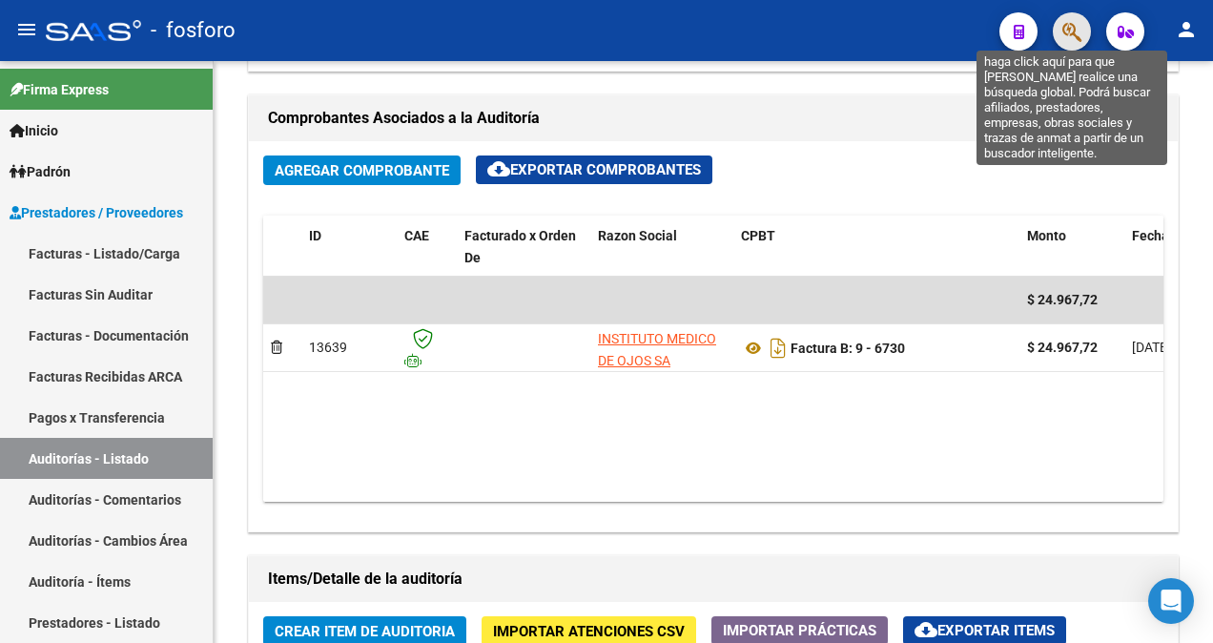
click at [1072, 34] on icon "button" at bounding box center [1071, 32] width 19 height 22
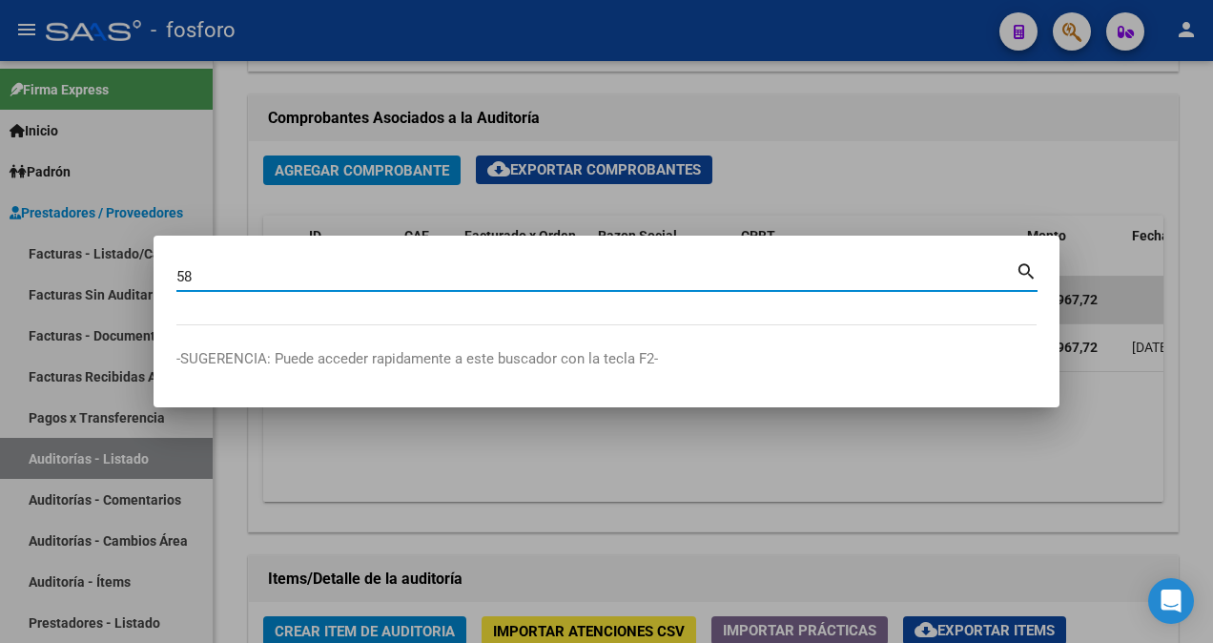
type input "5"
type input "56788641"
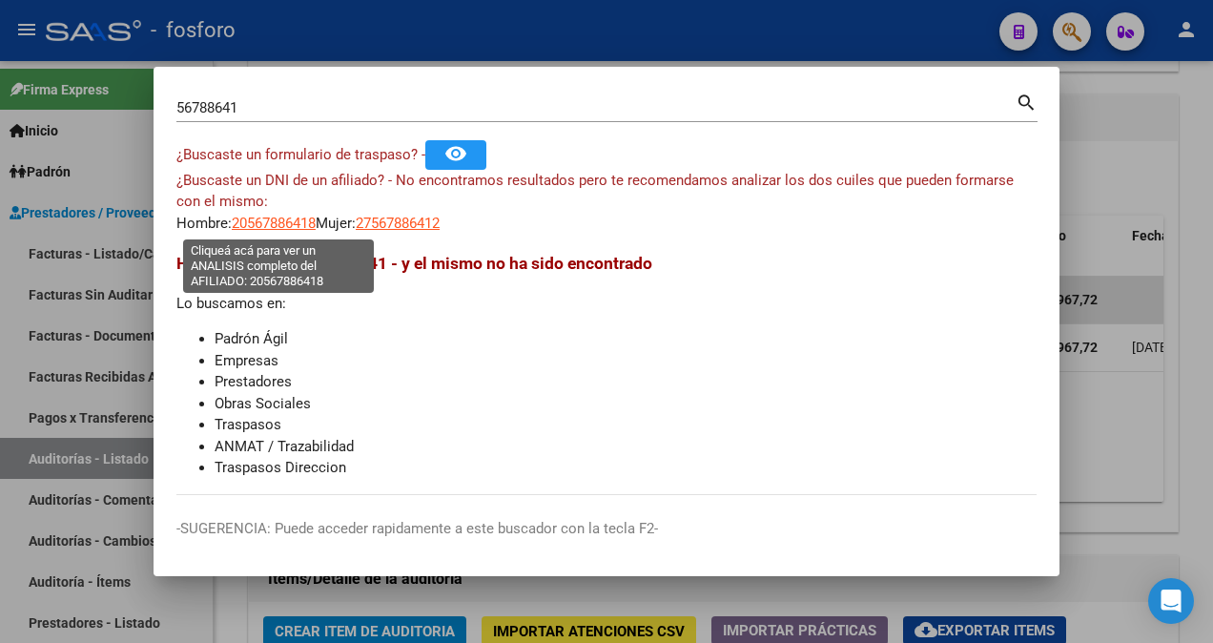
click at [250, 224] on span "20567886418" at bounding box center [274, 222] width 84 height 17
type textarea "20567886418"
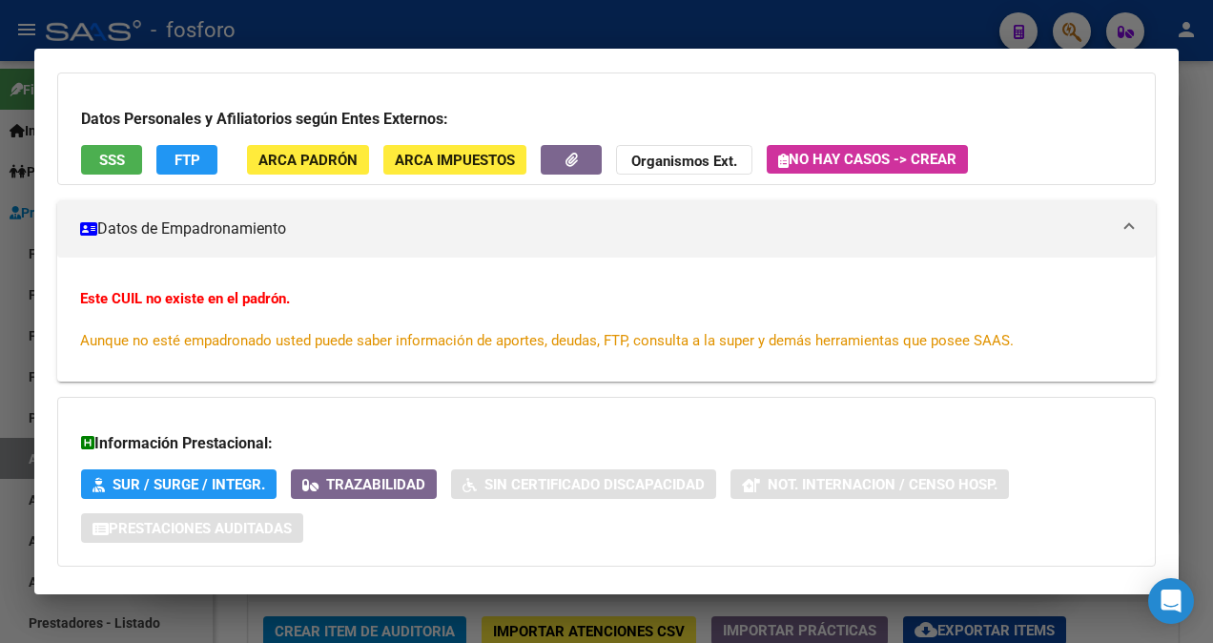
scroll to position [0, 0]
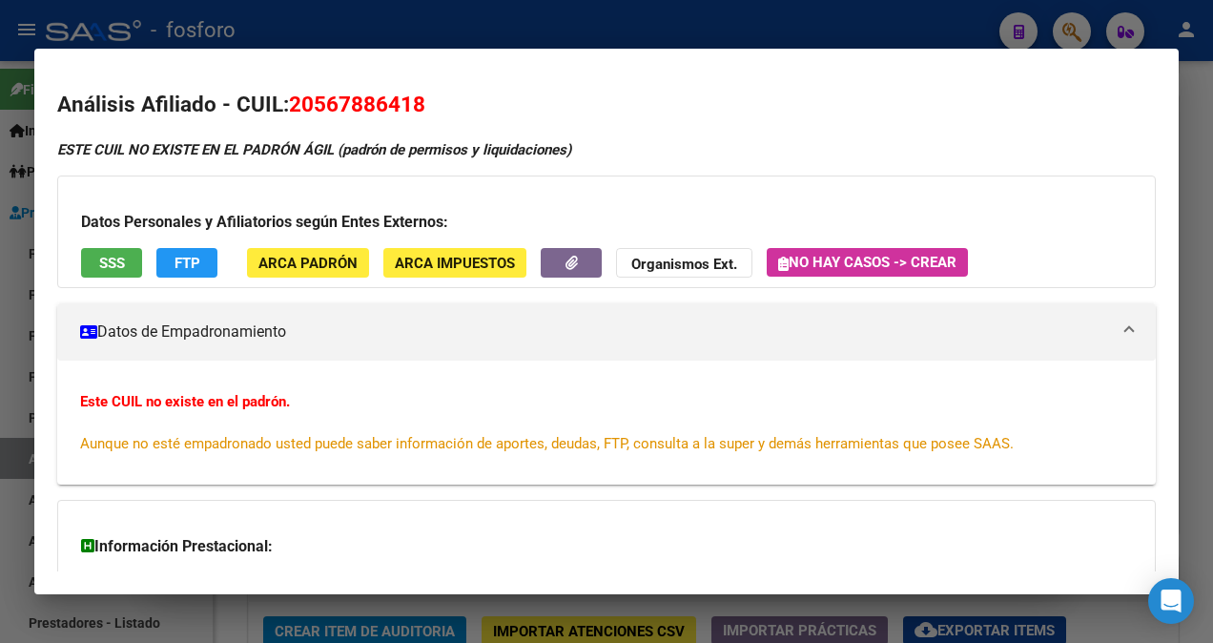
click at [22, 174] on div at bounding box center [606, 321] width 1213 height 643
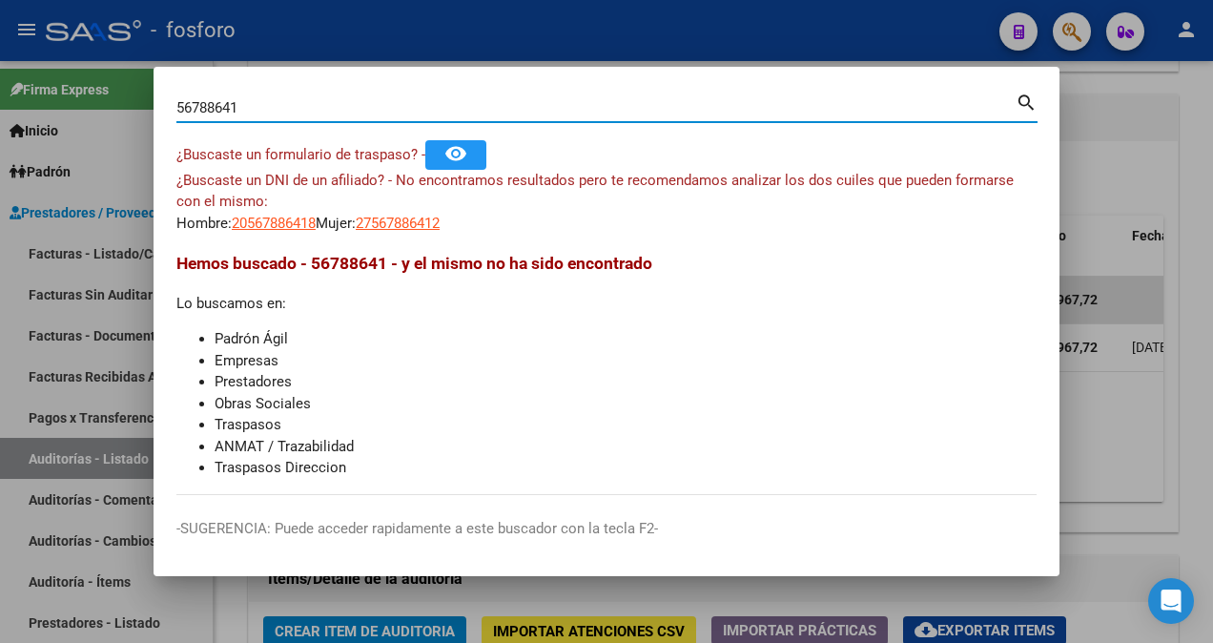
click at [307, 111] on input "56788641" at bounding box center [595, 107] width 839 height 17
type input "5"
type input "24419536"
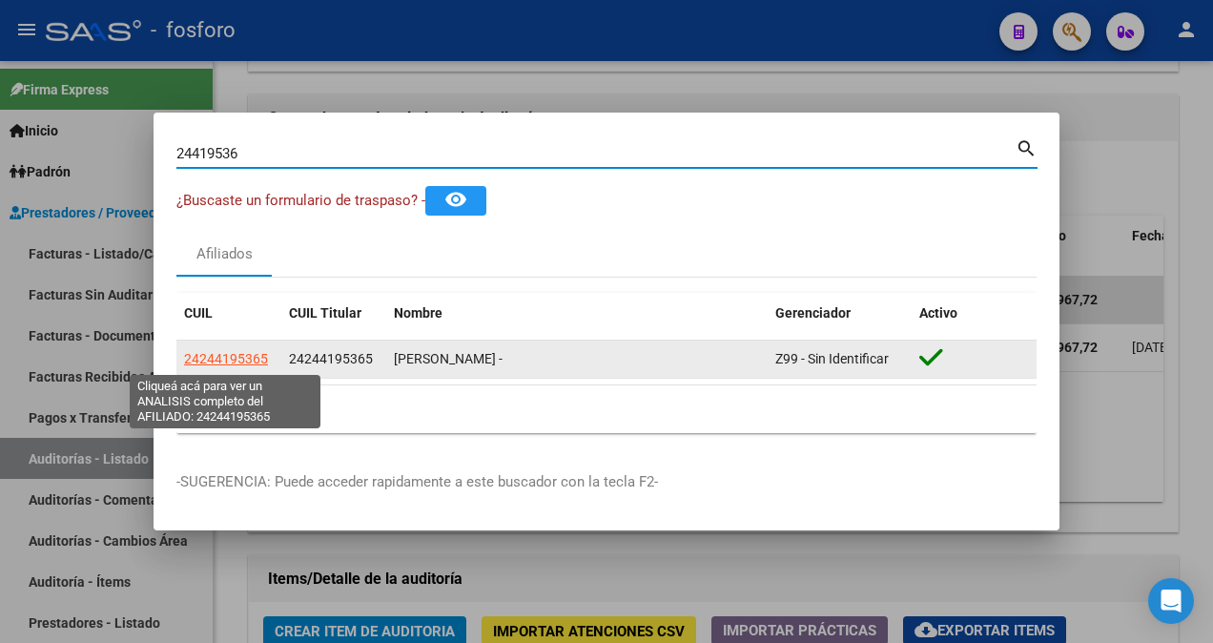
click at [231, 366] on span "24244195365" at bounding box center [226, 358] width 84 height 15
type textarea "24244195365"
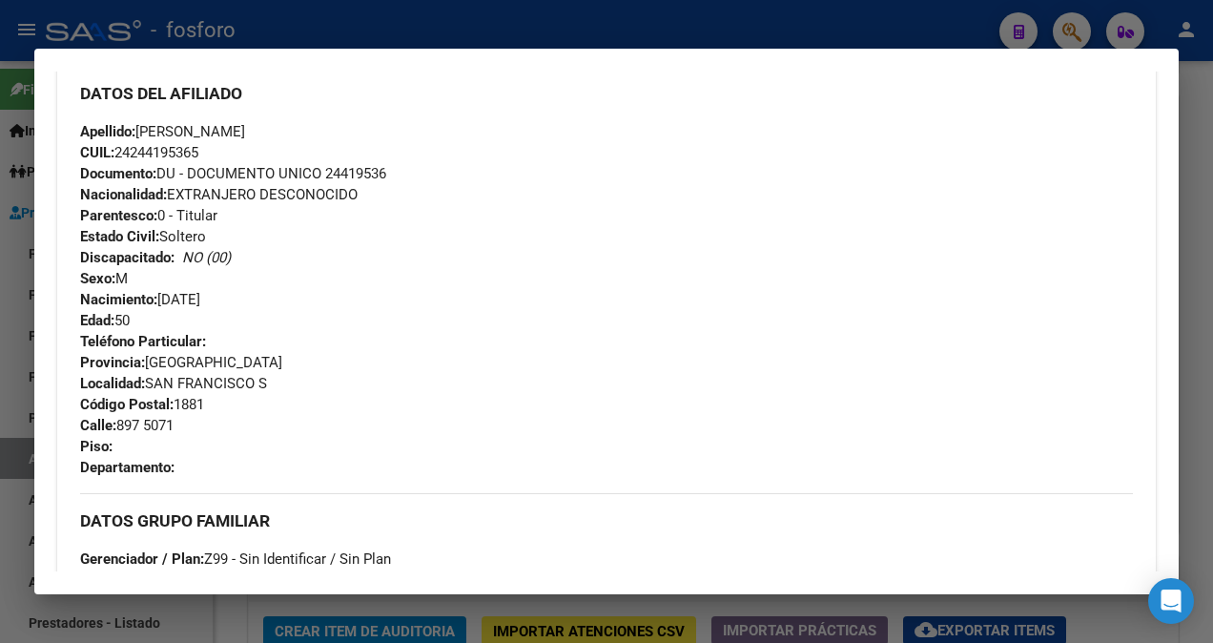
scroll to position [743, 0]
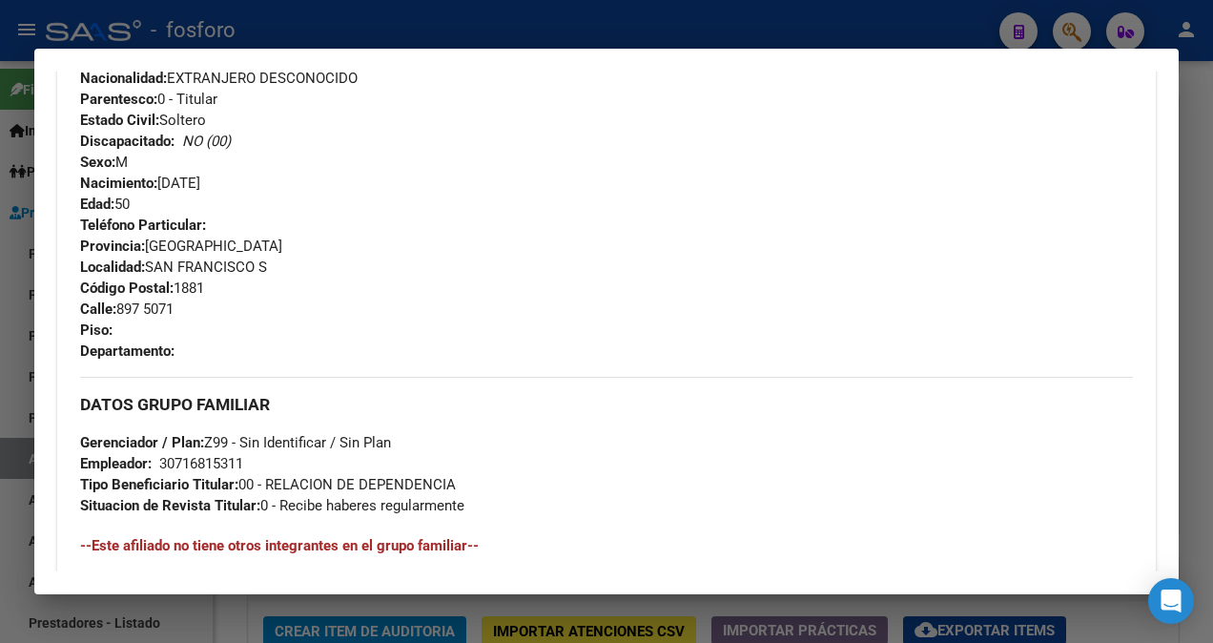
click at [19, 410] on div at bounding box center [606, 321] width 1213 height 643
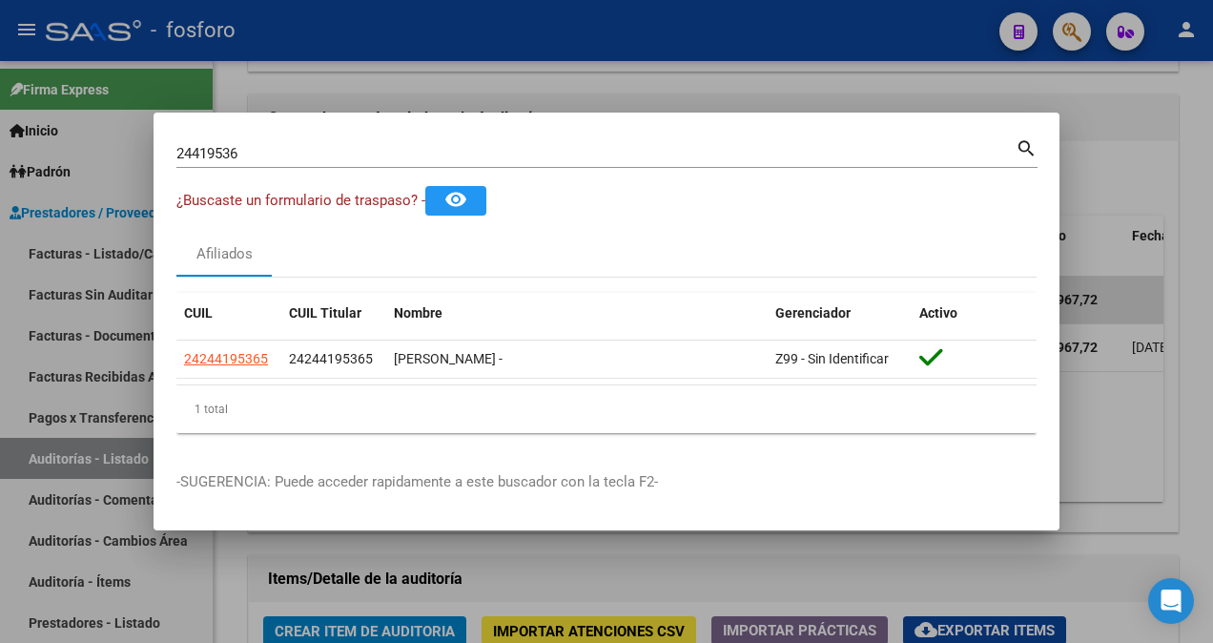
click at [276, 157] on input "24419536" at bounding box center [595, 153] width 839 height 17
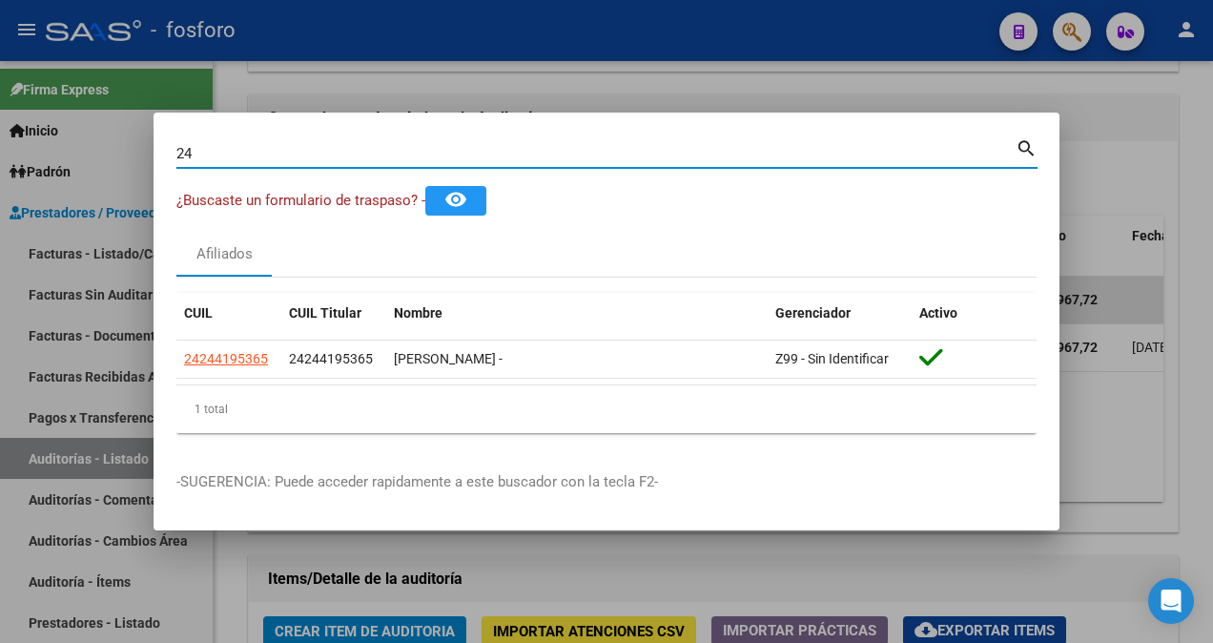
type input "2"
type input "29043627"
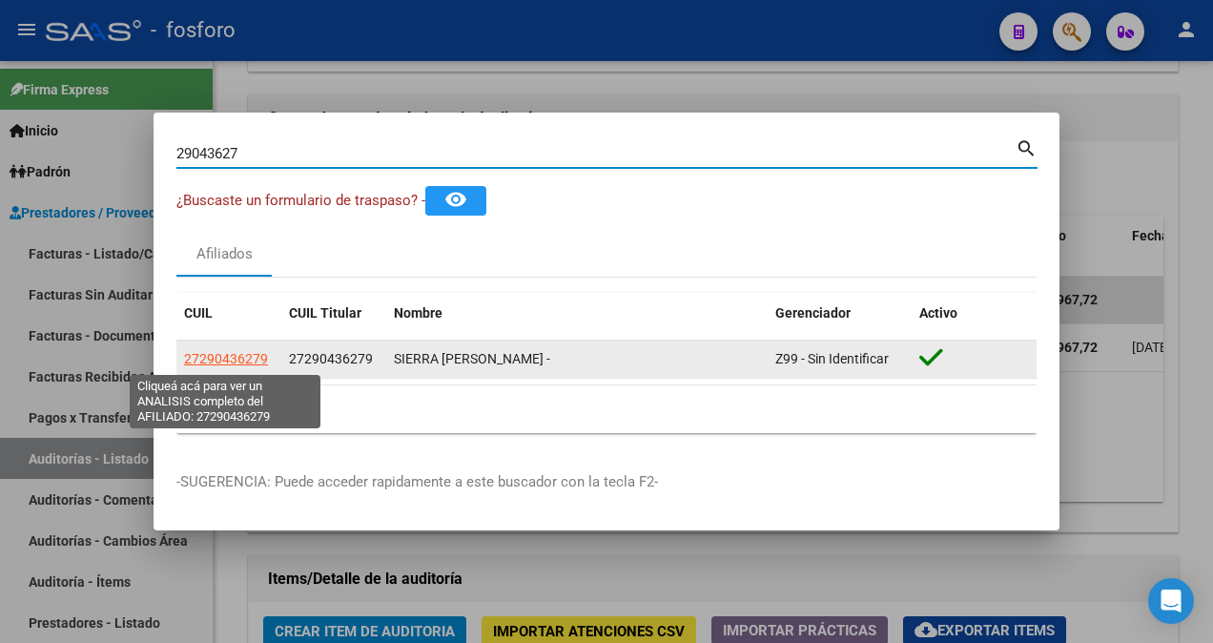
click at [201, 355] on span "27290436279" at bounding box center [226, 358] width 84 height 15
type textarea "27290436279"
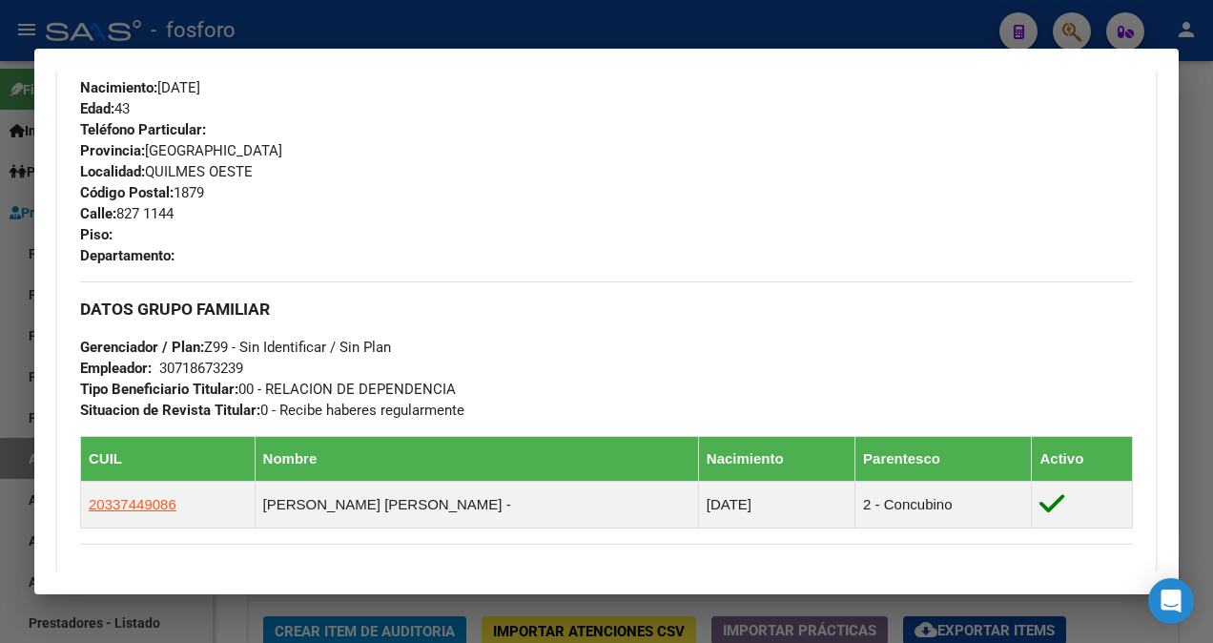
scroll to position [1127, 0]
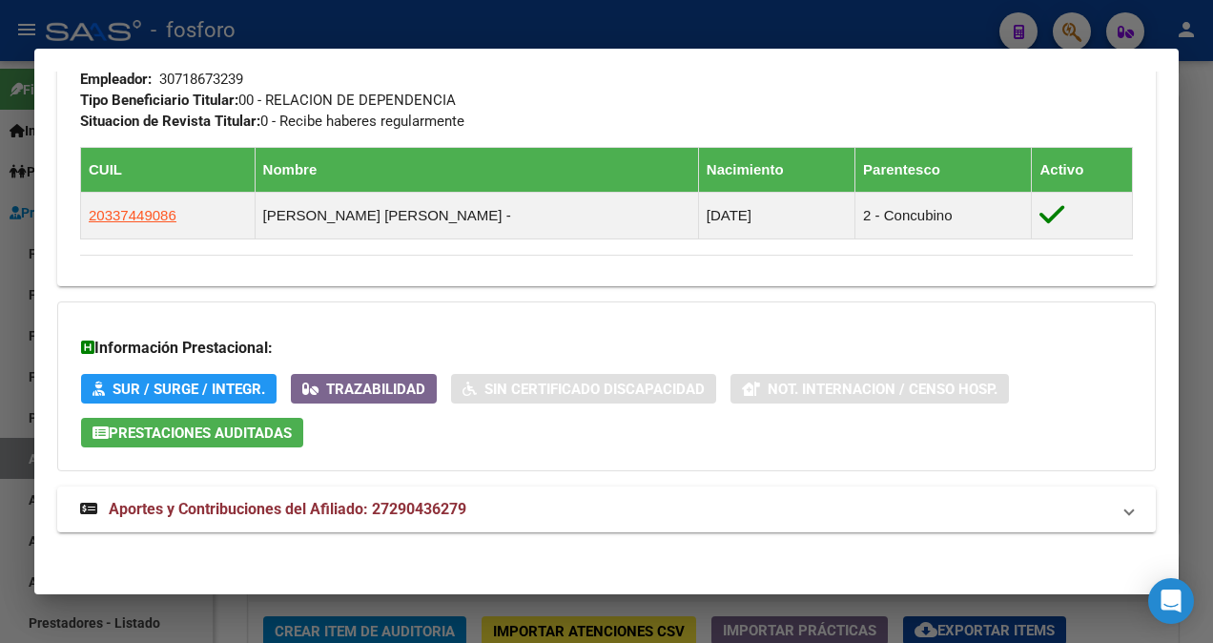
click at [0, 143] on html "menu - fosforo person Firma Express Inicio Calendario SSS Instructivos Contacto…" at bounding box center [606, 321] width 1213 height 643
click at [24, 140] on div at bounding box center [606, 321] width 1213 height 643
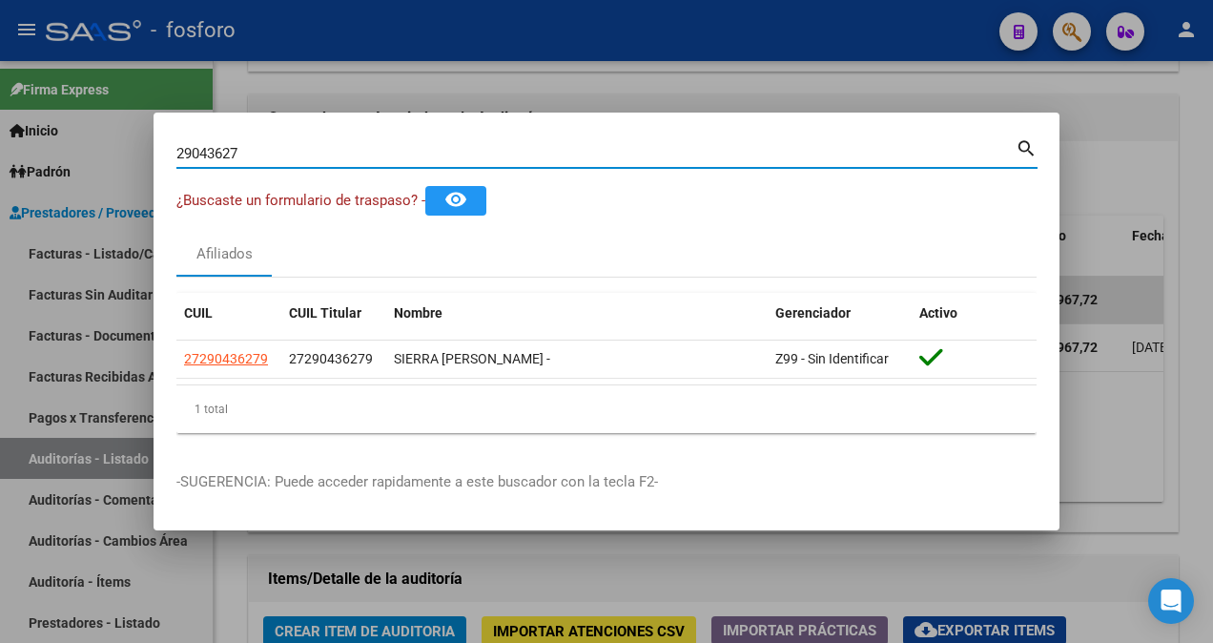
click at [257, 156] on input "29043627" at bounding box center [595, 153] width 839 height 17
type input "2"
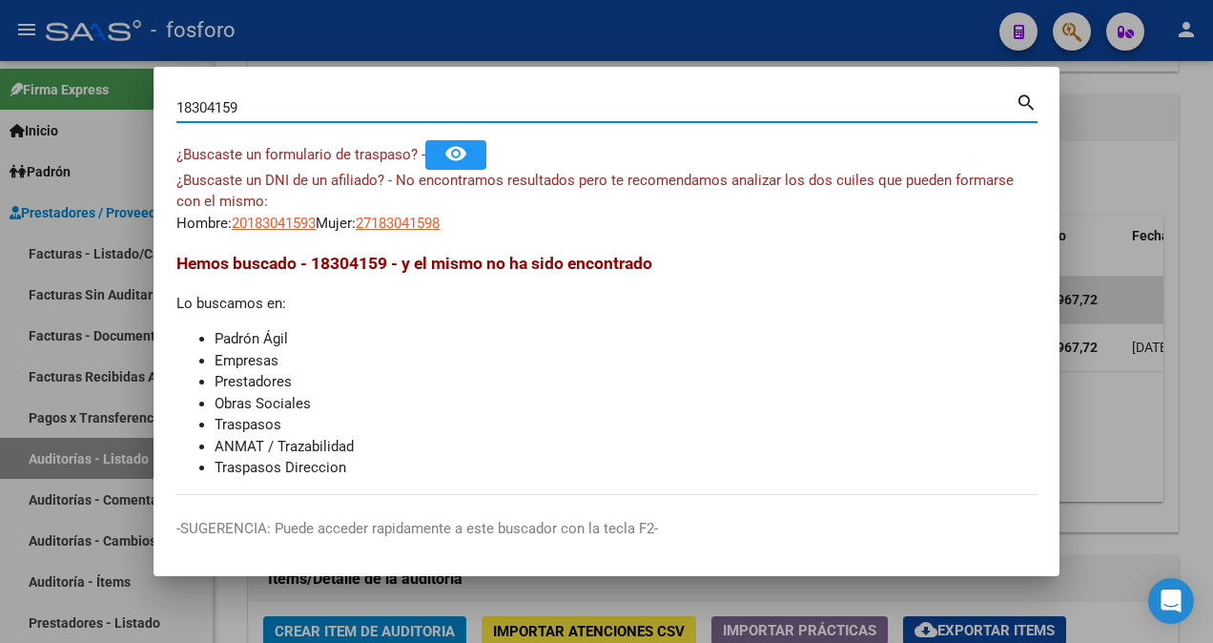
click at [225, 103] on input "18304159" at bounding box center [595, 107] width 839 height 17
click at [195, 109] on input "18304059" at bounding box center [595, 107] width 839 height 17
type input "16304059"
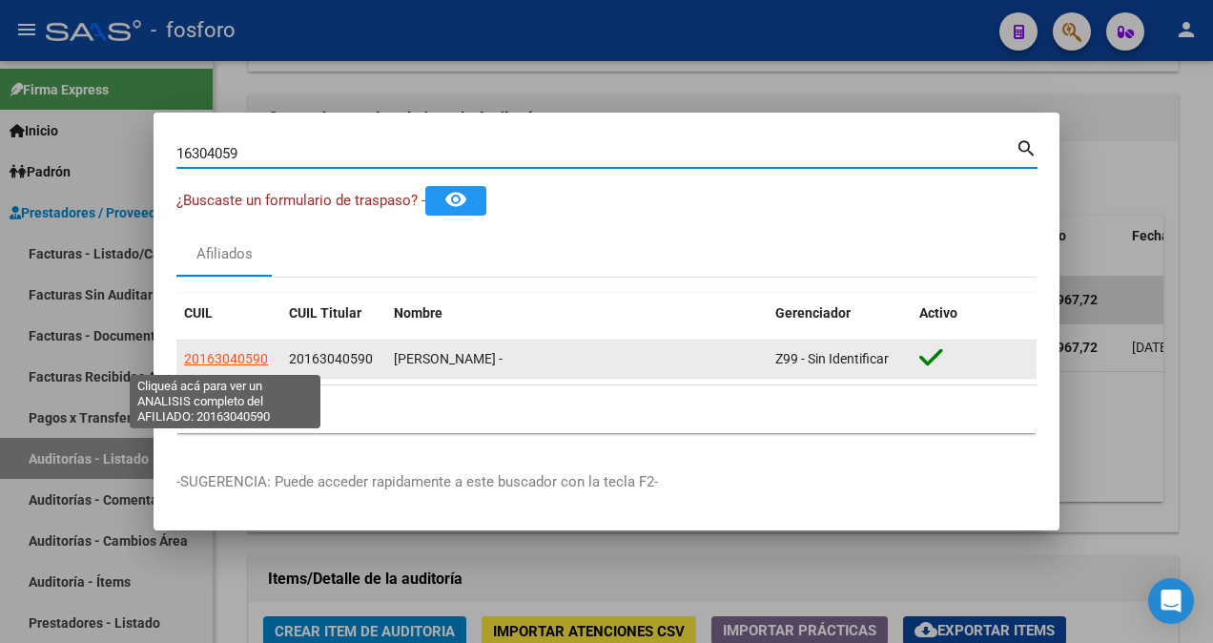
click at [198, 358] on span "20163040590" at bounding box center [226, 358] width 84 height 15
type textarea "20163040590"
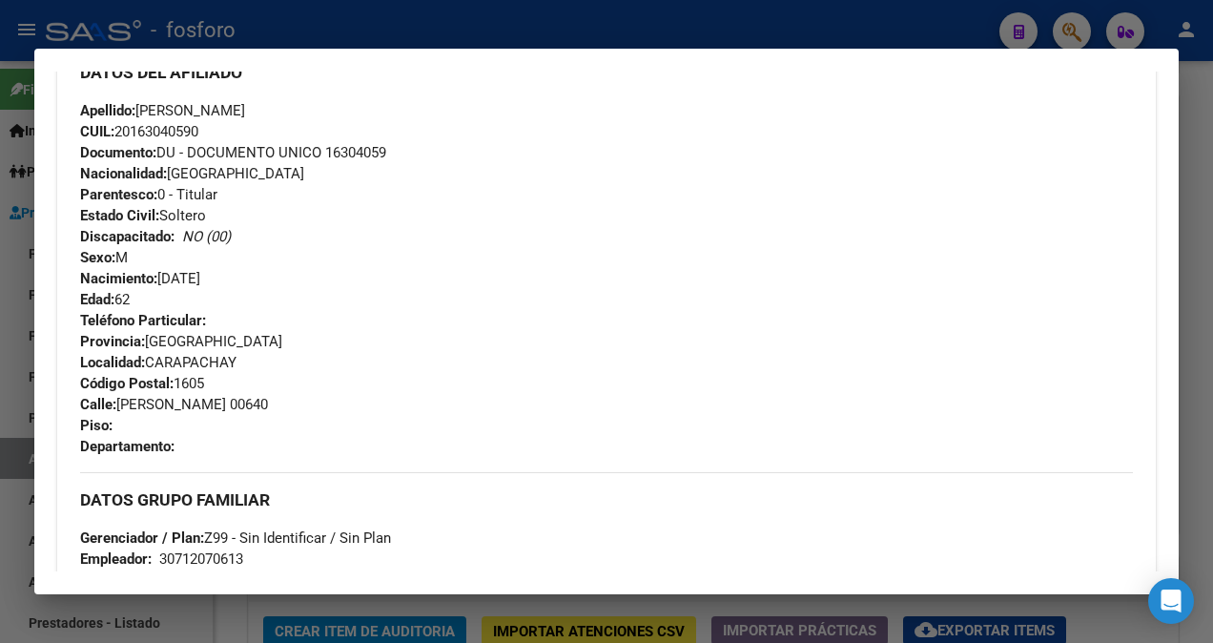
scroll to position [858, 0]
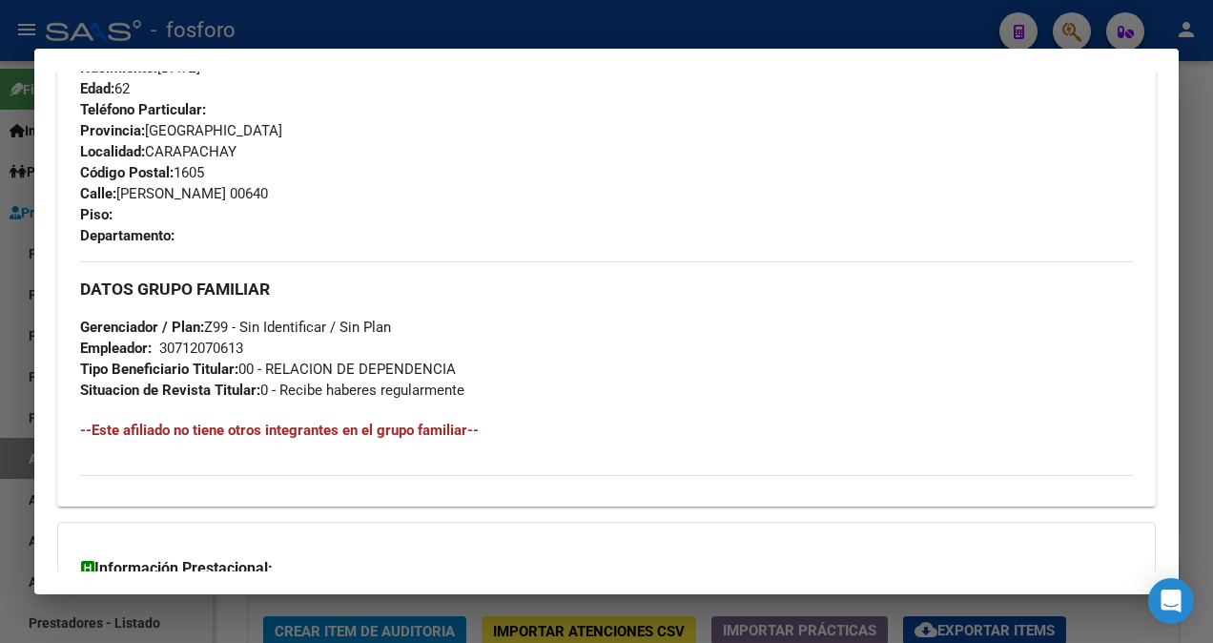
click at [20, 178] on div at bounding box center [606, 321] width 1213 height 643
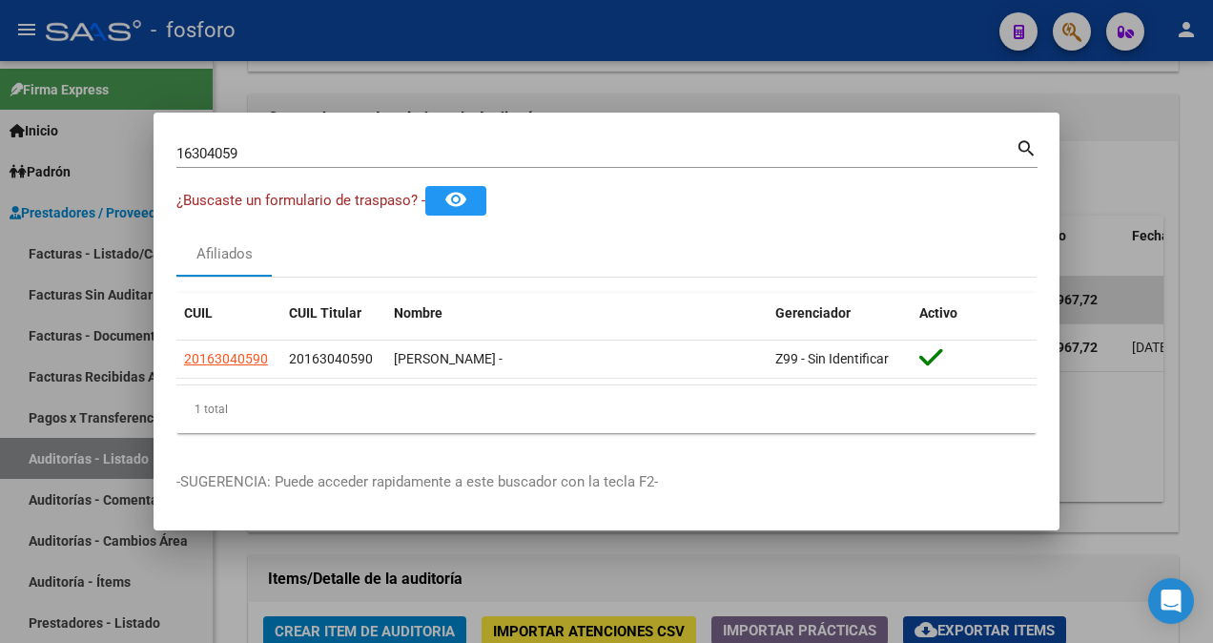
click at [46, 236] on div at bounding box center [606, 321] width 1213 height 643
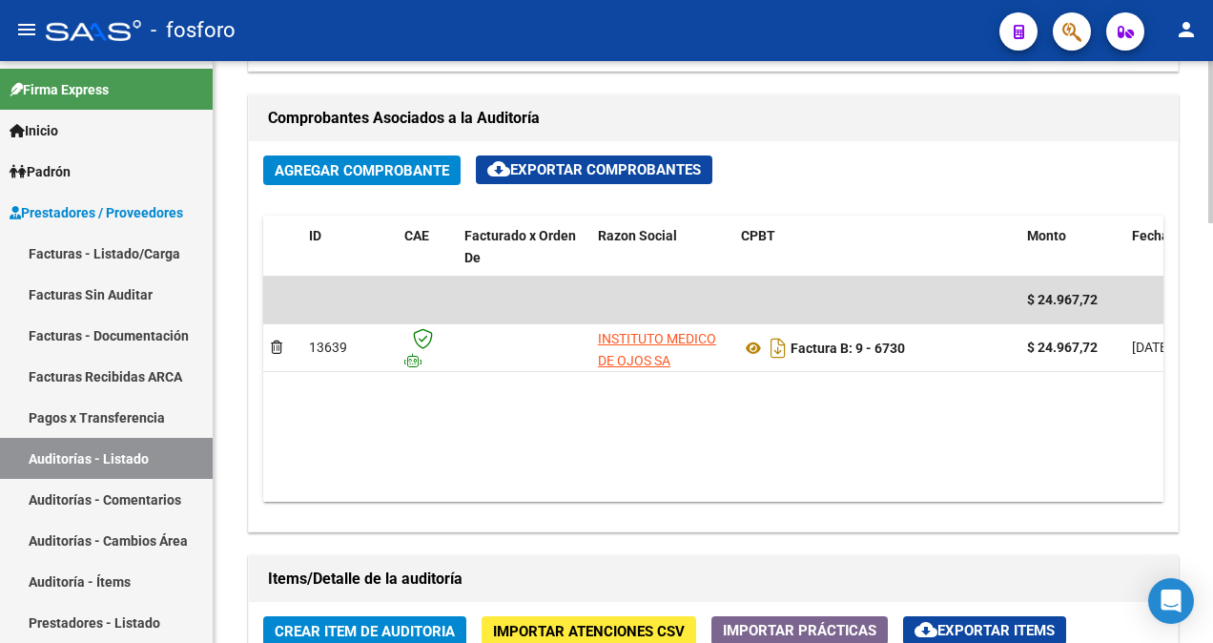
click at [890, 165] on div "Agregar Comprobante cloud_download Exportar Comprobantes" at bounding box center [713, 177] width 900 height 45
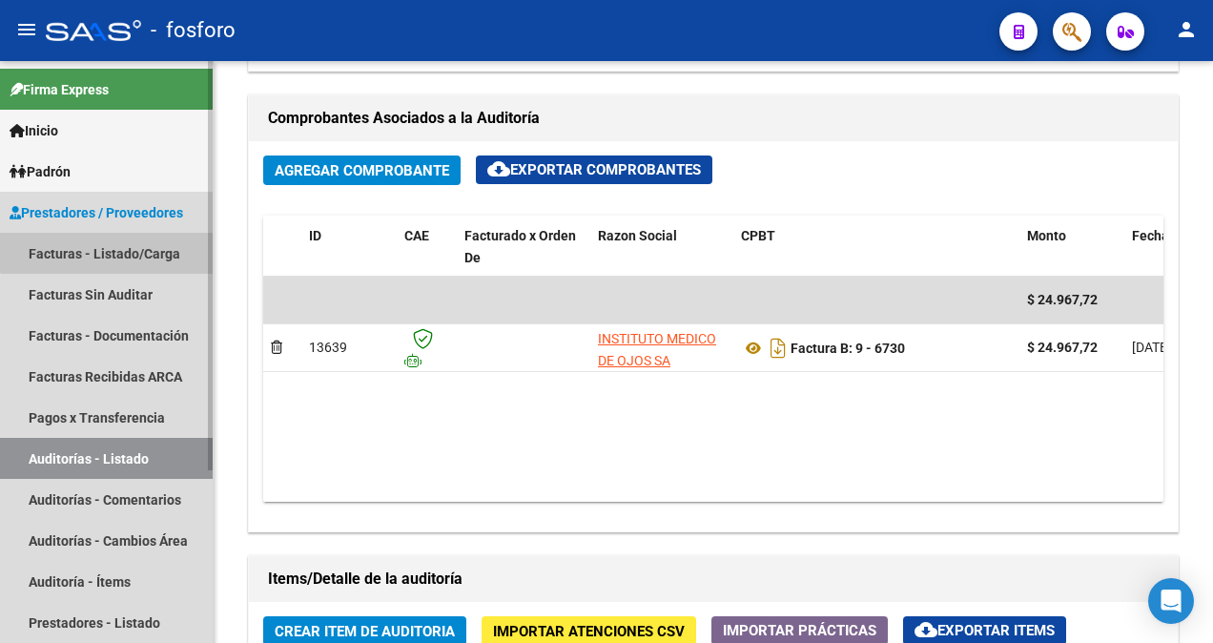
click at [133, 244] on link "Facturas - Listado/Carga" at bounding box center [106, 253] width 213 height 41
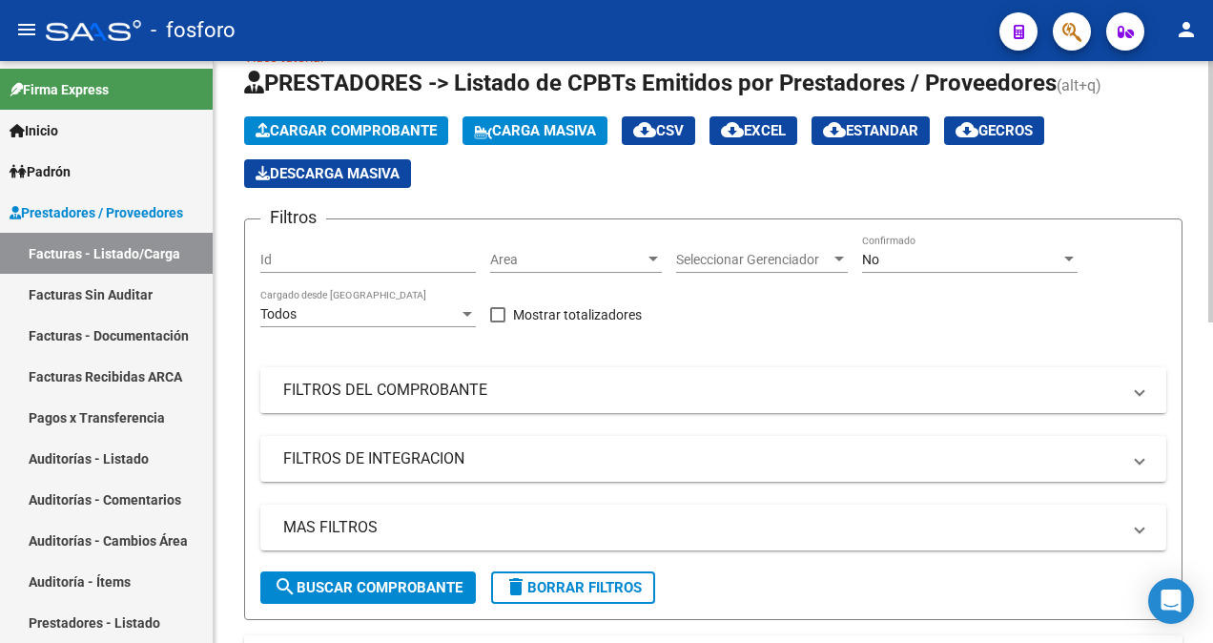
scroll to position [44, 0]
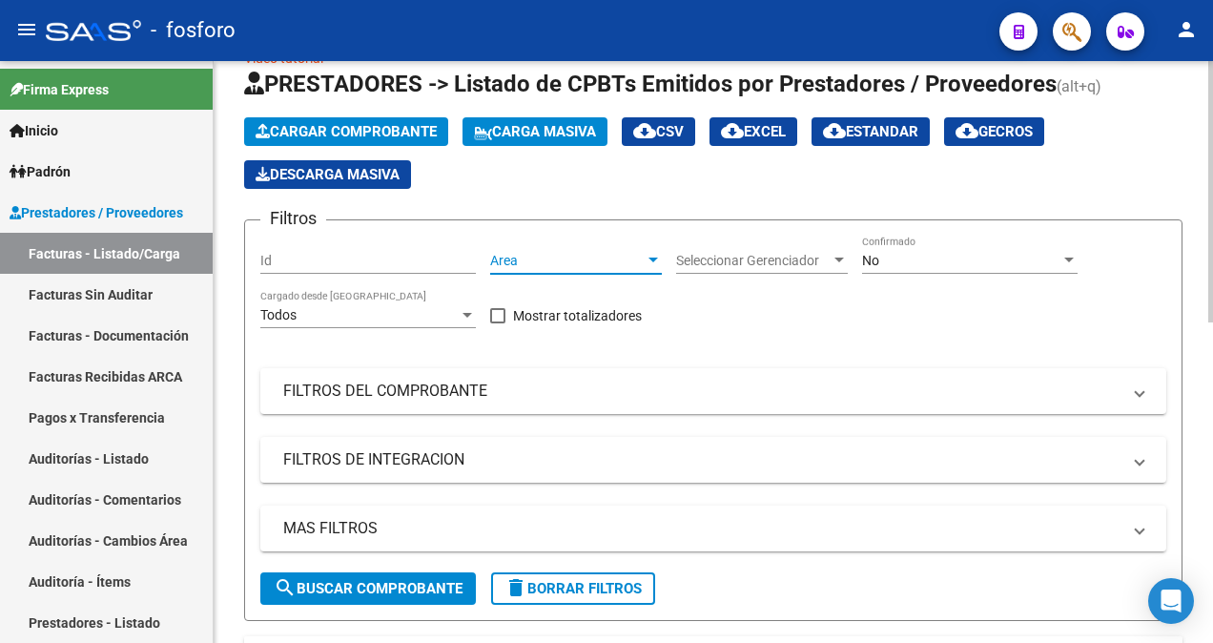
click at [653, 264] on div at bounding box center [652, 260] width 17 height 15
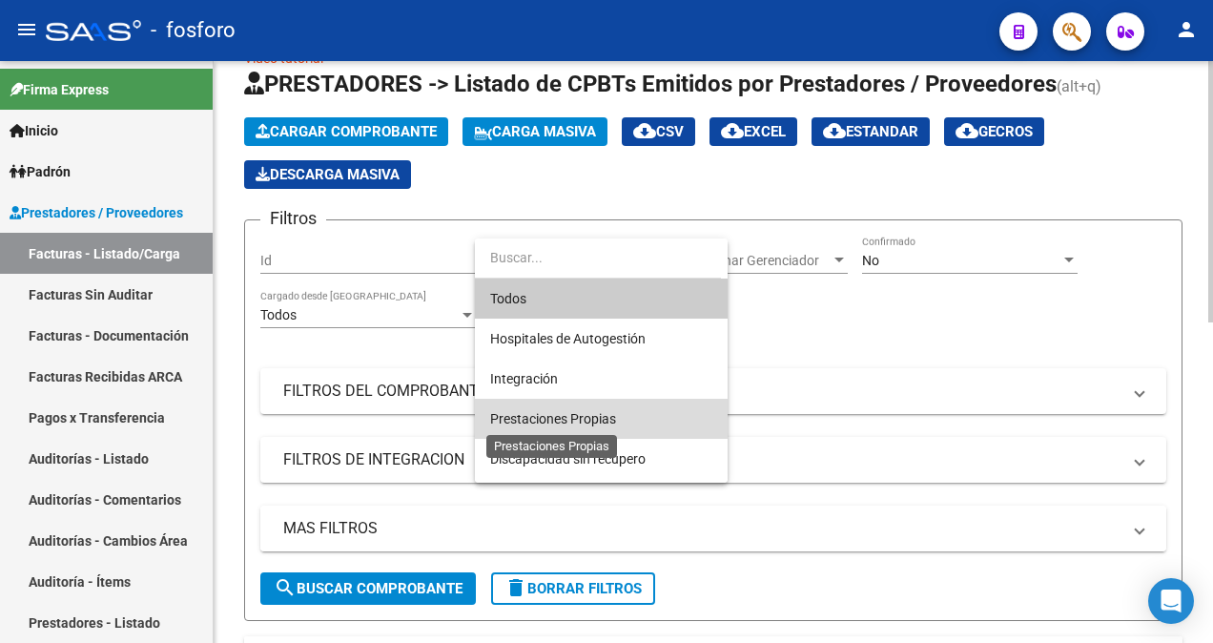
drag, startPoint x: 608, startPoint y: 414, endPoint x: 448, endPoint y: 503, distance: 183.5
click at [608, 414] on span "Prestaciones Propias" at bounding box center [553, 418] width 126 height 15
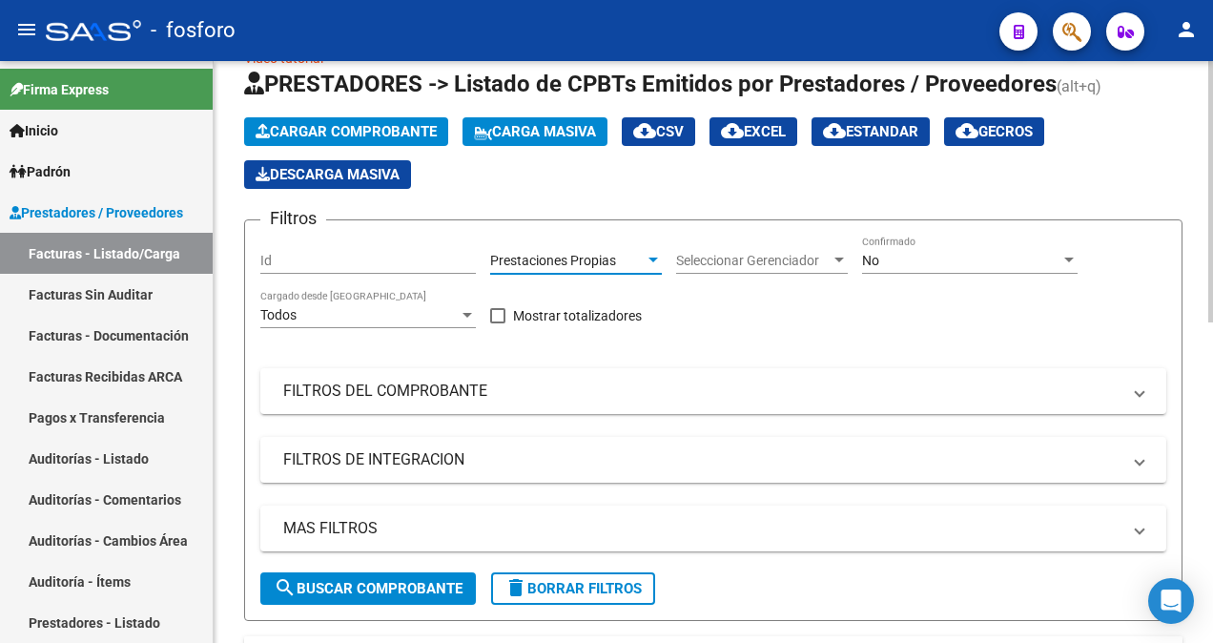
click at [378, 589] on span "search Buscar Comprobante" at bounding box center [368, 588] width 189 height 17
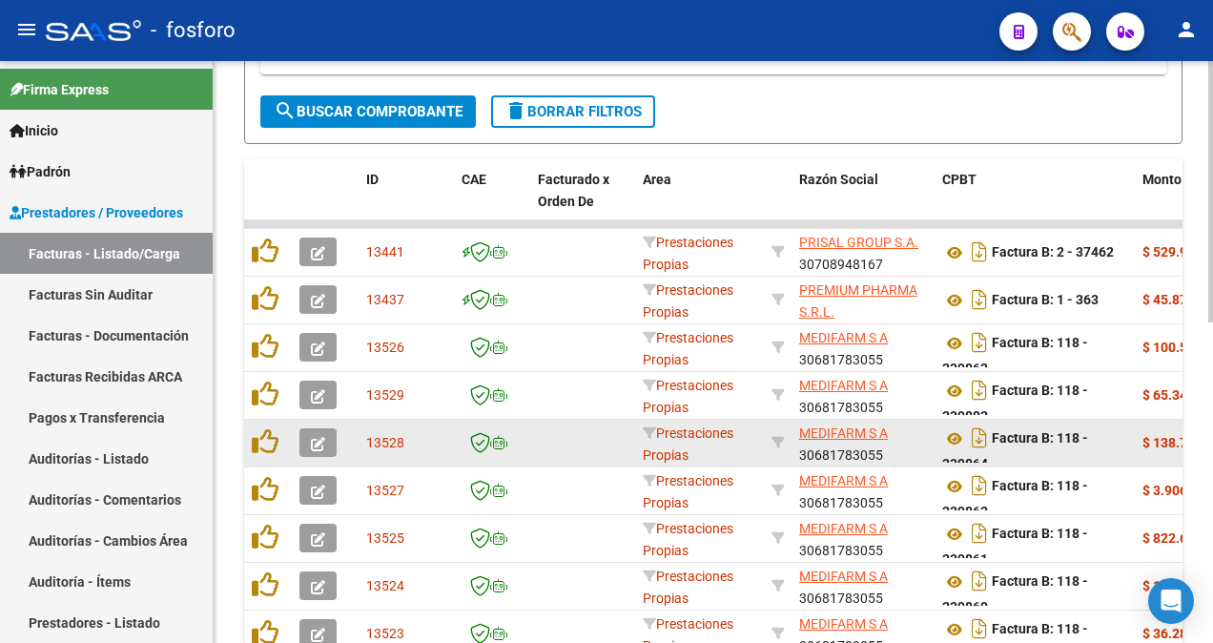
scroll to position [711, 0]
